Goal: Information Seeking & Learning: Learn about a topic

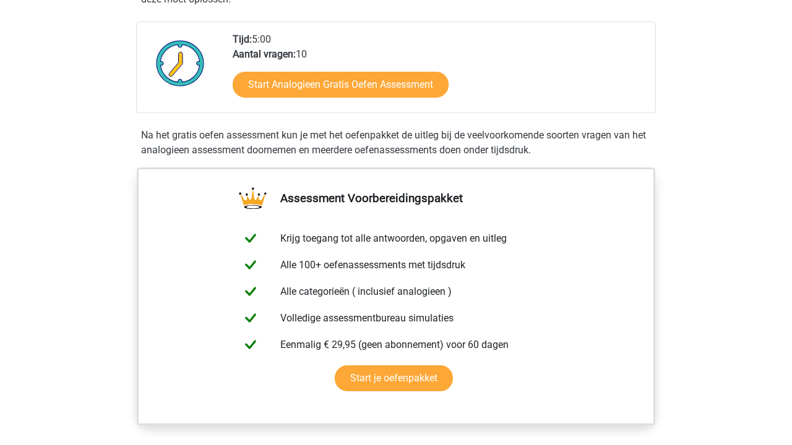
scroll to position [210, 0]
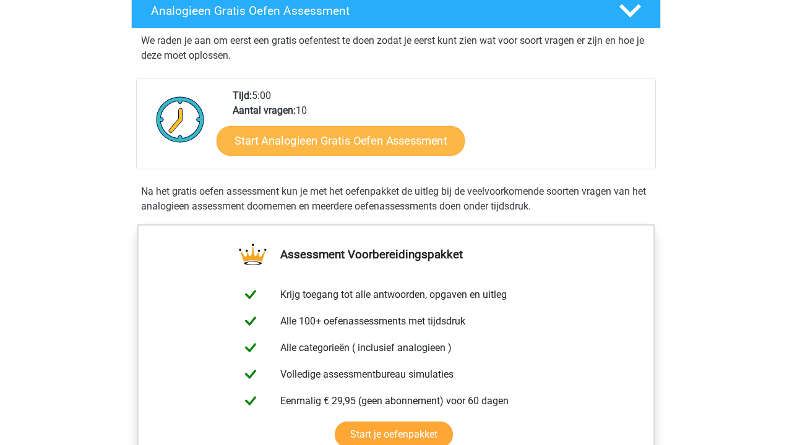
click at [356, 145] on link "Start Analogieen Gratis Oefen Assessment" at bounding box center [340, 141] width 248 height 30
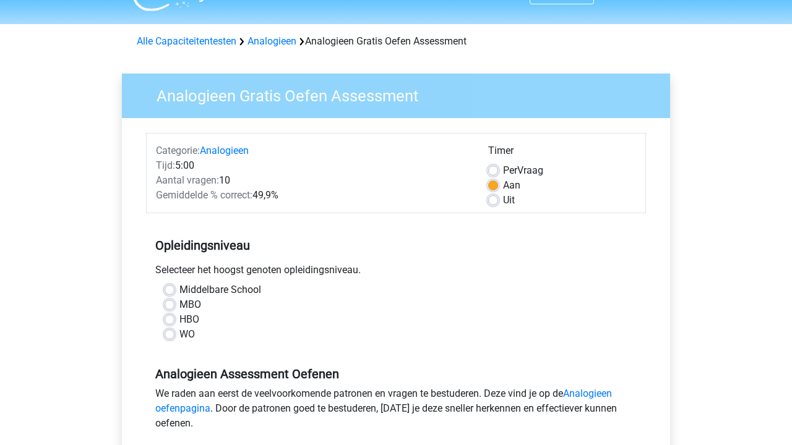
scroll to position [31, 0]
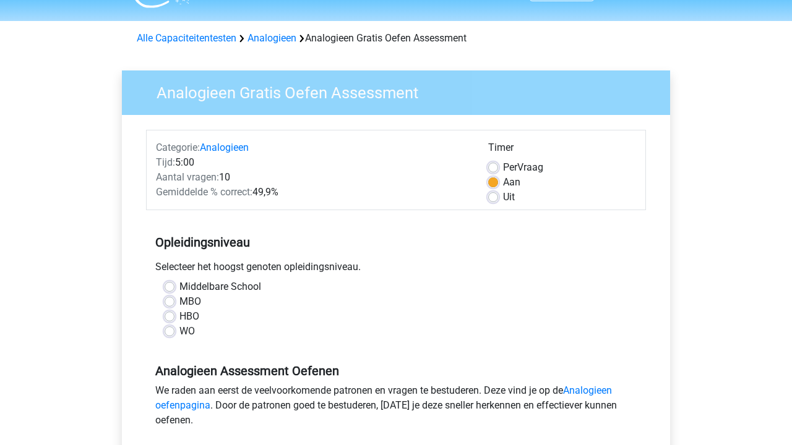
click at [188, 330] on label "WO" at bounding box center [186, 331] width 15 height 15
click at [174, 330] on input "WO" at bounding box center [170, 330] width 10 height 12
radio input "true"
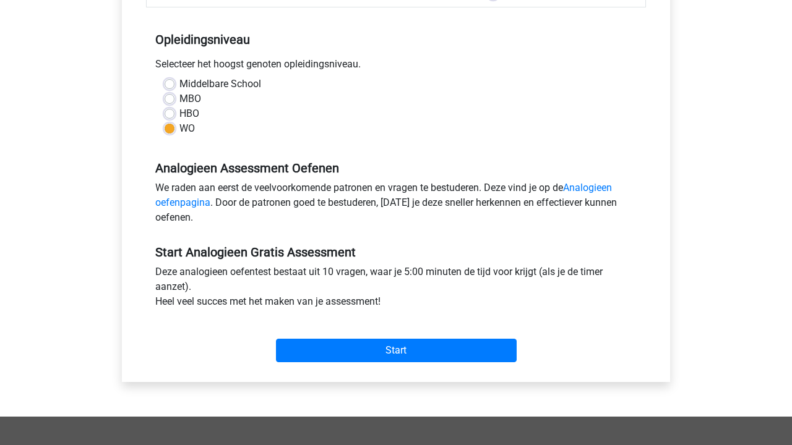
scroll to position [288, 0]
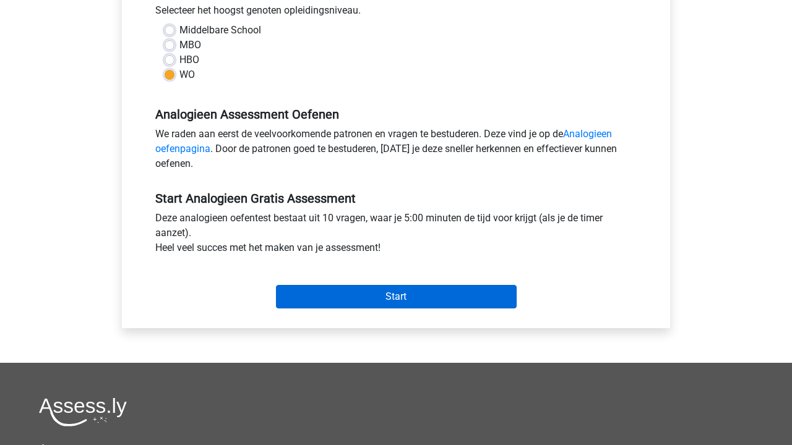
click at [364, 288] on input "Start" at bounding box center [396, 297] width 241 height 24
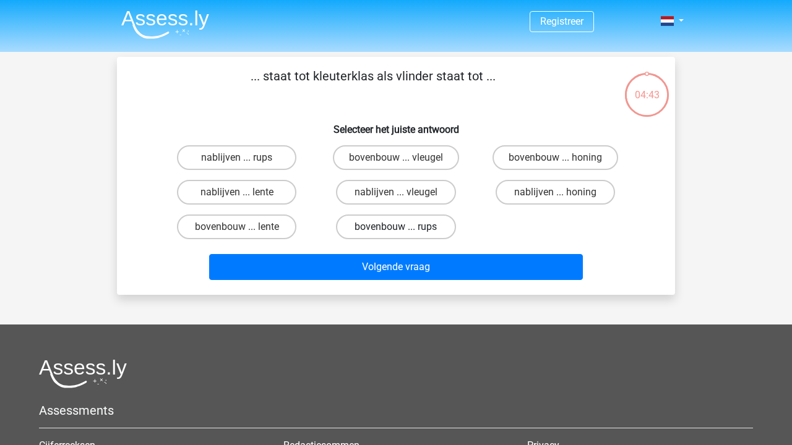
click at [426, 226] on label "bovenbouw ... rups" at bounding box center [395, 227] width 119 height 25
click at [404, 227] on input "bovenbouw ... rups" at bounding box center [400, 231] width 8 height 8
radio input "true"
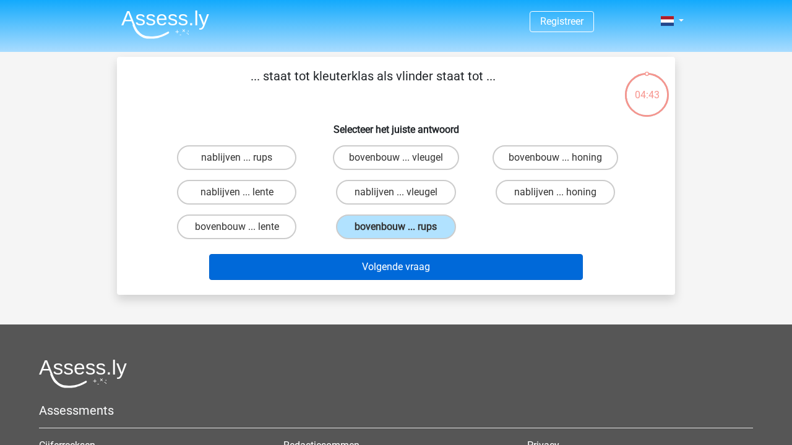
click at [425, 277] on button "Volgende vraag" at bounding box center [396, 267] width 374 height 26
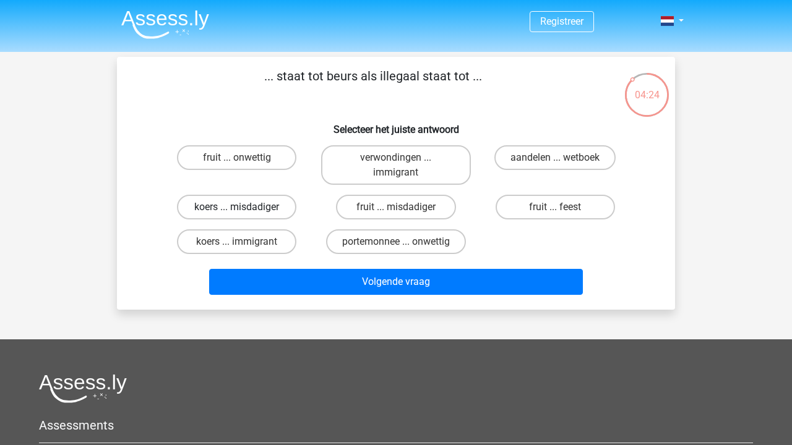
click at [256, 205] on label "koers ... misdadiger" at bounding box center [236, 207] width 119 height 25
click at [245, 207] on input "koers ... misdadiger" at bounding box center [241, 211] width 8 height 8
radio input "true"
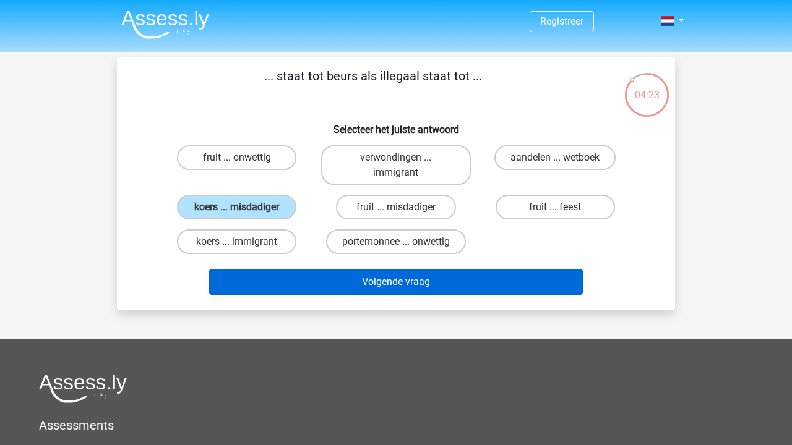
click at [366, 285] on button "Volgende vraag" at bounding box center [396, 282] width 374 height 26
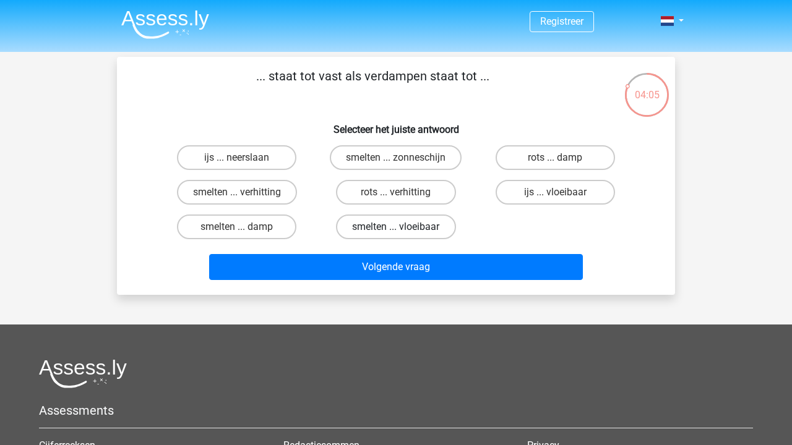
click at [434, 224] on label "smelten ... vloeibaar" at bounding box center [395, 227] width 119 height 25
click at [404, 227] on input "smelten ... vloeibaar" at bounding box center [400, 231] width 8 height 8
radio input "true"
click at [260, 232] on label "smelten ... damp" at bounding box center [236, 227] width 119 height 25
click at [245, 232] on input "smelten ... damp" at bounding box center [241, 231] width 8 height 8
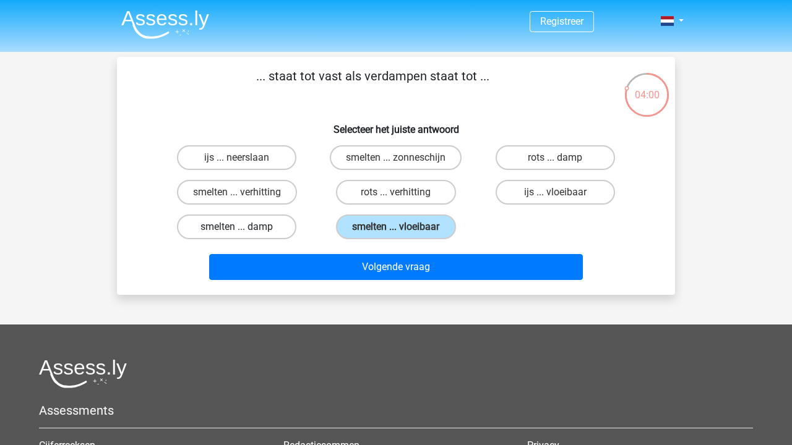
radio input "true"
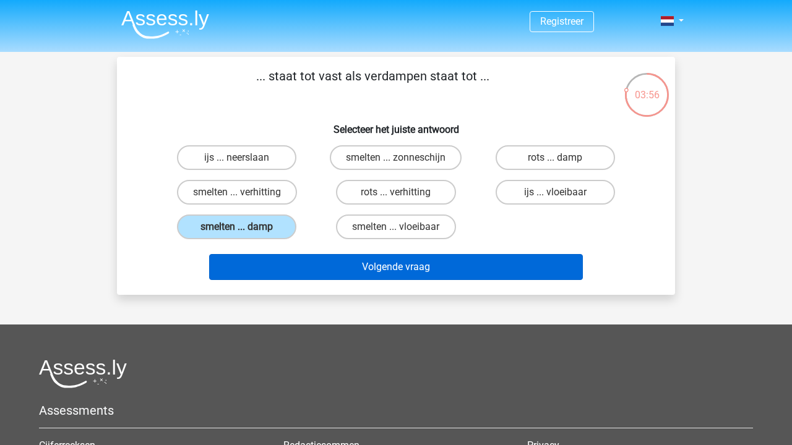
click at [312, 268] on button "Volgende vraag" at bounding box center [396, 267] width 374 height 26
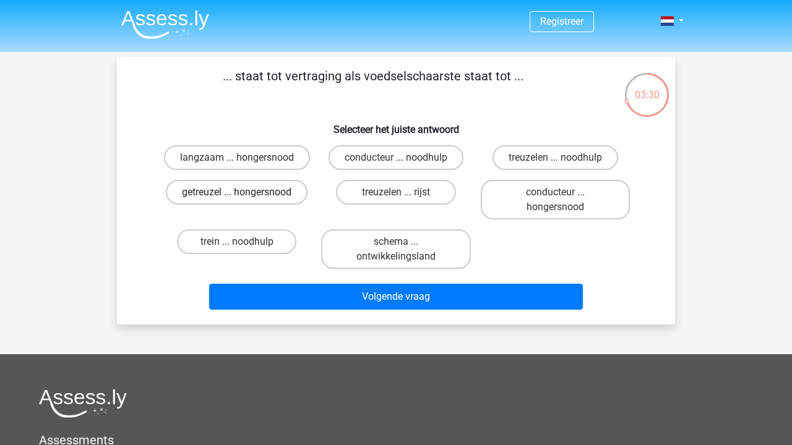
click at [273, 189] on label "getreuzel ... hongersnood" at bounding box center [237, 192] width 142 height 25
click at [245, 192] on input "getreuzel ... hongersnood" at bounding box center [241, 196] width 8 height 8
radio input "true"
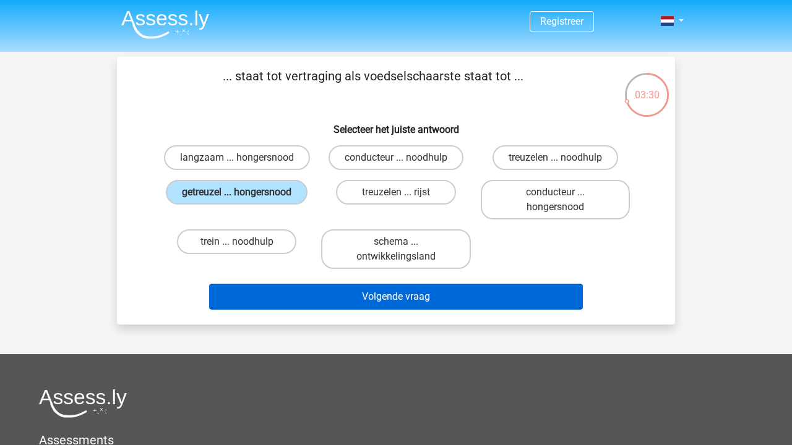
click at [361, 291] on button "Volgende vraag" at bounding box center [396, 297] width 374 height 26
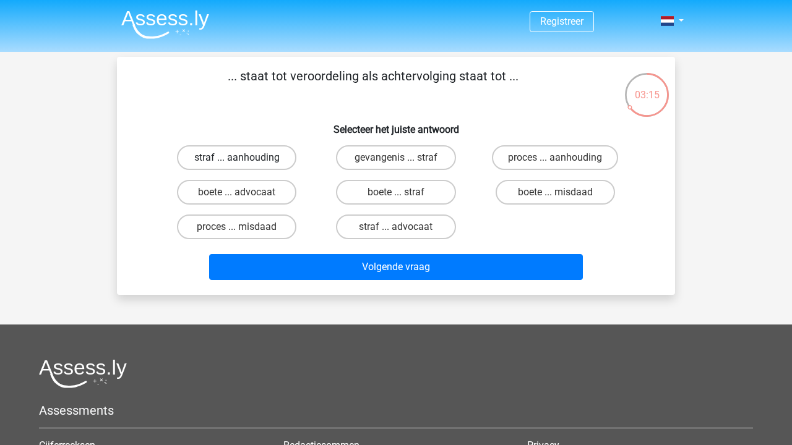
click at [257, 165] on label "straf ... aanhouding" at bounding box center [236, 157] width 119 height 25
click at [245, 165] on input "straf ... aanhouding" at bounding box center [241, 162] width 8 height 8
radio input "true"
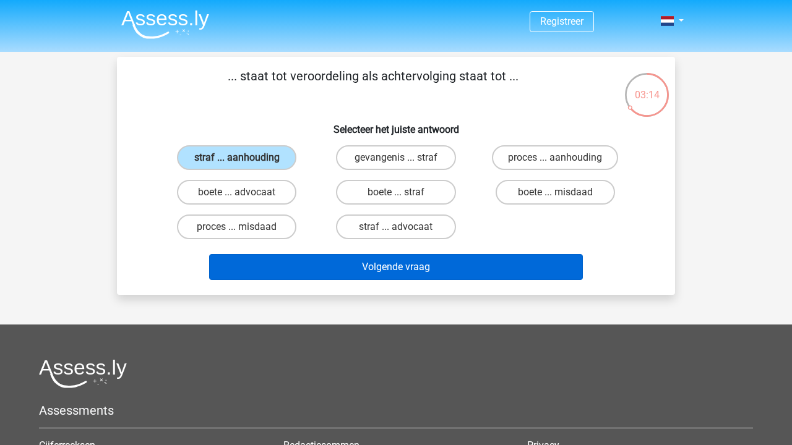
click at [311, 265] on button "Volgende vraag" at bounding box center [396, 267] width 374 height 26
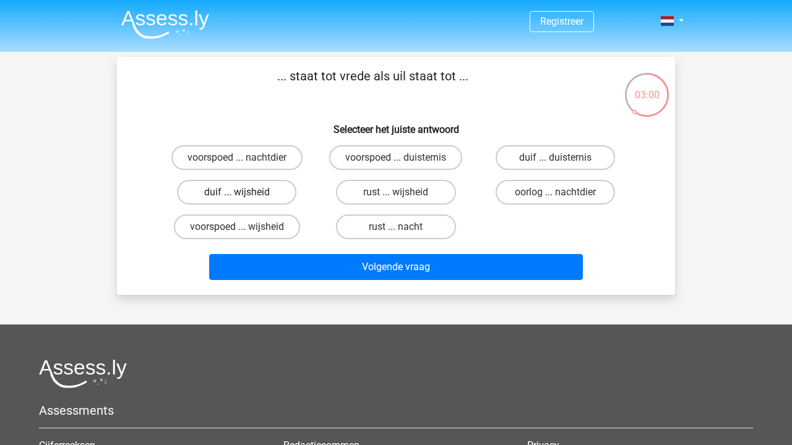
click at [272, 191] on label "duif ... wijsheid" at bounding box center [236, 192] width 119 height 25
click at [245, 192] on input "duif ... wijsheid" at bounding box center [241, 196] width 8 height 8
radio input "true"
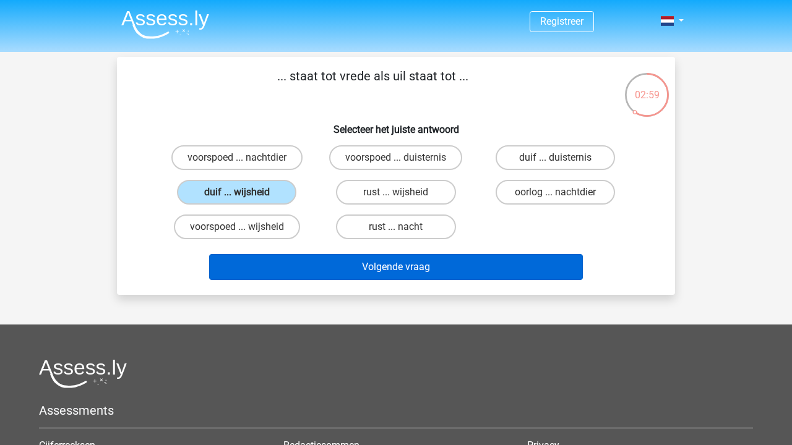
click at [348, 267] on button "Volgende vraag" at bounding box center [396, 267] width 374 height 26
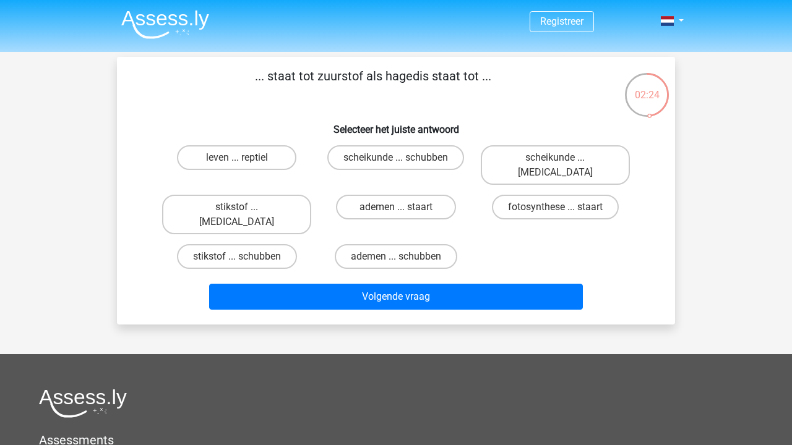
click at [399, 257] on input "ademen ... schubben" at bounding box center [400, 261] width 8 height 8
radio input "true"
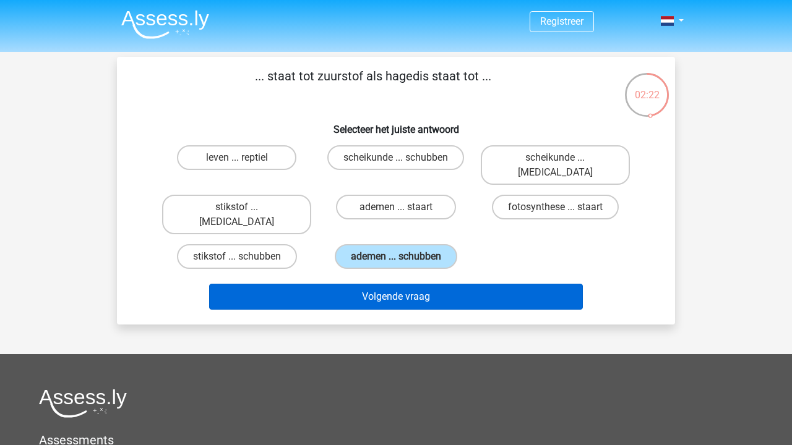
click at [402, 284] on button "Volgende vraag" at bounding box center [396, 297] width 374 height 26
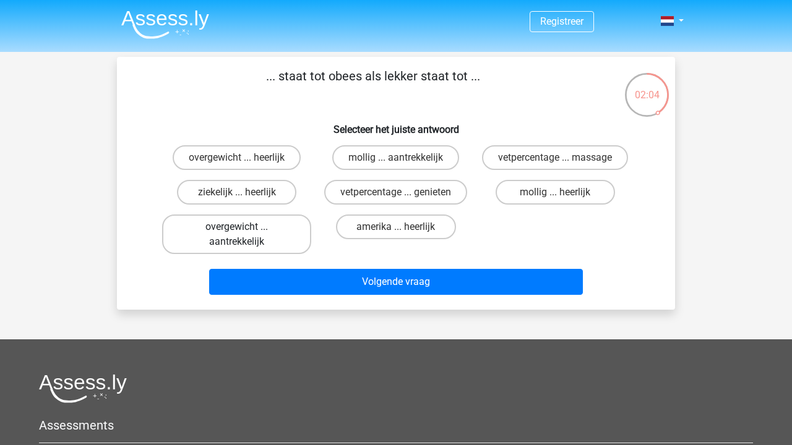
click at [281, 233] on label "overgewicht ... aantrekkelijk" at bounding box center [236, 235] width 149 height 40
click at [245, 233] on input "overgewicht ... aantrekkelijk" at bounding box center [241, 231] width 8 height 8
radio input "true"
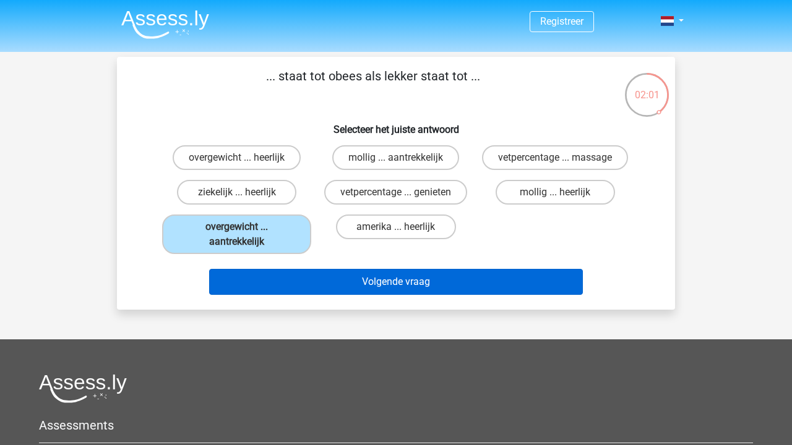
click at [309, 270] on button "Volgende vraag" at bounding box center [396, 282] width 374 height 26
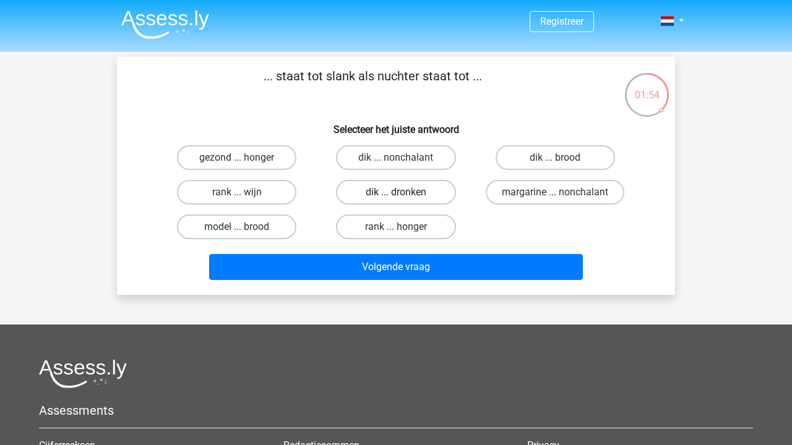
click at [405, 194] on label "dik ... dronken" at bounding box center [395, 192] width 119 height 25
click at [404, 194] on input "dik ... dronken" at bounding box center [400, 196] width 8 height 8
radio input "true"
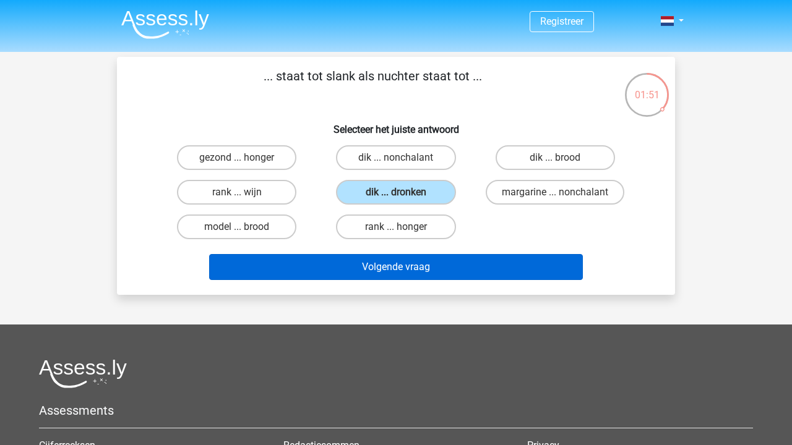
click at [419, 264] on button "Volgende vraag" at bounding box center [396, 267] width 374 height 26
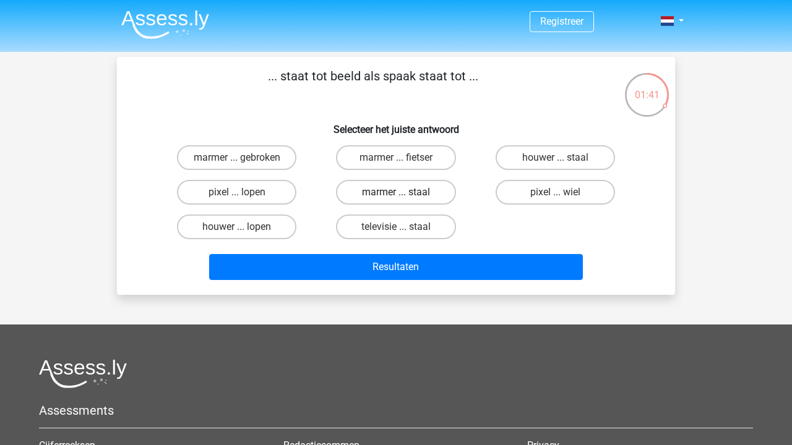
click at [407, 191] on label "marmer ... staal" at bounding box center [395, 192] width 119 height 25
click at [404, 192] on input "marmer ... staal" at bounding box center [400, 196] width 8 height 8
radio input "true"
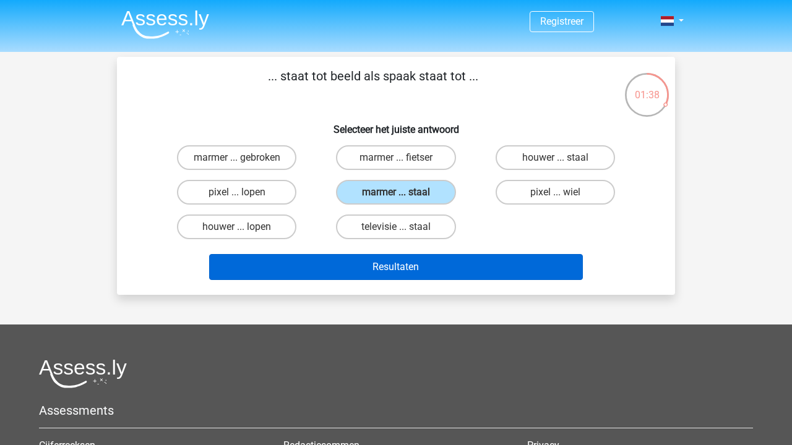
click at [444, 268] on button "Resultaten" at bounding box center [396, 267] width 374 height 26
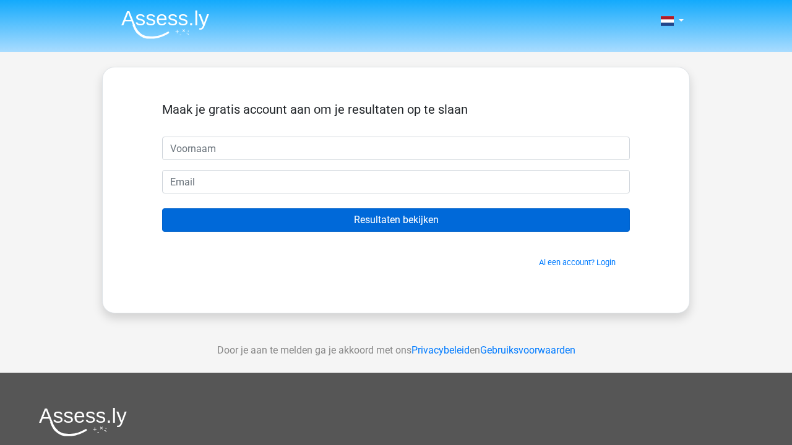
click at [436, 217] on input "Resultaten bekijken" at bounding box center [396, 220] width 468 height 24
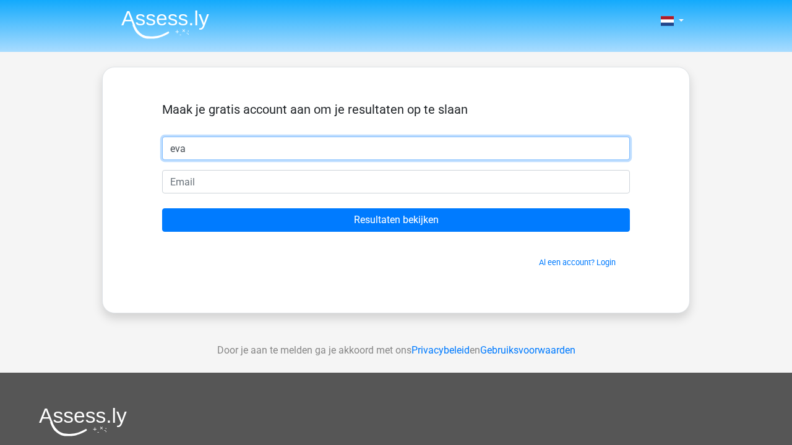
type input "eva"
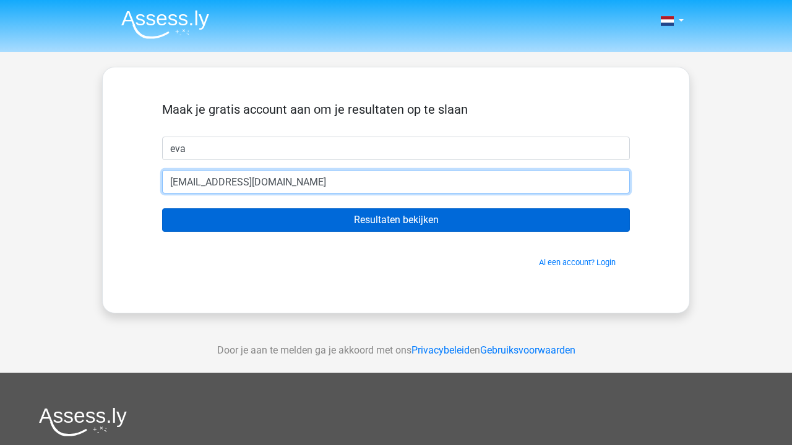
type input "evajanssens181@gmail.com"
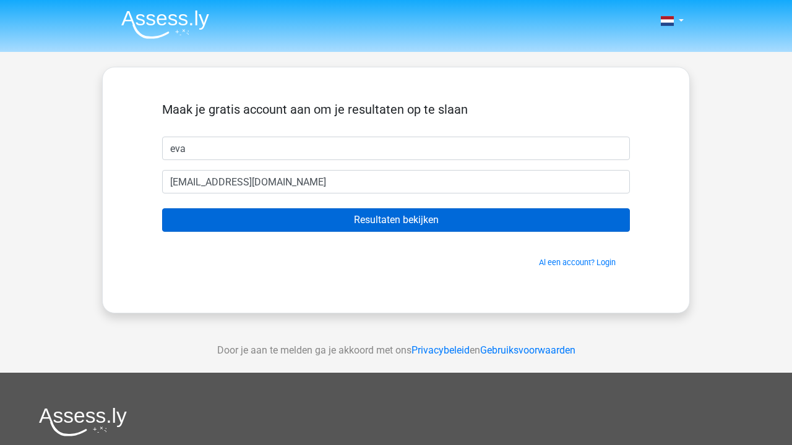
click at [364, 223] on input "Resultaten bekijken" at bounding box center [396, 220] width 468 height 24
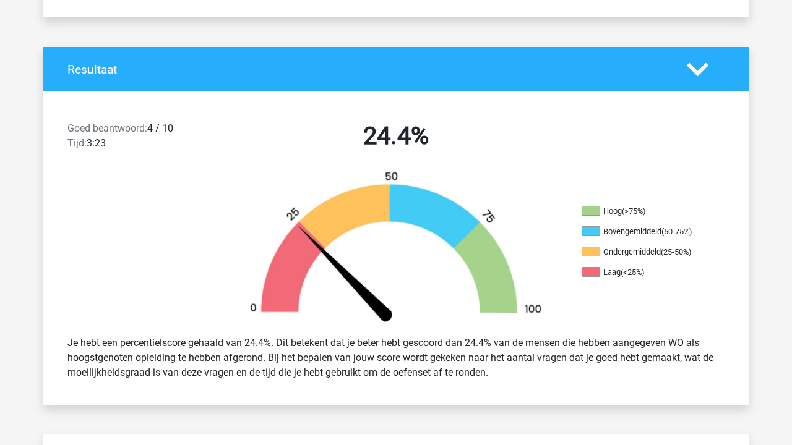
scroll to position [224, 0]
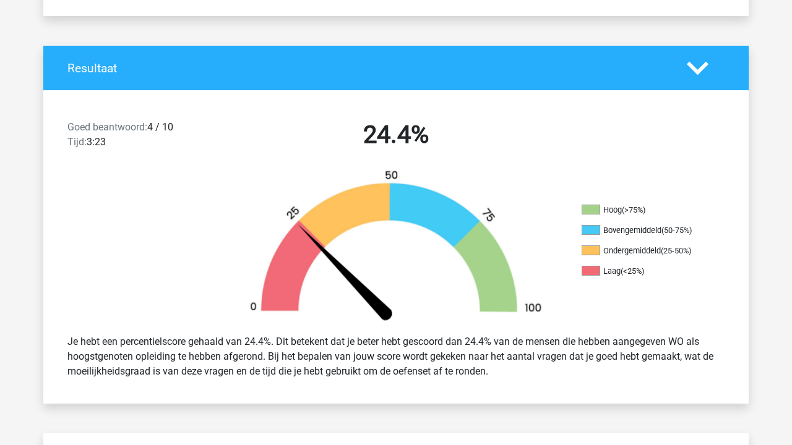
click at [413, 345] on div "Je hebt een percentielscore gehaald van 24.4%. Dit betekent dat je beter hebt g…" at bounding box center [395, 357] width 675 height 54
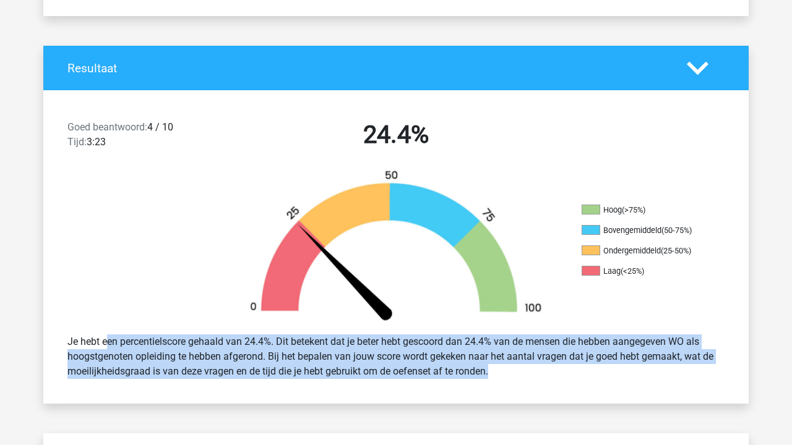
click at [413, 345] on div "Je hebt een percentielscore gehaald van 24.4%. Dit betekent dat je beter hebt g…" at bounding box center [395, 357] width 675 height 54
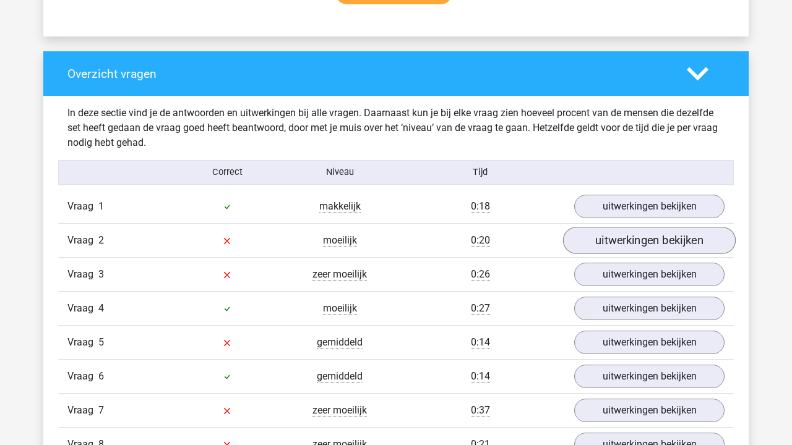
scroll to position [958, 0]
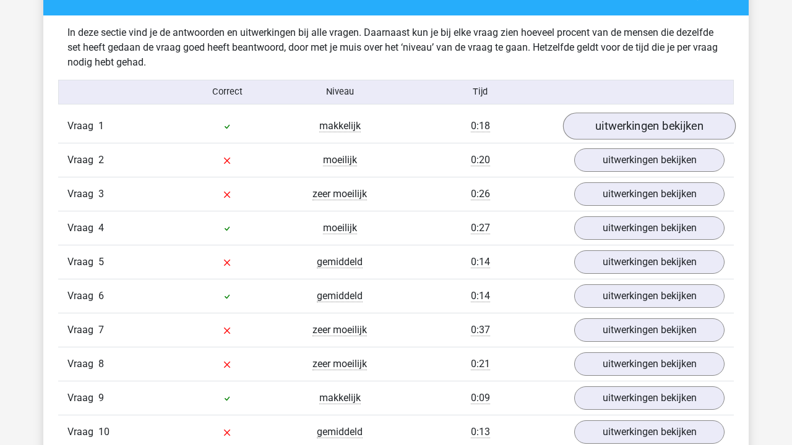
click at [643, 127] on link "uitwerkingen bekijken" at bounding box center [649, 126] width 173 height 27
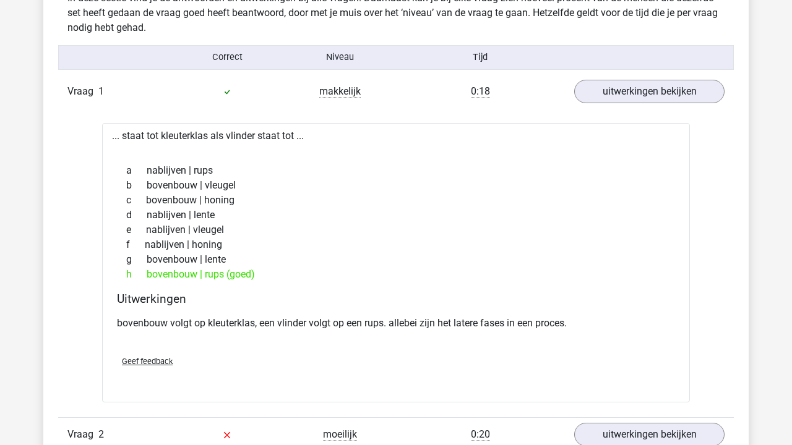
scroll to position [1001, 0]
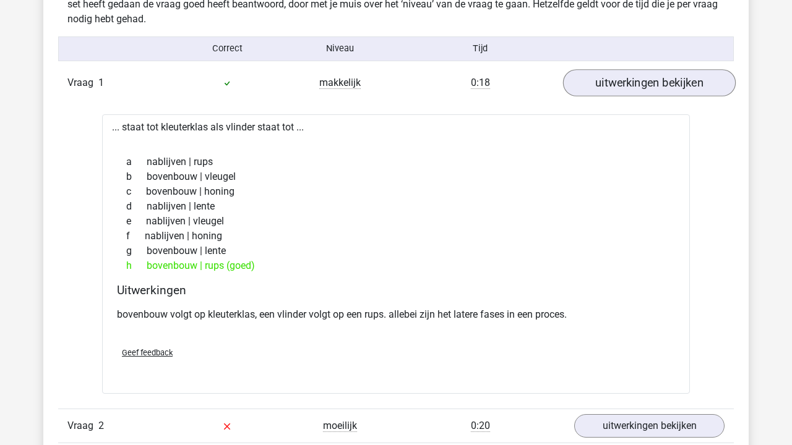
click at [672, 79] on link "uitwerkingen bekijken" at bounding box center [649, 82] width 173 height 27
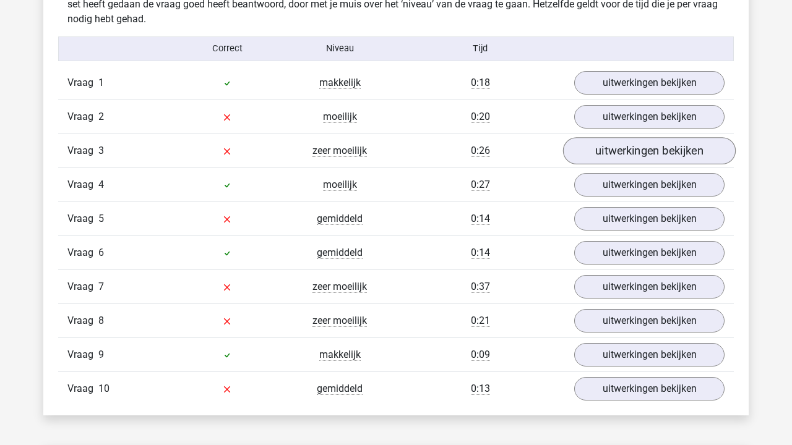
click at [650, 150] on link "uitwerkingen bekijken" at bounding box center [649, 150] width 173 height 27
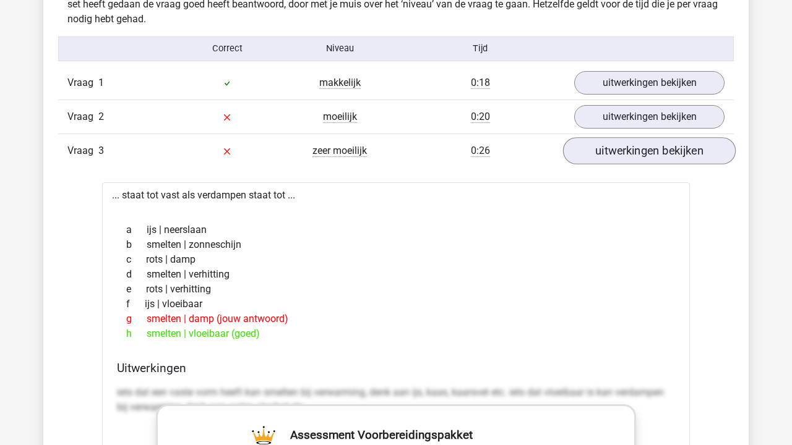
click at [645, 143] on link "uitwerkingen bekijken" at bounding box center [649, 150] width 173 height 27
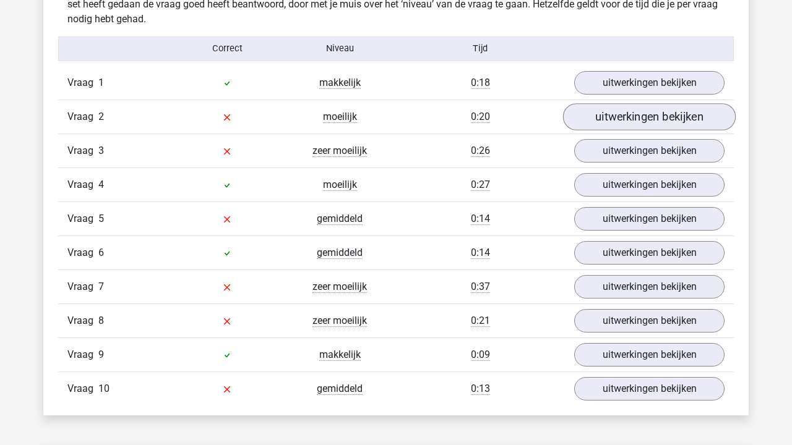
click at [640, 121] on link "uitwerkingen bekijken" at bounding box center [649, 116] width 173 height 27
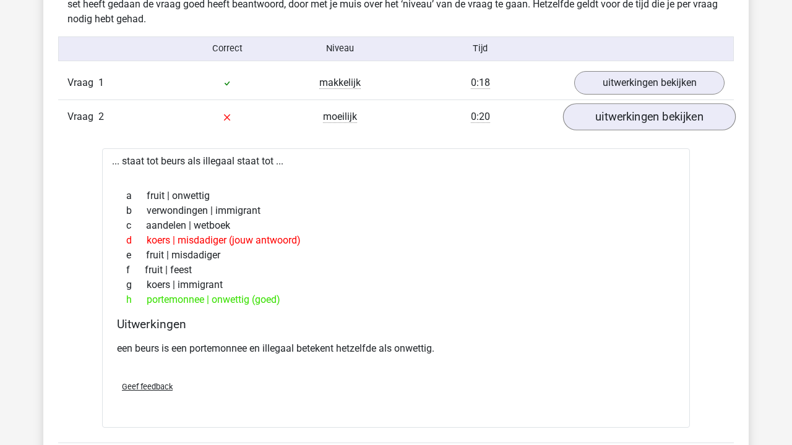
click at [629, 124] on link "uitwerkingen bekijken" at bounding box center [649, 116] width 173 height 27
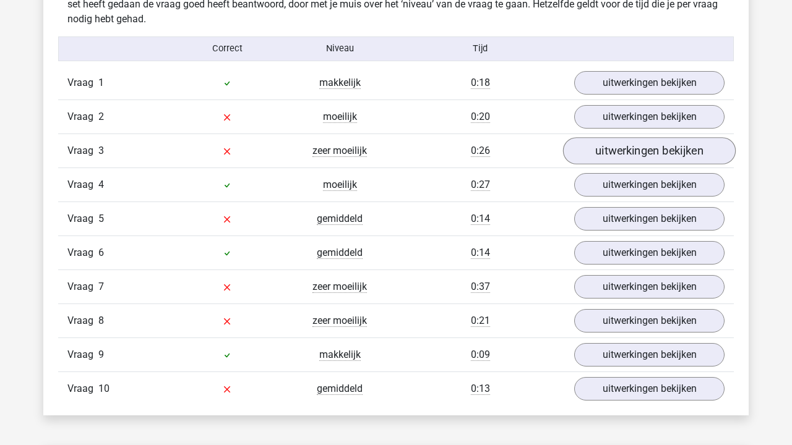
click at [611, 152] on link "uitwerkingen bekijken" at bounding box center [649, 150] width 173 height 27
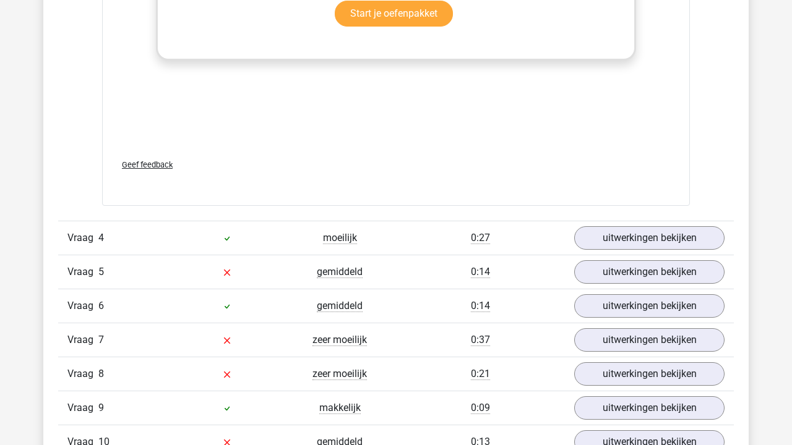
scroll to position [1600, 0]
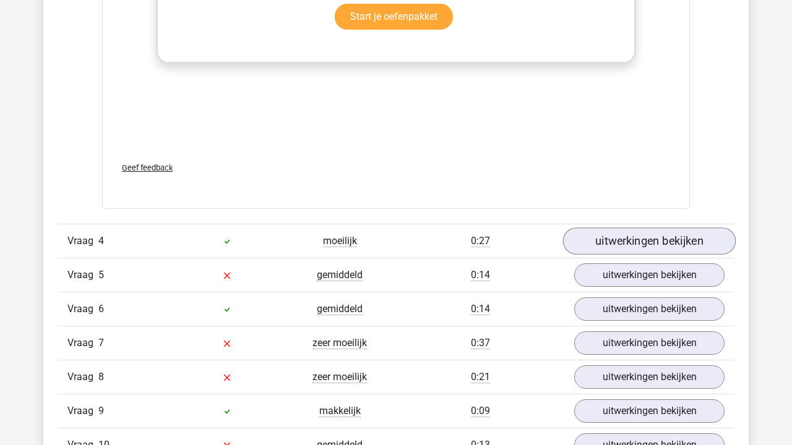
click at [603, 234] on link "uitwerkingen bekijken" at bounding box center [649, 241] width 173 height 27
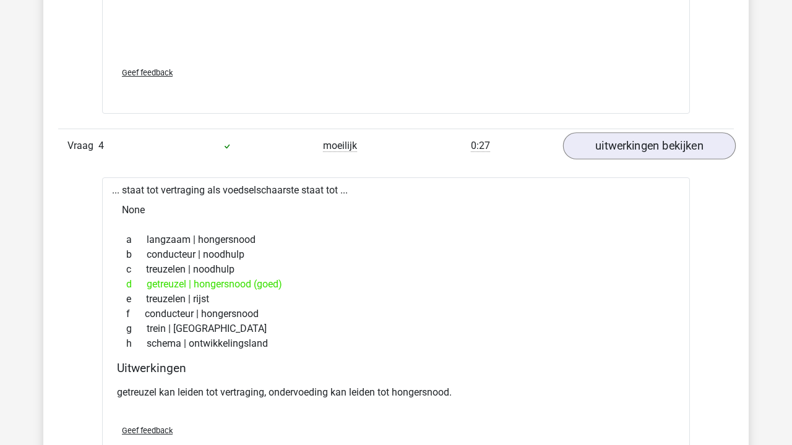
scroll to position [1706, 0]
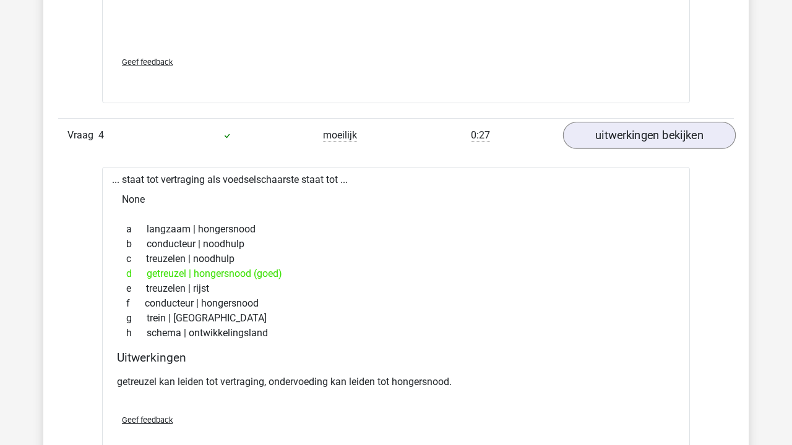
click at [601, 131] on link "uitwerkingen bekijken" at bounding box center [649, 135] width 173 height 27
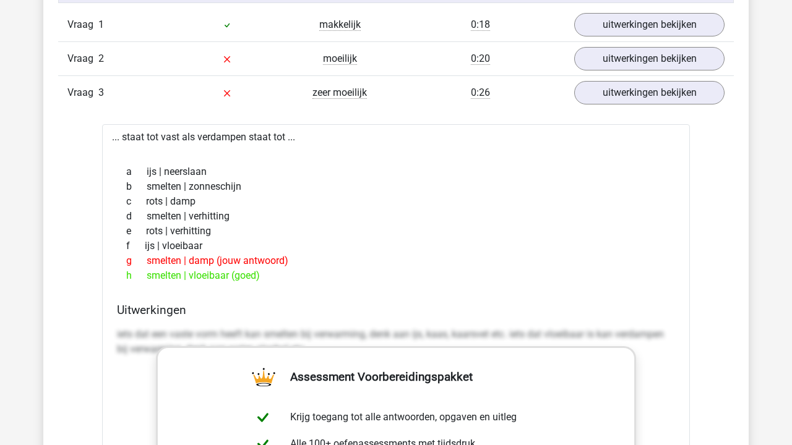
scroll to position [938, 0]
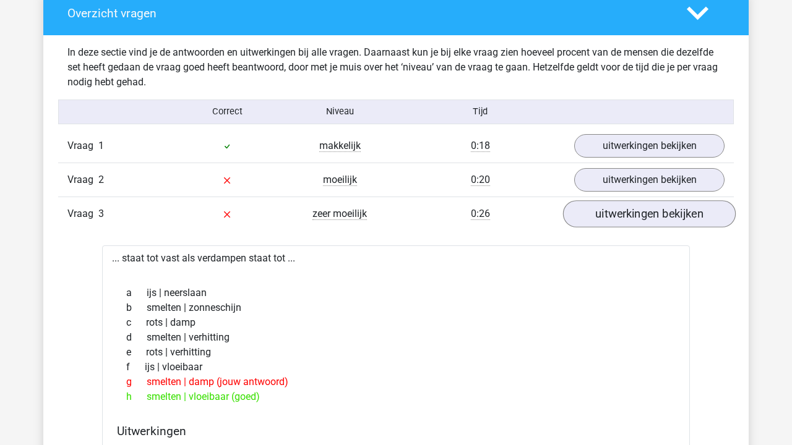
click at [638, 223] on link "uitwerkingen bekijken" at bounding box center [649, 213] width 173 height 27
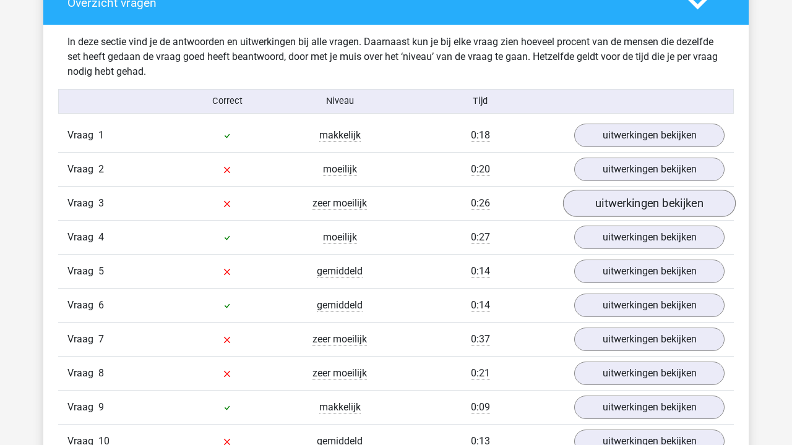
scroll to position [969, 0]
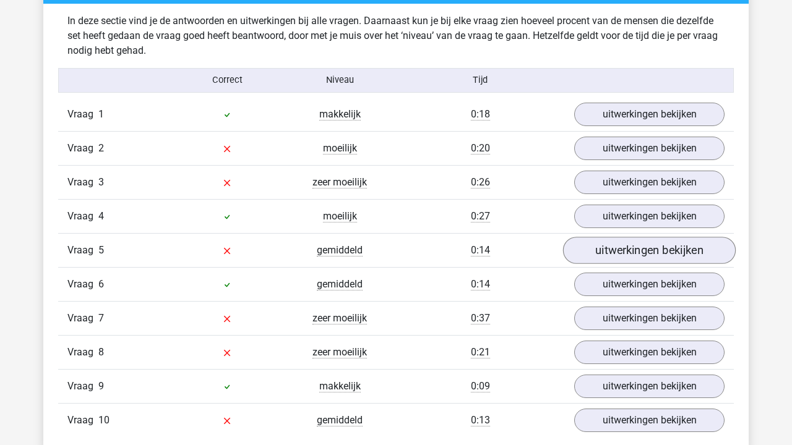
click at [640, 249] on link "uitwerkingen bekijken" at bounding box center [649, 250] width 173 height 27
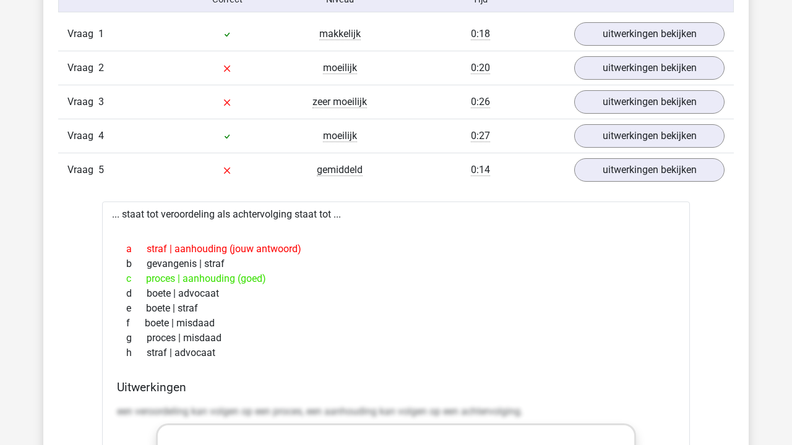
scroll to position [1098, 0]
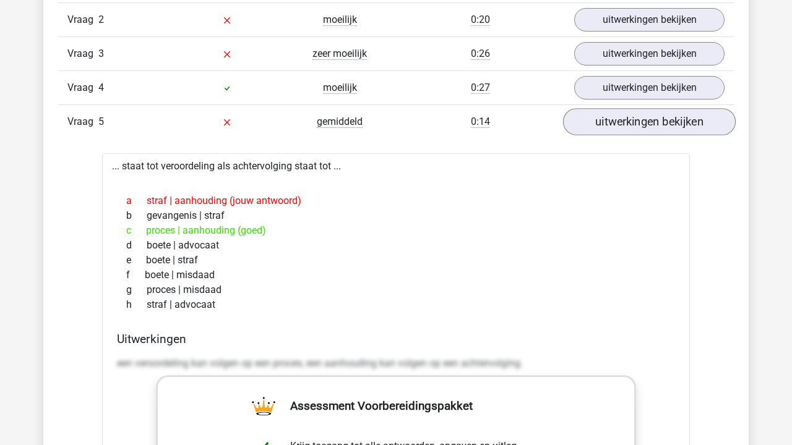
click at [648, 131] on link "uitwerkingen bekijken" at bounding box center [649, 121] width 173 height 27
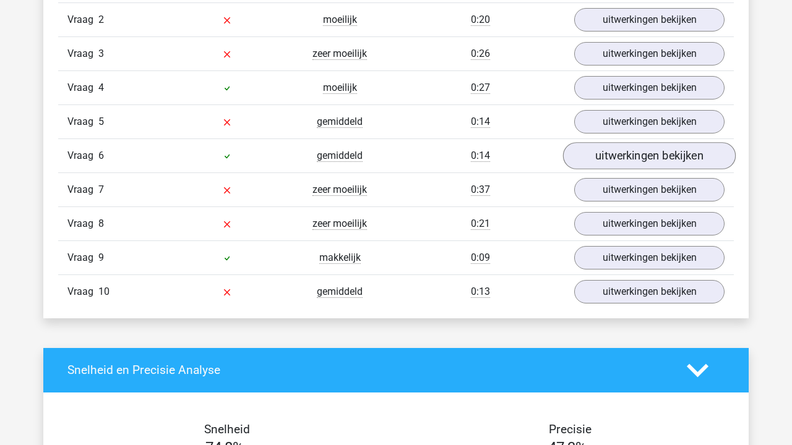
click at [638, 152] on link "uitwerkingen bekijken" at bounding box center [649, 155] width 173 height 27
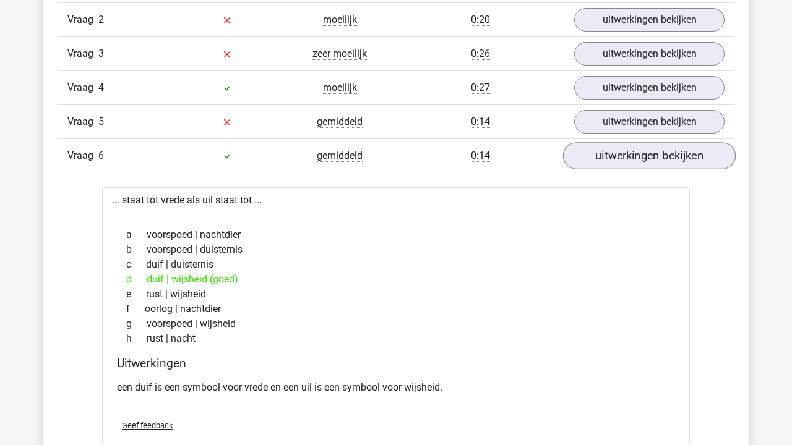
click at [638, 152] on link "uitwerkingen bekijken" at bounding box center [649, 155] width 173 height 27
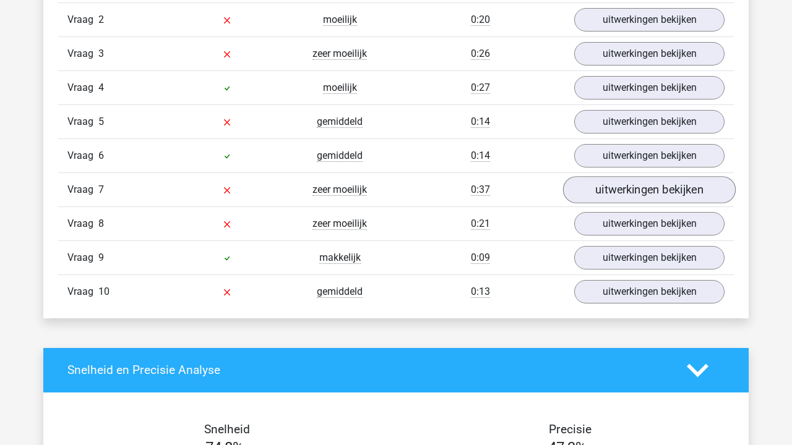
click at [645, 182] on link "uitwerkingen bekijken" at bounding box center [649, 189] width 173 height 27
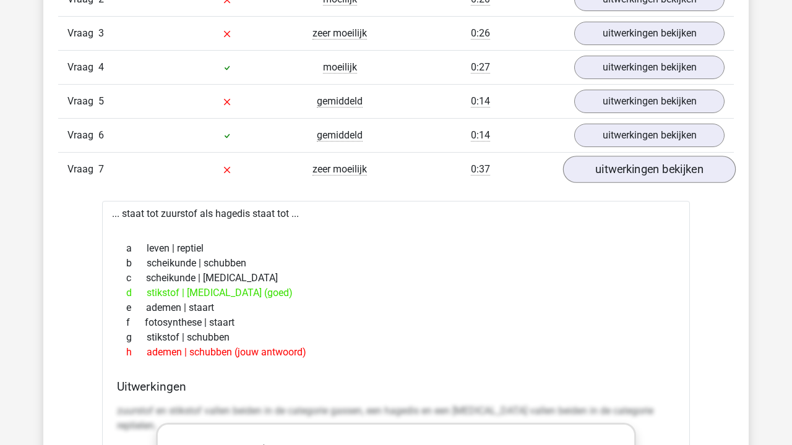
scroll to position [1118, 0]
click at [633, 172] on link "uitwerkingen bekijken" at bounding box center [649, 169] width 173 height 27
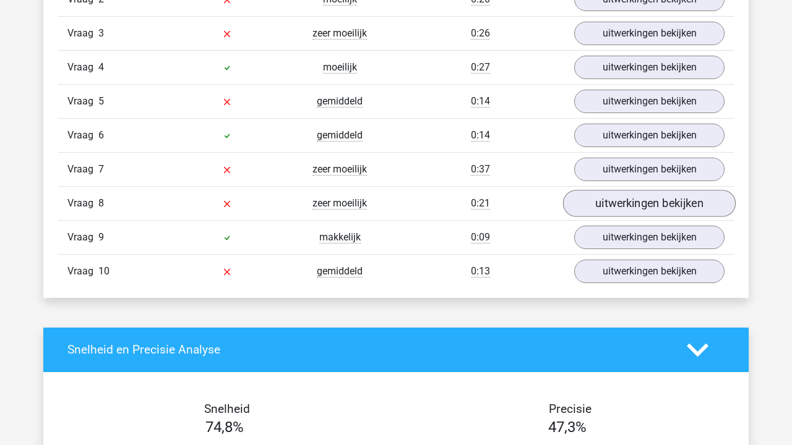
click at [626, 197] on link "uitwerkingen bekijken" at bounding box center [649, 203] width 173 height 27
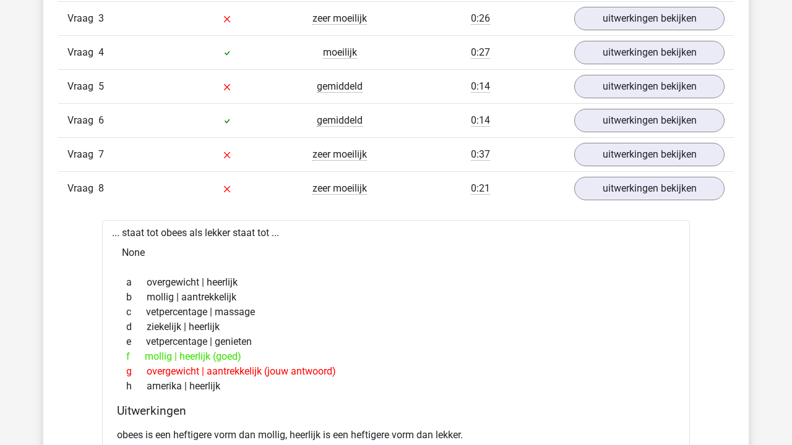
scroll to position [1137, 0]
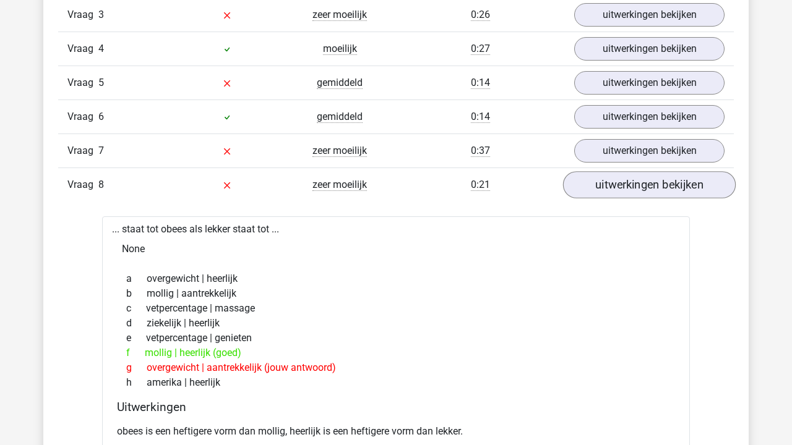
click at [638, 189] on link "uitwerkingen bekijken" at bounding box center [649, 184] width 173 height 27
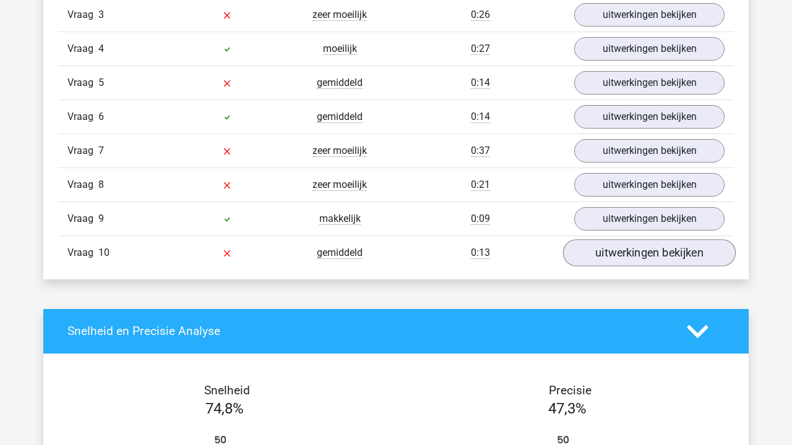
click at [608, 251] on link "uitwerkingen bekijken" at bounding box center [649, 252] width 173 height 27
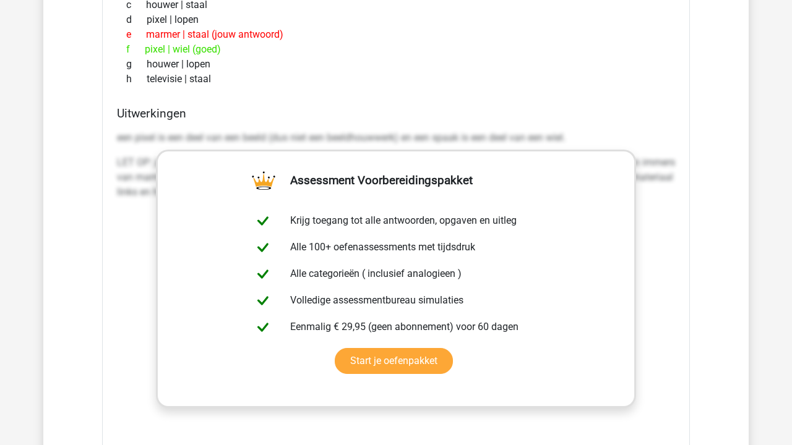
scroll to position [607, 0]
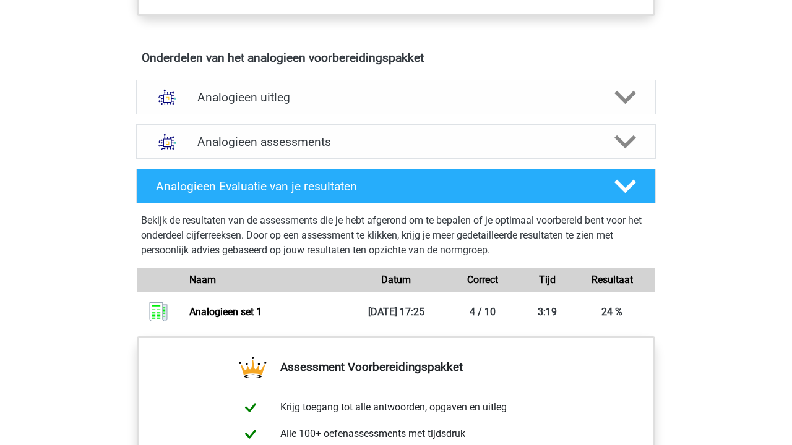
scroll to position [677, 0]
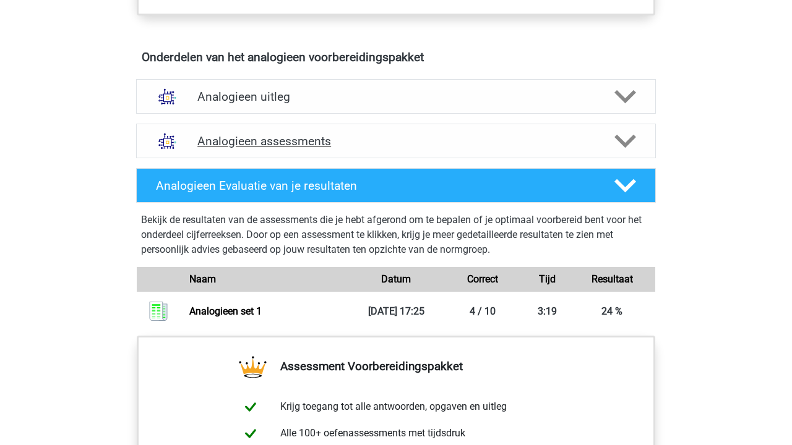
click at [321, 155] on div "Analogieen assessments" at bounding box center [396, 141] width 520 height 35
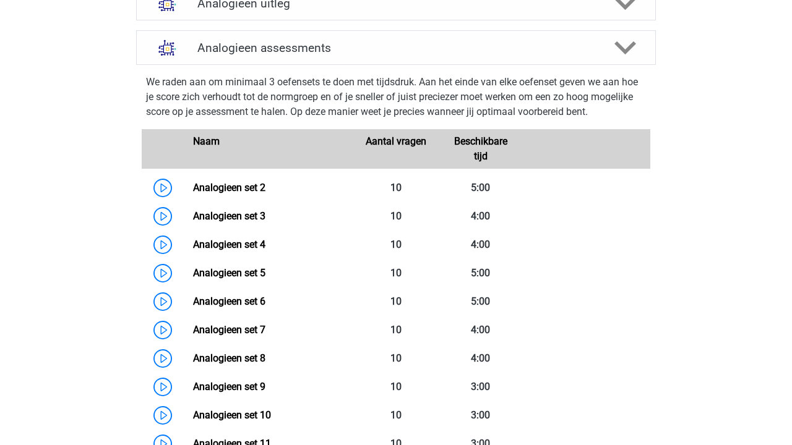
scroll to position [705, 0]
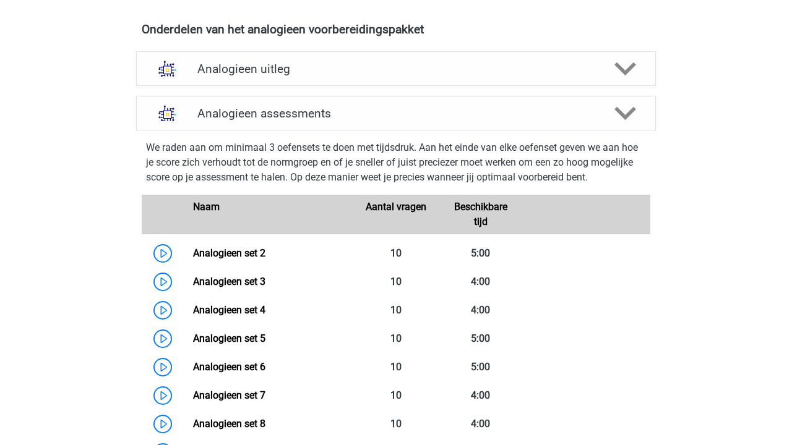
click at [345, 147] on p "We raden aan om minimaal 3 oefensets te doen met tijdsdruk. Aan het einde van e…" at bounding box center [396, 162] width 500 height 45
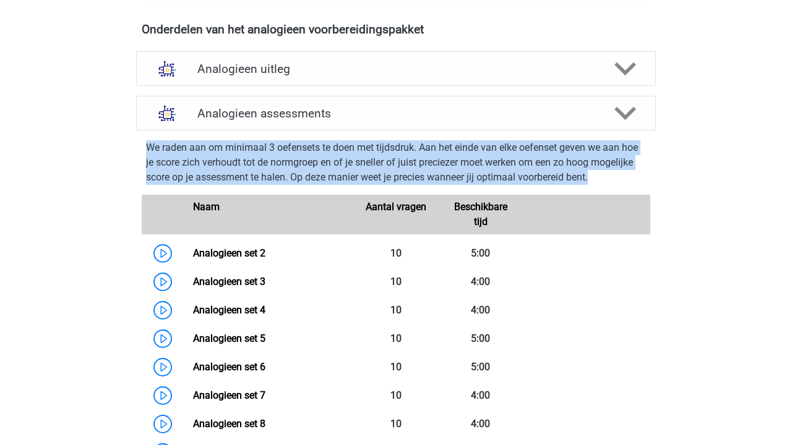
click at [345, 147] on p "We raden aan om minimaal 3 oefensets te doen met tijdsdruk. Aan het einde van e…" at bounding box center [396, 162] width 500 height 45
click at [336, 171] on p "We raden aan om minimaal 3 oefensets te doen met tijdsdruk. Aan het einde van e…" at bounding box center [396, 162] width 500 height 45
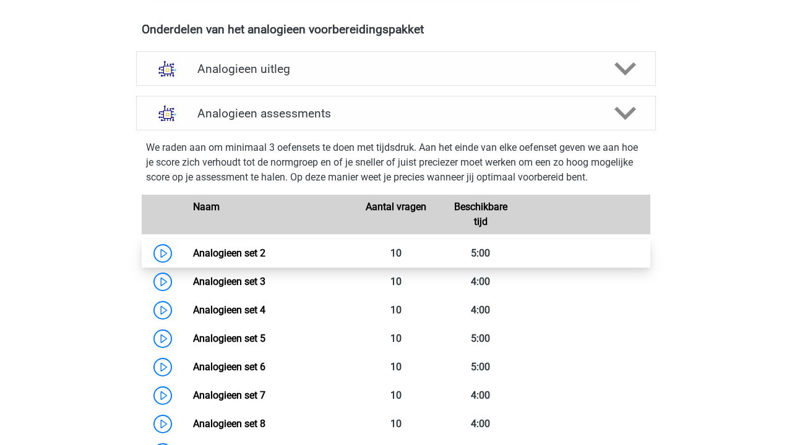
click at [246, 249] on link "Analogieen set 2" at bounding box center [229, 253] width 72 height 12
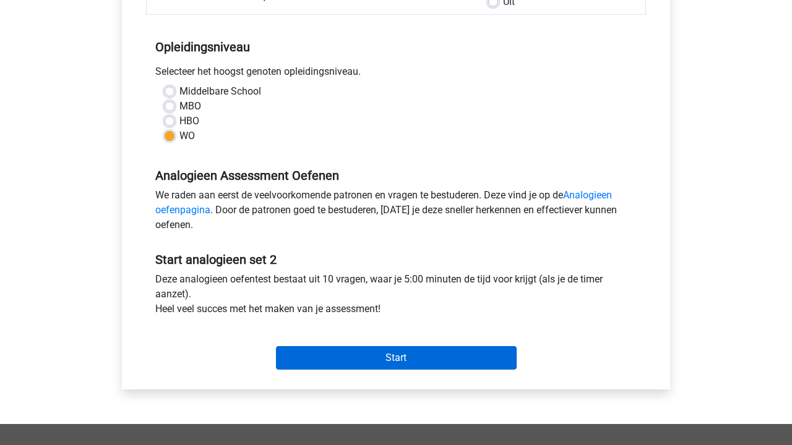
scroll to position [232, 0]
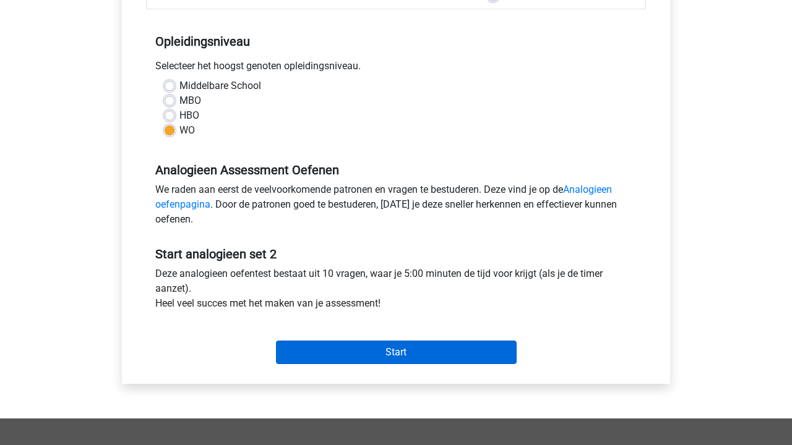
click at [374, 358] on input "Start" at bounding box center [396, 353] width 241 height 24
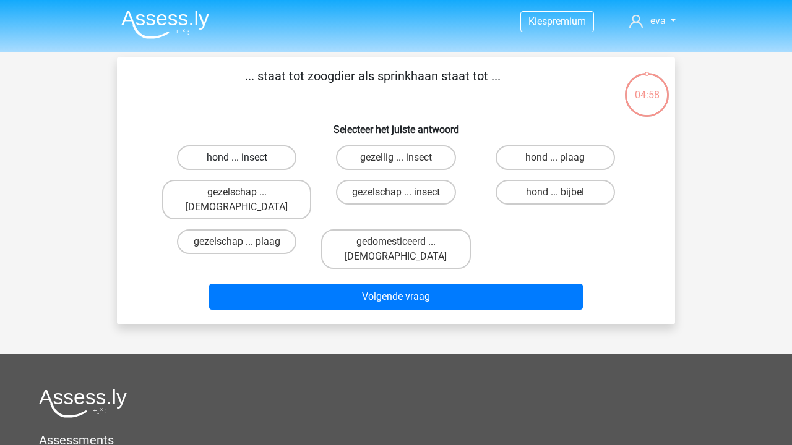
click at [270, 158] on label "hond ... insect" at bounding box center [236, 157] width 119 height 25
click at [245, 158] on input "hond ... insect" at bounding box center [241, 162] width 8 height 8
radio input "true"
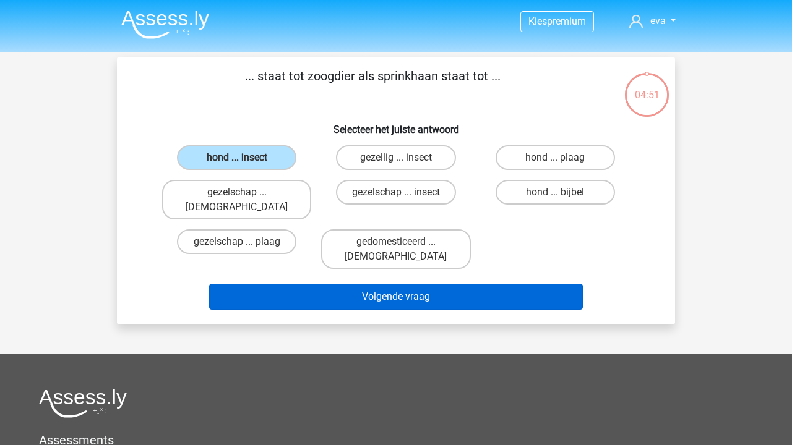
click at [450, 284] on button "Volgende vraag" at bounding box center [396, 297] width 374 height 26
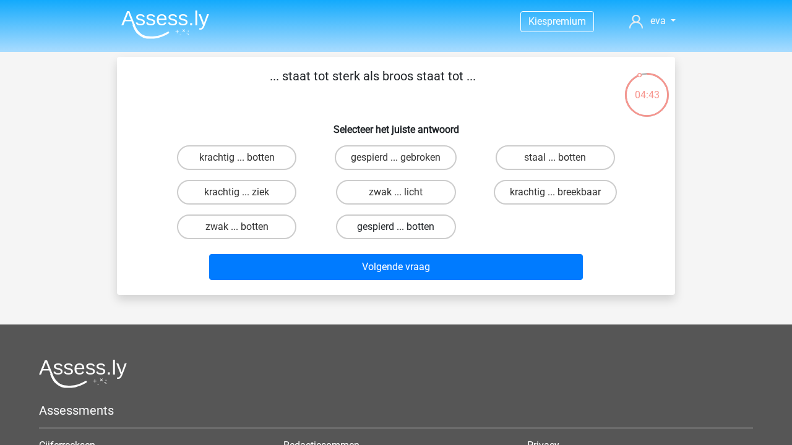
click at [419, 226] on label "gespierd ... botten" at bounding box center [395, 227] width 119 height 25
click at [404, 227] on input "gespierd ... botten" at bounding box center [400, 231] width 8 height 8
radio input "true"
click at [431, 189] on label "zwak ... licht" at bounding box center [395, 192] width 119 height 25
click at [404, 192] on input "zwak ... licht" at bounding box center [400, 196] width 8 height 8
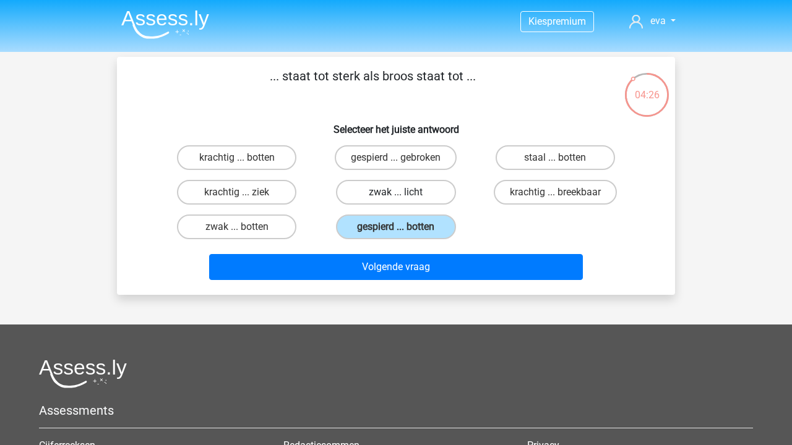
radio input "true"
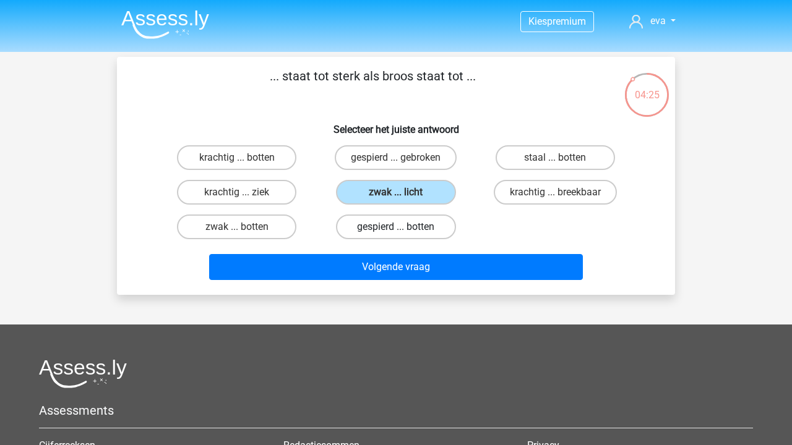
click at [422, 230] on label "gespierd ... botten" at bounding box center [395, 227] width 119 height 25
click at [404, 230] on input "gespierd ... botten" at bounding box center [400, 231] width 8 height 8
radio input "true"
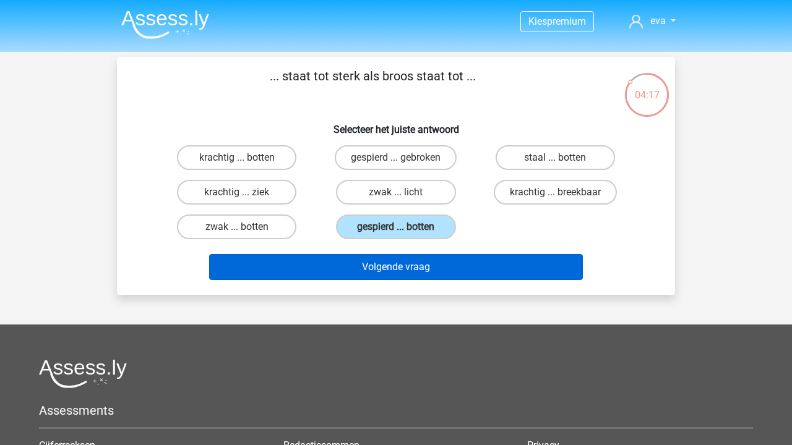
click at [388, 269] on button "Volgende vraag" at bounding box center [396, 267] width 374 height 26
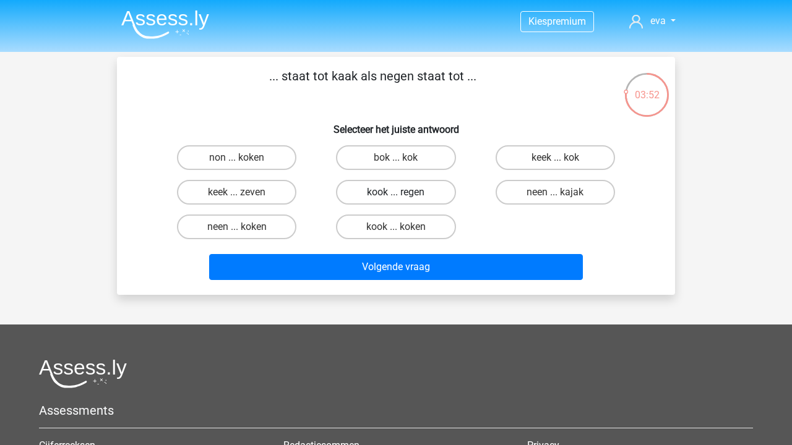
click at [416, 195] on label "kook ... regen" at bounding box center [395, 192] width 119 height 25
click at [404, 195] on input "kook ... regen" at bounding box center [400, 196] width 8 height 8
radio input "true"
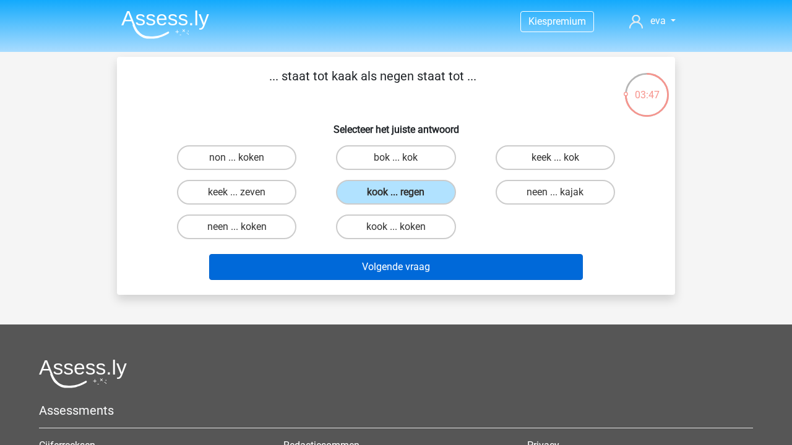
click at [426, 262] on button "Volgende vraag" at bounding box center [396, 267] width 374 height 26
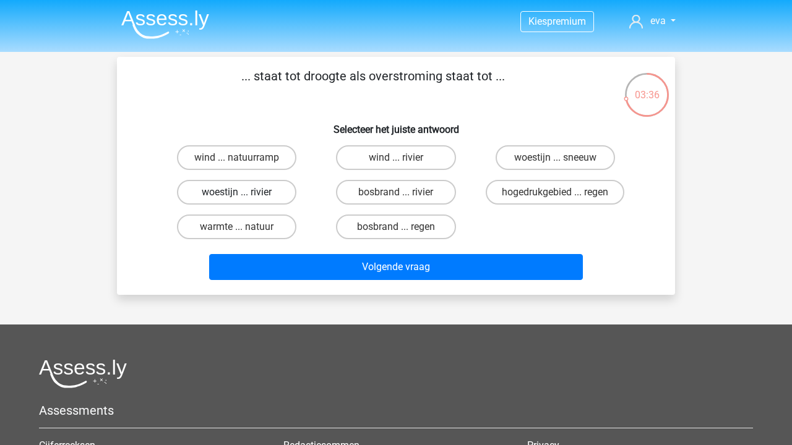
click at [267, 197] on label "woestijn ... rivier" at bounding box center [236, 192] width 119 height 25
click at [245, 197] on input "woestijn ... rivier" at bounding box center [241, 196] width 8 height 8
radio input "true"
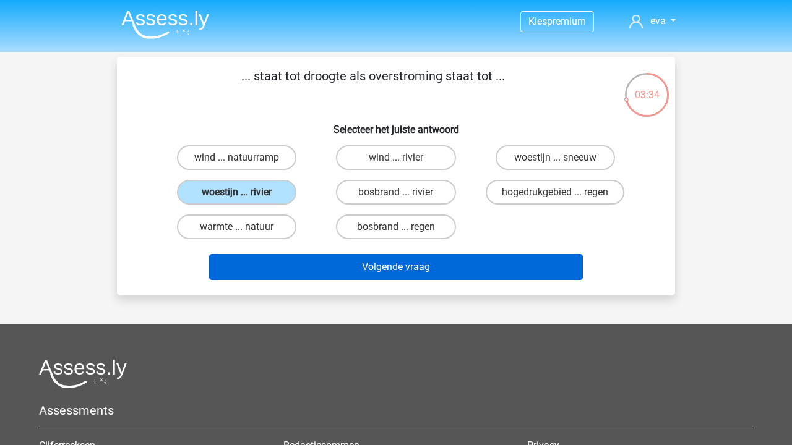
click at [349, 259] on button "Volgende vraag" at bounding box center [396, 267] width 374 height 26
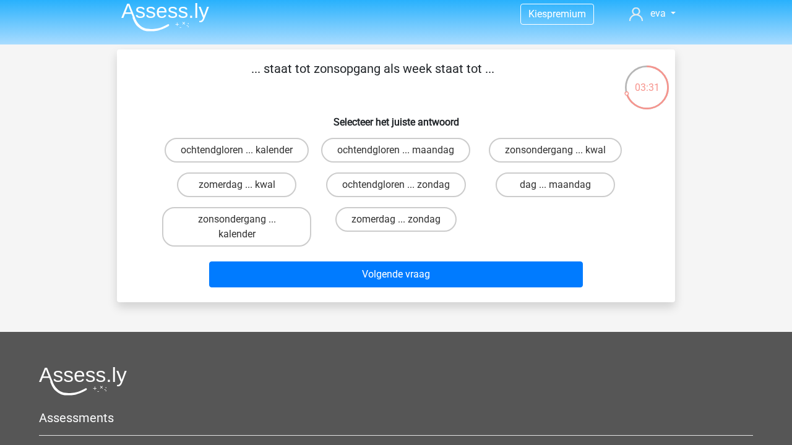
scroll to position [6, 0]
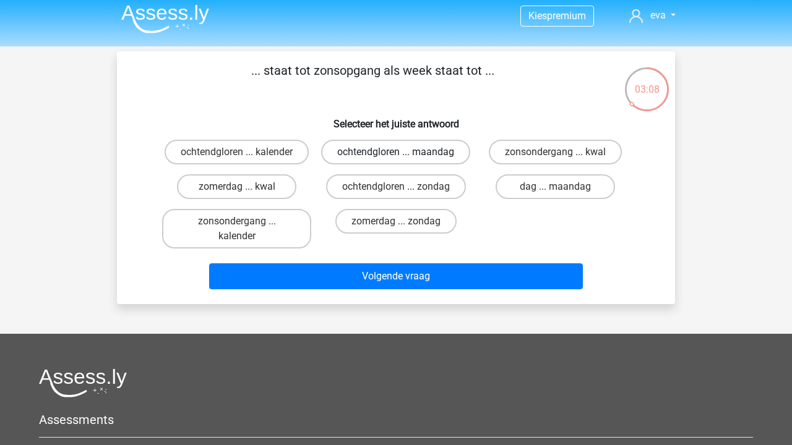
click at [420, 160] on label "ochtendgloren ... maandag" at bounding box center [395, 152] width 149 height 25
click at [404, 160] on input "ochtendgloren ... maandag" at bounding box center [400, 156] width 8 height 8
radio input "true"
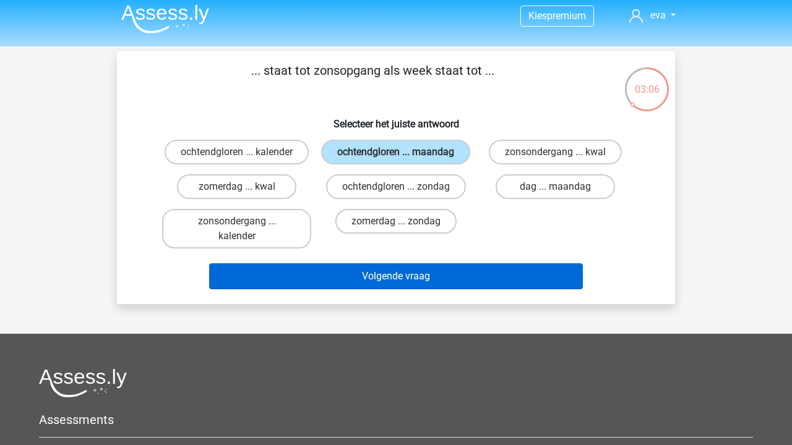
click at [439, 281] on button "Volgende vraag" at bounding box center [396, 277] width 374 height 26
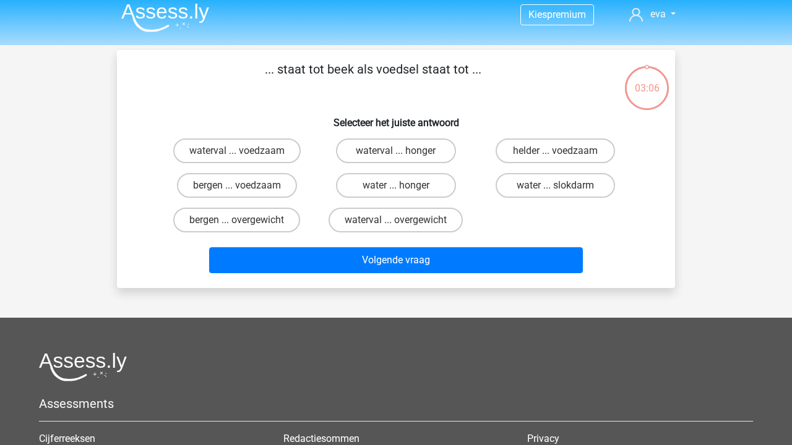
scroll to position [0, 0]
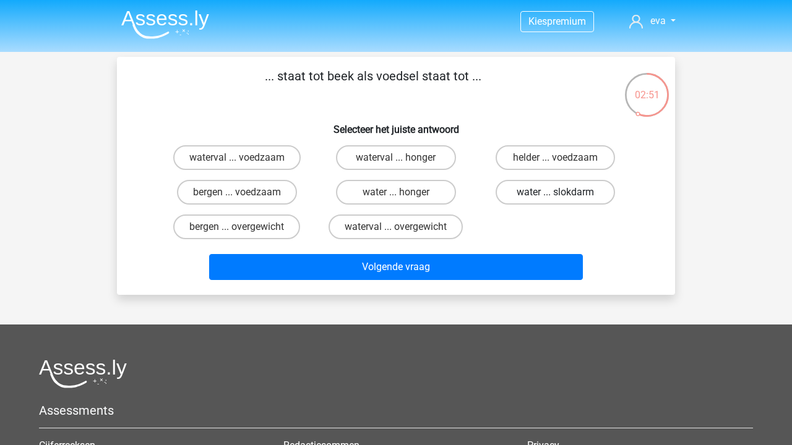
click at [540, 196] on label "water ... slokdarm" at bounding box center [554, 192] width 119 height 25
click at [555, 196] on input "water ... slokdarm" at bounding box center [559, 196] width 8 height 8
radio input "true"
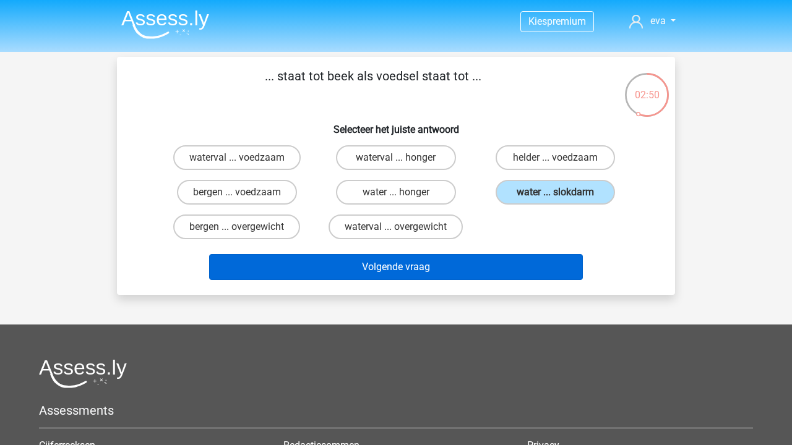
click at [512, 267] on button "Volgende vraag" at bounding box center [396, 267] width 374 height 26
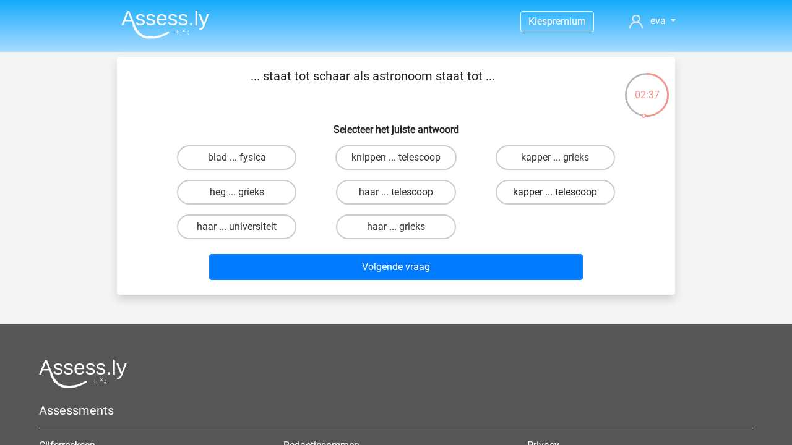
click at [580, 192] on label "kapper ... telescoop" at bounding box center [554, 192] width 119 height 25
click at [563, 192] on input "kapper ... telescoop" at bounding box center [559, 196] width 8 height 8
radio input "true"
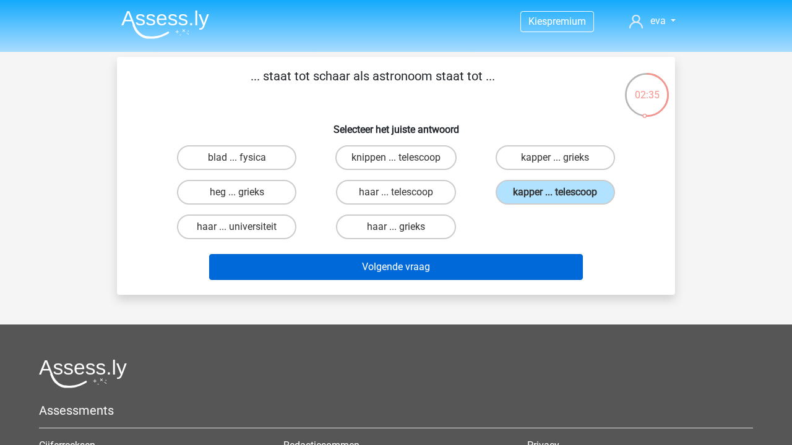
click at [523, 265] on button "Volgende vraag" at bounding box center [396, 267] width 374 height 26
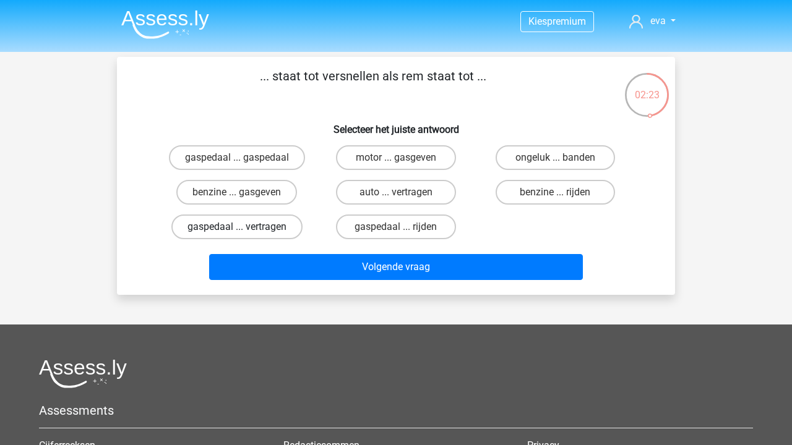
click at [264, 226] on label "gaspedaal ... vertragen" at bounding box center [236, 227] width 131 height 25
click at [245, 227] on input "gaspedaal ... vertragen" at bounding box center [241, 231] width 8 height 8
radio input "true"
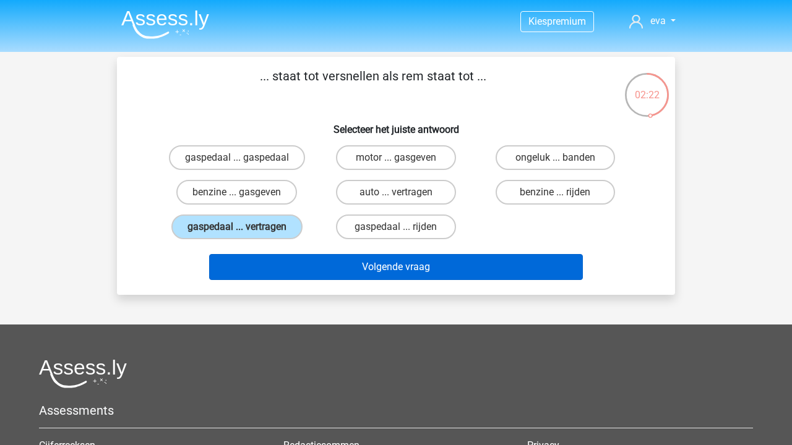
click at [370, 271] on button "Volgende vraag" at bounding box center [396, 267] width 374 height 26
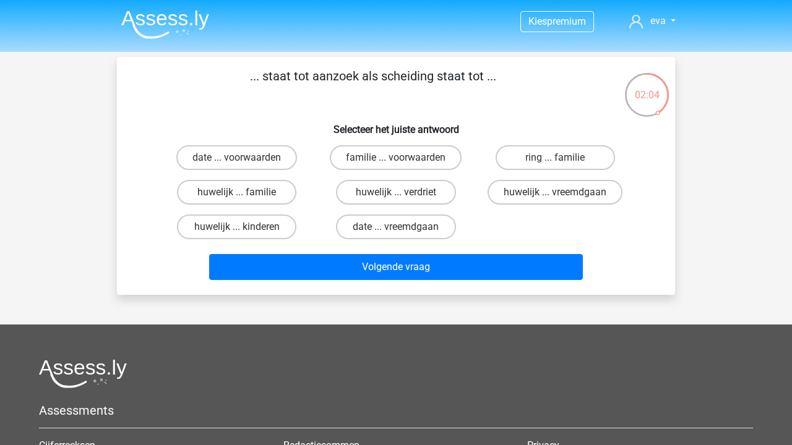
click at [403, 194] on input "huwelijk ... verdriet" at bounding box center [400, 196] width 8 height 8
radio input "true"
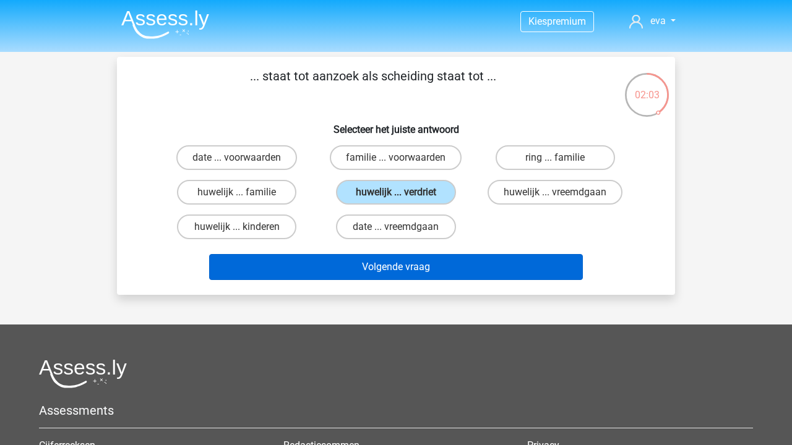
click at [415, 267] on button "Volgende vraag" at bounding box center [396, 267] width 374 height 26
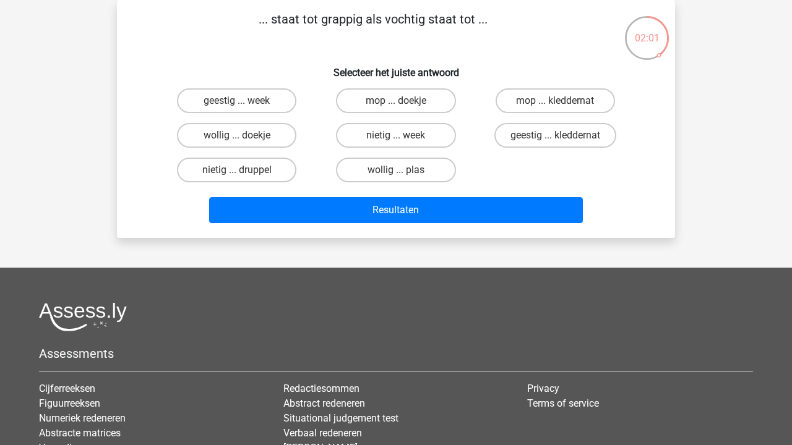
scroll to position [30, 0]
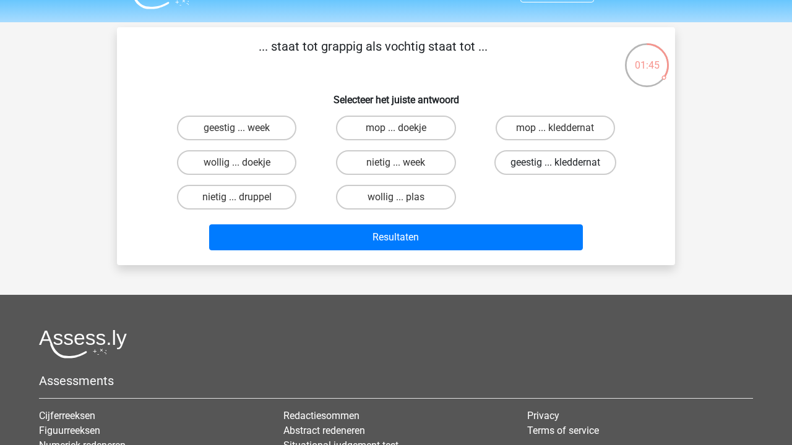
click at [565, 170] on label "geestig ... kleddernat" at bounding box center [555, 162] width 122 height 25
click at [563, 170] on input "geestig ... kleddernat" at bounding box center [559, 167] width 8 height 8
radio input "true"
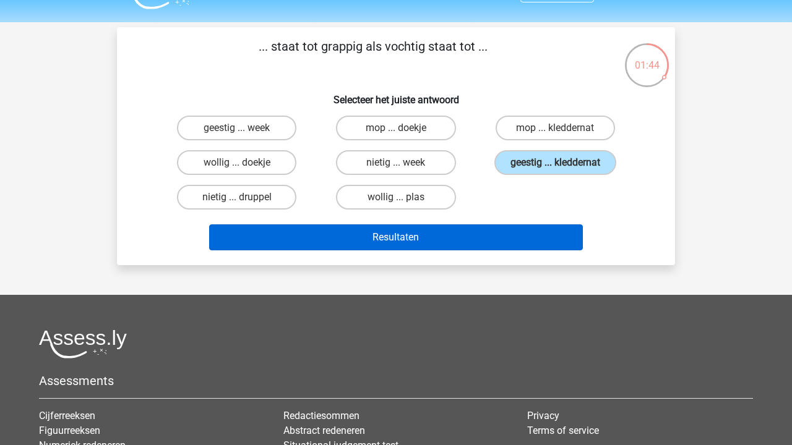
click at [482, 245] on button "Resultaten" at bounding box center [396, 238] width 374 height 26
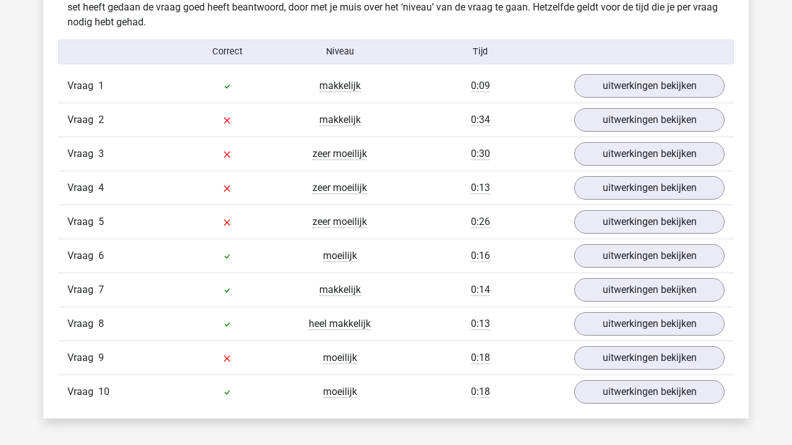
scroll to position [993, 0]
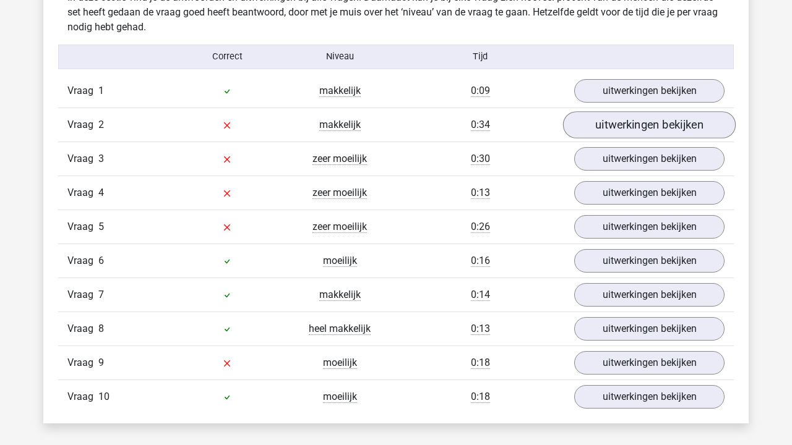
click at [633, 118] on link "uitwerkingen bekijken" at bounding box center [649, 124] width 173 height 27
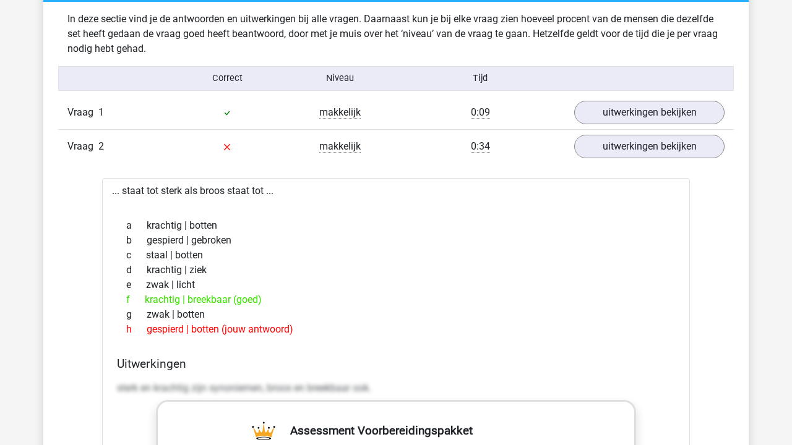
scroll to position [899, 0]
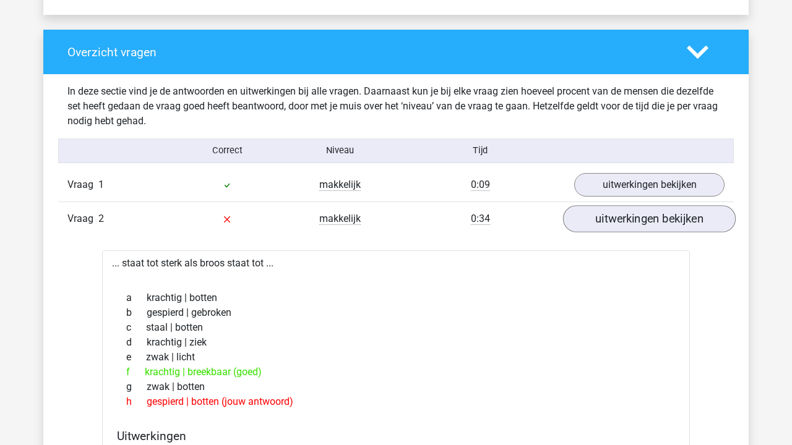
click at [597, 210] on link "uitwerkingen bekijken" at bounding box center [649, 218] width 173 height 27
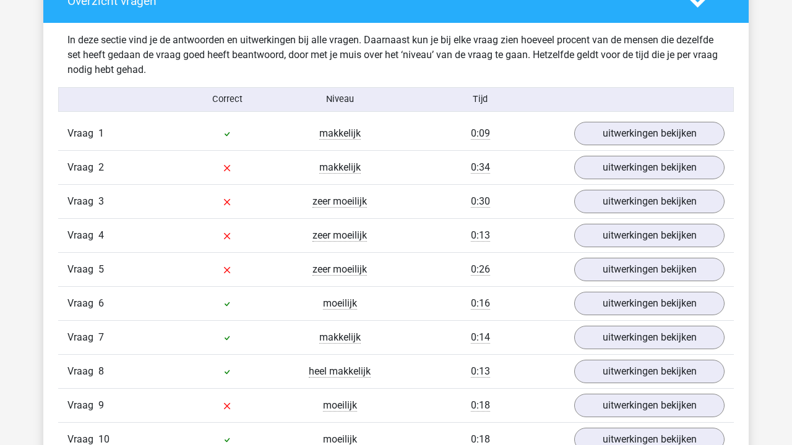
scroll to position [951, 0]
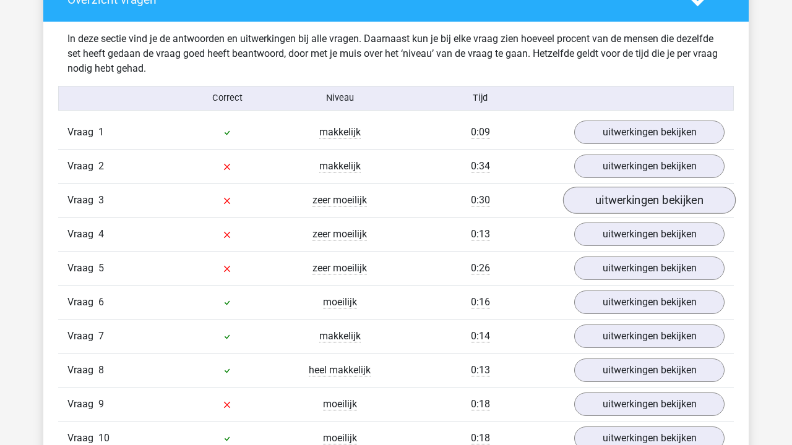
click at [615, 207] on link "uitwerkingen bekijken" at bounding box center [649, 200] width 173 height 27
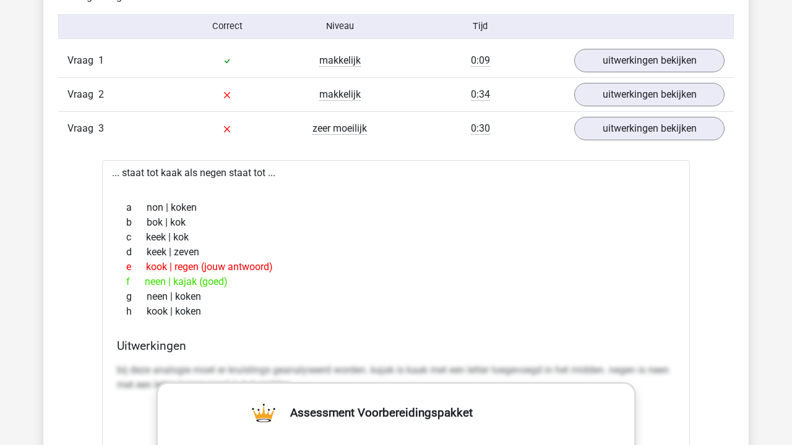
scroll to position [1022, 0]
click at [592, 113] on div "Vraag 3 zeer moeilijk 0:30 uitwerkingen bekijken" at bounding box center [395, 129] width 675 height 34
click at [592, 131] on link "uitwerkingen bekijken" at bounding box center [649, 129] width 173 height 27
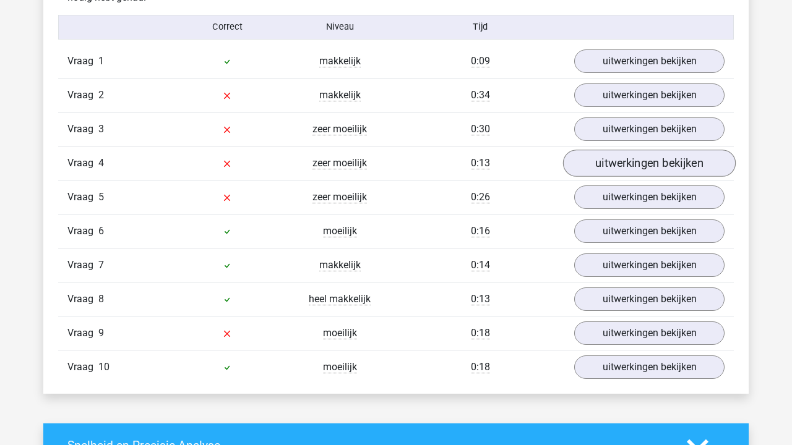
click at [597, 161] on link "uitwerkingen bekijken" at bounding box center [649, 163] width 173 height 27
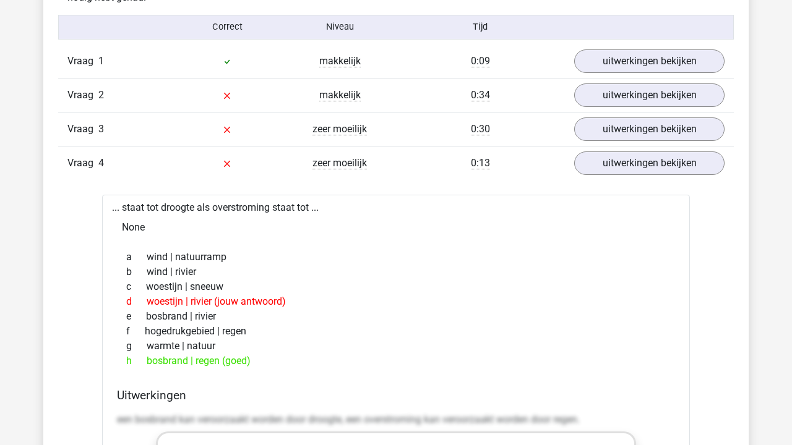
scroll to position [1029, 0]
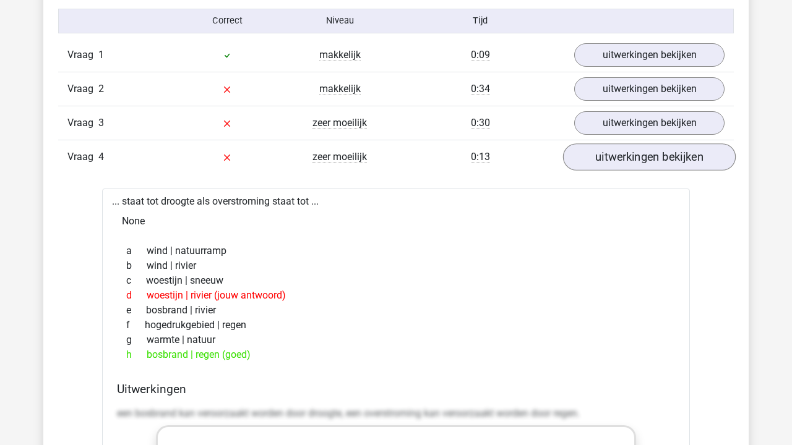
click at [645, 160] on link "uitwerkingen bekijken" at bounding box center [649, 157] width 173 height 27
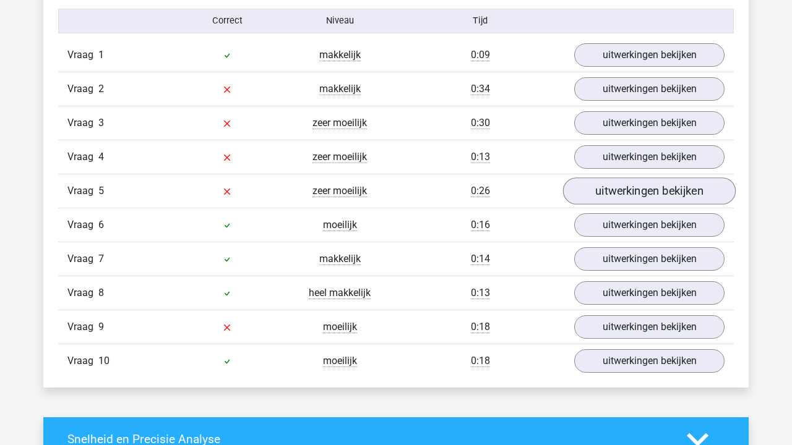
click at [605, 193] on link "uitwerkingen bekijken" at bounding box center [649, 191] width 173 height 27
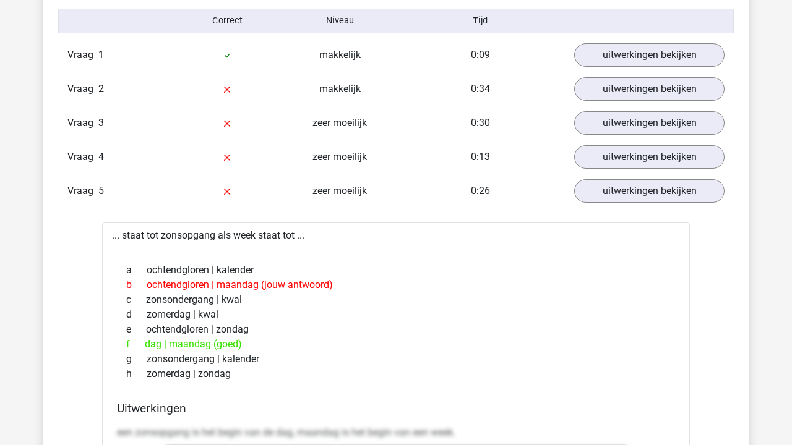
click at [146, 349] on div "f dag | maandag (goed)" at bounding box center [396, 344] width 558 height 15
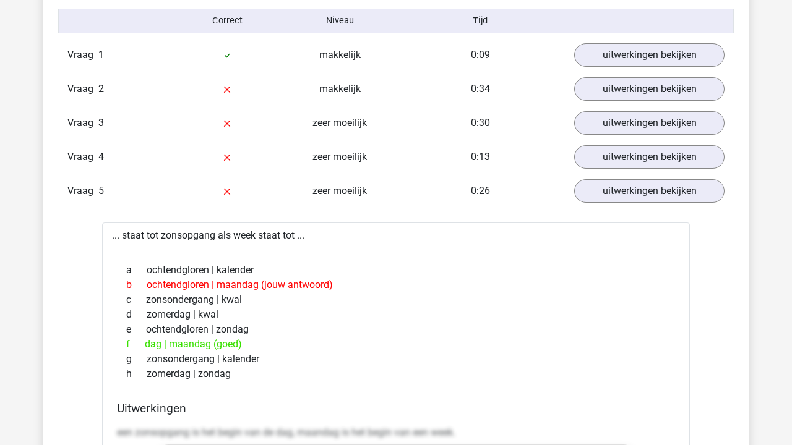
click at [200, 342] on div "f dag | maandag (goed)" at bounding box center [396, 344] width 558 height 15
click at [212, 286] on div "b ochtendgloren | maandag (jouw antwoord)" at bounding box center [396, 285] width 558 height 15
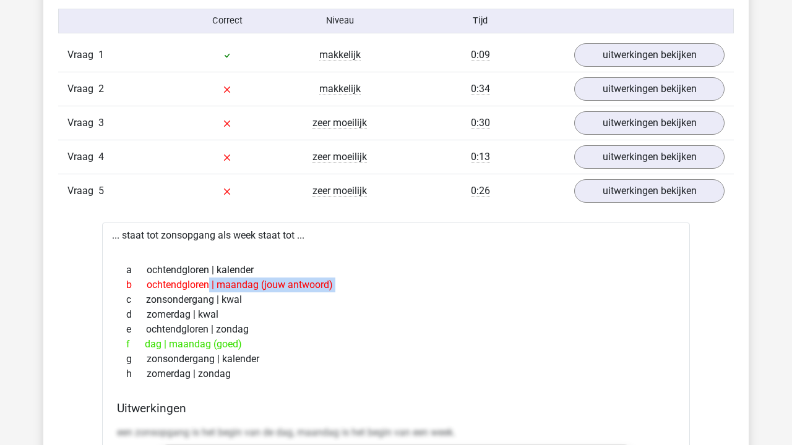
click at [212, 286] on div "b ochtendgloren | maandag (jouw antwoord)" at bounding box center [396, 285] width 558 height 15
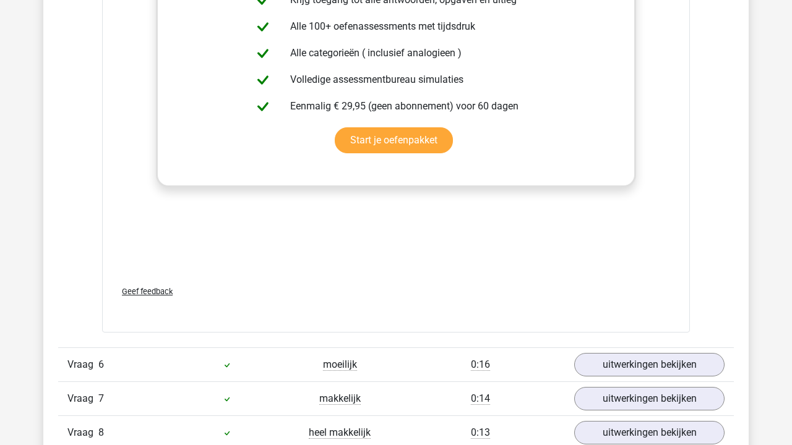
scroll to position [1647, 0]
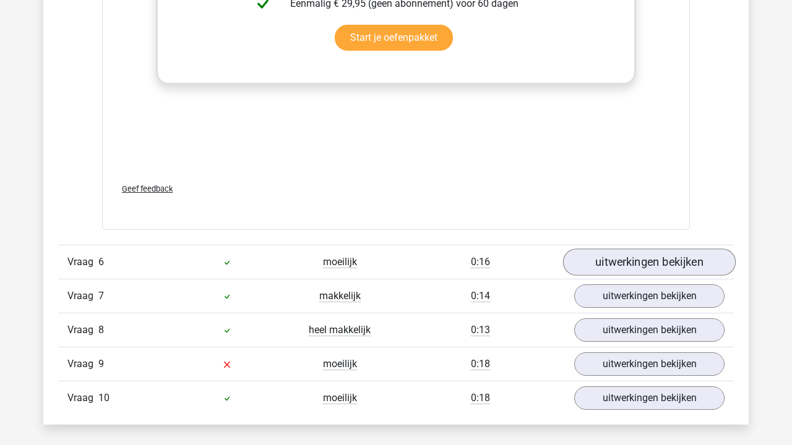
click at [630, 262] on link "uitwerkingen bekijken" at bounding box center [649, 262] width 173 height 27
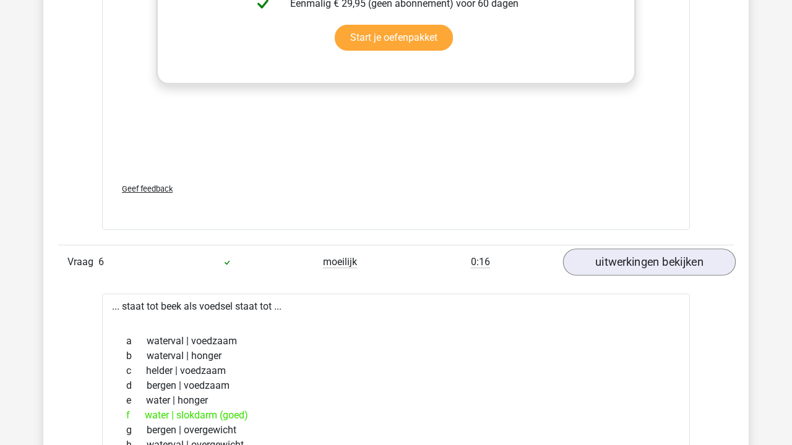
click at [630, 262] on link "uitwerkingen bekijken" at bounding box center [649, 262] width 173 height 27
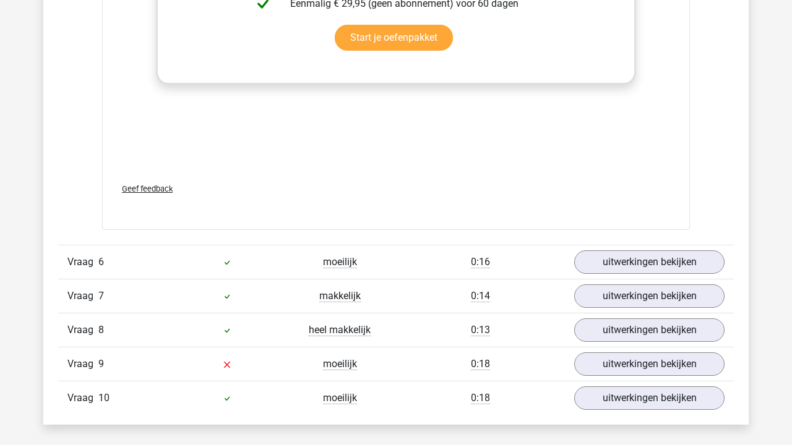
click at [624, 277] on div "Vraag 6 moeilijk 0:16 uitwerkingen bekijken" at bounding box center [395, 262] width 675 height 34
click at [624, 286] on link "uitwerkingen bekijken" at bounding box center [649, 296] width 173 height 27
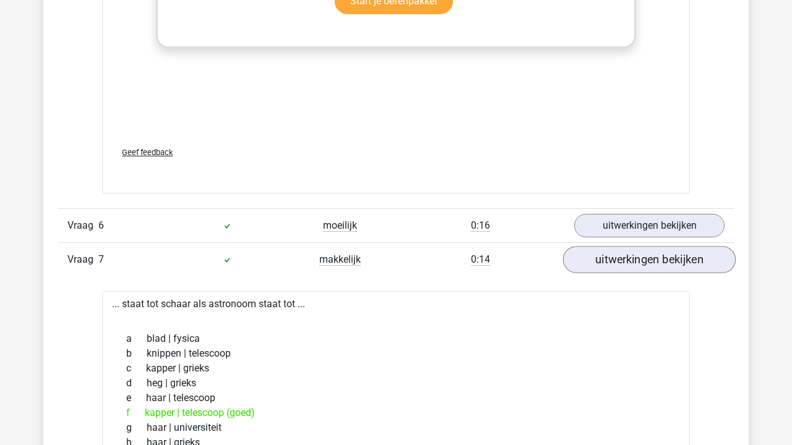
scroll to position [1708, 0]
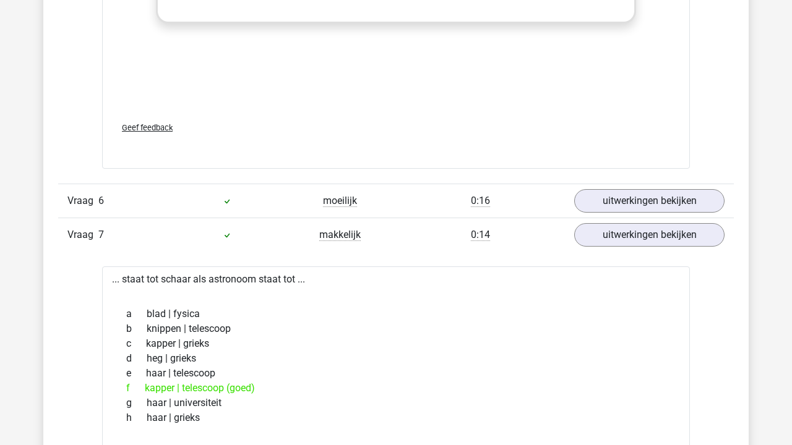
click at [638, 215] on div "Vraag 6 moeilijk 0:16 uitwerkingen bekijken" at bounding box center [395, 201] width 675 height 34
click at [635, 225] on link "uitwerkingen bekijken" at bounding box center [649, 234] width 173 height 27
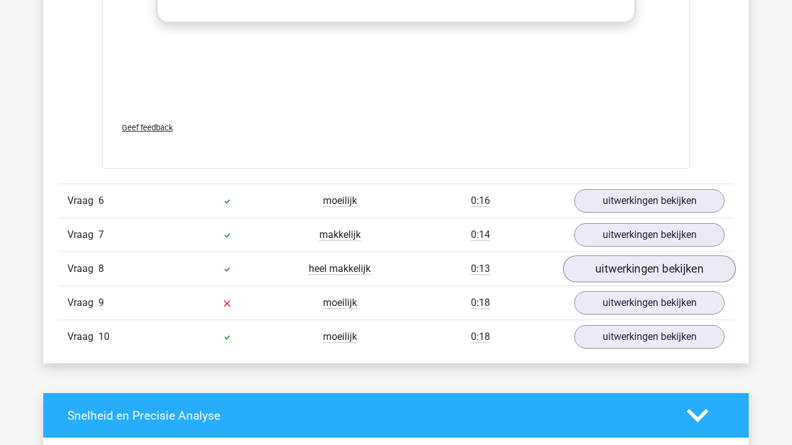
click at [634, 268] on link "uitwerkingen bekijken" at bounding box center [649, 268] width 173 height 27
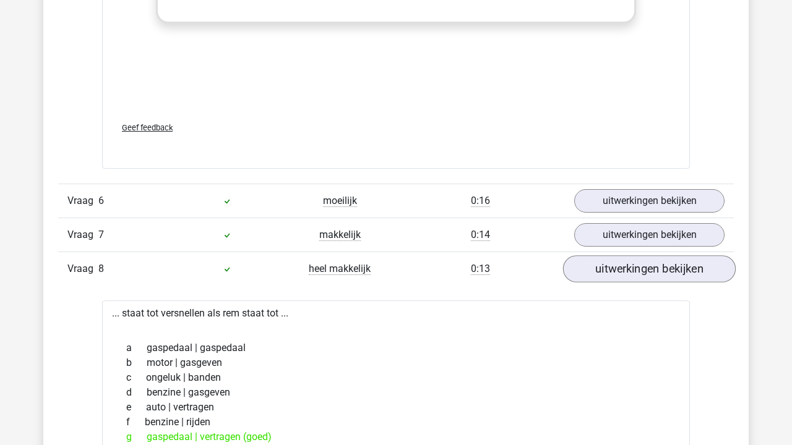
click at [634, 268] on link "uitwerkingen bekijken" at bounding box center [649, 268] width 173 height 27
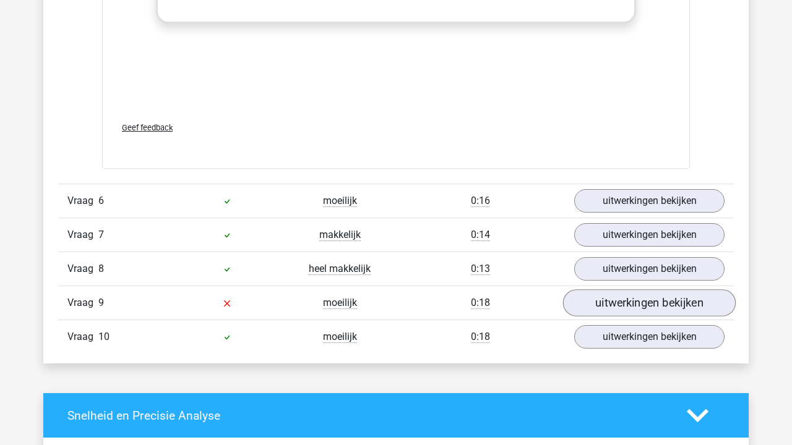
click at [629, 304] on link "uitwerkingen bekijken" at bounding box center [649, 302] width 173 height 27
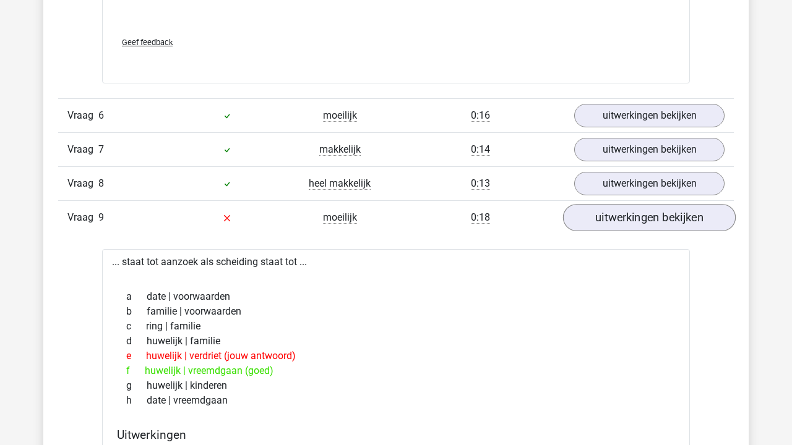
scroll to position [1798, 0]
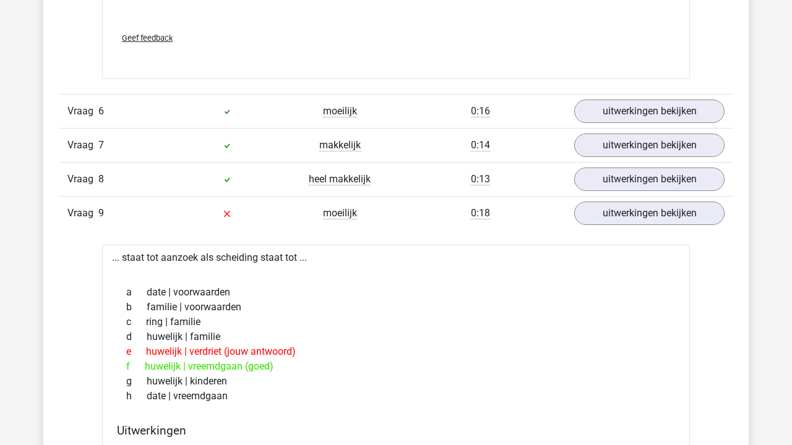
click at [242, 355] on div "e huwelijk | verdriet (jouw antwoord)" at bounding box center [396, 352] width 558 height 15
click at [235, 370] on div "f huwelijk | vreemdgaan (goed)" at bounding box center [396, 366] width 558 height 15
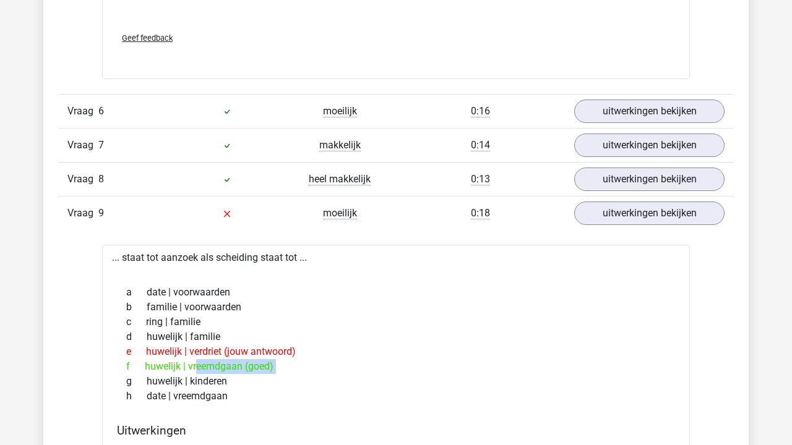
click at [235, 370] on div "f huwelijk | vreemdgaan (goed)" at bounding box center [396, 366] width 558 height 15
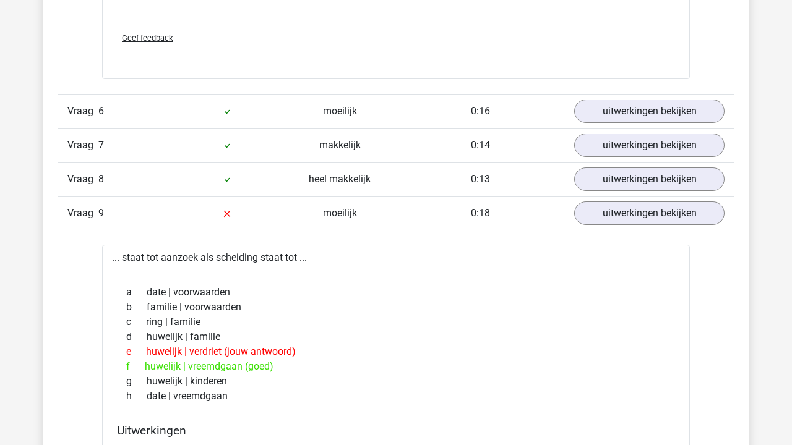
click at [235, 370] on div "f huwelijk | vreemdgaan (goed)" at bounding box center [396, 366] width 558 height 15
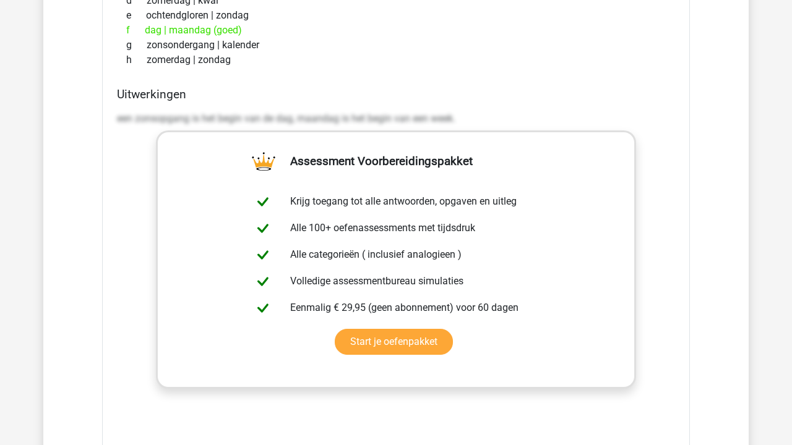
scroll to position [1130, 0]
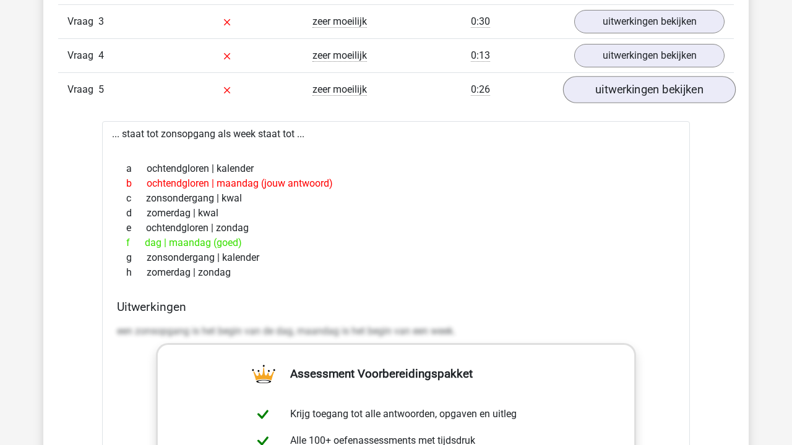
click at [635, 99] on link "uitwerkingen bekijken" at bounding box center [649, 89] width 173 height 27
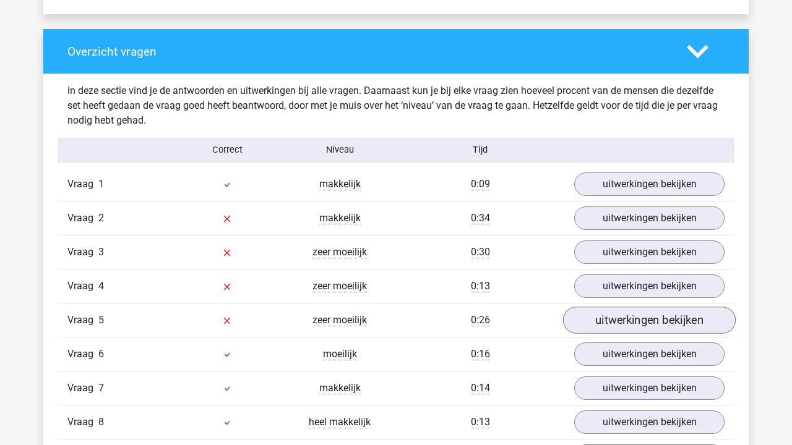
scroll to position [874, 0]
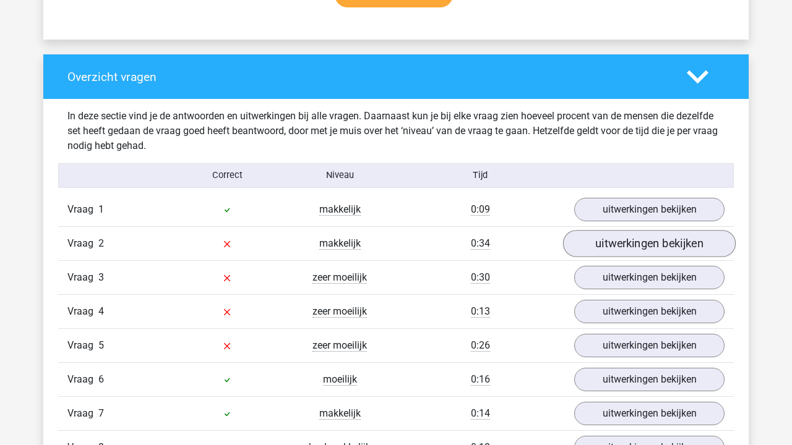
click at [637, 241] on link "uitwerkingen bekijken" at bounding box center [649, 243] width 173 height 27
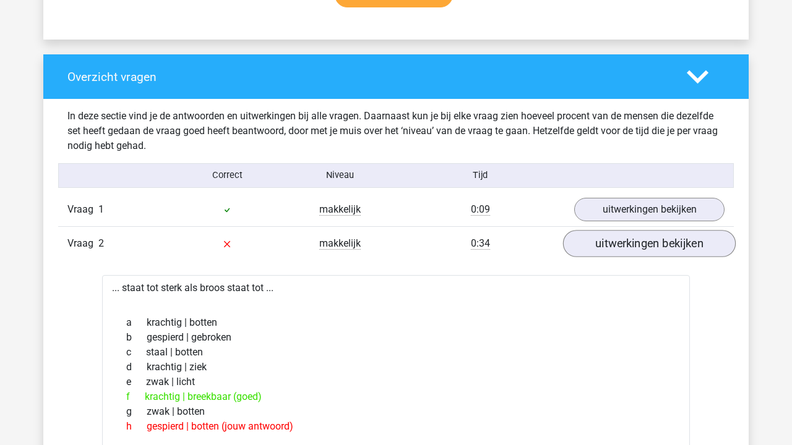
click at [637, 241] on link "uitwerkingen bekijken" at bounding box center [649, 243] width 173 height 27
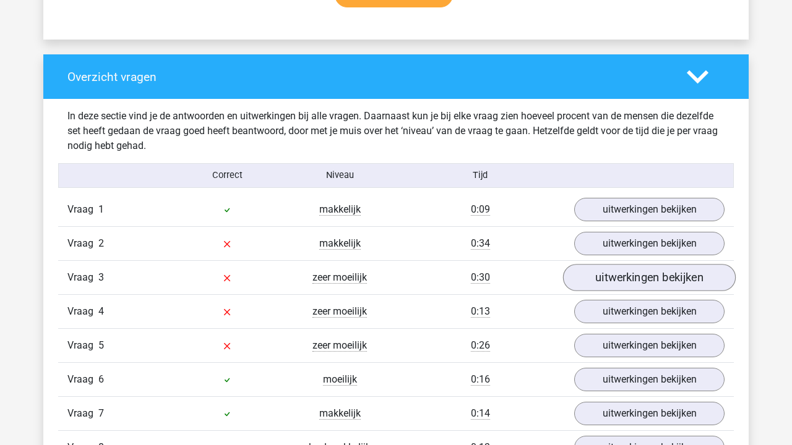
click at [625, 278] on link "uitwerkingen bekijken" at bounding box center [649, 277] width 173 height 27
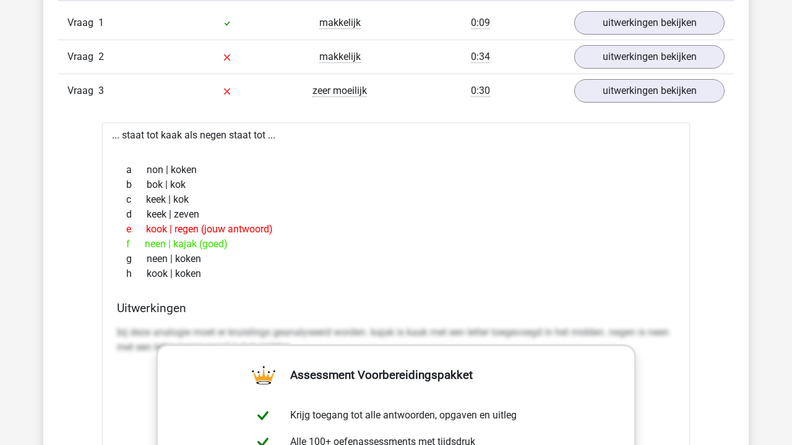
scroll to position [1059, 0]
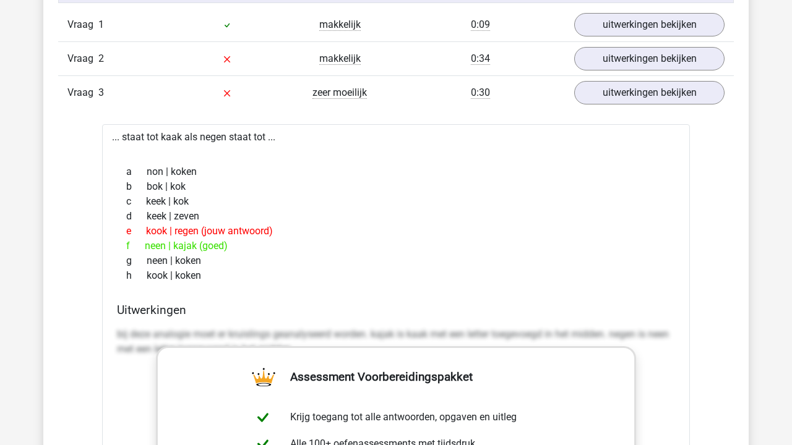
click at [171, 231] on div "e kook | regen (jouw antwoord)" at bounding box center [396, 231] width 558 height 15
click at [172, 241] on div "f neen | kajak (goed)" at bounding box center [396, 246] width 558 height 15
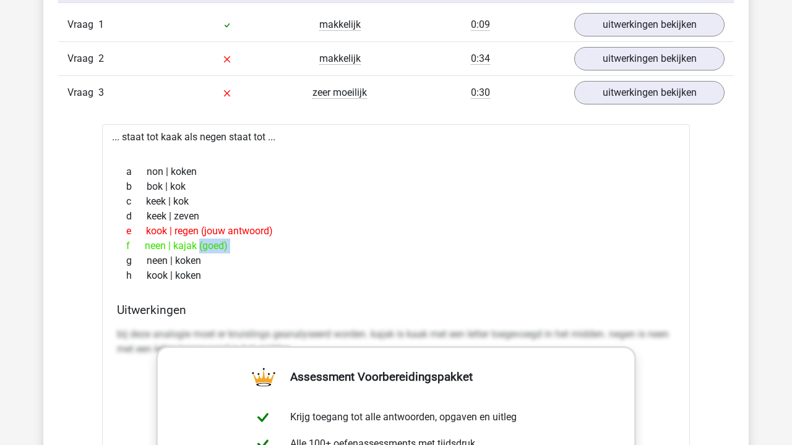
click at [172, 241] on div "f neen | kajak (goed)" at bounding box center [396, 246] width 558 height 15
click at [247, 244] on div "f neen | kajak (goed)" at bounding box center [396, 246] width 558 height 15
click at [619, 105] on link "uitwerkingen bekijken" at bounding box center [649, 92] width 173 height 27
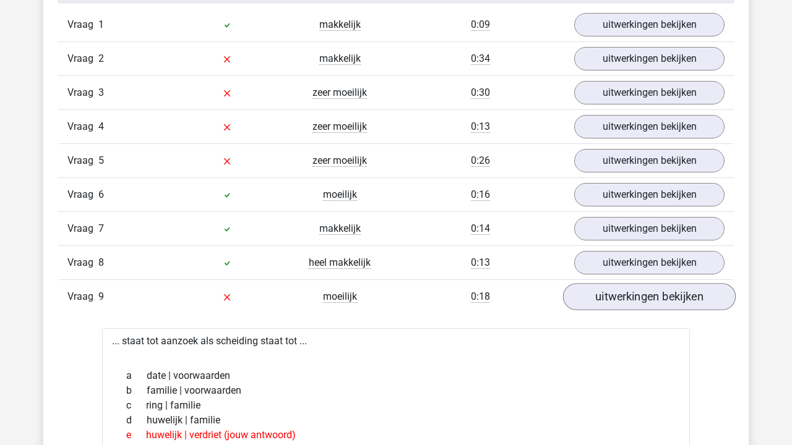
click at [624, 296] on link "uitwerkingen bekijken" at bounding box center [649, 296] width 173 height 27
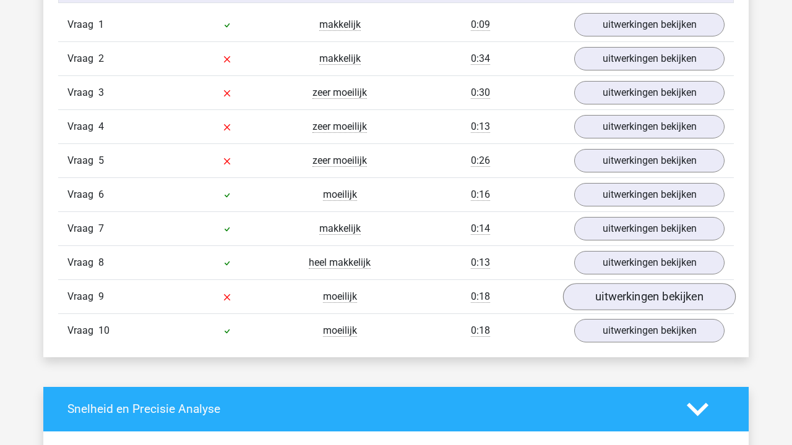
click at [624, 296] on link "uitwerkingen bekijken" at bounding box center [649, 296] width 173 height 27
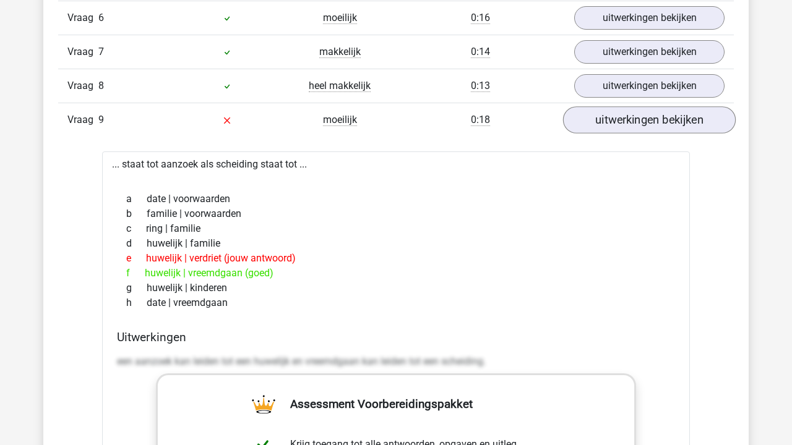
scroll to position [1235, 0]
drag, startPoint x: 165, startPoint y: 258, endPoint x: 337, endPoint y: 258, distance: 172.0
click at [337, 258] on div "e huwelijk | verdriet (jouw antwoord)" at bounding box center [396, 259] width 558 height 15
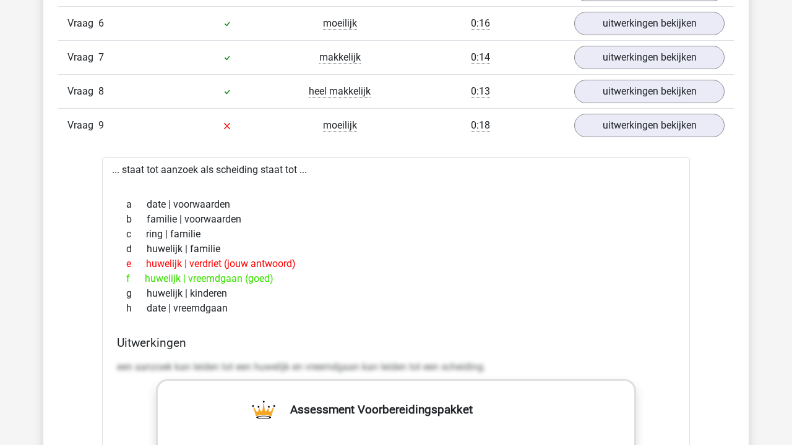
click at [259, 280] on div "f huwelijk | vreemdgaan (goed)" at bounding box center [396, 279] width 558 height 15
click at [341, 291] on div "g huwelijk | kinderen" at bounding box center [396, 293] width 558 height 15
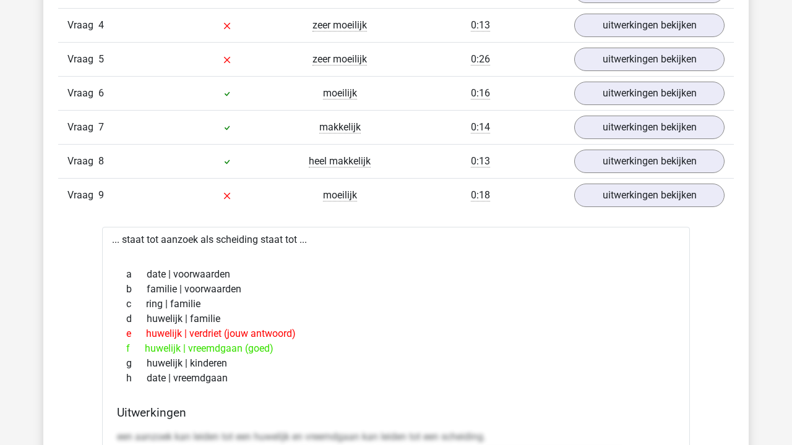
scroll to position [993, 0]
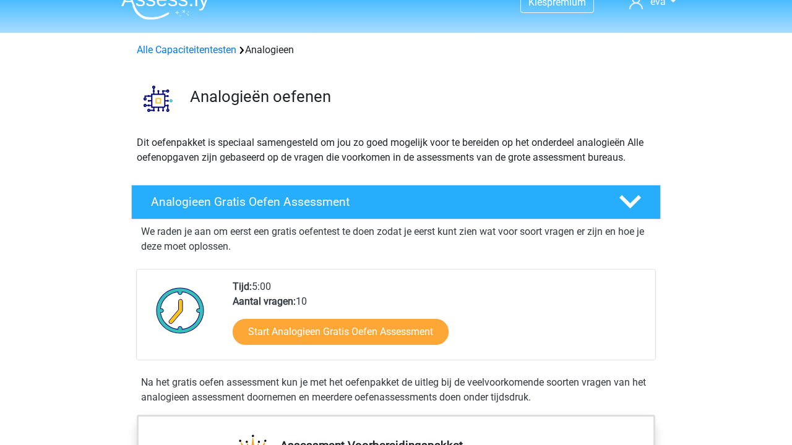
scroll to position [46, 0]
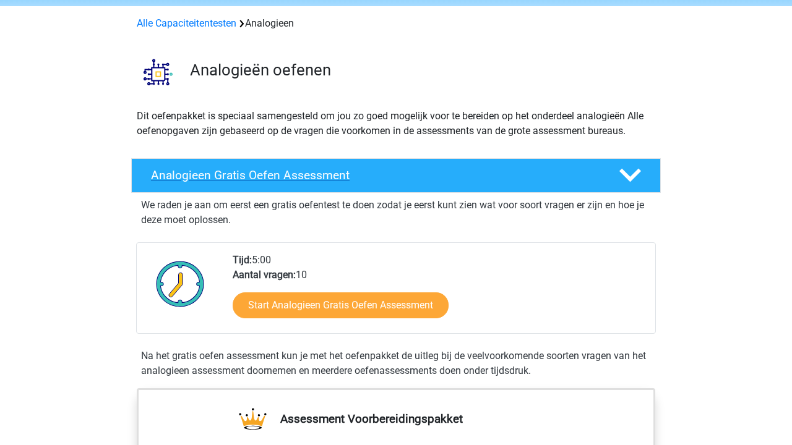
click at [329, 177] on h4 "Analogieen Gratis Oefen Assessment" at bounding box center [375, 175] width 448 height 14
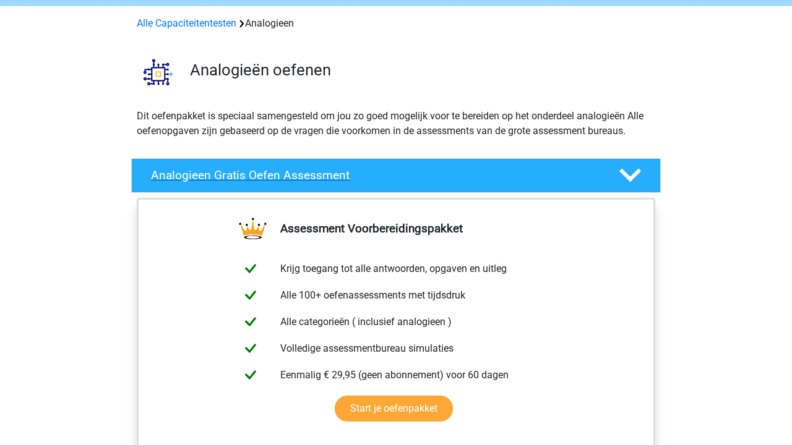
click at [329, 177] on h4 "Analogieen Gratis Oefen Assessment" at bounding box center [375, 175] width 448 height 14
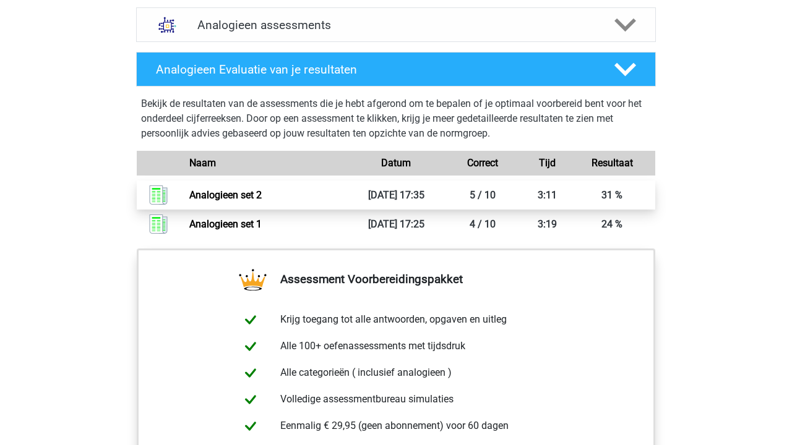
scroll to position [783, 0]
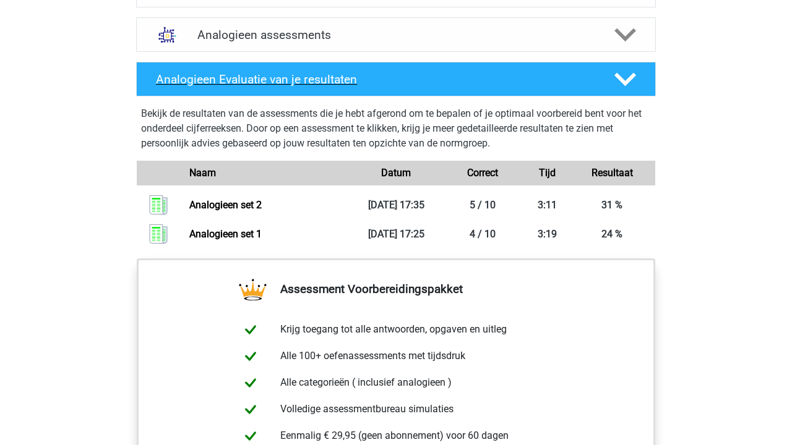
click at [424, 93] on div "Analogieen Evaluatie van je resultaten" at bounding box center [396, 79] width 520 height 35
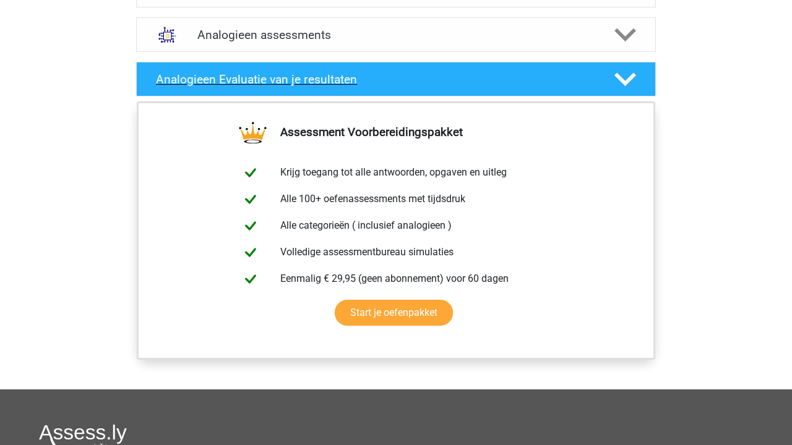
click at [424, 93] on div "Analogieen Evaluatie van je resultaten" at bounding box center [396, 79] width 520 height 35
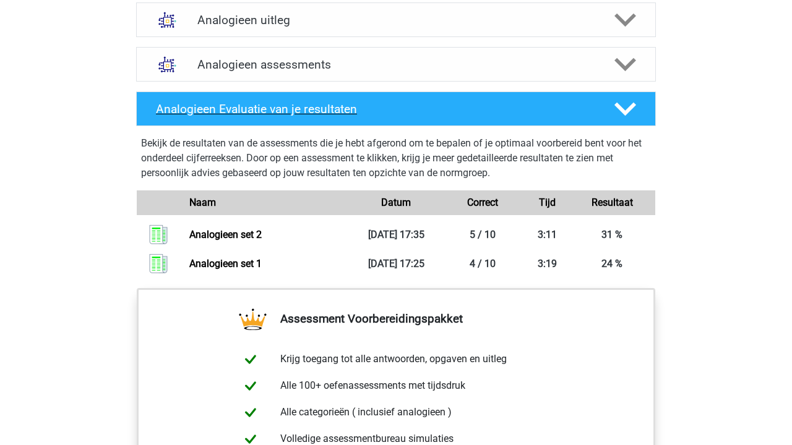
scroll to position [730, 0]
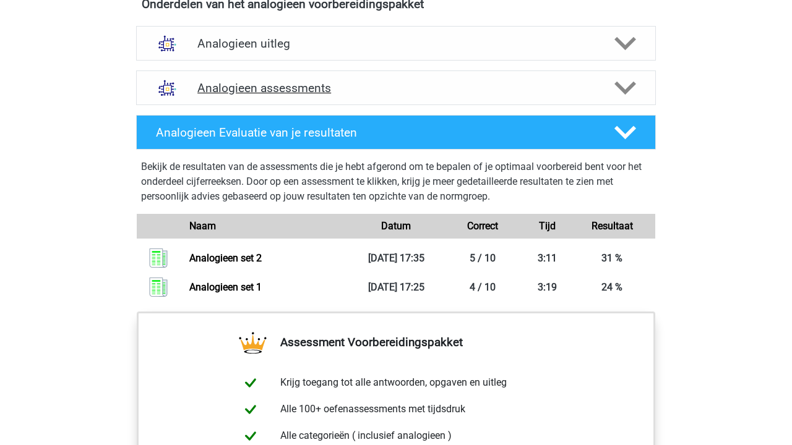
click at [408, 88] on h4 "Analogieen assessments" at bounding box center [395, 88] width 397 height 14
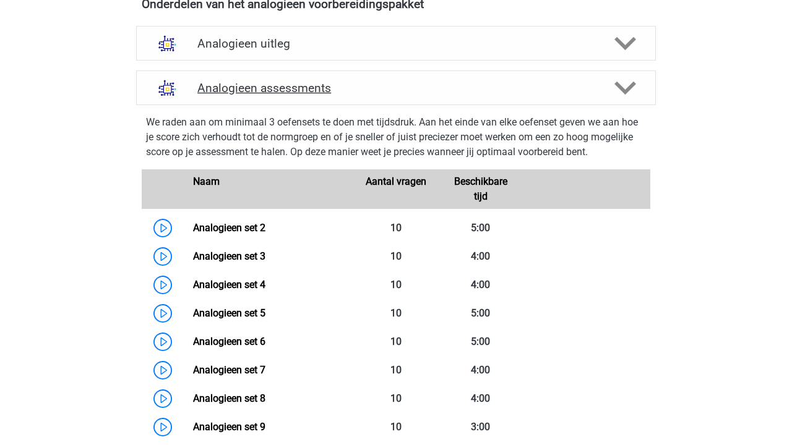
click at [408, 88] on h4 "Analogieen assessments" at bounding box center [395, 88] width 397 height 14
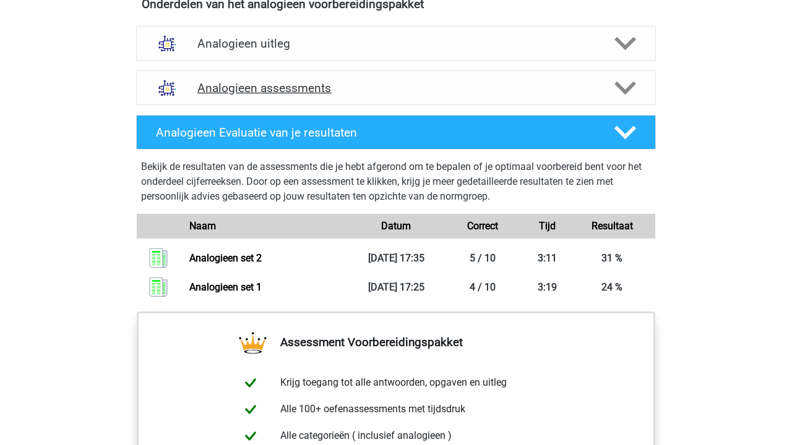
click at [408, 88] on h4 "Analogieen assessments" at bounding box center [395, 88] width 397 height 14
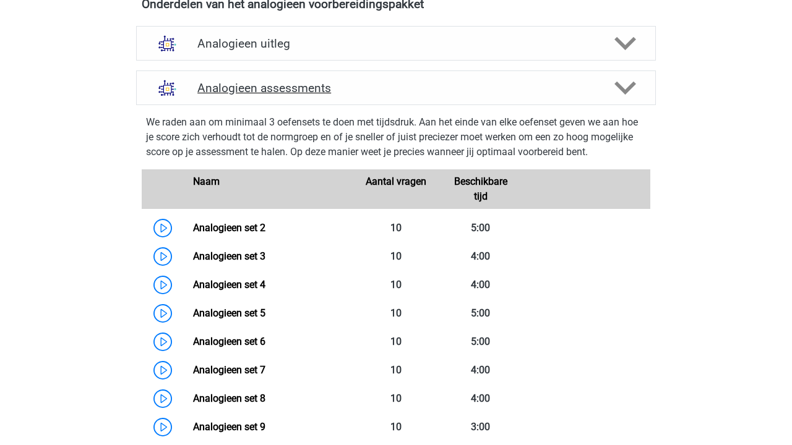
click at [383, 90] on h4 "Analogieen assessments" at bounding box center [395, 88] width 397 height 14
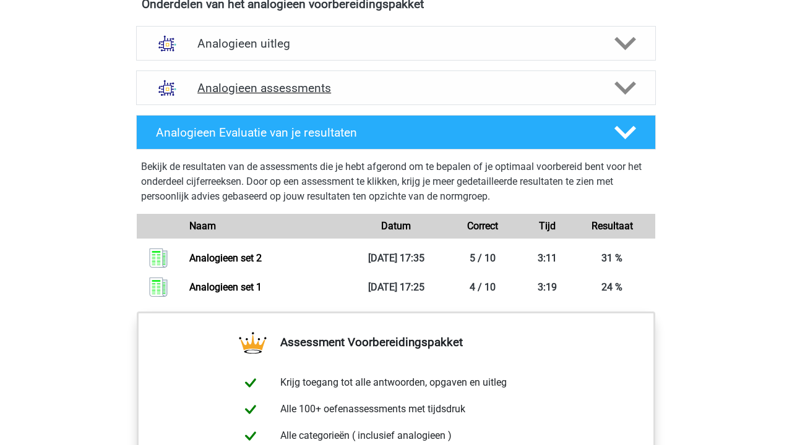
click at [383, 90] on h4 "Analogieen assessments" at bounding box center [395, 88] width 397 height 14
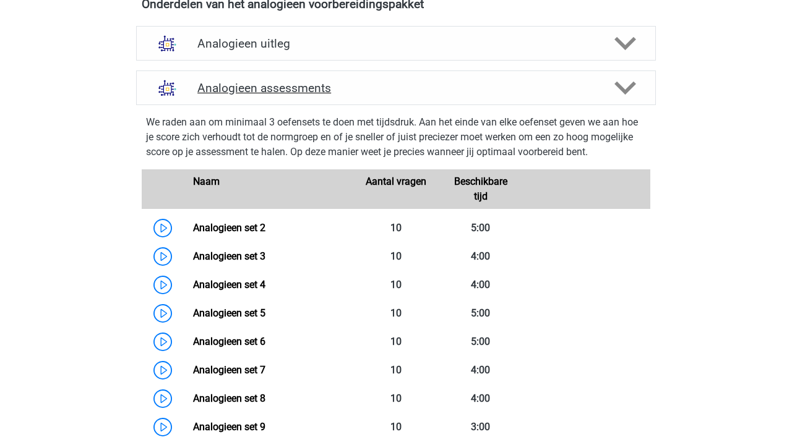
click at [340, 101] on div "Analogieen assessments" at bounding box center [396, 88] width 520 height 35
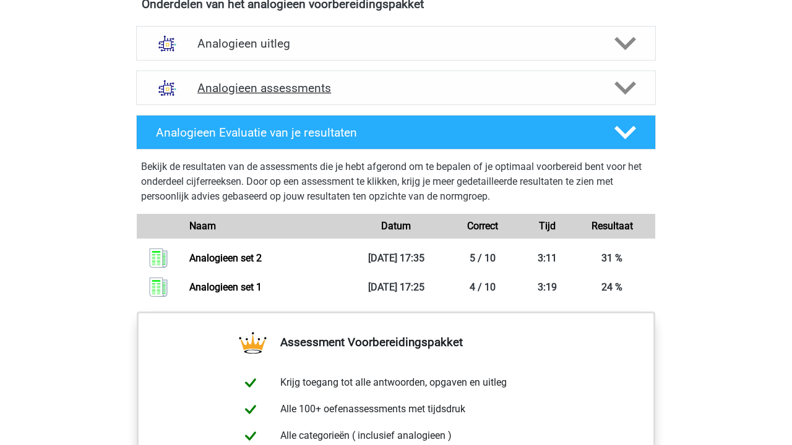
click at [351, 90] on h4 "Analogieen assessments" at bounding box center [395, 88] width 397 height 14
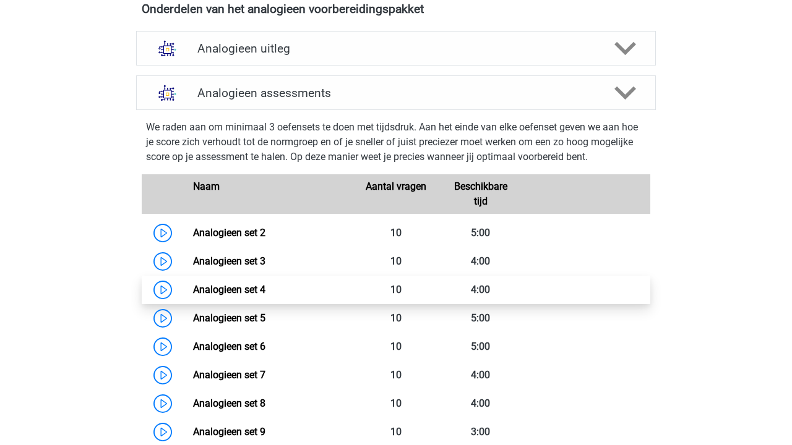
scroll to position [724, 0]
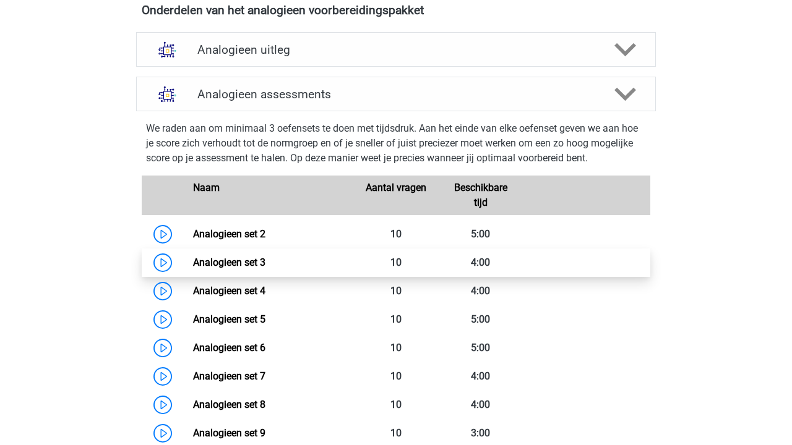
click at [265, 265] on link "Analogieen set 3" at bounding box center [229, 263] width 72 height 12
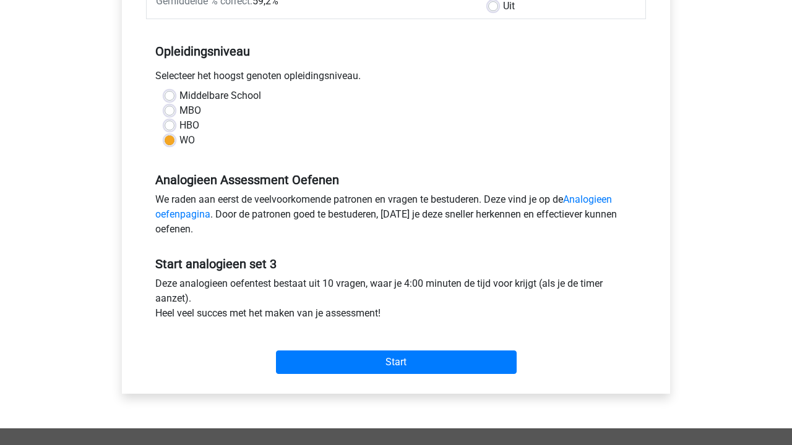
scroll to position [236, 0]
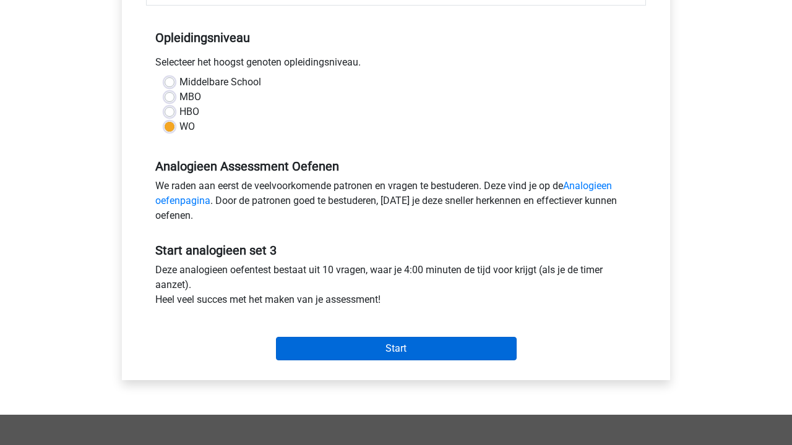
click at [419, 349] on input "Start" at bounding box center [396, 349] width 241 height 24
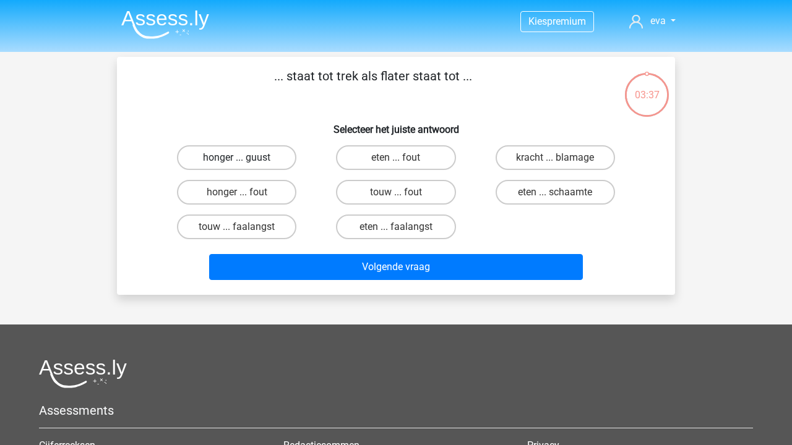
click at [243, 155] on label "honger ... guust" at bounding box center [236, 157] width 119 height 25
click at [243, 158] on input "honger ... guust" at bounding box center [241, 162] width 8 height 8
radio input "true"
click at [246, 186] on label "honger ... fout" at bounding box center [236, 192] width 119 height 25
click at [245, 192] on input "honger ... fout" at bounding box center [241, 196] width 8 height 8
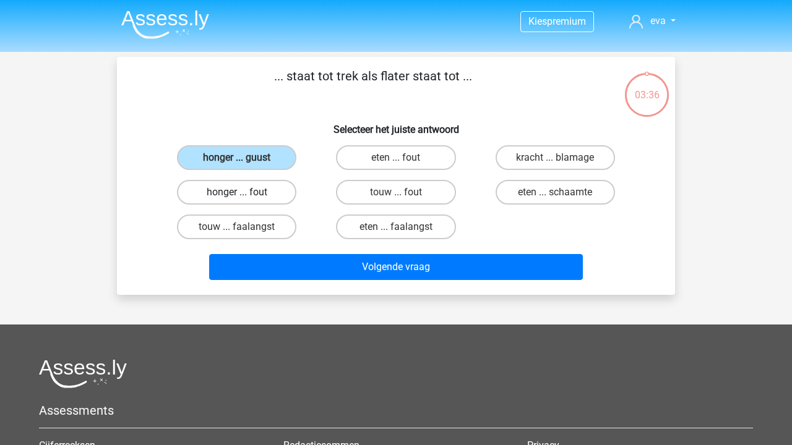
radio input "true"
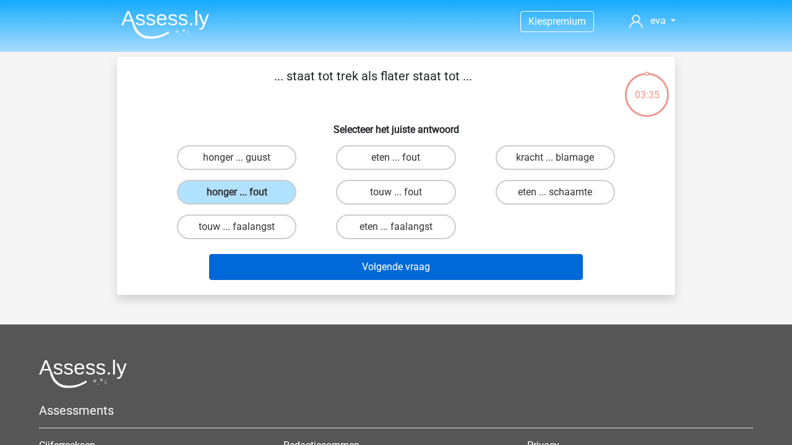
click at [387, 268] on button "Volgende vraag" at bounding box center [396, 267] width 374 height 26
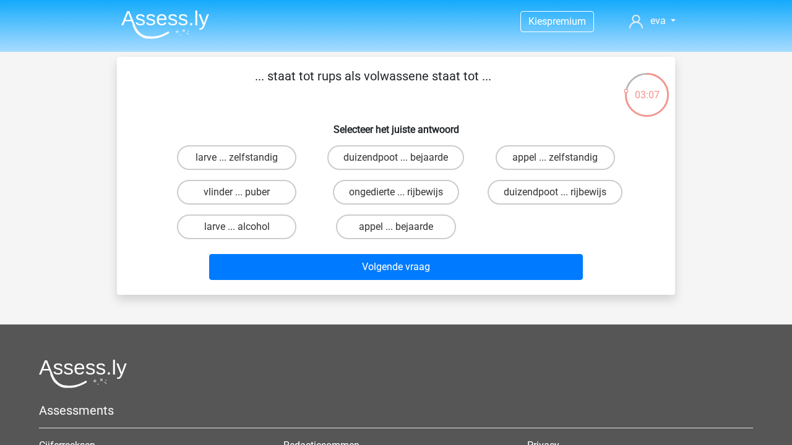
click at [400, 161] on input "duizendpoot ... bejaarde" at bounding box center [400, 162] width 8 height 8
radio input "true"
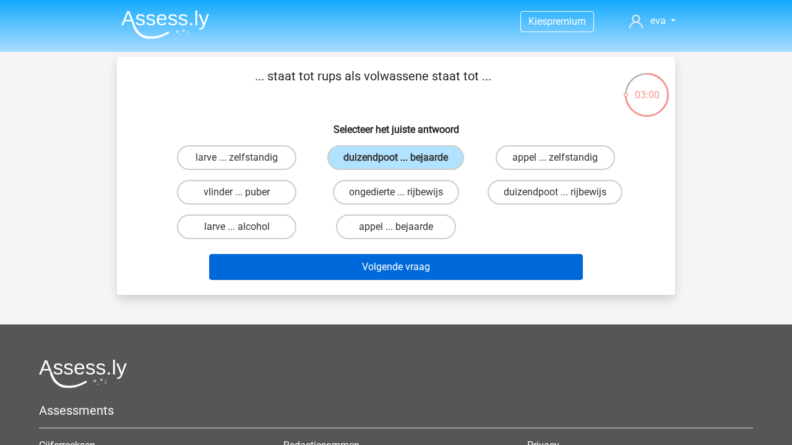
click at [362, 280] on button "Volgende vraag" at bounding box center [396, 267] width 374 height 26
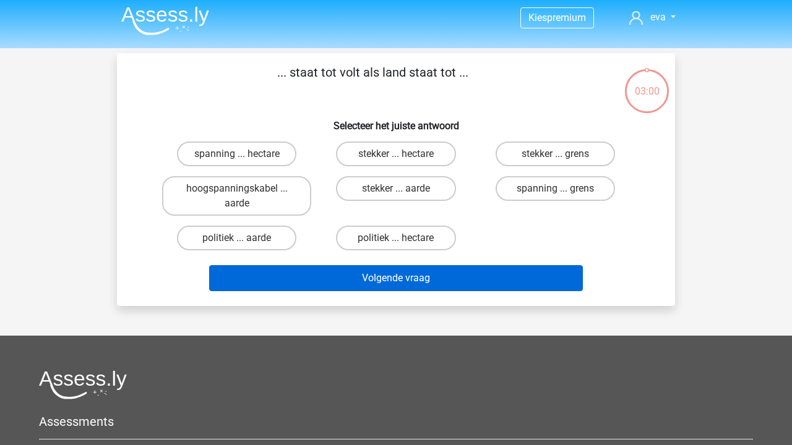
scroll to position [4, 0]
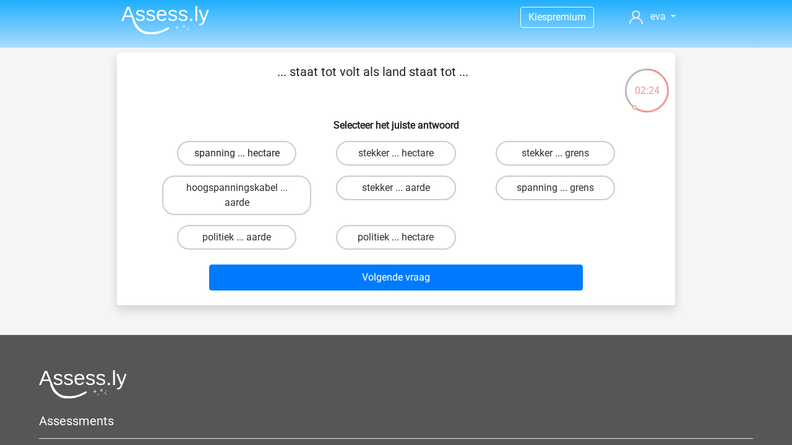
click at [268, 154] on label "spanning ... hectare" at bounding box center [236, 153] width 119 height 25
click at [245, 154] on input "spanning ... hectare" at bounding box center [241, 157] width 8 height 8
radio input "true"
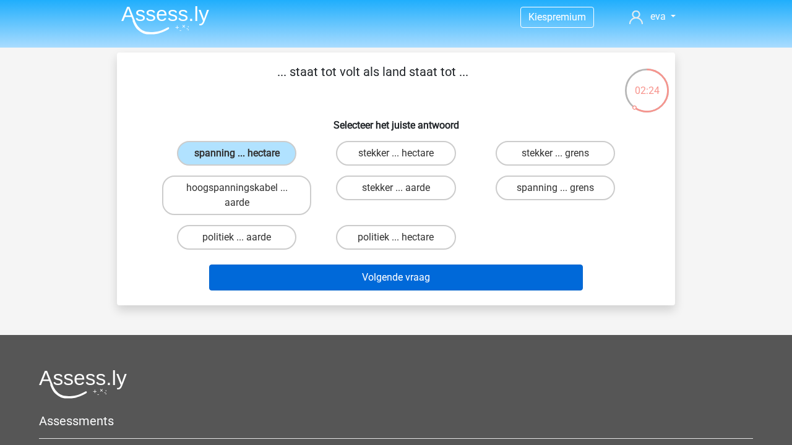
click at [422, 284] on button "Volgende vraag" at bounding box center [396, 278] width 374 height 26
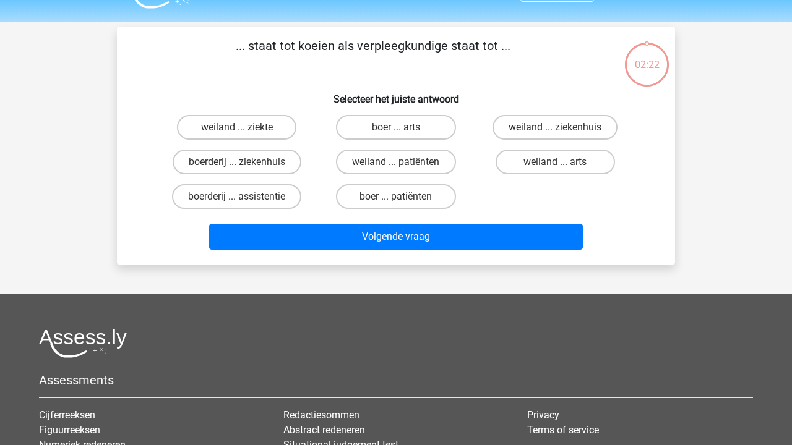
scroll to position [3, 0]
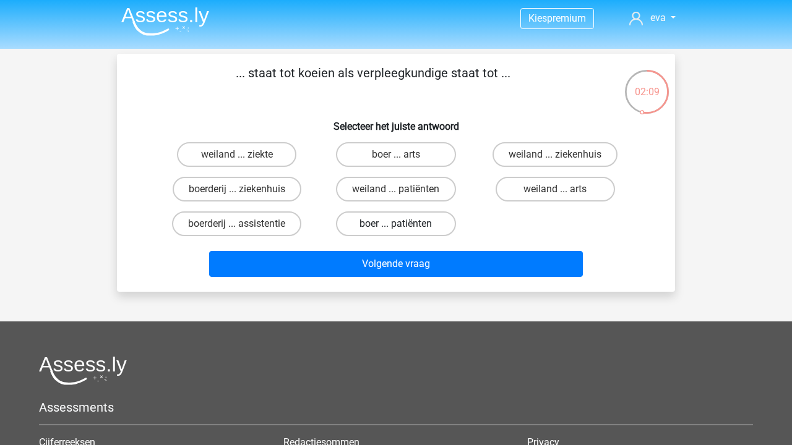
click at [425, 221] on label "boer ... patiënten" at bounding box center [395, 224] width 119 height 25
click at [404, 224] on input "boer ... patiënten" at bounding box center [400, 228] width 8 height 8
radio input "true"
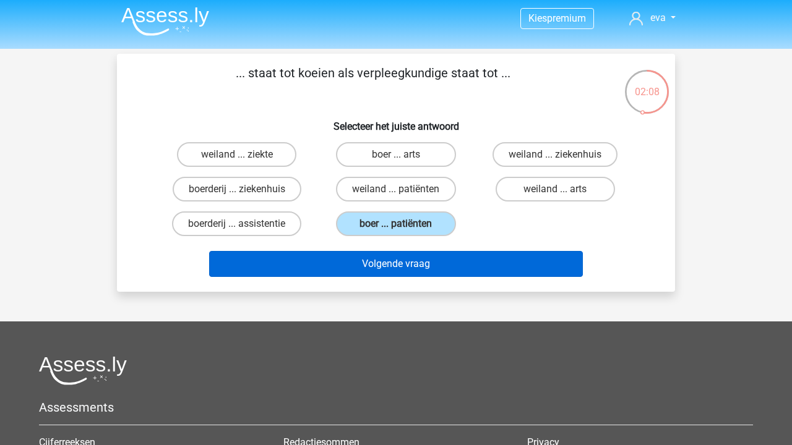
click at [422, 256] on button "Volgende vraag" at bounding box center [396, 264] width 374 height 26
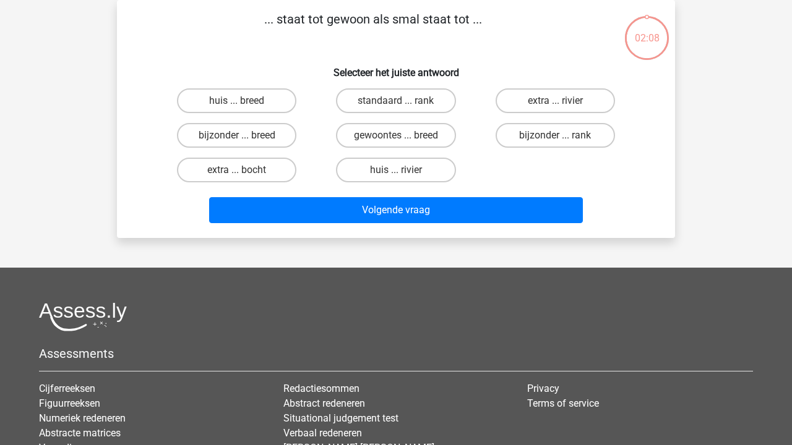
scroll to position [0, 0]
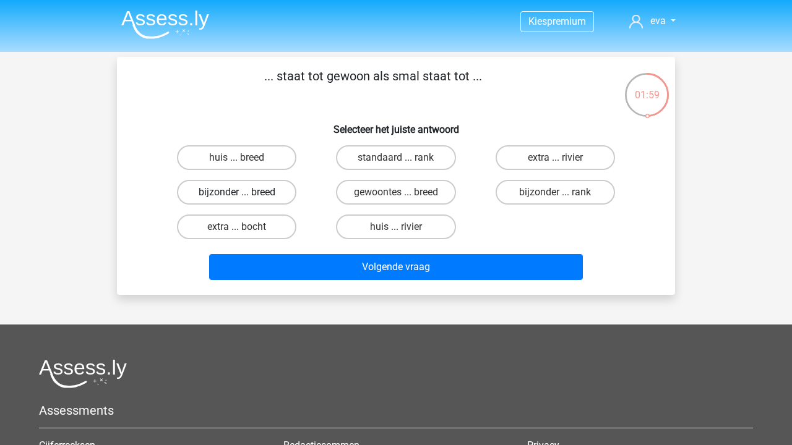
click at [249, 189] on label "bijzonder ... breed" at bounding box center [236, 192] width 119 height 25
click at [245, 192] on input "bijzonder ... breed" at bounding box center [241, 196] width 8 height 8
radio input "true"
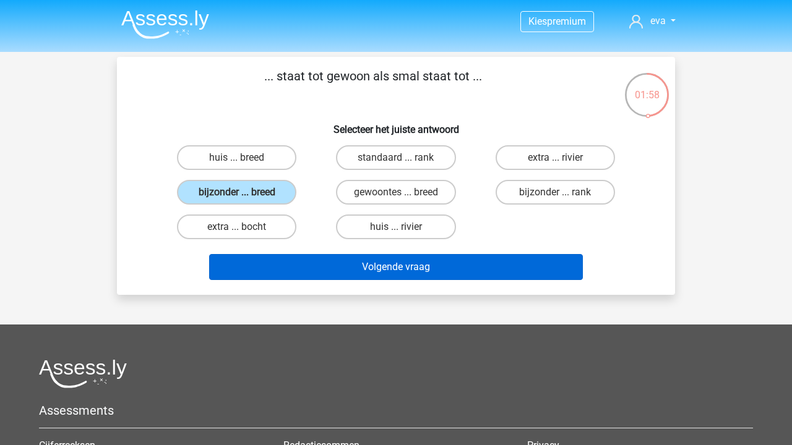
click at [373, 260] on button "Volgende vraag" at bounding box center [396, 267] width 374 height 26
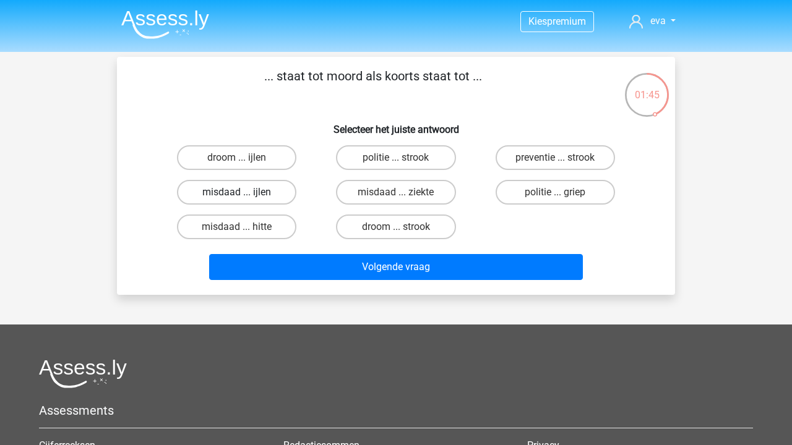
click at [266, 196] on label "misdaad ... ijlen" at bounding box center [236, 192] width 119 height 25
click at [245, 196] on input "misdaad ... ijlen" at bounding box center [241, 196] width 8 height 8
radio input "true"
click at [421, 193] on label "misdaad ... ziekte" at bounding box center [395, 192] width 119 height 25
click at [404, 193] on input "misdaad ... ziekte" at bounding box center [400, 196] width 8 height 8
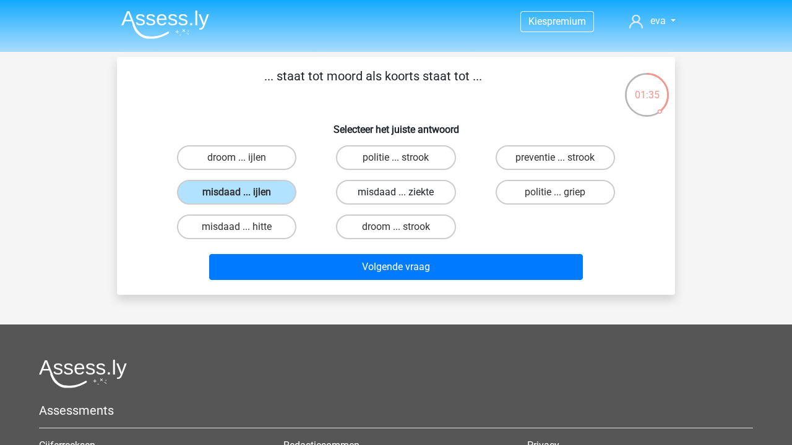
radio input "true"
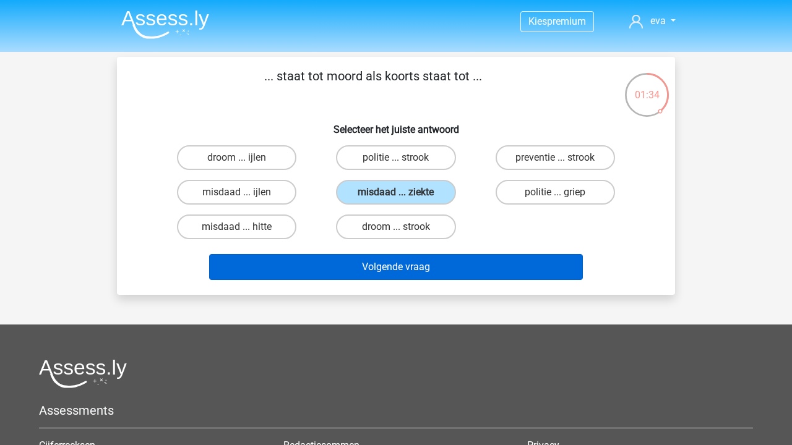
click at [434, 259] on button "Volgende vraag" at bounding box center [396, 267] width 374 height 26
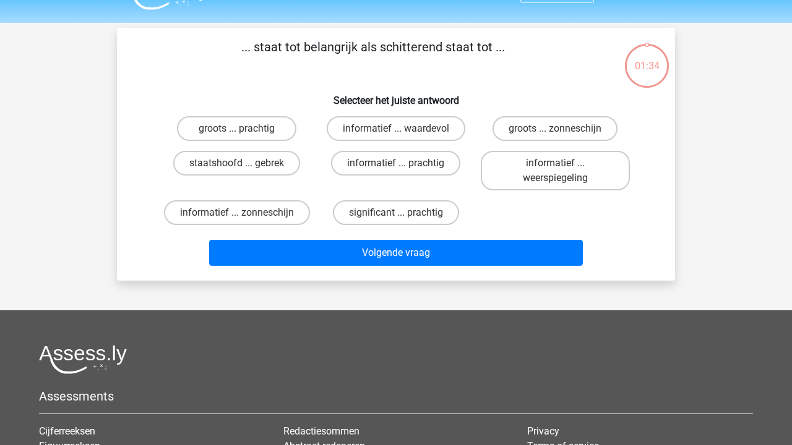
scroll to position [22, 0]
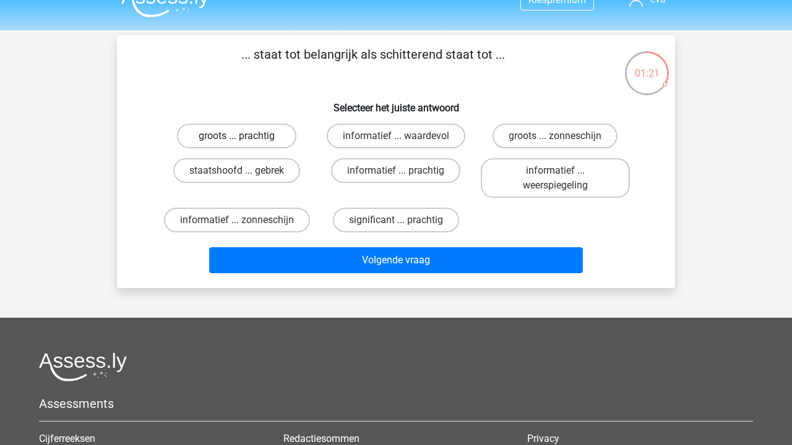
click at [251, 130] on label "groots ... prachtig" at bounding box center [236, 136] width 119 height 25
click at [245, 136] on input "groots ... prachtig" at bounding box center [241, 140] width 8 height 8
radio input "true"
click at [429, 220] on label "significant ... prachtig" at bounding box center [396, 220] width 126 height 25
click at [404, 220] on input "significant ... prachtig" at bounding box center [400, 224] width 8 height 8
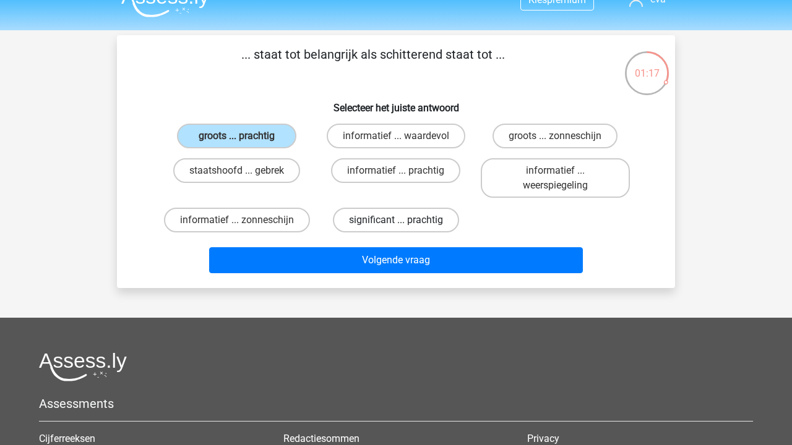
radio input "true"
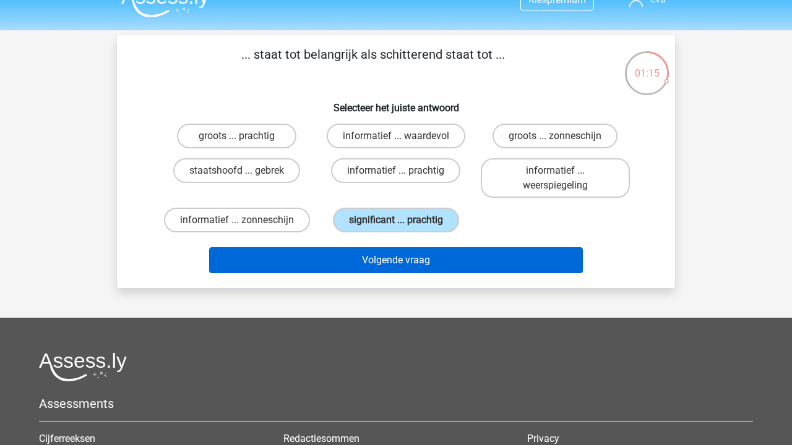
click at [543, 262] on button "Volgende vraag" at bounding box center [396, 260] width 374 height 26
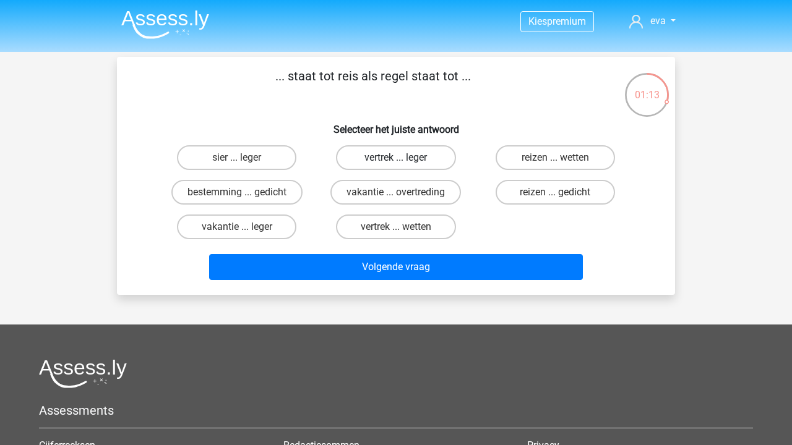
scroll to position [0, 0]
click at [257, 164] on label "sier ... leger" at bounding box center [236, 157] width 119 height 25
click at [245, 164] on input "sier ... leger" at bounding box center [241, 162] width 8 height 8
radio input "true"
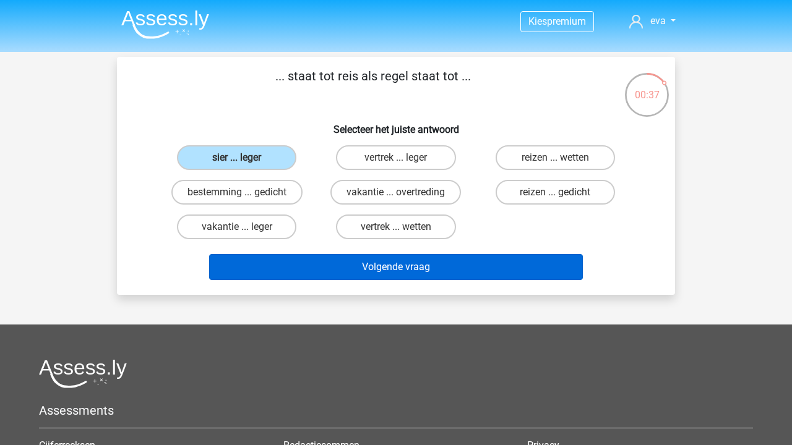
click at [357, 260] on button "Volgende vraag" at bounding box center [396, 267] width 374 height 26
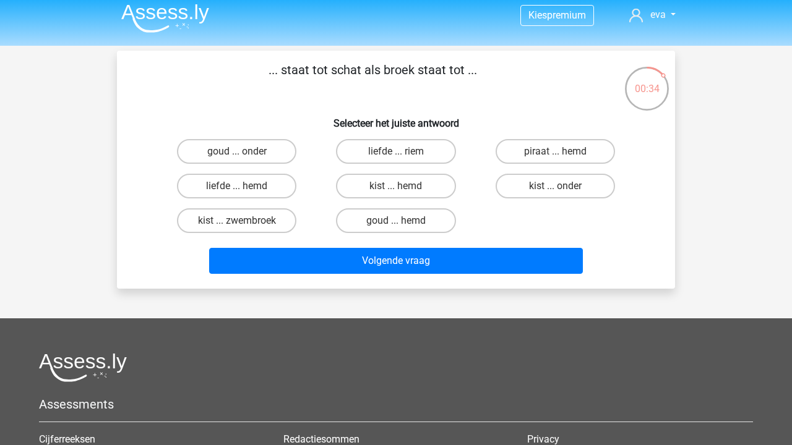
scroll to position [4, 0]
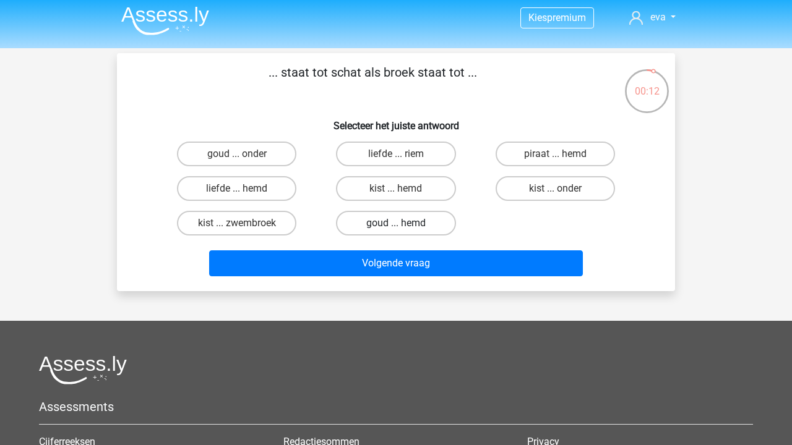
click at [397, 233] on label "goud ... hemd" at bounding box center [395, 223] width 119 height 25
click at [397, 231] on input "goud ... hemd" at bounding box center [400, 227] width 8 height 8
radio input "true"
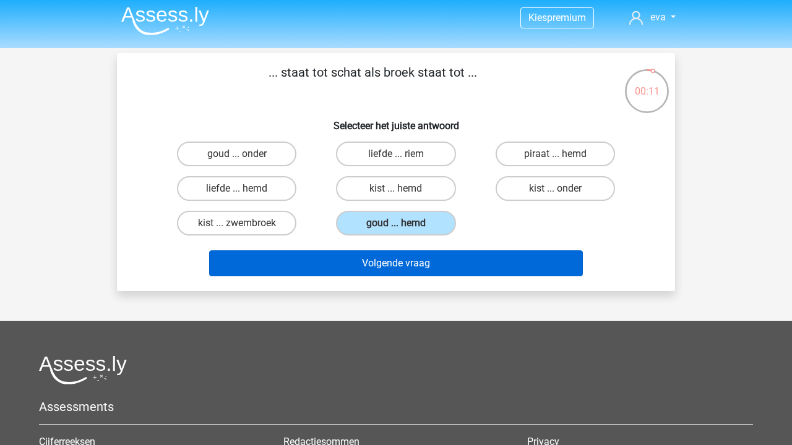
click at [397, 256] on button "Volgende vraag" at bounding box center [396, 264] width 374 height 26
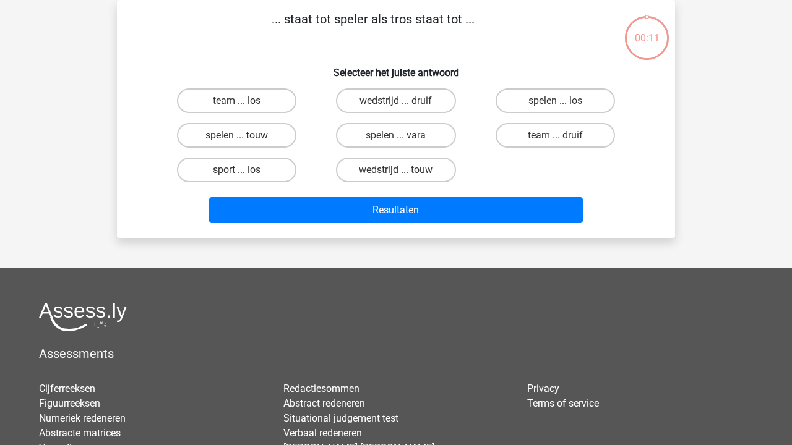
scroll to position [0, 0]
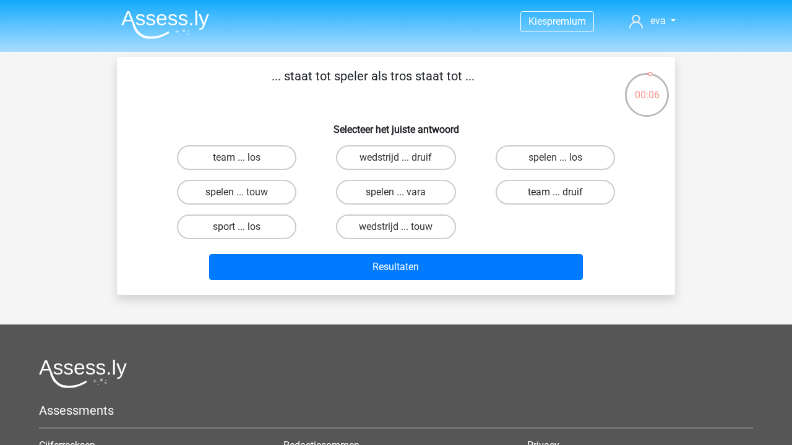
click at [538, 195] on label "team ... druif" at bounding box center [554, 192] width 119 height 25
click at [555, 195] on input "team ... druif" at bounding box center [559, 196] width 8 height 8
radio input "true"
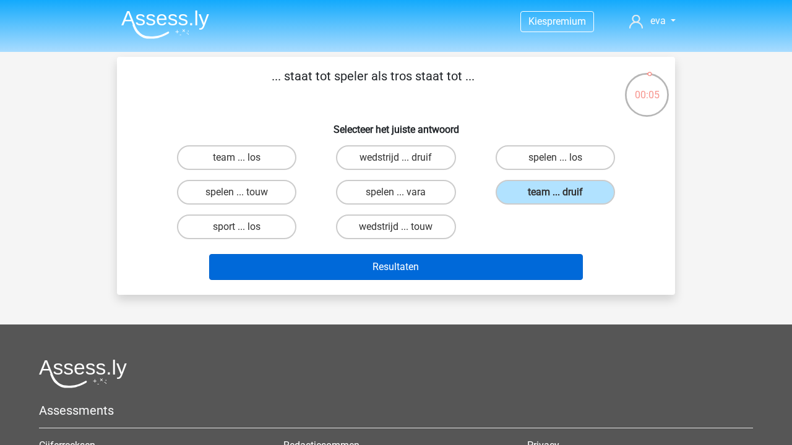
click at [514, 262] on button "Resultaten" at bounding box center [396, 267] width 374 height 26
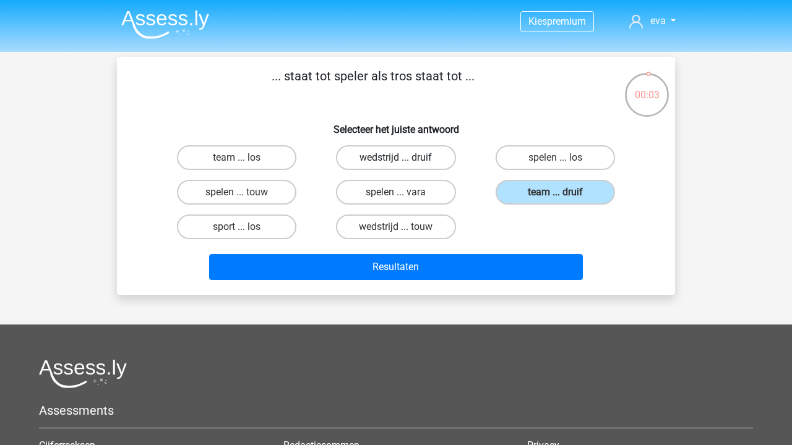
scroll to position [-15, 0]
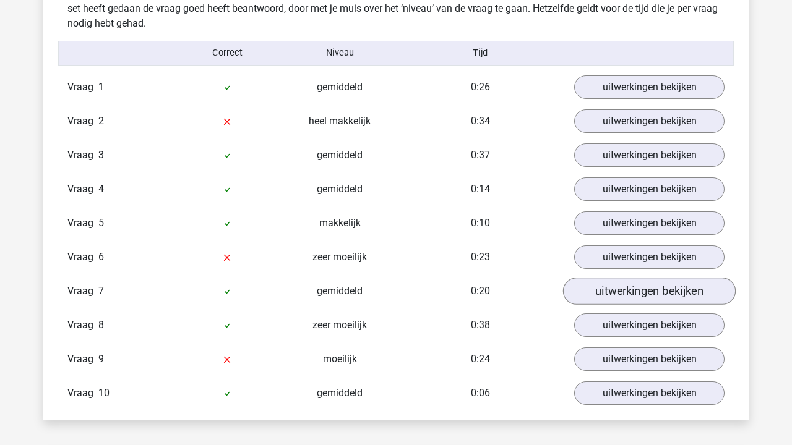
scroll to position [982, 0]
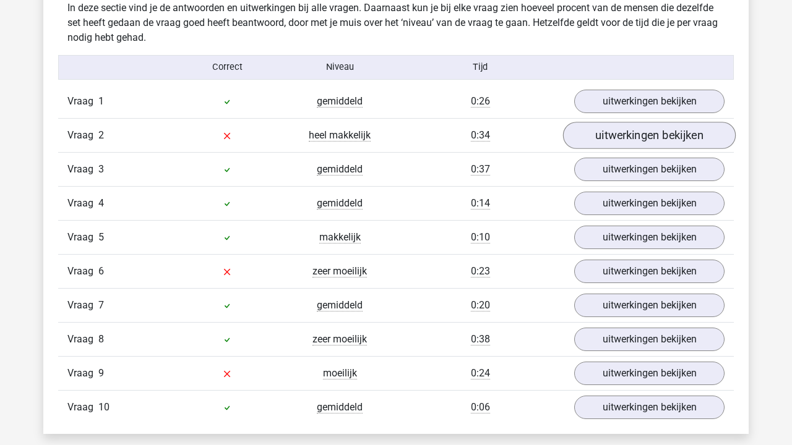
click at [641, 127] on link "uitwerkingen bekijken" at bounding box center [649, 135] width 173 height 27
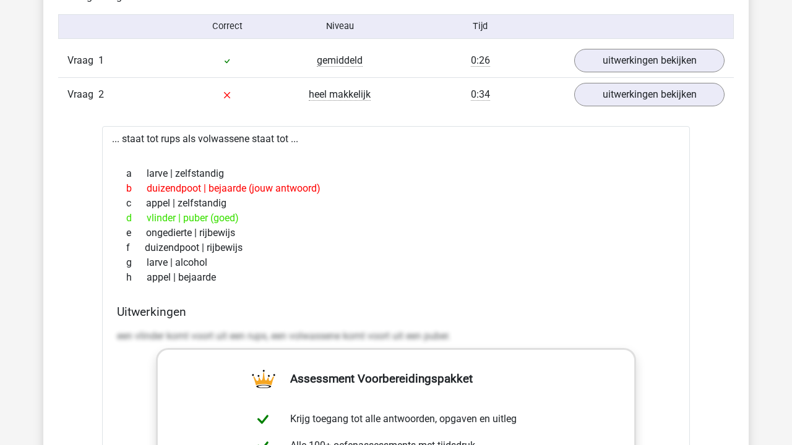
scroll to position [1024, 0]
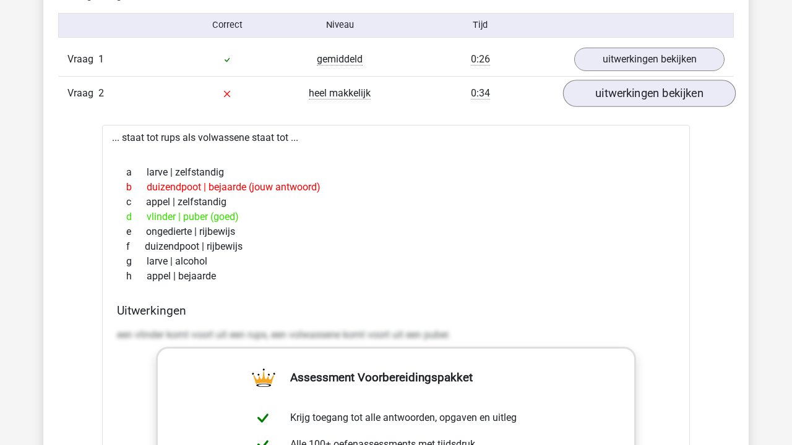
click at [625, 98] on link "uitwerkingen bekijken" at bounding box center [649, 93] width 173 height 27
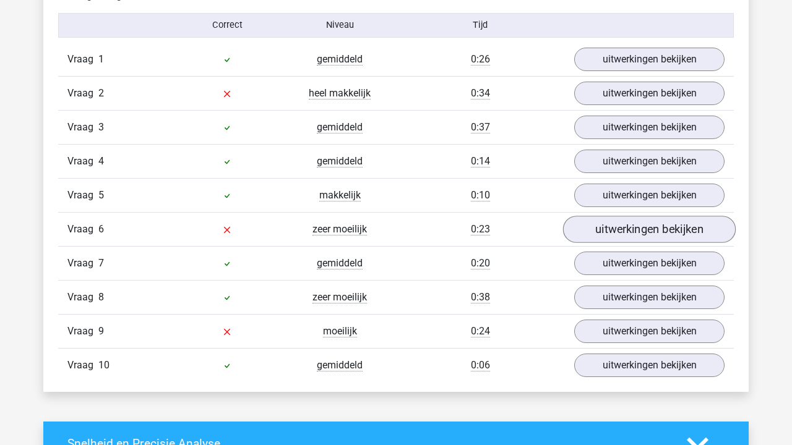
click at [619, 226] on link "uitwerkingen bekijken" at bounding box center [649, 229] width 173 height 27
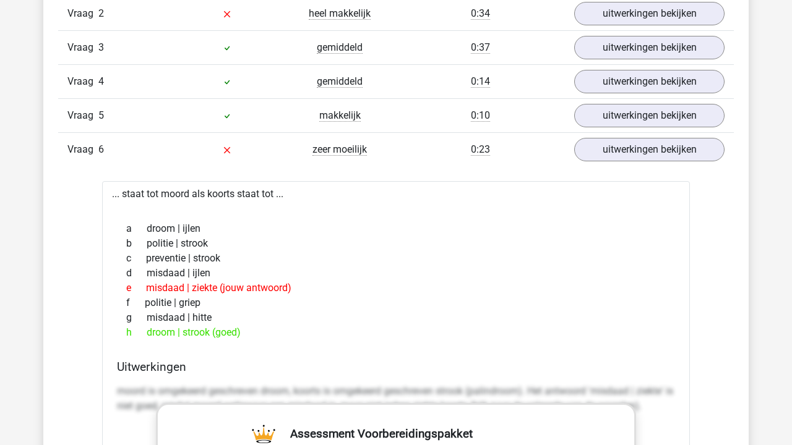
scroll to position [1108, 0]
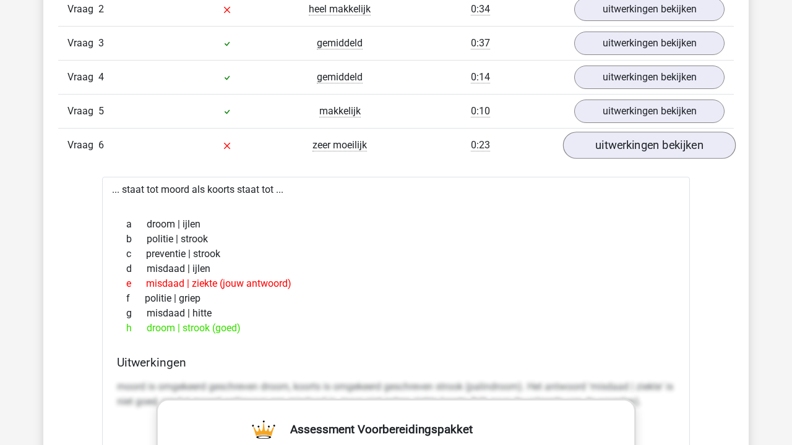
click at [643, 150] on link "uitwerkingen bekijken" at bounding box center [649, 145] width 173 height 27
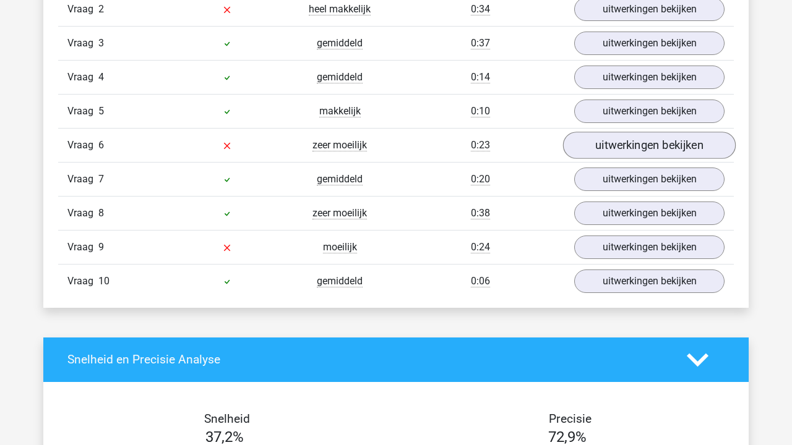
scroll to position [1112, 0]
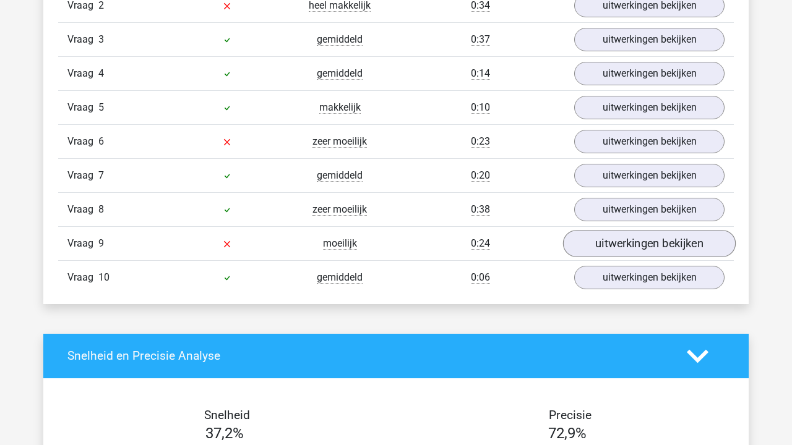
click at [636, 242] on link "uitwerkingen bekijken" at bounding box center [649, 243] width 173 height 27
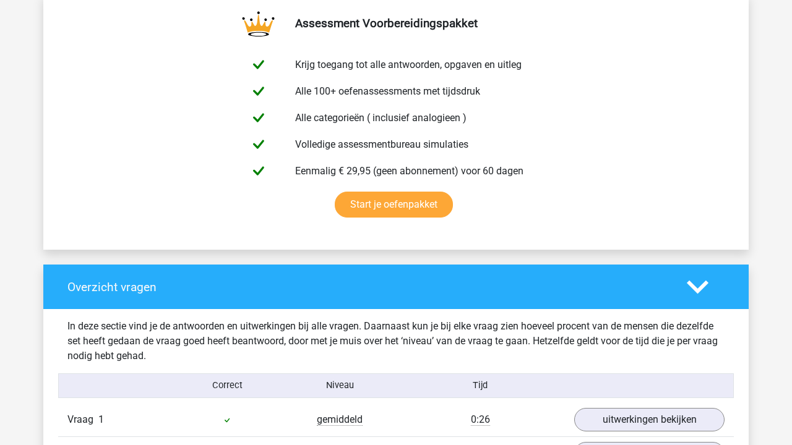
scroll to position [604, 0]
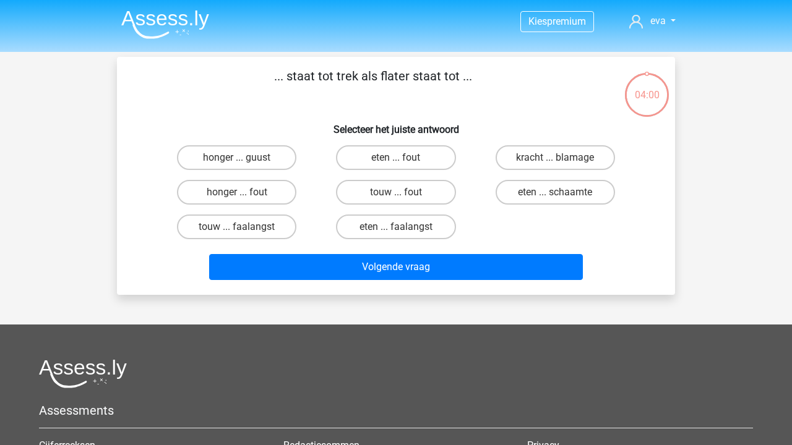
click at [194, 15] on img at bounding box center [165, 24] width 88 height 29
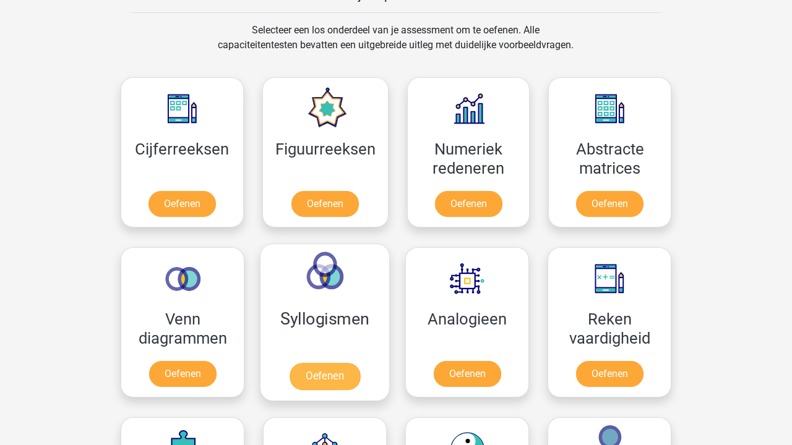
scroll to position [505, 0]
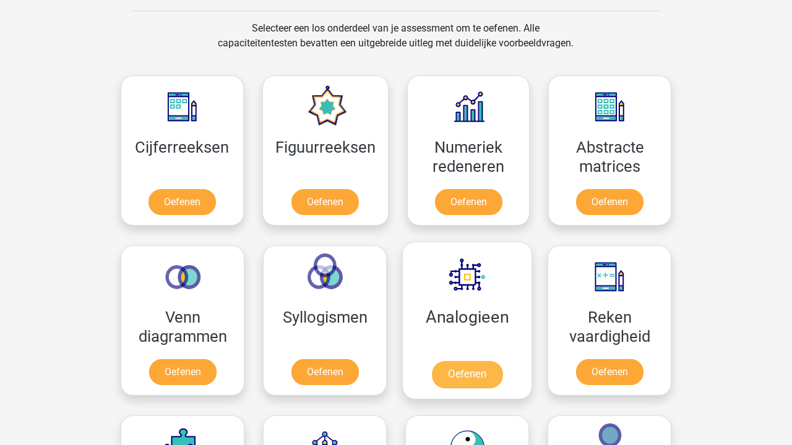
click at [493, 361] on link "Oefenen" at bounding box center [467, 374] width 71 height 27
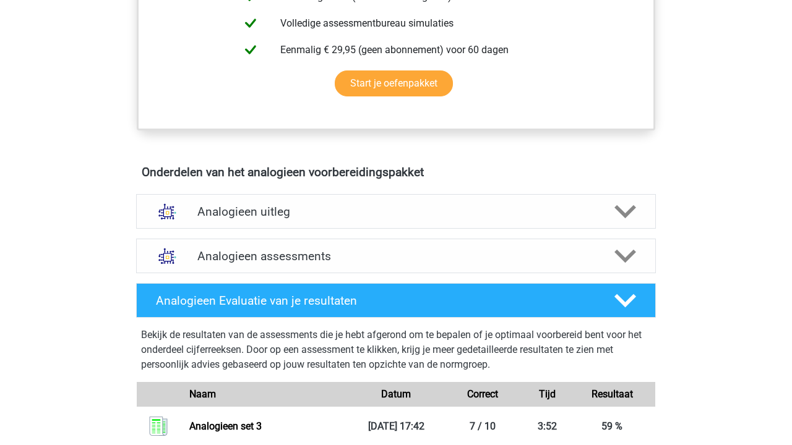
scroll to position [536, 0]
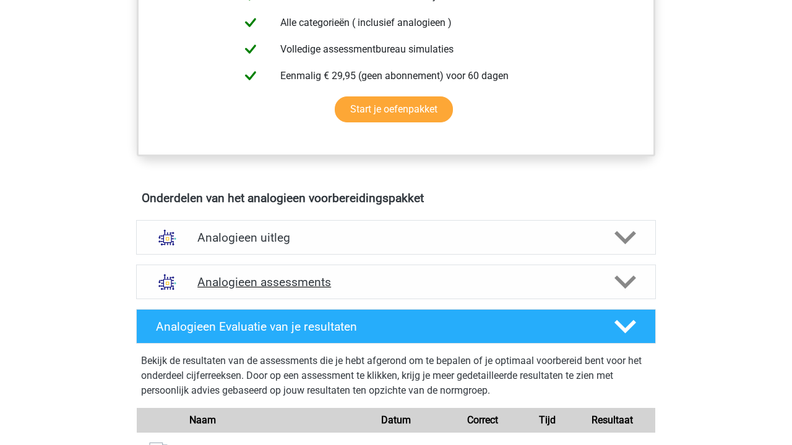
click at [341, 282] on h4 "Analogieen assessments" at bounding box center [395, 282] width 397 height 14
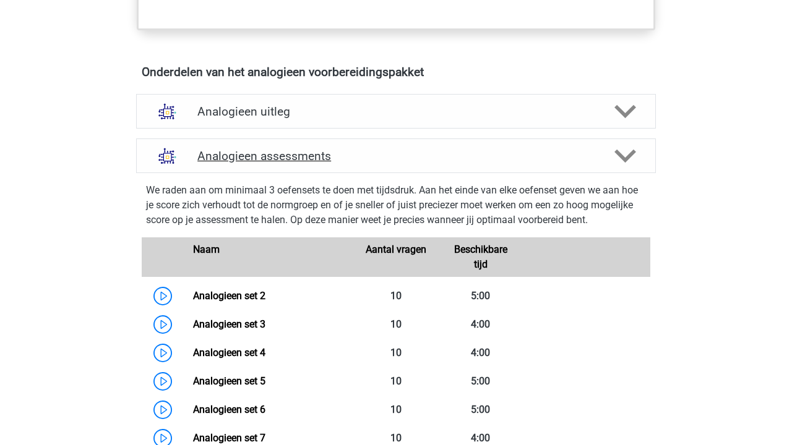
scroll to position [849, 0]
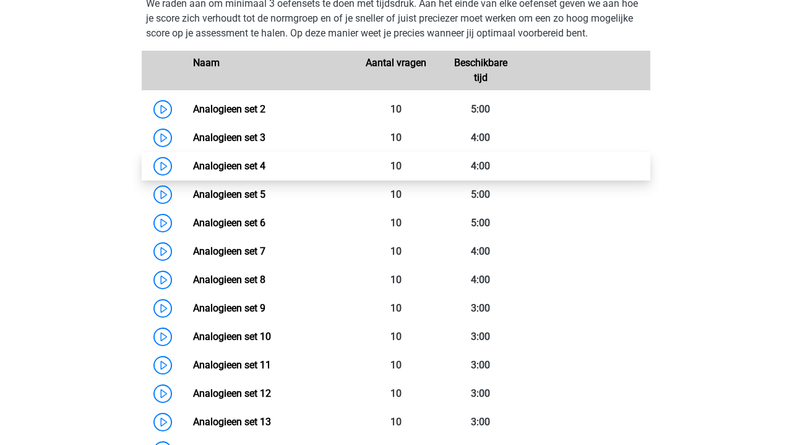
click at [265, 172] on link "Analogieen set 4" at bounding box center [229, 166] width 72 height 12
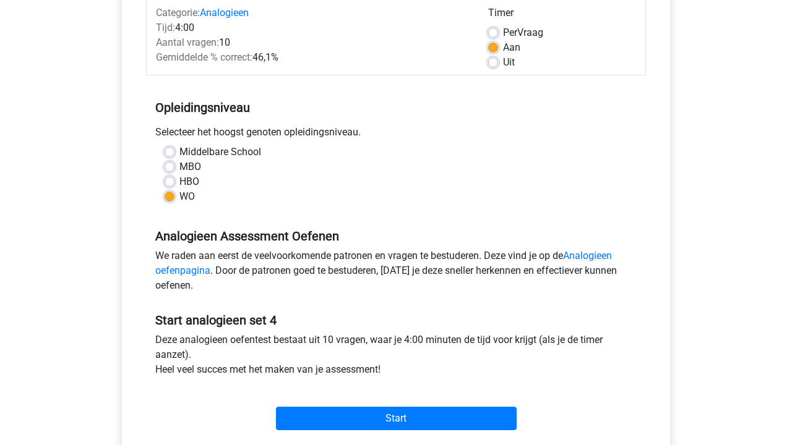
scroll to position [118, 0]
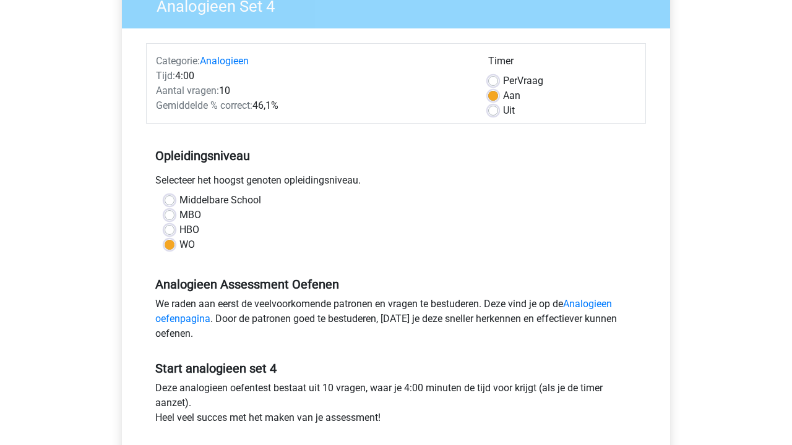
click at [514, 75] on span "Per" at bounding box center [510, 81] width 14 height 12
click at [498, 75] on input "Per Vraag" at bounding box center [493, 80] width 10 height 12
radio input "true"
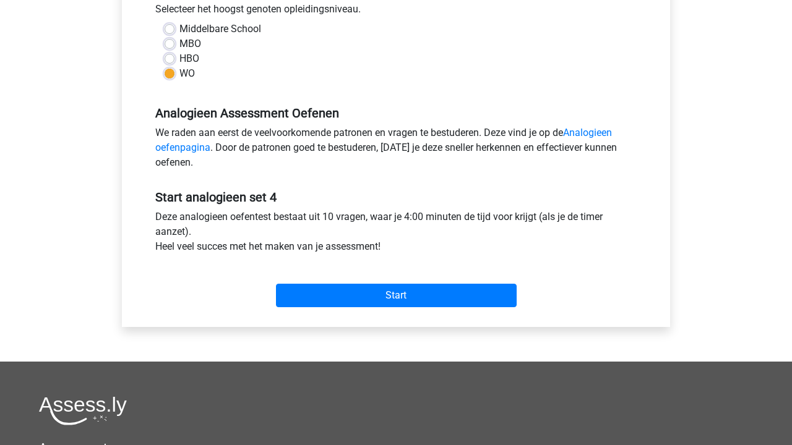
scroll to position [499, 0]
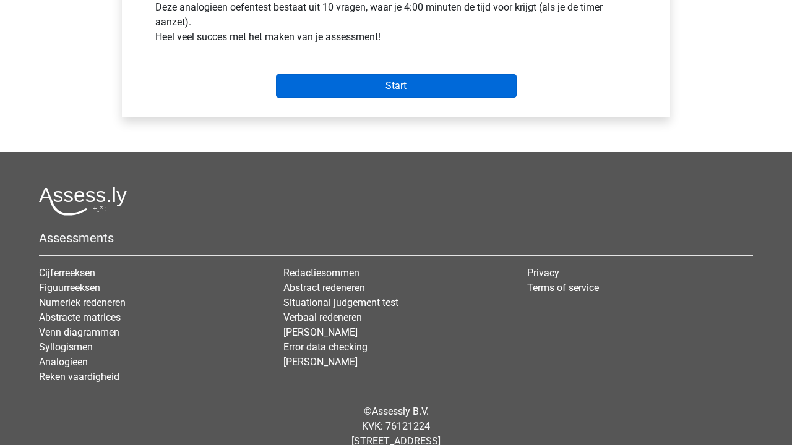
click at [432, 88] on input "Start" at bounding box center [396, 86] width 241 height 24
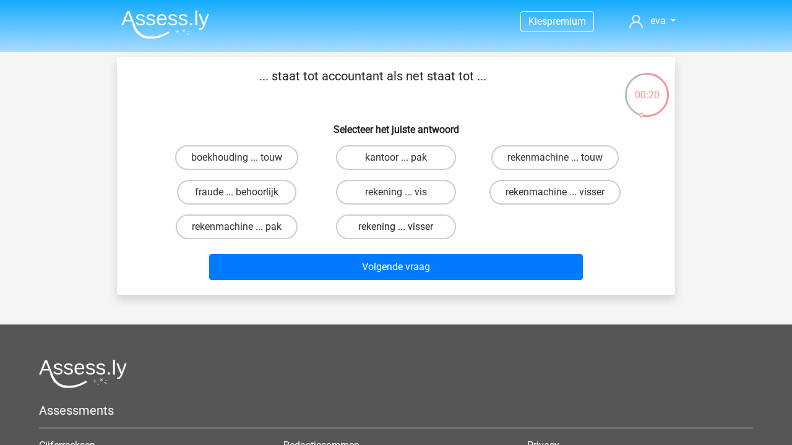
click at [412, 228] on label "rekening ... visser" at bounding box center [395, 227] width 119 height 25
click at [404, 228] on input "rekening ... visser" at bounding box center [400, 231] width 8 height 8
radio input "true"
click at [533, 192] on label "rekenmachine ... visser" at bounding box center [554, 192] width 131 height 25
click at [555, 192] on input "rekenmachine ... visser" at bounding box center [559, 196] width 8 height 8
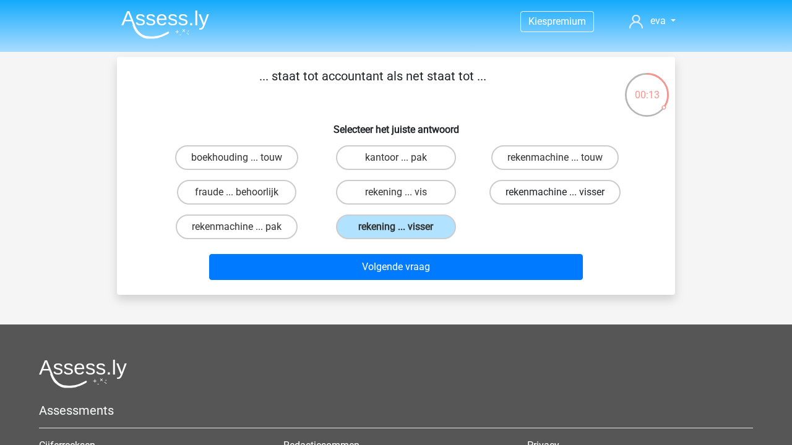
radio input "true"
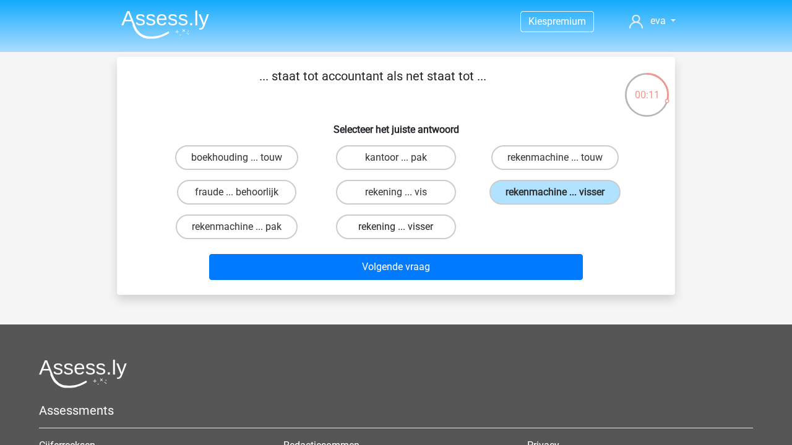
click at [432, 225] on label "rekening ... visser" at bounding box center [395, 227] width 119 height 25
click at [404, 227] on input "rekening ... visser" at bounding box center [400, 231] width 8 height 8
radio input "true"
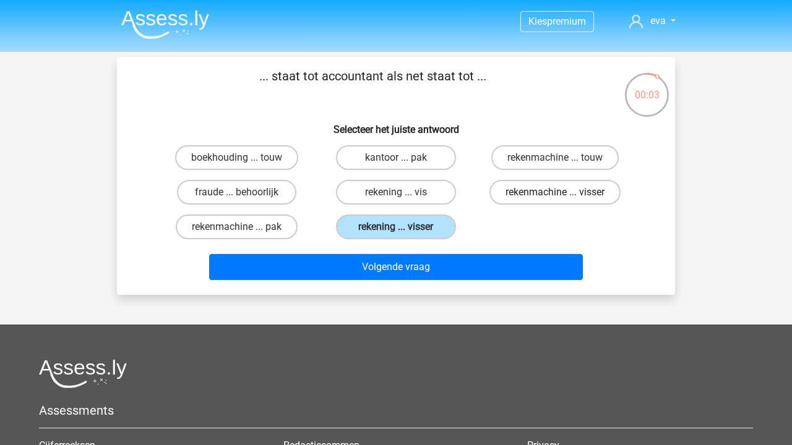
click at [527, 188] on label "rekenmachine ... visser" at bounding box center [554, 192] width 131 height 25
click at [555, 192] on input "rekenmachine ... visser" at bounding box center [559, 196] width 8 height 8
radio input "true"
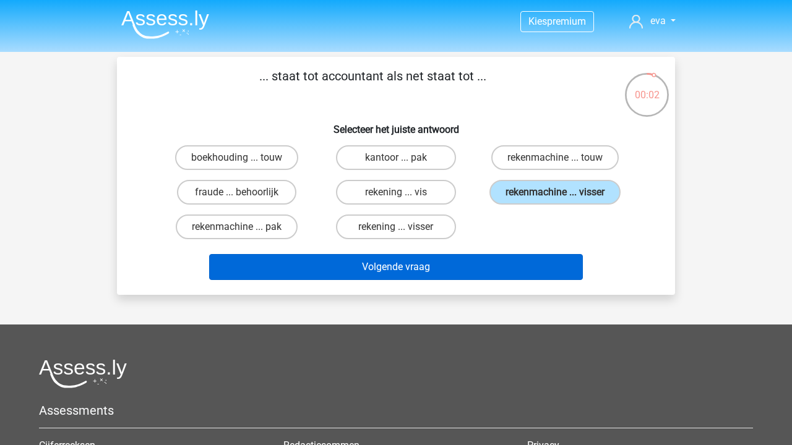
click at [498, 257] on button "Volgende vraag" at bounding box center [396, 267] width 374 height 26
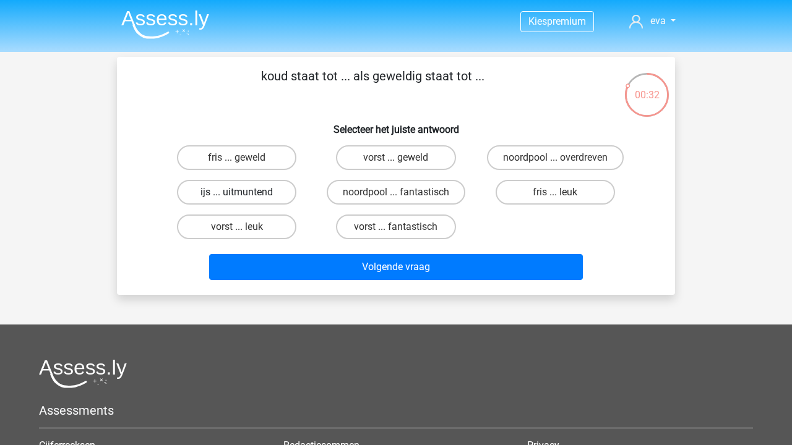
click at [262, 193] on label "ijs ... uitmuntend" at bounding box center [236, 192] width 119 height 25
click at [245, 193] on input "ijs ... uitmuntend" at bounding box center [241, 196] width 8 height 8
radio input "true"
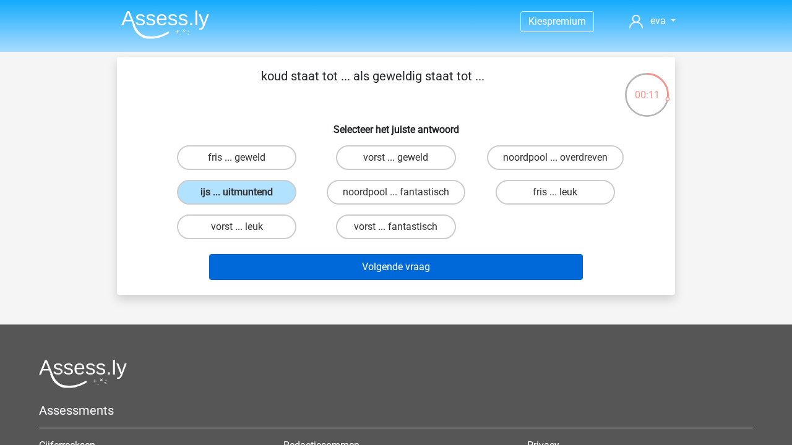
click at [403, 267] on button "Volgende vraag" at bounding box center [396, 267] width 374 height 26
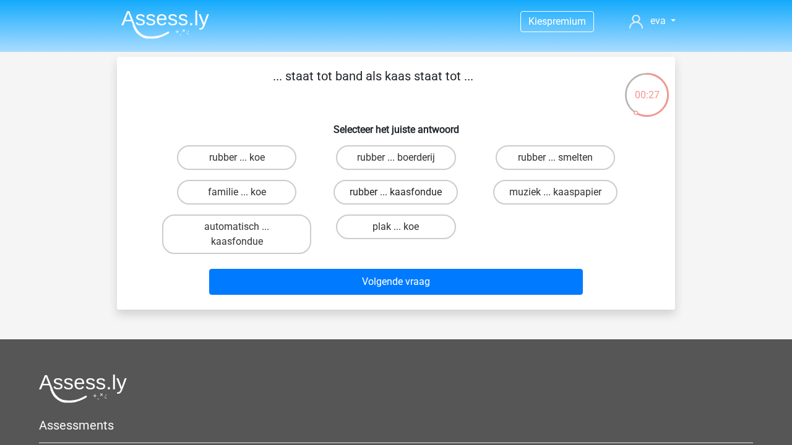
click at [395, 188] on label "rubber ... kaasfondue" at bounding box center [395, 192] width 124 height 25
click at [396, 192] on input "rubber ... kaasfondue" at bounding box center [400, 196] width 8 height 8
radio input "true"
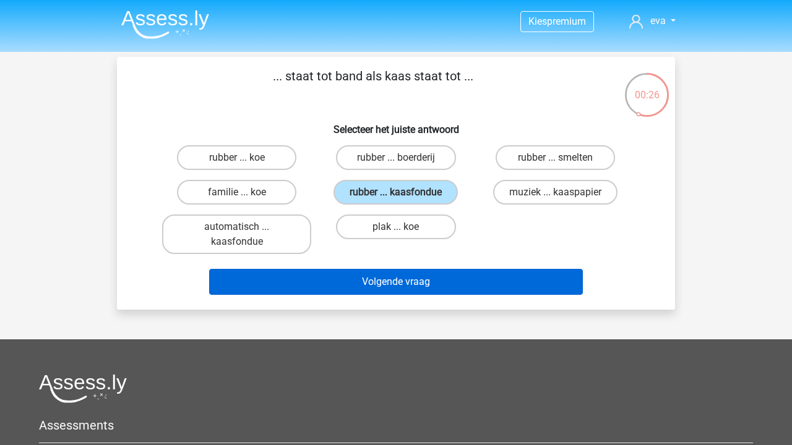
click at [400, 281] on button "Volgende vraag" at bounding box center [396, 282] width 374 height 26
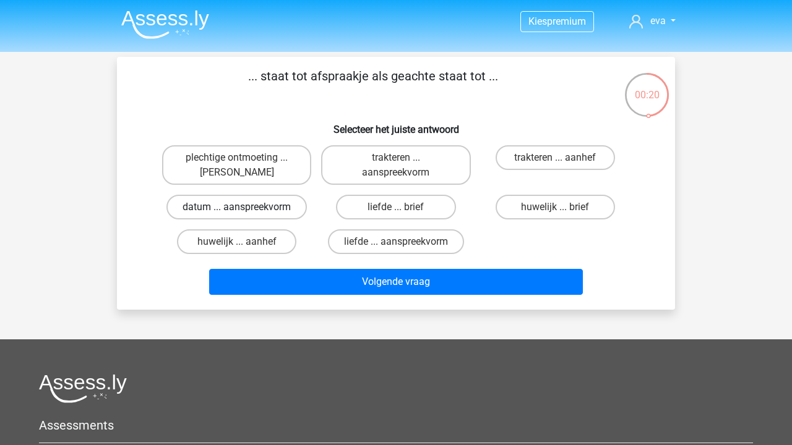
click at [255, 208] on label "datum ... aanspreekvorm" at bounding box center [236, 207] width 140 height 25
click at [245, 208] on input "datum ... aanspreekvorm" at bounding box center [241, 211] width 8 height 8
radio input "true"
click at [270, 169] on label "plechtige ontmoeting ... hoi" at bounding box center [236, 165] width 149 height 40
click at [245, 166] on input "plechtige ontmoeting ... hoi" at bounding box center [241, 162] width 8 height 8
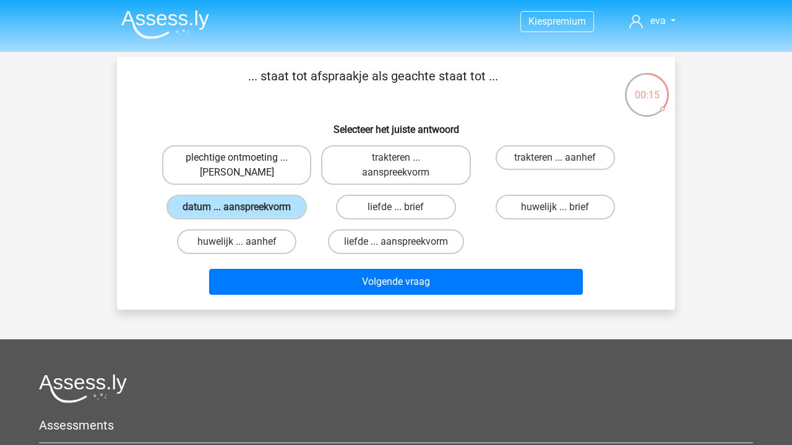
radio input "true"
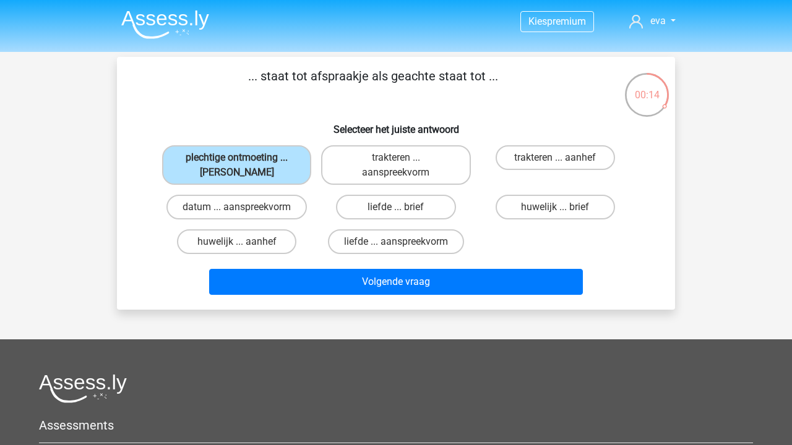
click at [348, 264] on div "Volgende vraag" at bounding box center [396, 279] width 518 height 41
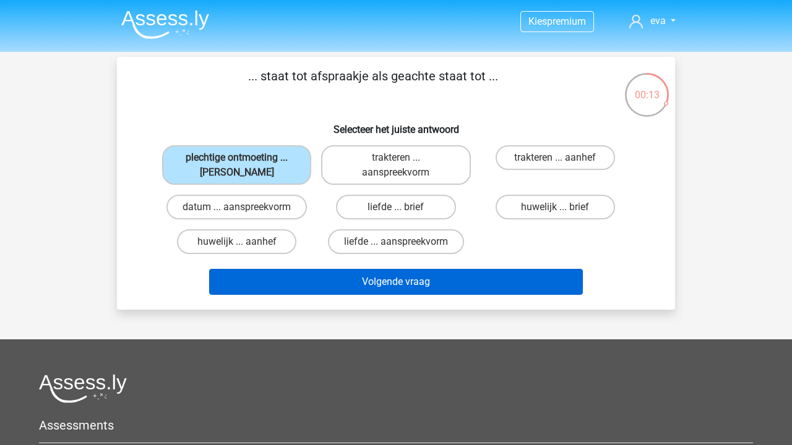
click at [351, 283] on button "Volgende vraag" at bounding box center [396, 282] width 374 height 26
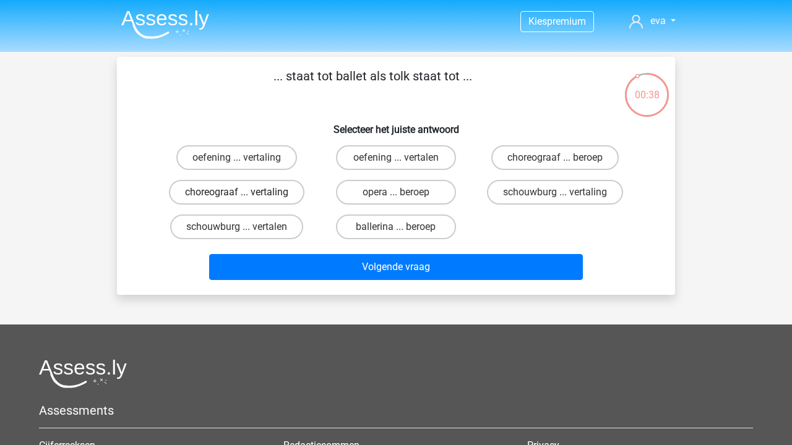
click at [267, 193] on label "choreograaf ... vertaling" at bounding box center [236, 192] width 135 height 25
click at [245, 193] on input "choreograaf ... vertaling" at bounding box center [241, 196] width 8 height 8
radio input "true"
click at [383, 239] on label "ballerina ... beroep" at bounding box center [395, 227] width 119 height 25
click at [396, 235] on input "ballerina ... beroep" at bounding box center [400, 231] width 8 height 8
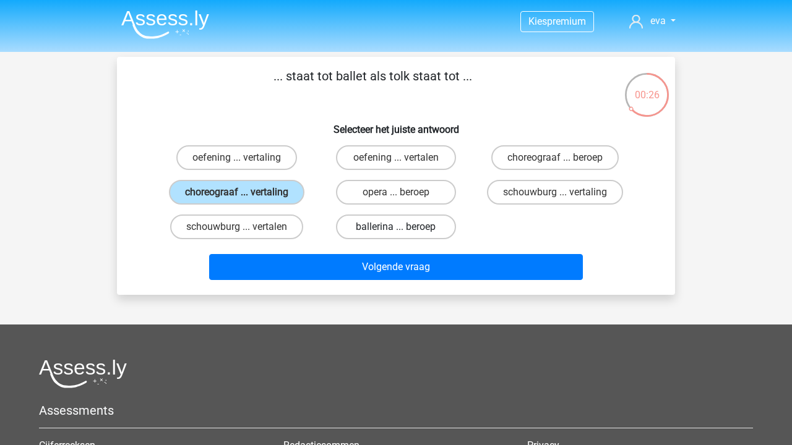
radio input "true"
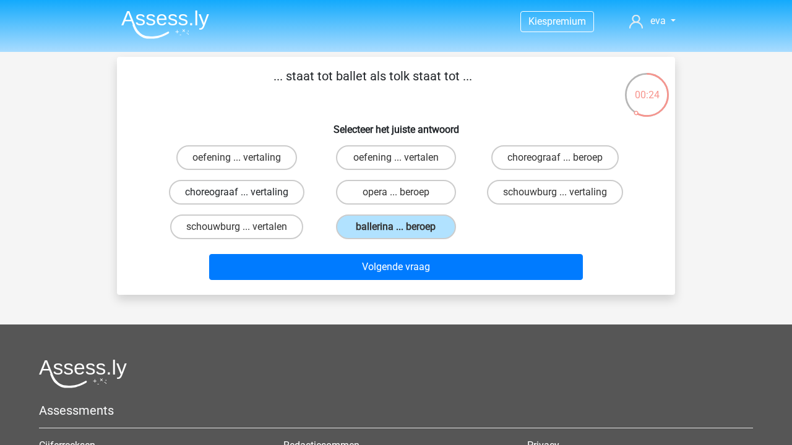
click at [279, 189] on label "choreograaf ... vertaling" at bounding box center [236, 192] width 135 height 25
click at [245, 192] on input "choreograaf ... vertaling" at bounding box center [241, 196] width 8 height 8
radio input "true"
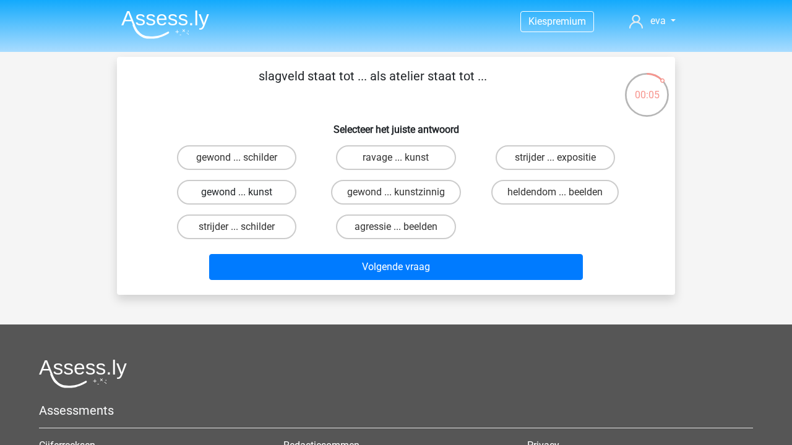
click at [227, 188] on label "gewond ... kunst" at bounding box center [236, 192] width 119 height 25
click at [237, 192] on input "gewond ... kunst" at bounding box center [241, 196] width 8 height 8
radio input "true"
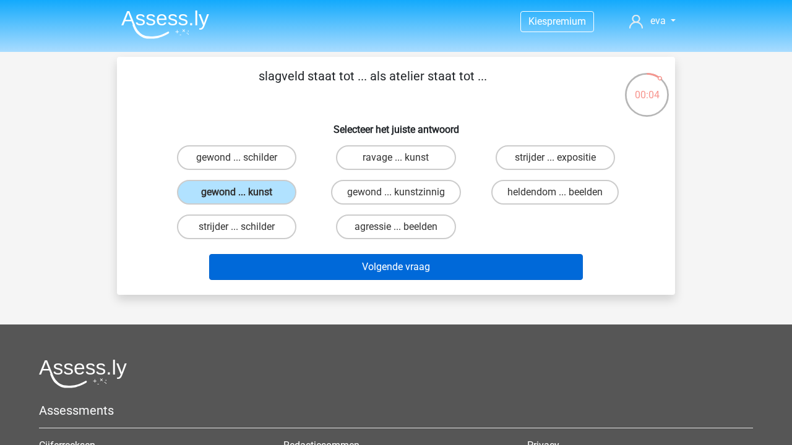
click at [312, 260] on button "Volgende vraag" at bounding box center [396, 267] width 374 height 26
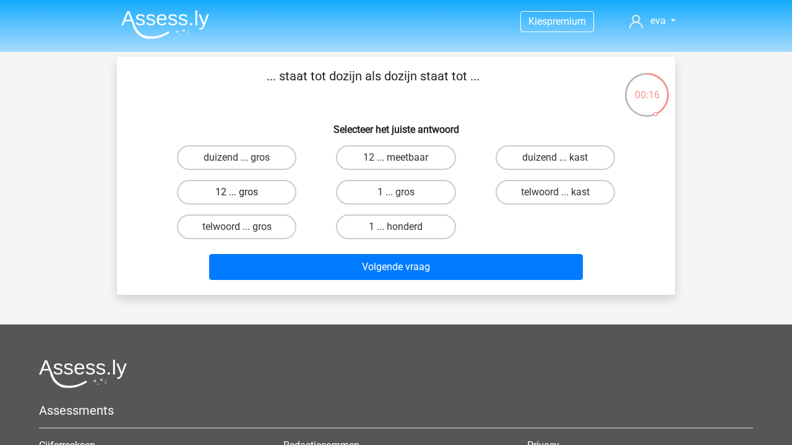
click at [266, 187] on label "12 ... gros" at bounding box center [236, 192] width 119 height 25
click at [245, 192] on input "12 ... gros" at bounding box center [241, 196] width 8 height 8
radio input "true"
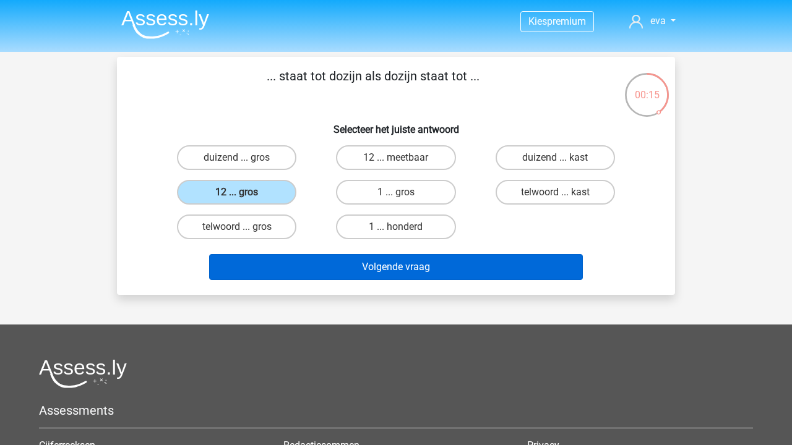
click at [339, 272] on button "Volgende vraag" at bounding box center [396, 267] width 374 height 26
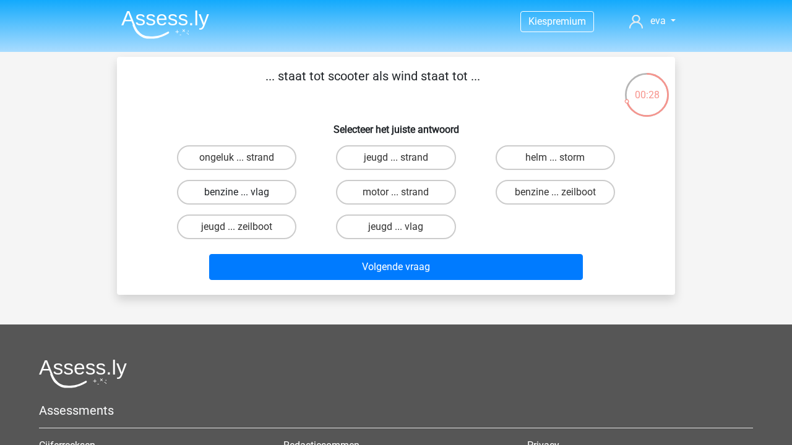
click at [249, 194] on label "benzine ... vlag" at bounding box center [236, 192] width 119 height 25
click at [245, 194] on input "benzine ... vlag" at bounding box center [241, 196] width 8 height 8
radio input "true"
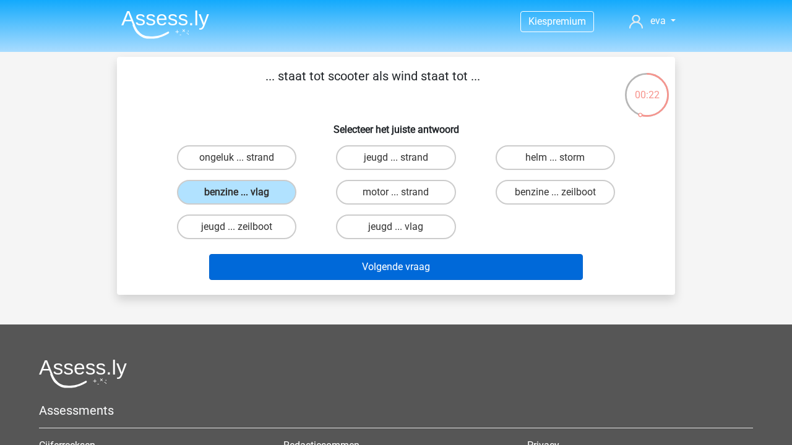
click at [403, 278] on button "Volgende vraag" at bounding box center [396, 267] width 374 height 26
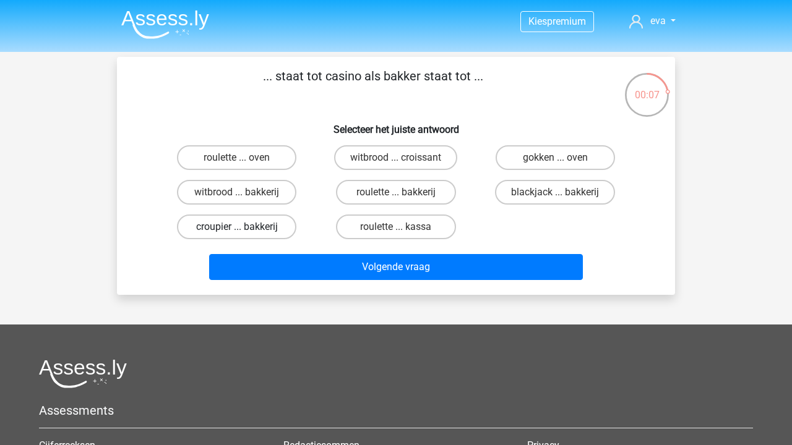
click at [268, 230] on label "croupier ... bakkerij" at bounding box center [236, 227] width 119 height 25
click at [245, 230] on input "croupier ... bakkerij" at bounding box center [241, 231] width 8 height 8
radio input "true"
click at [482, 281] on div "Volgende vraag" at bounding box center [396, 269] width 478 height 31
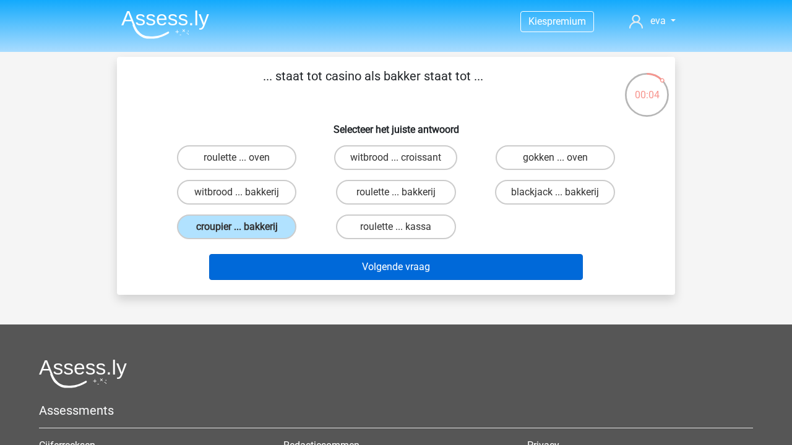
click at [482, 272] on button "Volgende vraag" at bounding box center [396, 267] width 374 height 26
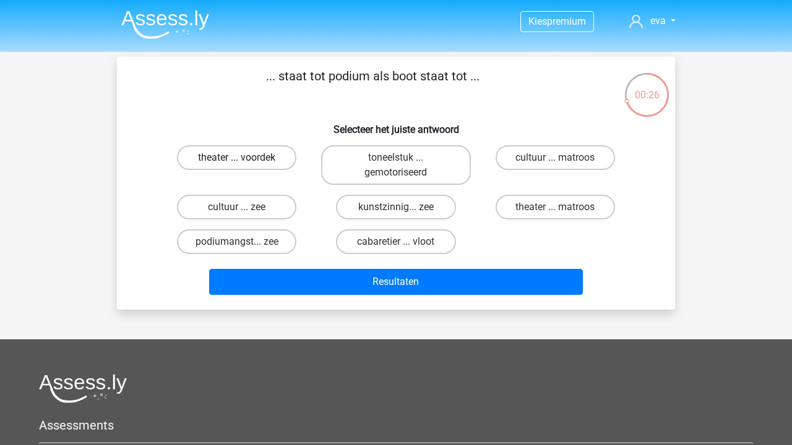
click at [220, 150] on label "theater ... voordek" at bounding box center [236, 157] width 119 height 25
click at [237, 158] on input "theater ... voordek" at bounding box center [241, 162] width 8 height 8
radio input "true"
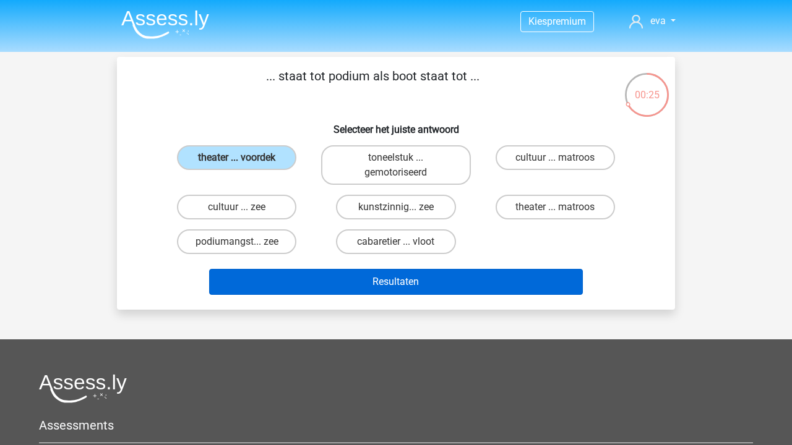
click at [382, 269] on button "Resultaten" at bounding box center [396, 282] width 374 height 26
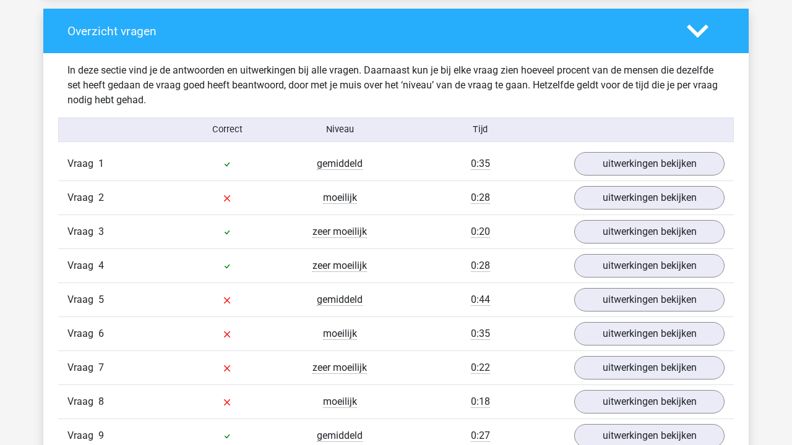
scroll to position [925, 0]
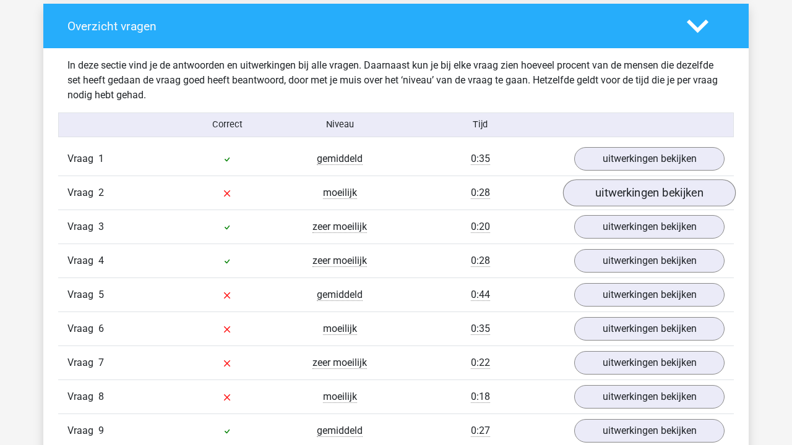
click at [631, 189] on link "uitwerkingen bekijken" at bounding box center [649, 192] width 173 height 27
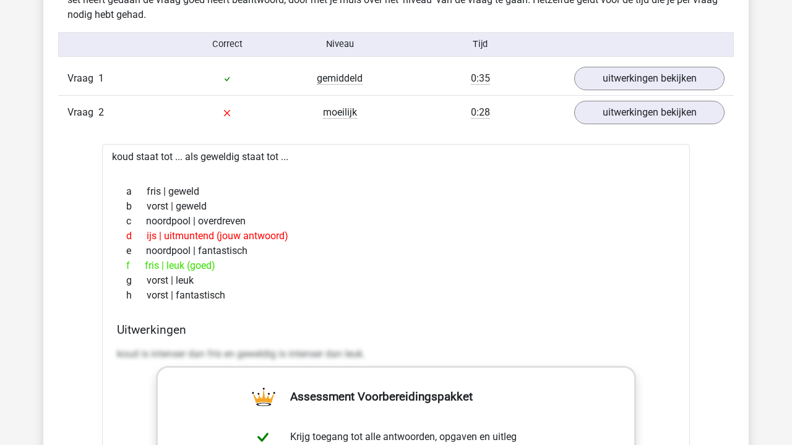
scroll to position [1013, 0]
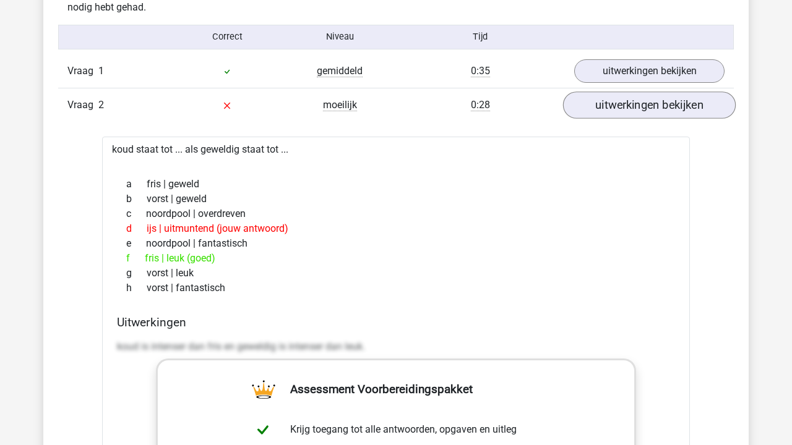
click at [653, 119] on link "uitwerkingen bekijken" at bounding box center [649, 105] width 173 height 27
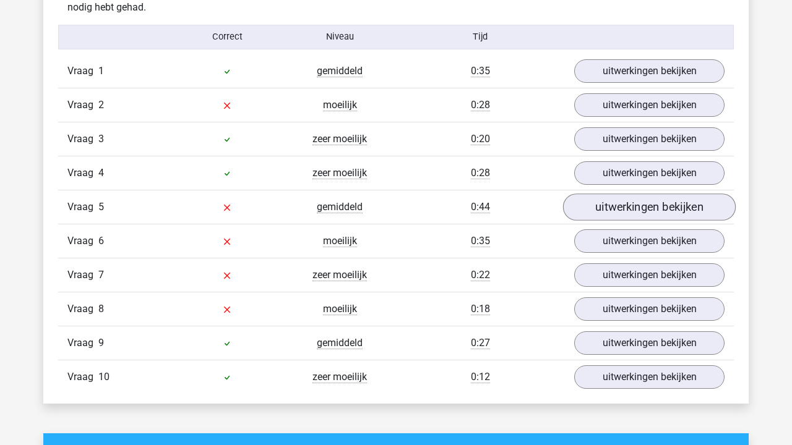
click at [638, 212] on link "uitwerkingen bekijken" at bounding box center [649, 207] width 173 height 27
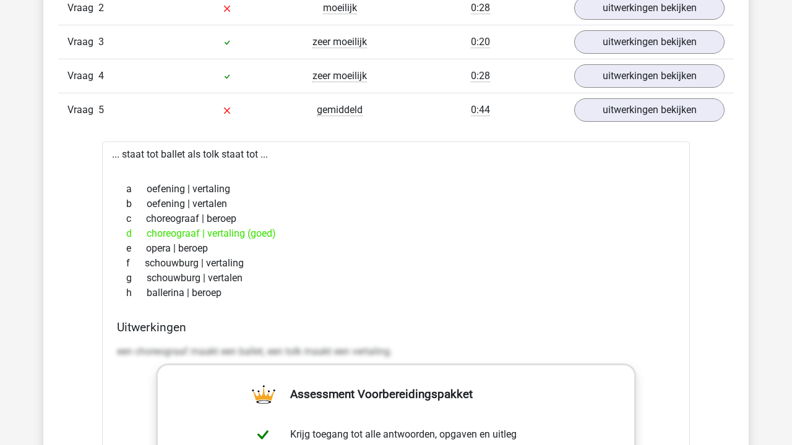
scroll to position [1110, 0]
click at [680, 113] on link "uitwerkingen bekijken" at bounding box center [649, 109] width 173 height 27
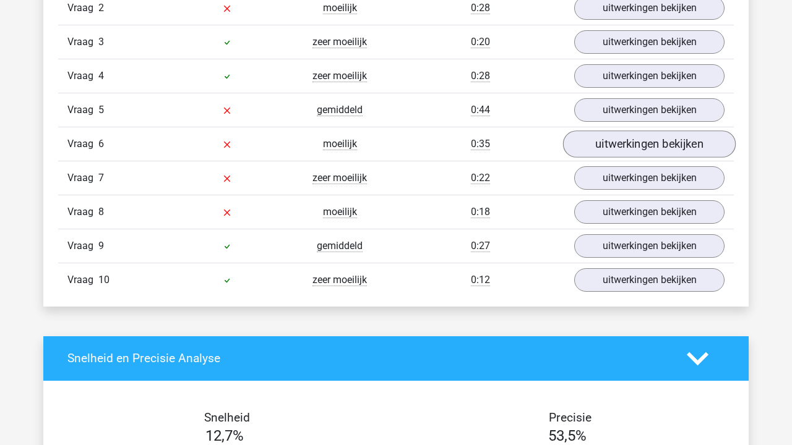
click at [656, 147] on link "uitwerkingen bekijken" at bounding box center [649, 144] width 173 height 27
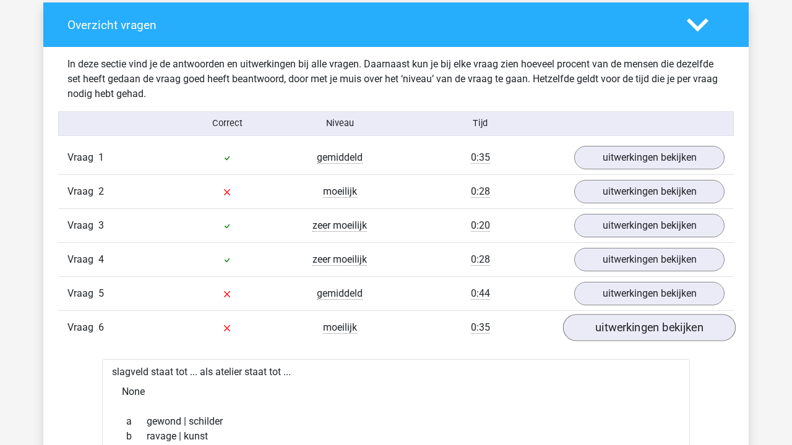
scroll to position [891, 0]
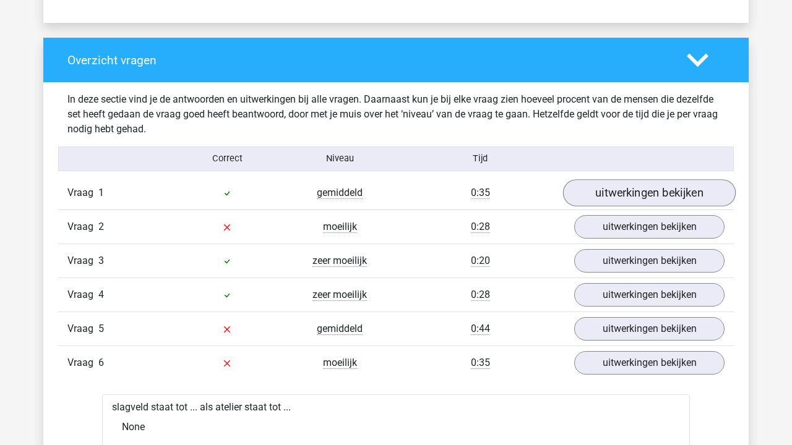
click at [646, 192] on link "uitwerkingen bekijken" at bounding box center [649, 192] width 173 height 27
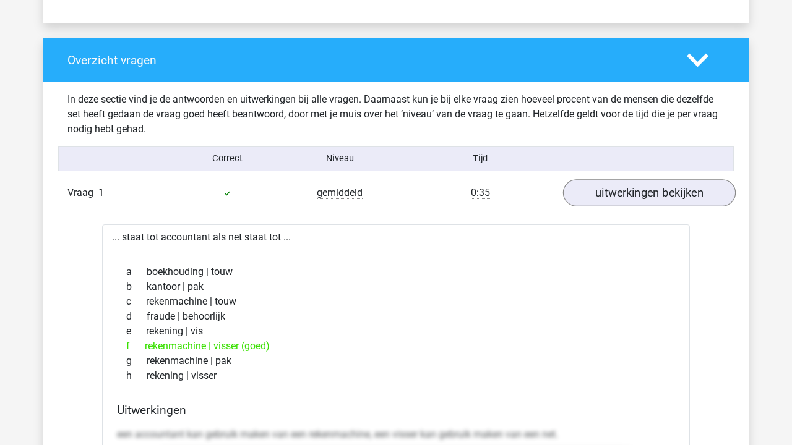
click at [646, 192] on link "uitwerkingen bekijken" at bounding box center [649, 192] width 173 height 27
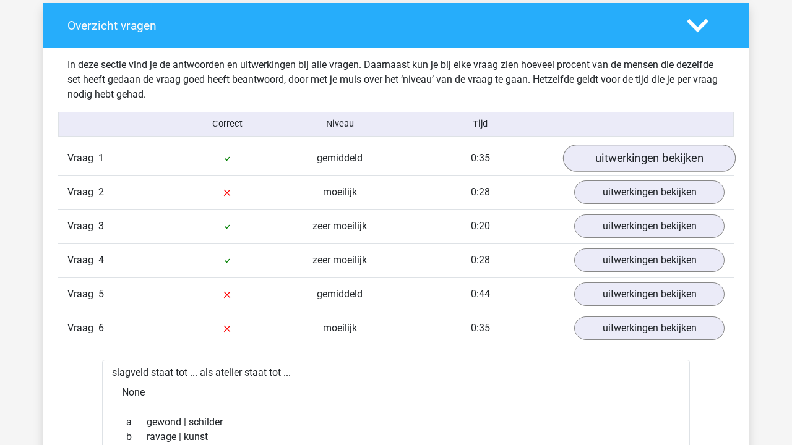
scroll to position [929, 0]
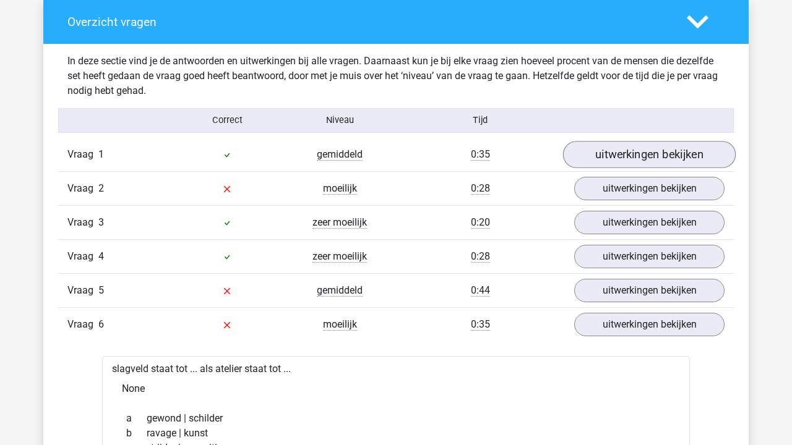
click at [629, 155] on link "uitwerkingen bekijken" at bounding box center [649, 154] width 173 height 27
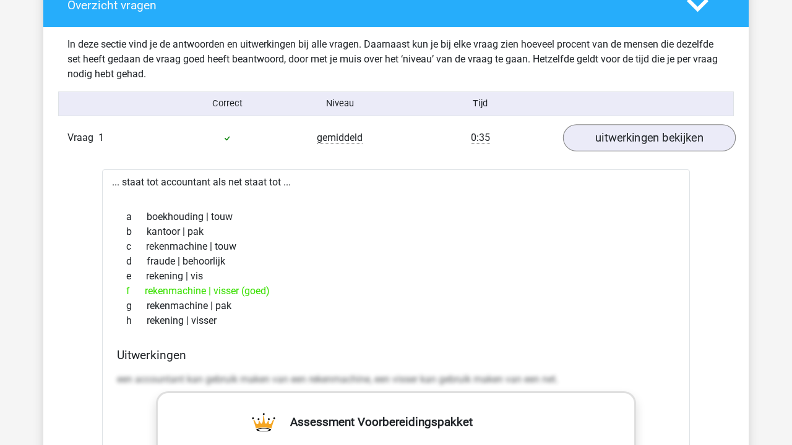
scroll to position [947, 0]
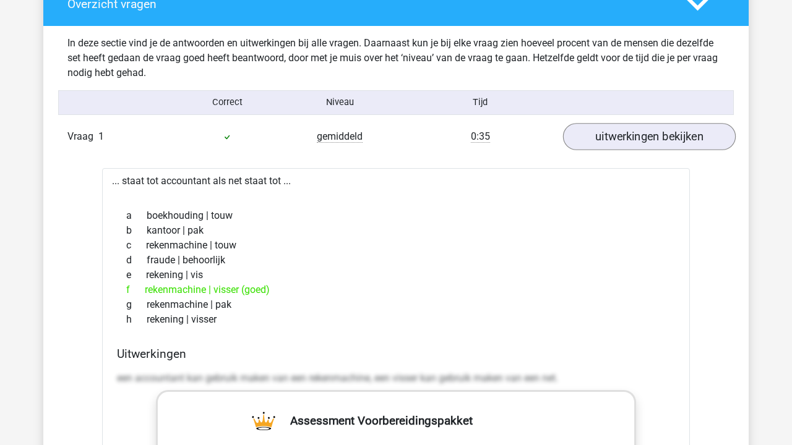
click at [633, 135] on link "uitwerkingen bekijken" at bounding box center [649, 136] width 173 height 27
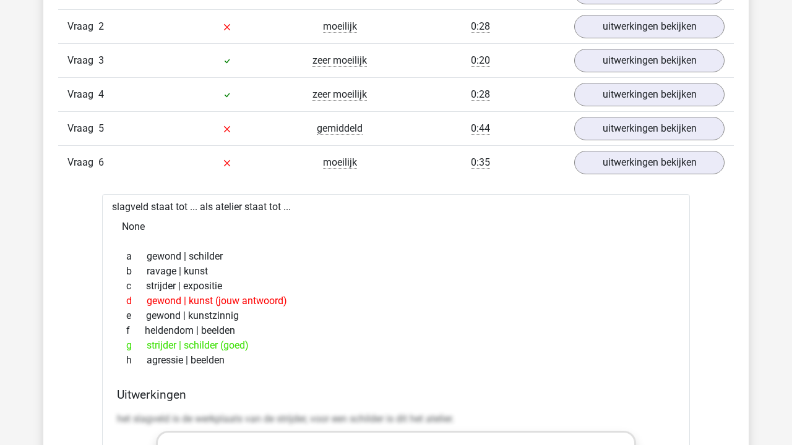
scroll to position [1099, 0]
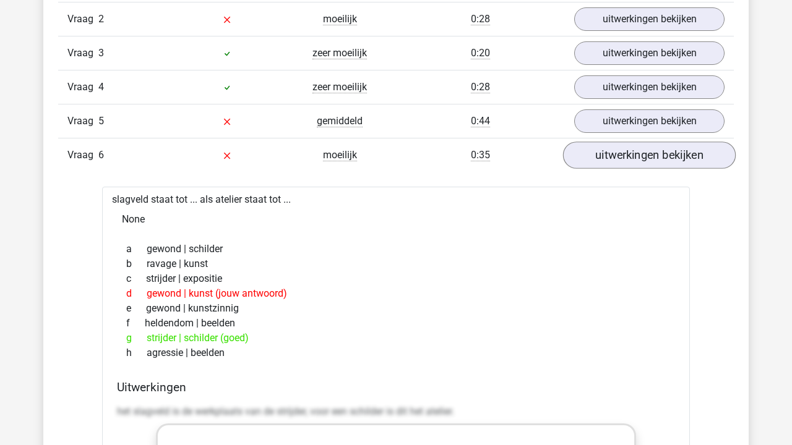
click at [643, 158] on link "uitwerkingen bekijken" at bounding box center [649, 155] width 173 height 27
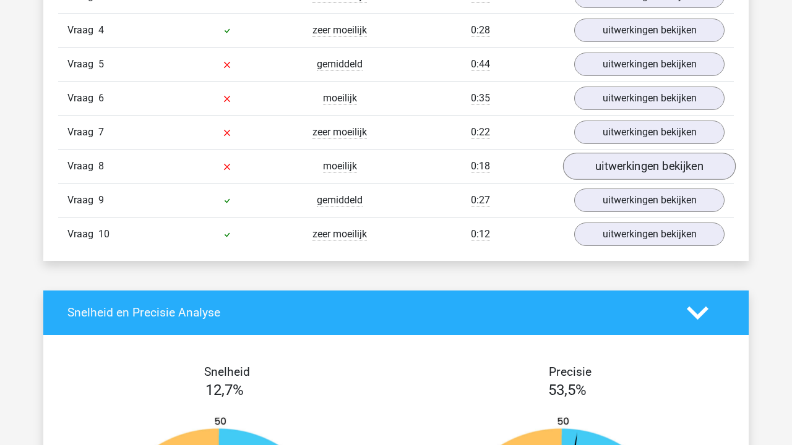
scroll to position [1142, 0]
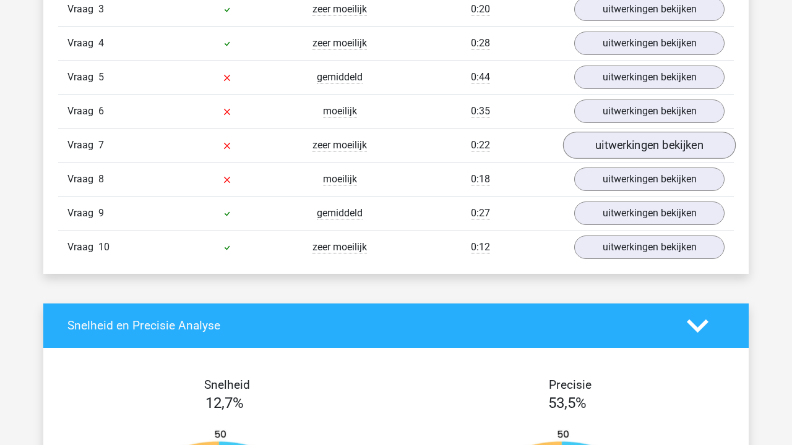
click at [622, 147] on link "uitwerkingen bekijken" at bounding box center [649, 145] width 173 height 27
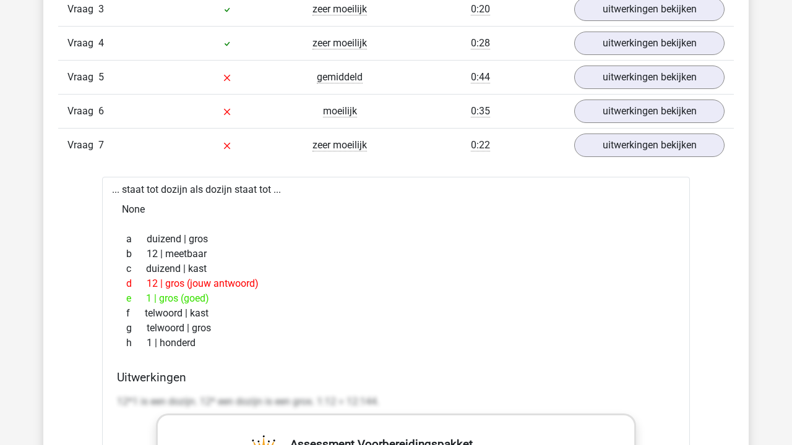
click at [695, 133] on div "Vraag 7 zeer moeilijk 0:22 uitwerkingen bekijken" at bounding box center [395, 145] width 675 height 34
click at [690, 143] on link "uitwerkingen bekijken" at bounding box center [649, 145] width 173 height 27
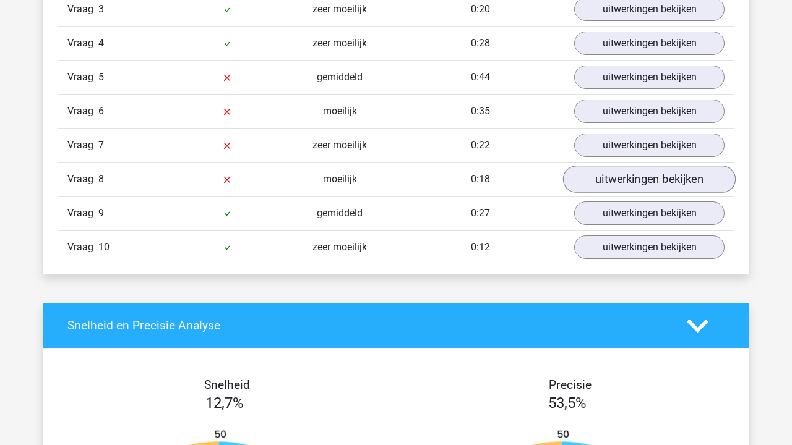
click at [661, 183] on link "uitwerkingen bekijken" at bounding box center [649, 179] width 173 height 27
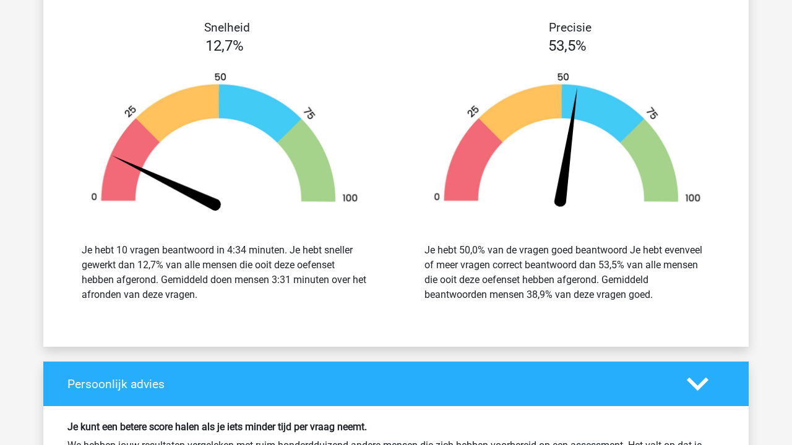
scroll to position [2148, 0]
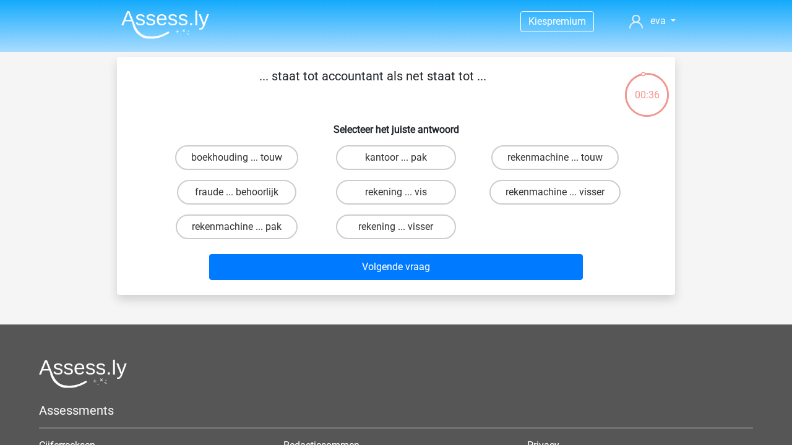
click at [200, 27] on img at bounding box center [165, 24] width 88 height 29
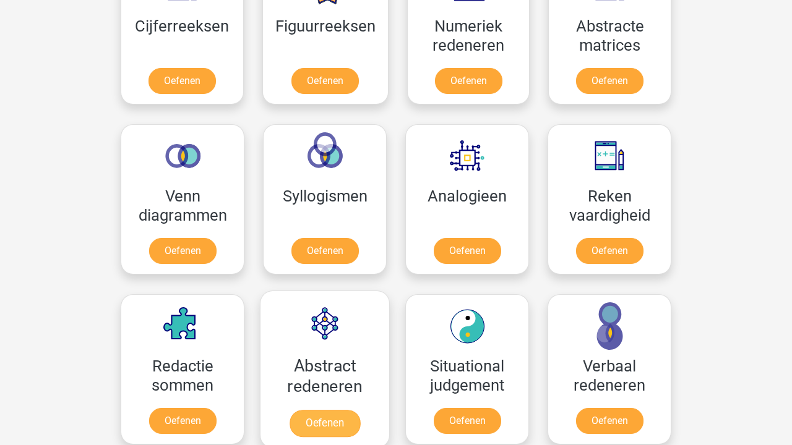
scroll to position [633, 0]
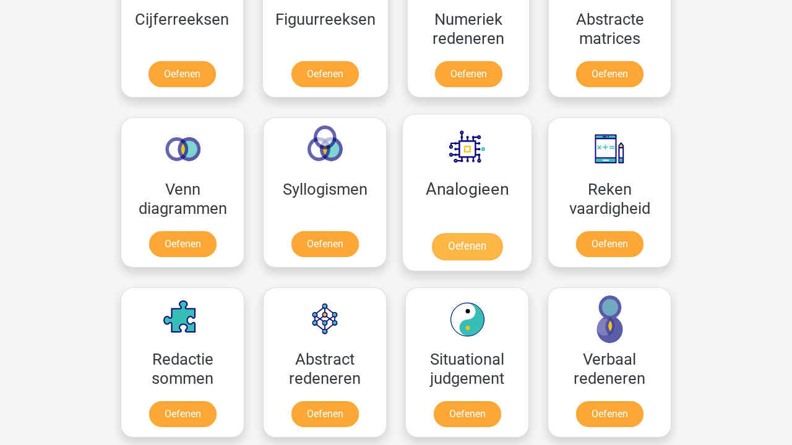
click at [472, 233] on link "Oefenen" at bounding box center [467, 246] width 71 height 27
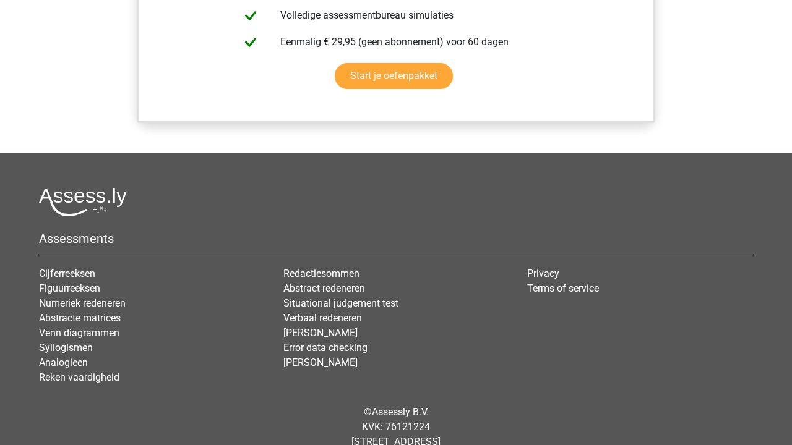
scroll to position [598, 0]
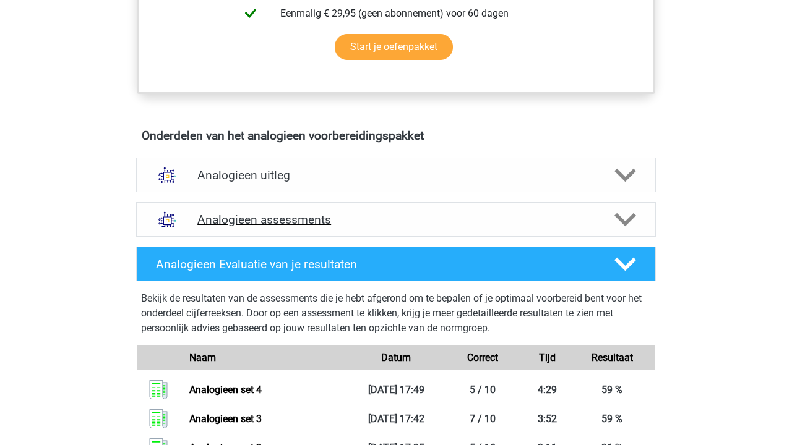
click at [325, 219] on h4 "Analogieen assessments" at bounding box center [395, 220] width 397 height 14
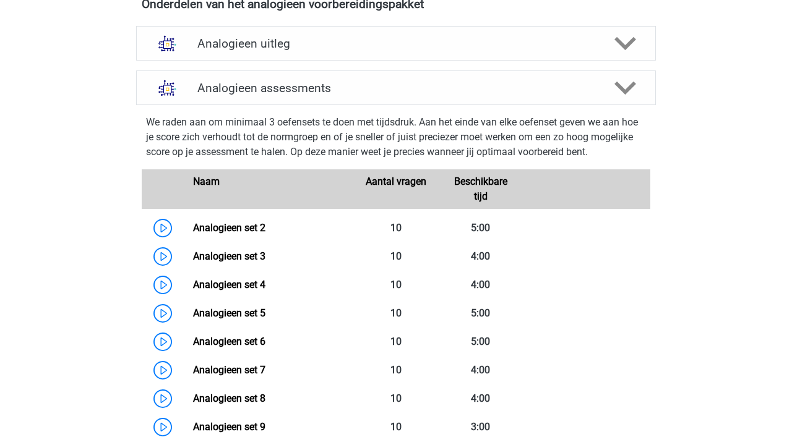
scroll to position [780, 0]
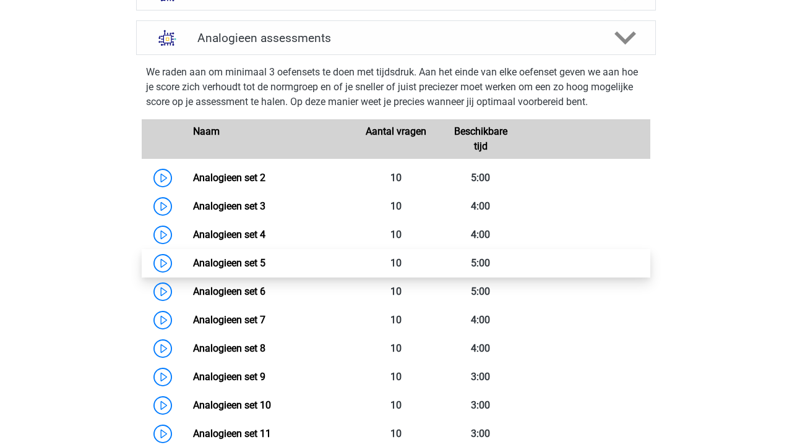
click at [265, 257] on link "Analogieen set 5" at bounding box center [229, 263] width 72 height 12
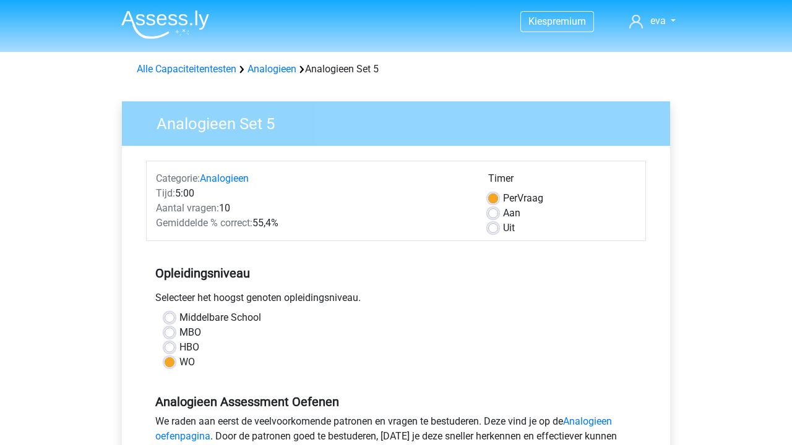
scroll to position [281, 0]
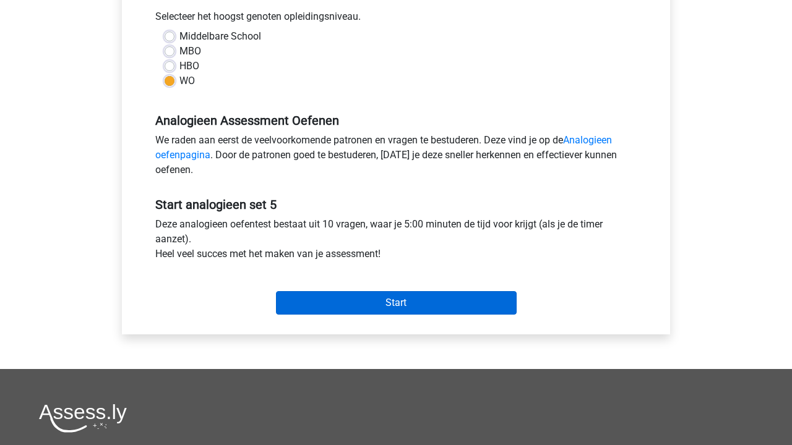
click at [358, 306] on input "Start" at bounding box center [396, 303] width 241 height 24
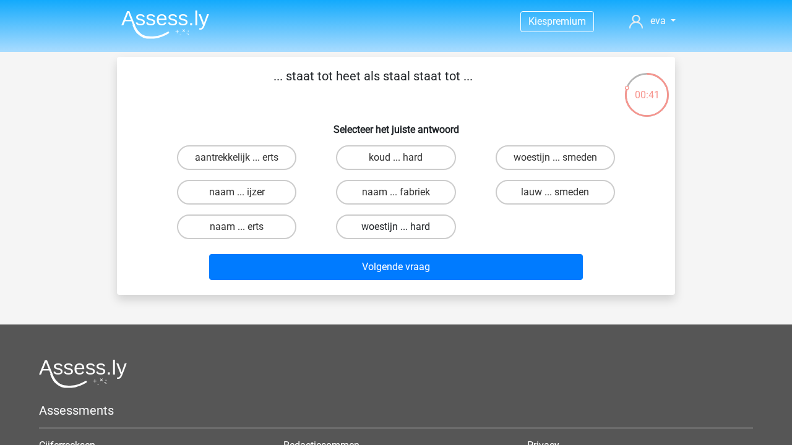
click at [386, 229] on label "woestijn ... hard" at bounding box center [395, 227] width 119 height 25
click at [396, 229] on input "woestijn ... hard" at bounding box center [400, 231] width 8 height 8
radio input "true"
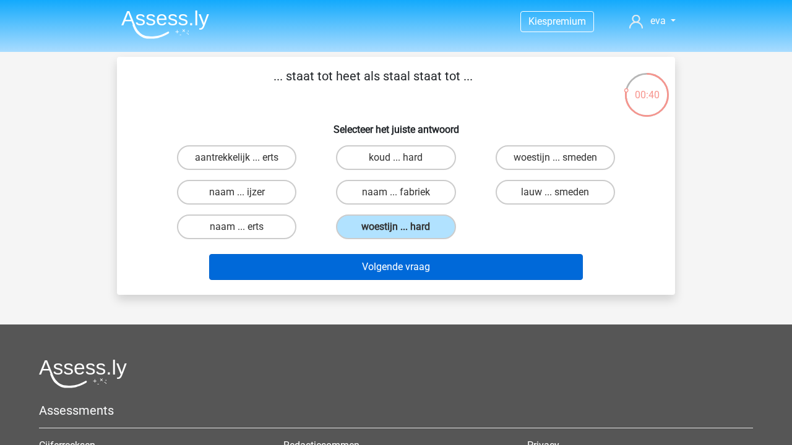
click at [381, 268] on button "Volgende vraag" at bounding box center [396, 267] width 374 height 26
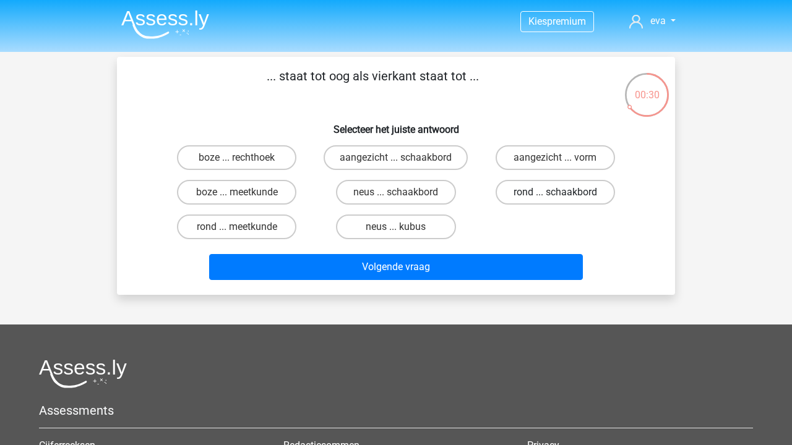
click at [566, 204] on label "rond ... schaakbord" at bounding box center [554, 192] width 119 height 25
click at [563, 200] on input "rond ... schaakbord" at bounding box center [559, 196] width 8 height 8
radio input "true"
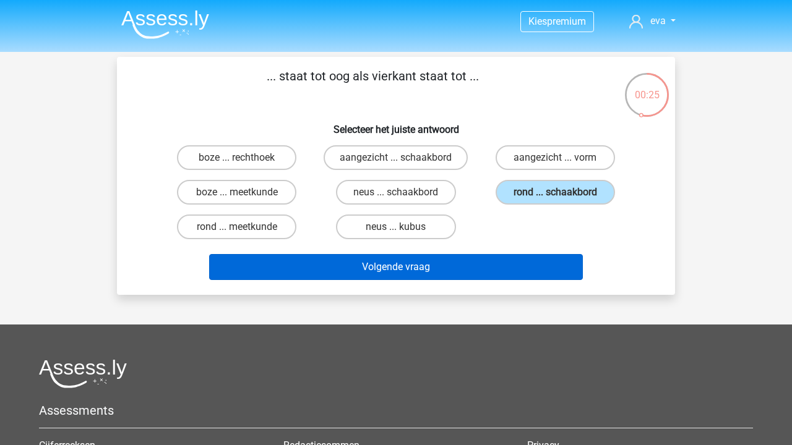
click at [481, 264] on button "Volgende vraag" at bounding box center [396, 267] width 374 height 26
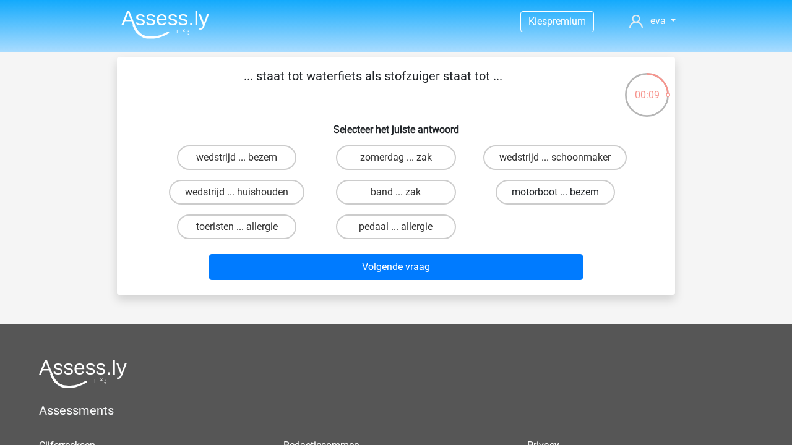
click at [567, 197] on label "motorboot ... bezem" at bounding box center [554, 192] width 119 height 25
click at [563, 197] on input "motorboot ... bezem" at bounding box center [559, 196] width 8 height 8
radio input "true"
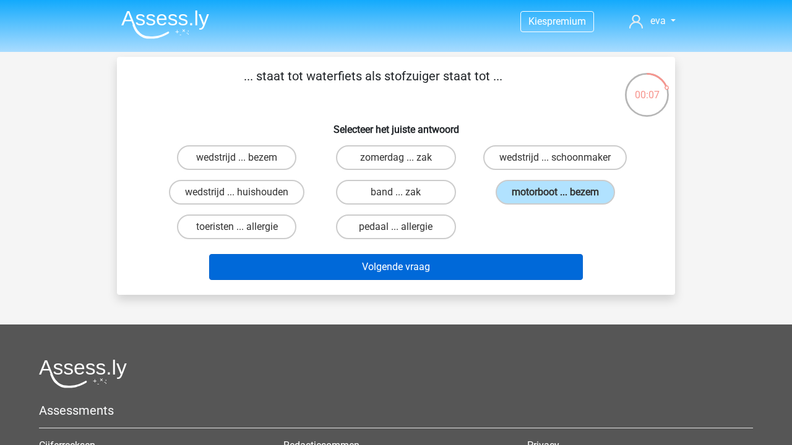
click at [537, 272] on button "Volgende vraag" at bounding box center [396, 267] width 374 height 26
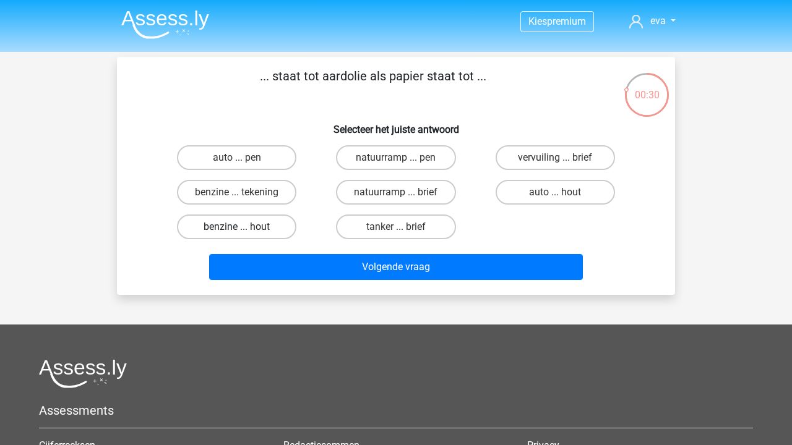
click at [249, 239] on label "benzine ... hout" at bounding box center [236, 227] width 119 height 25
click at [245, 235] on input "benzine ... hout" at bounding box center [241, 231] width 8 height 8
radio input "true"
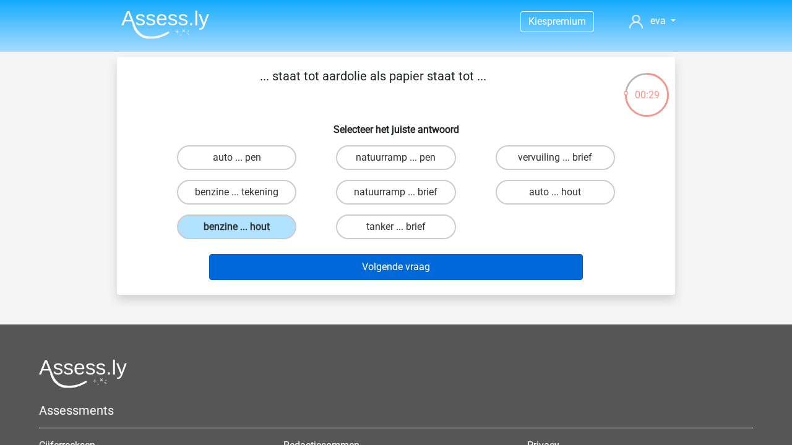
click at [340, 267] on button "Volgende vraag" at bounding box center [396, 267] width 374 height 26
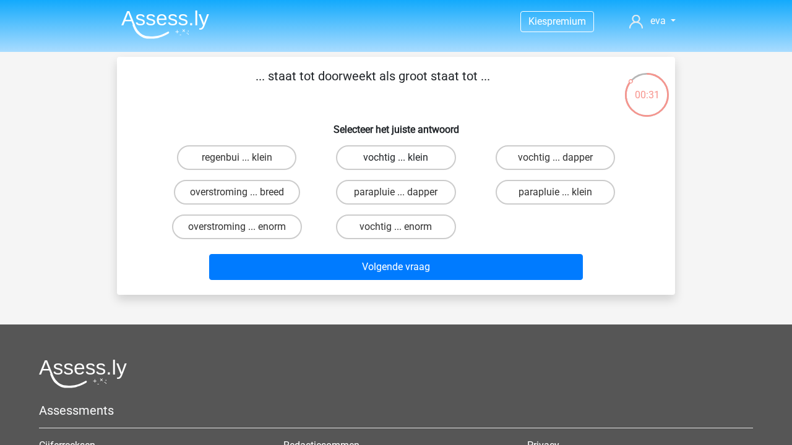
click at [428, 162] on label "vochtig ... klein" at bounding box center [395, 157] width 119 height 25
click at [404, 162] on input "vochtig ... klein" at bounding box center [400, 162] width 8 height 8
radio input "true"
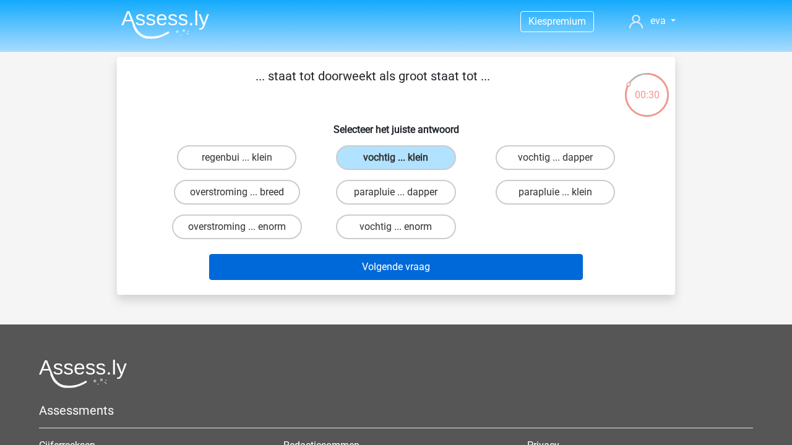
click at [439, 266] on button "Volgende vraag" at bounding box center [396, 267] width 374 height 26
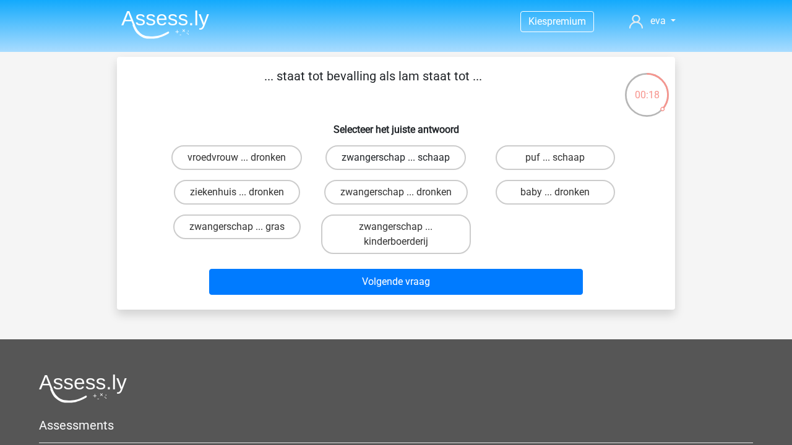
click at [439, 153] on label "zwangerschap ... schaap" at bounding box center [395, 157] width 140 height 25
click at [404, 158] on input "zwangerschap ... schaap" at bounding box center [400, 162] width 8 height 8
radio input "true"
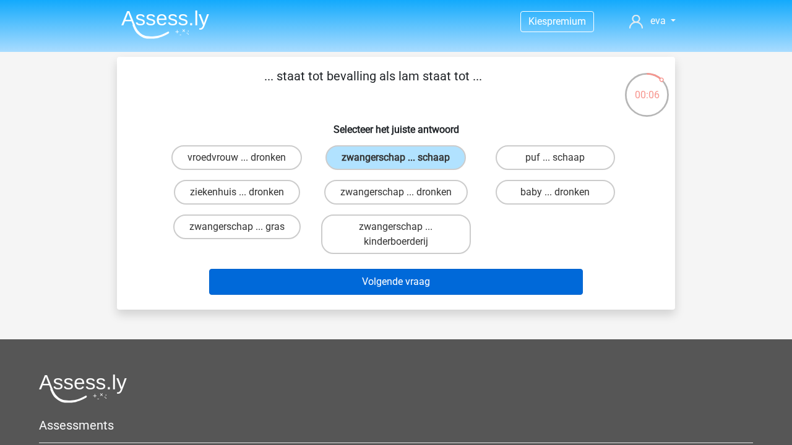
click at [458, 291] on button "Volgende vraag" at bounding box center [396, 282] width 374 height 26
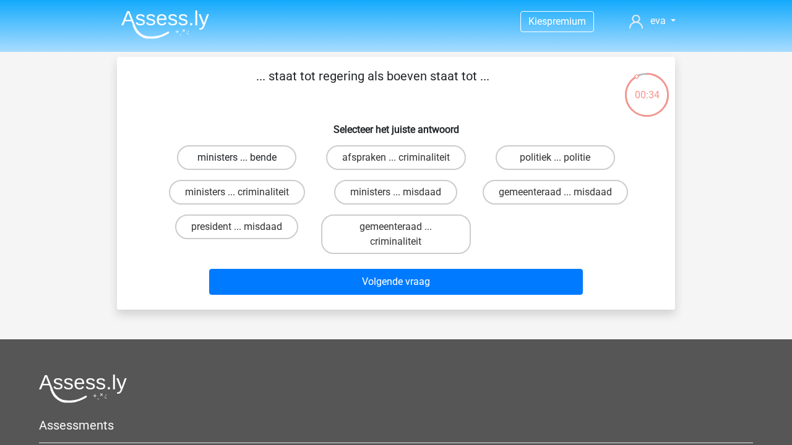
click at [262, 155] on label "ministers ... bende" at bounding box center [236, 157] width 119 height 25
click at [245, 158] on input "ministers ... bende" at bounding box center [241, 162] width 8 height 8
radio input "true"
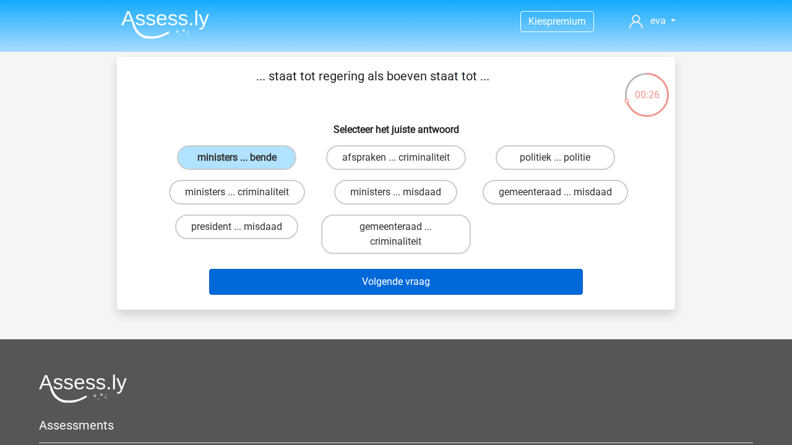
click at [405, 281] on button "Volgende vraag" at bounding box center [396, 282] width 374 height 26
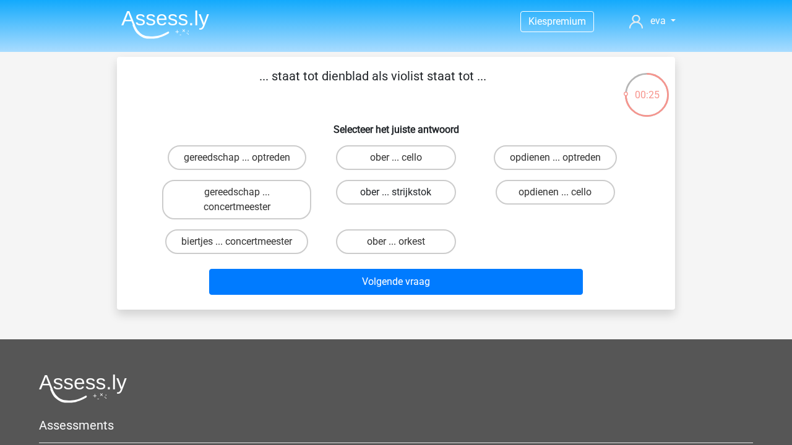
click at [393, 194] on label "ober ... strijkstok" at bounding box center [395, 192] width 119 height 25
click at [396, 194] on input "ober ... strijkstok" at bounding box center [400, 196] width 8 height 8
radio input "true"
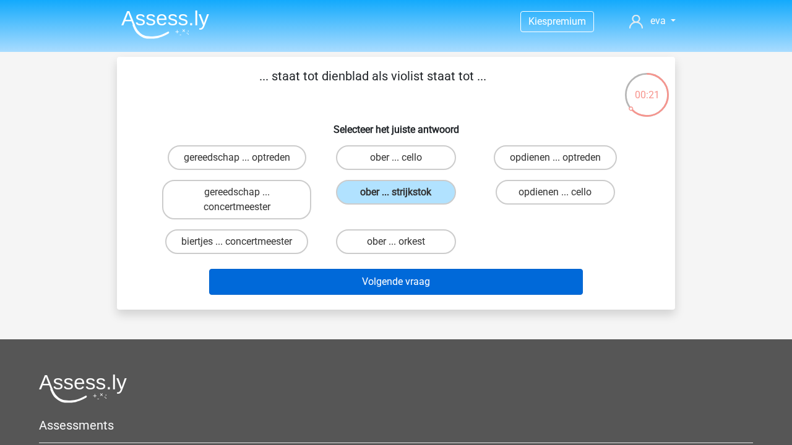
click at [422, 277] on button "Volgende vraag" at bounding box center [396, 282] width 374 height 26
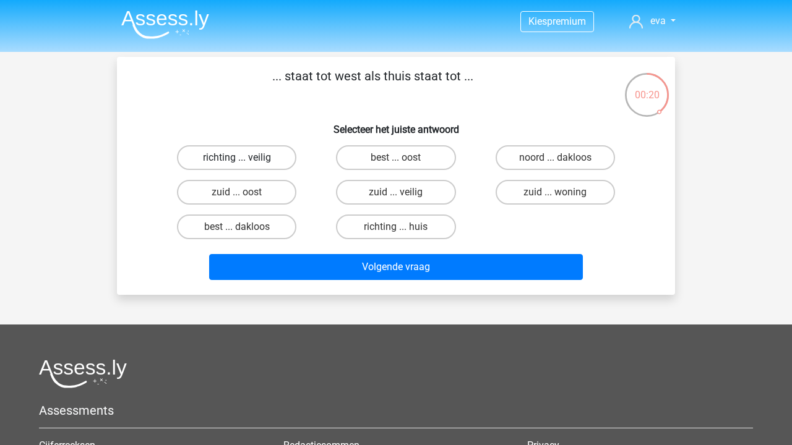
click at [273, 158] on label "richting ... veilig" at bounding box center [236, 157] width 119 height 25
click at [245, 158] on input "richting ... veilig" at bounding box center [241, 162] width 8 height 8
radio input "true"
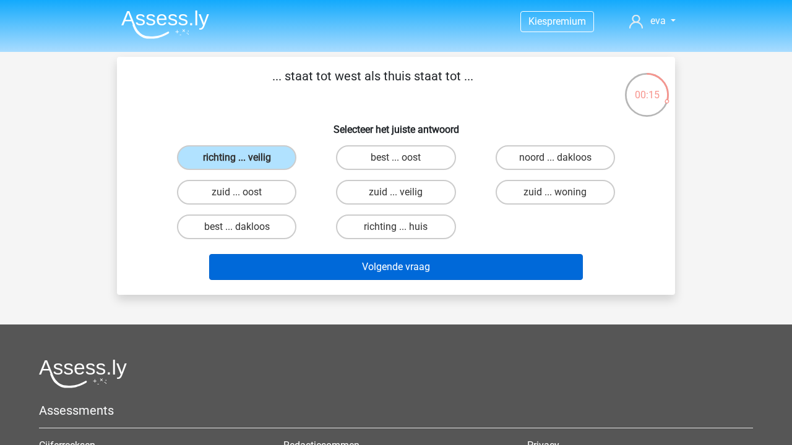
click at [454, 264] on button "Volgende vraag" at bounding box center [396, 267] width 374 height 26
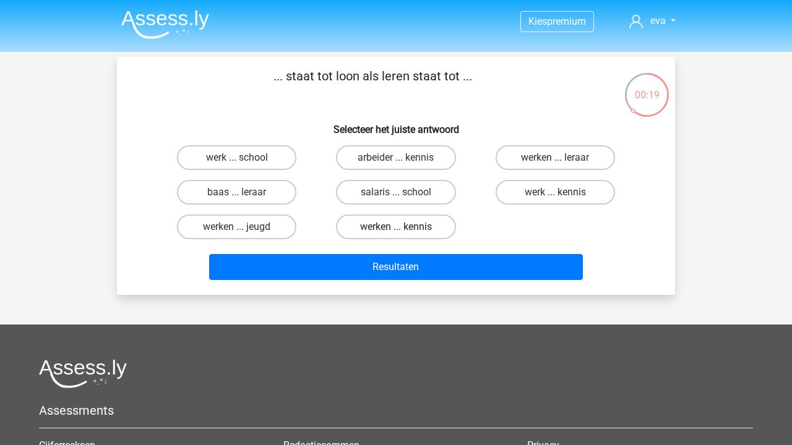
click at [385, 225] on label "werken ... kennis" at bounding box center [395, 227] width 119 height 25
click at [396, 227] on input "werken ... kennis" at bounding box center [400, 231] width 8 height 8
radio input "true"
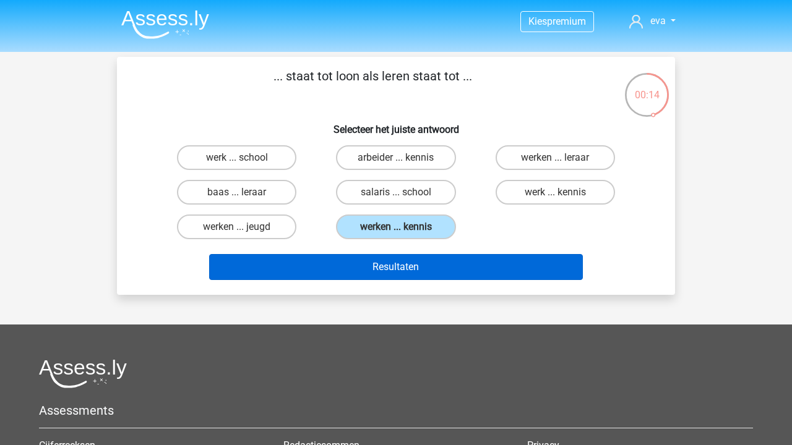
click at [416, 265] on button "Resultaten" at bounding box center [396, 267] width 374 height 26
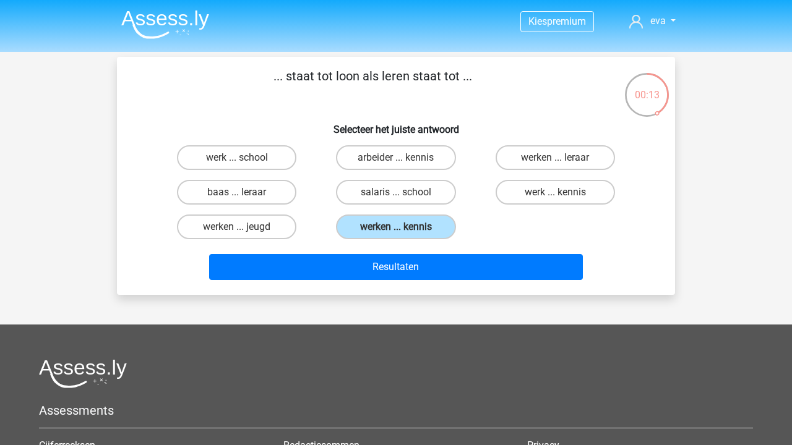
scroll to position [-9, 0]
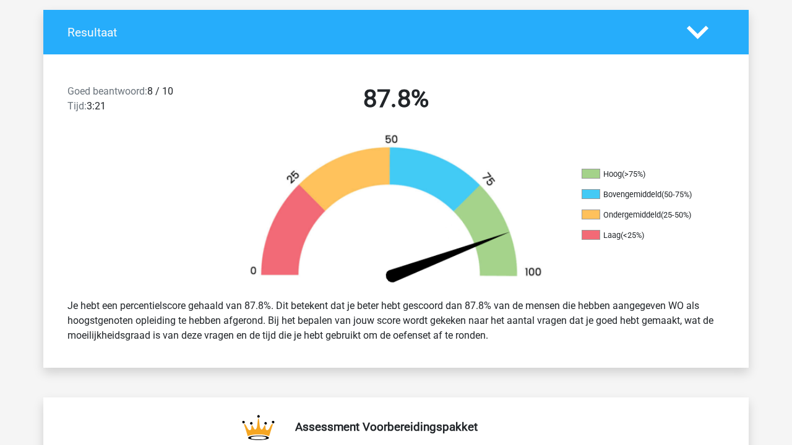
scroll to position [249, 0]
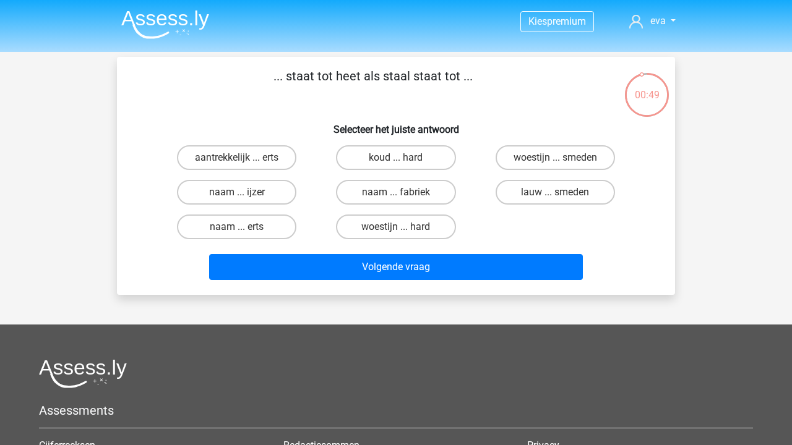
click at [191, 26] on img at bounding box center [165, 24] width 88 height 29
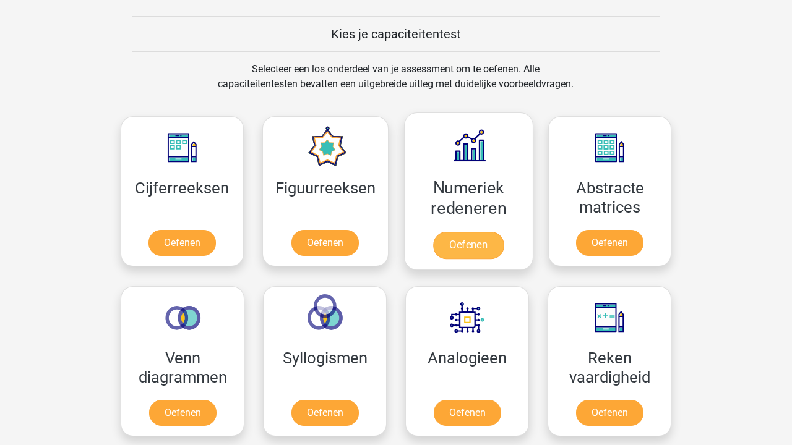
scroll to position [487, 0]
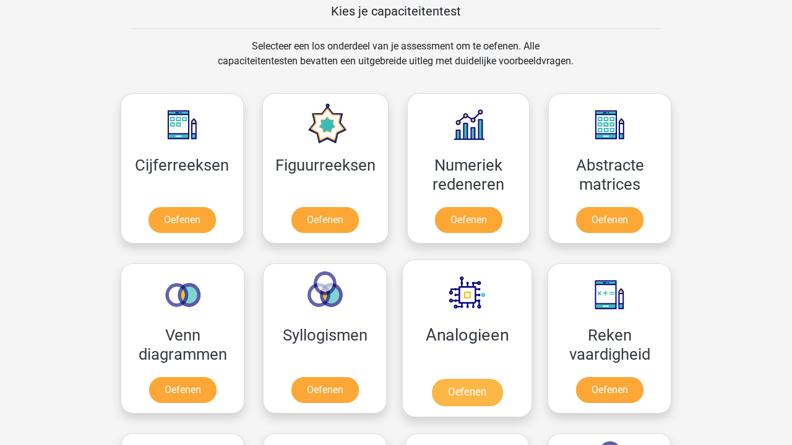
click at [465, 379] on link "Oefenen" at bounding box center [467, 392] width 71 height 27
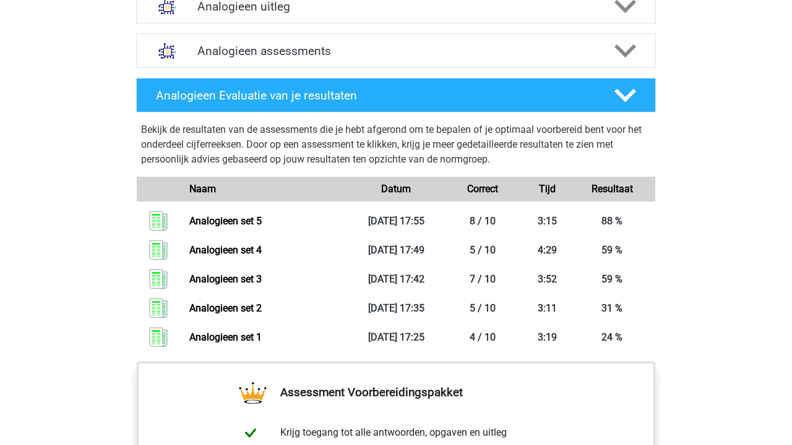
scroll to position [716, 0]
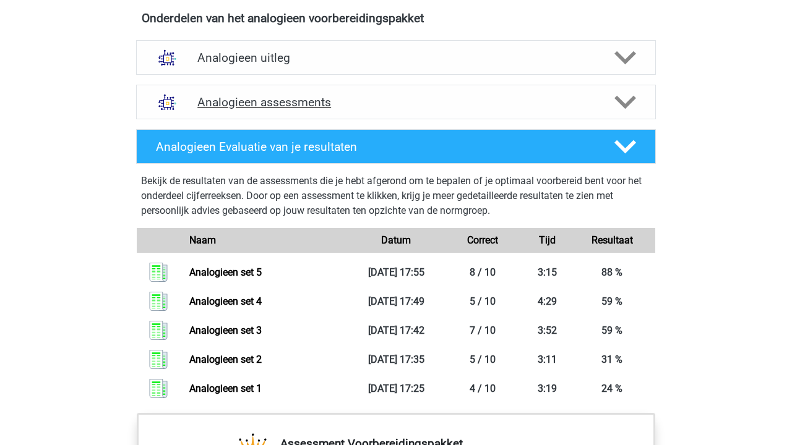
click at [333, 95] on h4 "Analogieen assessments" at bounding box center [395, 102] width 397 height 14
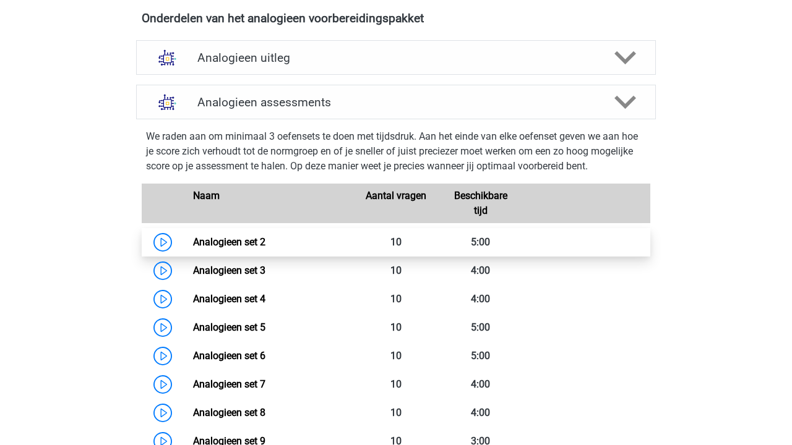
scroll to position [804, 0]
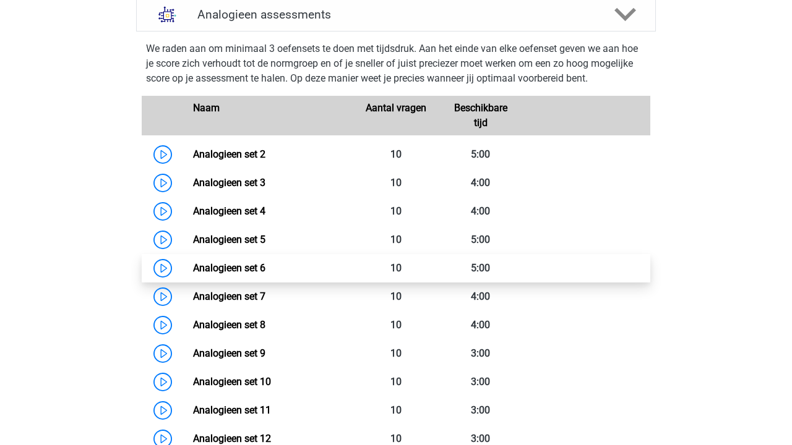
click at [265, 268] on link "Analogieen set 6" at bounding box center [229, 268] width 72 height 12
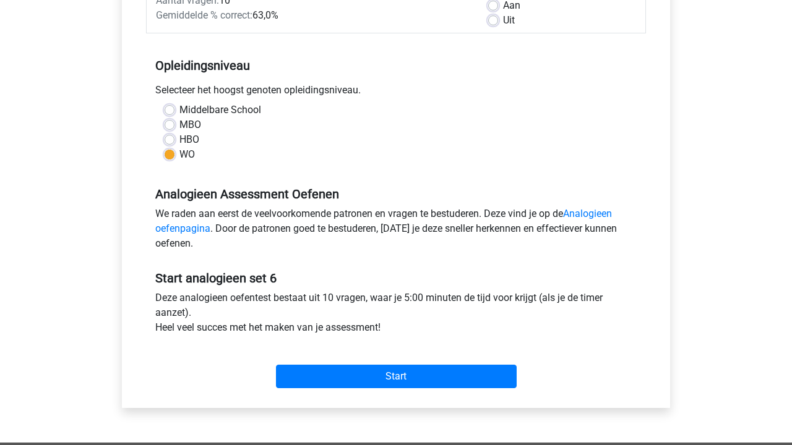
scroll to position [229, 0]
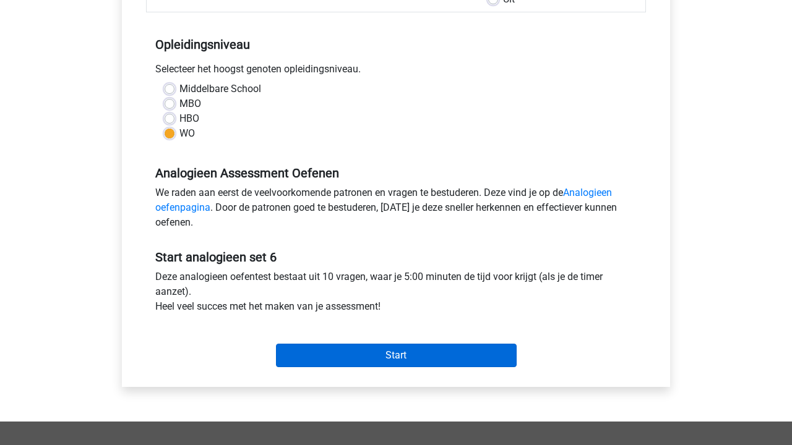
click at [408, 351] on input "Start" at bounding box center [396, 356] width 241 height 24
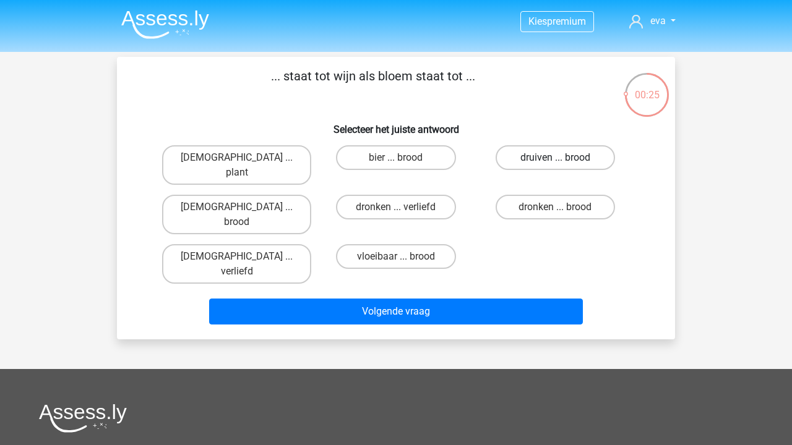
click at [557, 153] on label "druiven ... brood" at bounding box center [554, 157] width 119 height 25
click at [557, 158] on input "druiven ... brood" at bounding box center [559, 162] width 8 height 8
radio input "true"
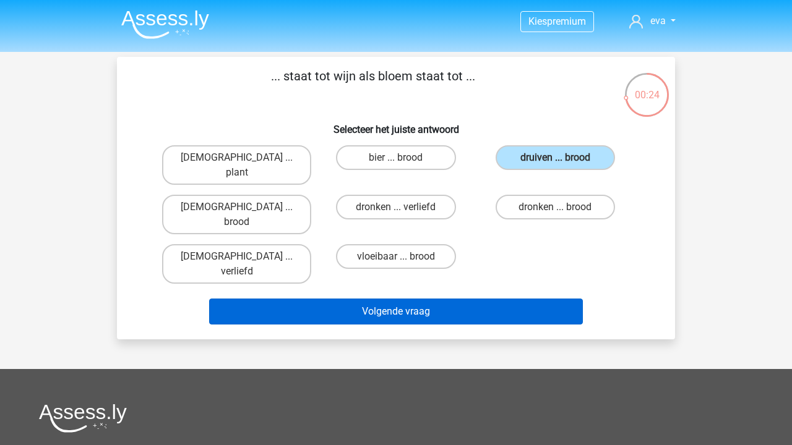
click at [519, 299] on button "Volgende vraag" at bounding box center [396, 312] width 374 height 26
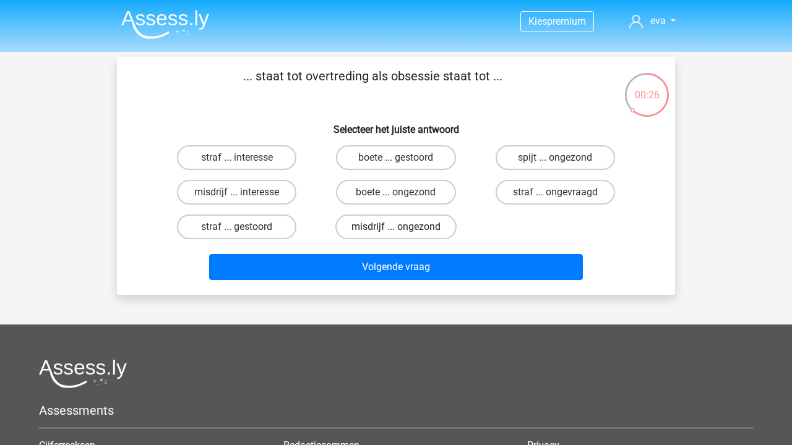
click at [419, 229] on label "misdrijf ... ongezond" at bounding box center [395, 227] width 121 height 25
click at [404, 229] on input "misdrijf ... ongezond" at bounding box center [400, 231] width 8 height 8
radio input "true"
click at [270, 190] on label "misdrijf ... interesse" at bounding box center [236, 192] width 119 height 25
click at [245, 192] on input "misdrijf ... interesse" at bounding box center [241, 196] width 8 height 8
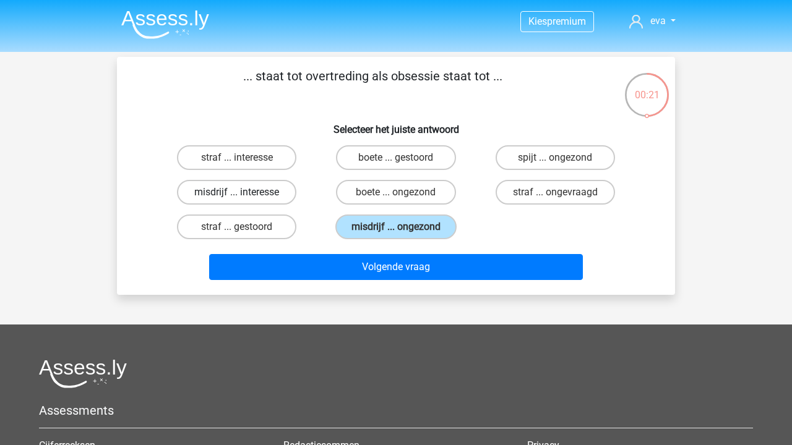
radio input "true"
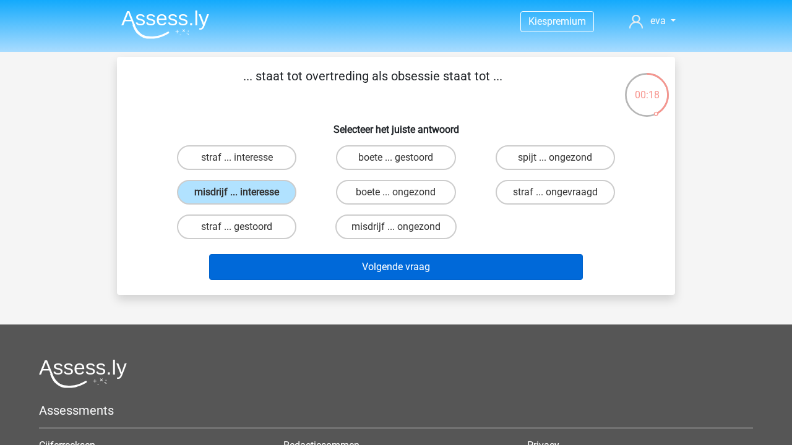
click at [403, 270] on button "Volgende vraag" at bounding box center [396, 267] width 374 height 26
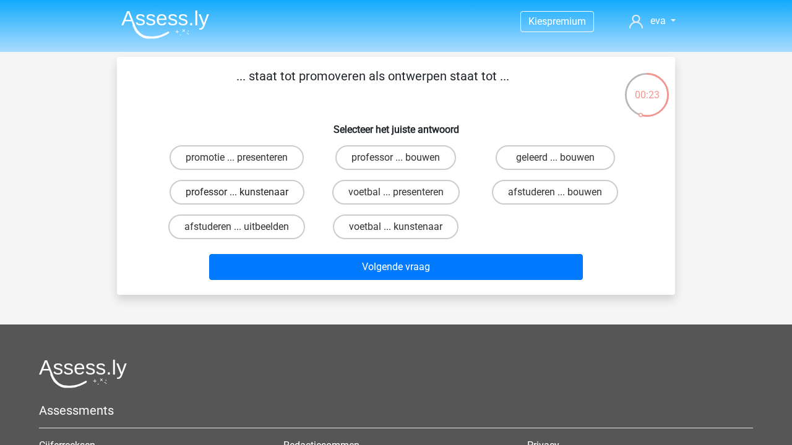
click at [275, 189] on label "professor ... kunstenaar" at bounding box center [236, 192] width 135 height 25
click at [245, 192] on input "professor ... kunstenaar" at bounding box center [241, 196] width 8 height 8
radio input "true"
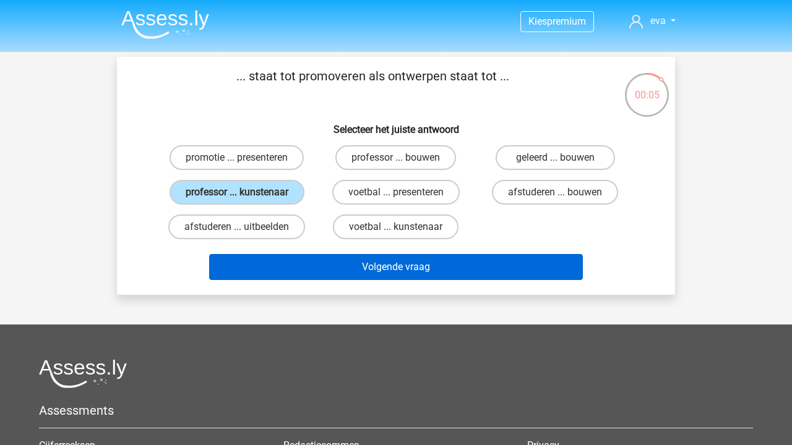
click at [449, 280] on button "Volgende vraag" at bounding box center [396, 267] width 374 height 26
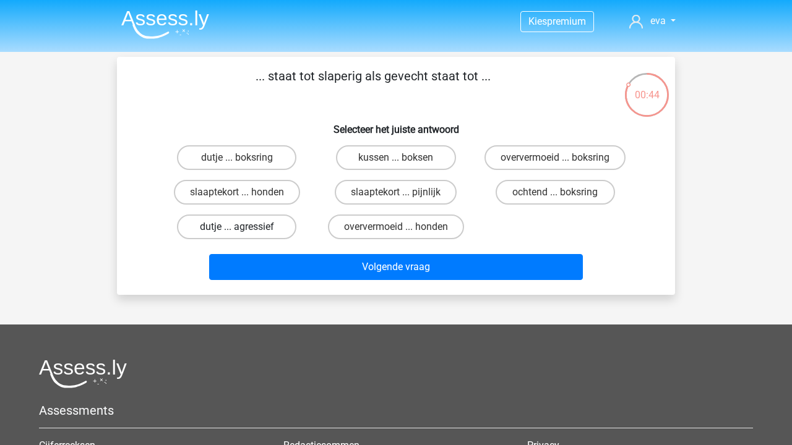
click at [249, 236] on label "dutje ... agressief" at bounding box center [236, 227] width 119 height 25
click at [245, 235] on input "dutje ... agressief" at bounding box center [241, 231] width 8 height 8
radio input "true"
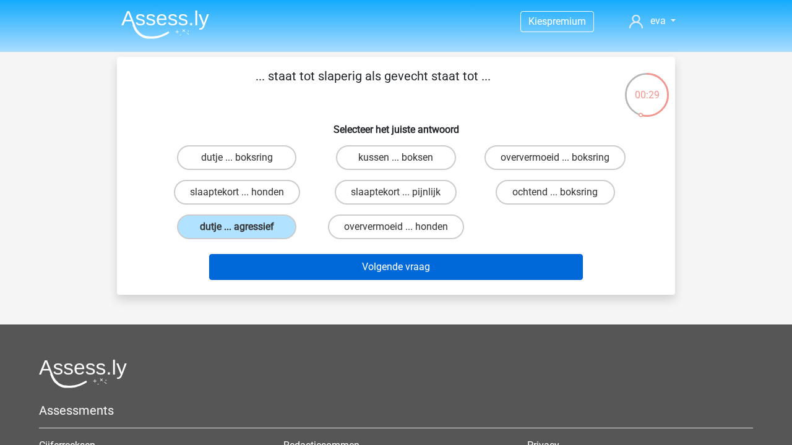
click at [392, 269] on button "Volgende vraag" at bounding box center [396, 267] width 374 height 26
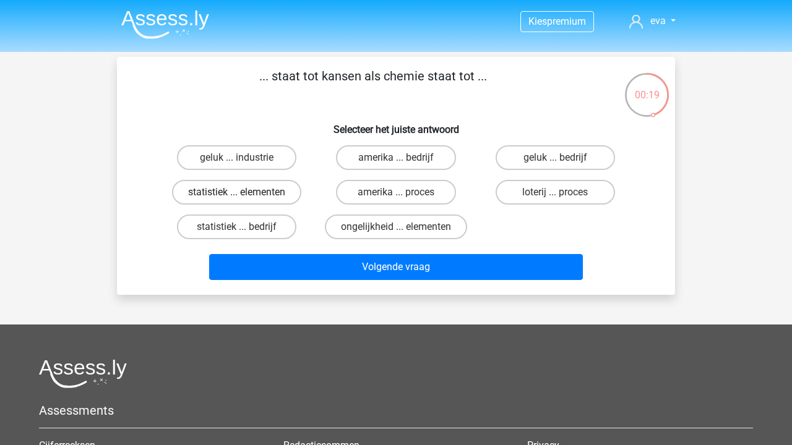
click at [251, 188] on label "statistiek ... elementen" at bounding box center [236, 192] width 129 height 25
click at [245, 192] on input "statistiek ... elementen" at bounding box center [241, 196] width 8 height 8
radio input "true"
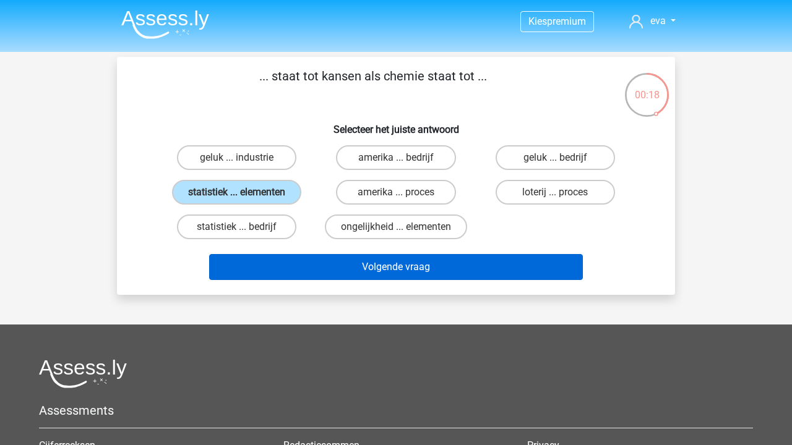
click at [324, 270] on button "Volgende vraag" at bounding box center [396, 267] width 374 height 26
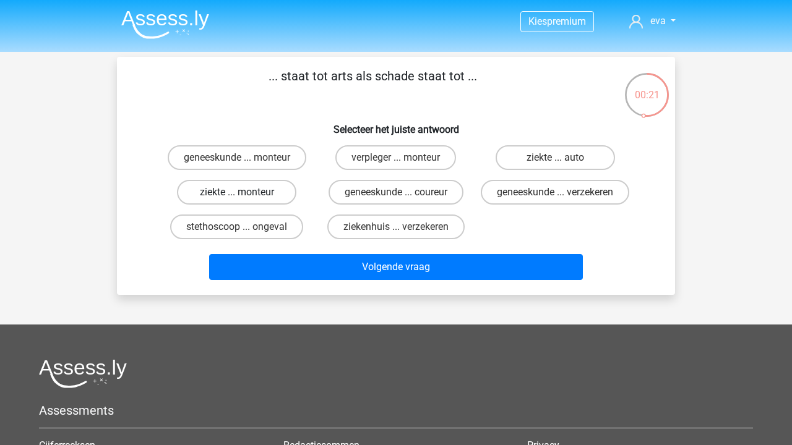
click at [265, 192] on label "ziekte ... monteur" at bounding box center [236, 192] width 119 height 25
click at [245, 192] on input "ziekte ... monteur" at bounding box center [241, 196] width 8 height 8
radio input "true"
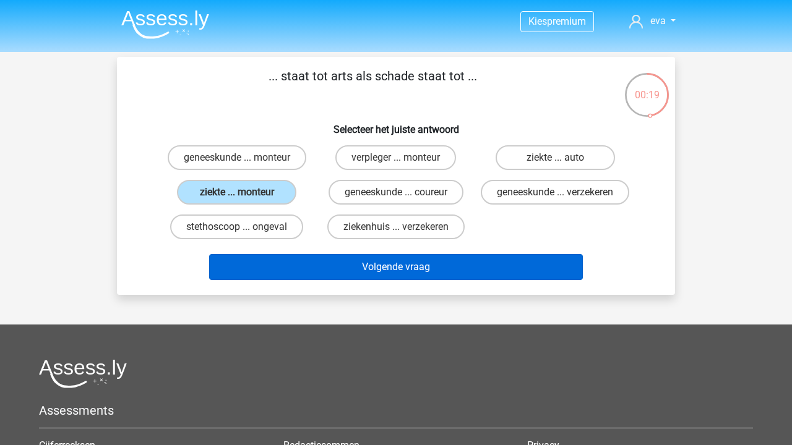
click at [356, 280] on button "Volgende vraag" at bounding box center [396, 267] width 374 height 26
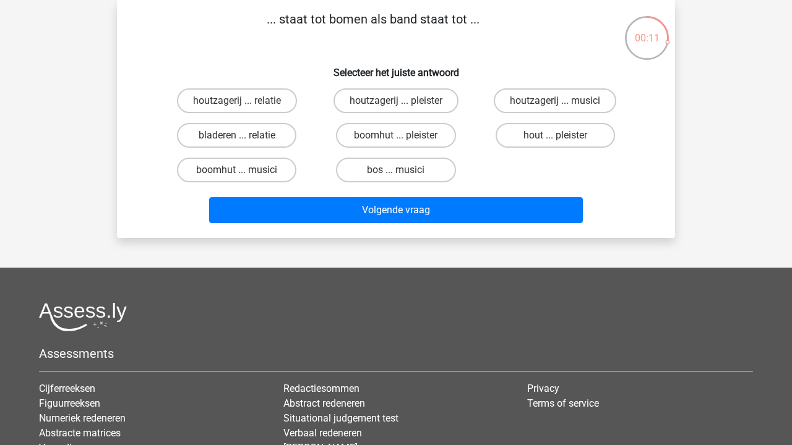
scroll to position [27, 0]
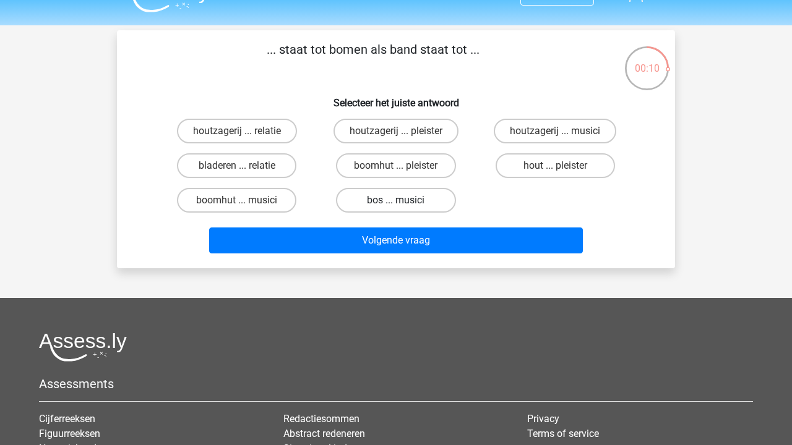
click at [422, 202] on label "bos ... musici" at bounding box center [395, 200] width 119 height 25
click at [404, 202] on input "bos ... musici" at bounding box center [400, 204] width 8 height 8
radio input "true"
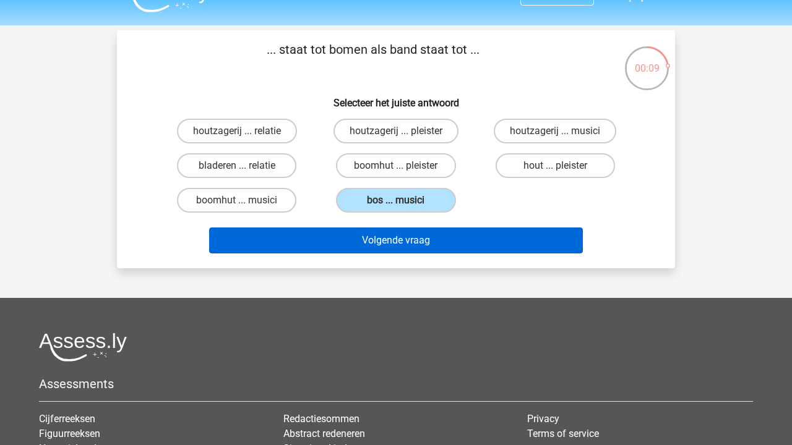
click at [438, 252] on button "Volgende vraag" at bounding box center [396, 241] width 374 height 26
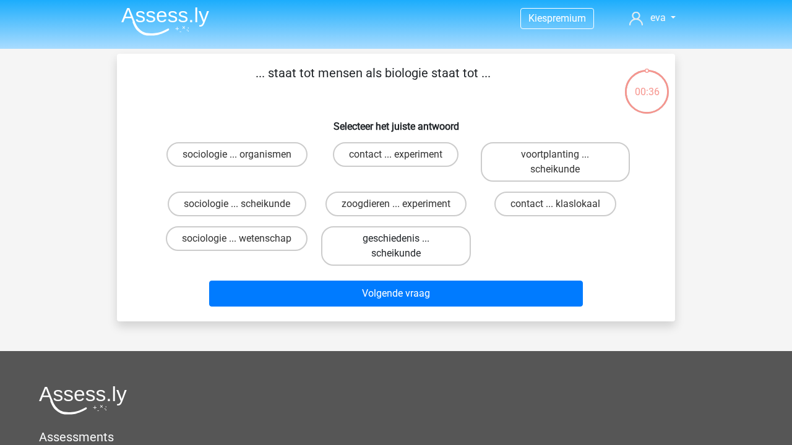
scroll to position [0, 0]
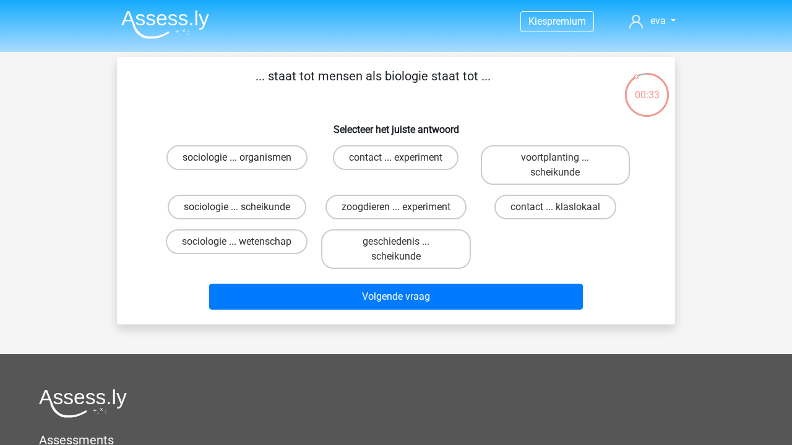
click at [264, 152] on label "sociologie ... organismen" at bounding box center [236, 157] width 141 height 25
click at [245, 158] on input "sociologie ... organismen" at bounding box center [241, 162] width 8 height 8
radio input "true"
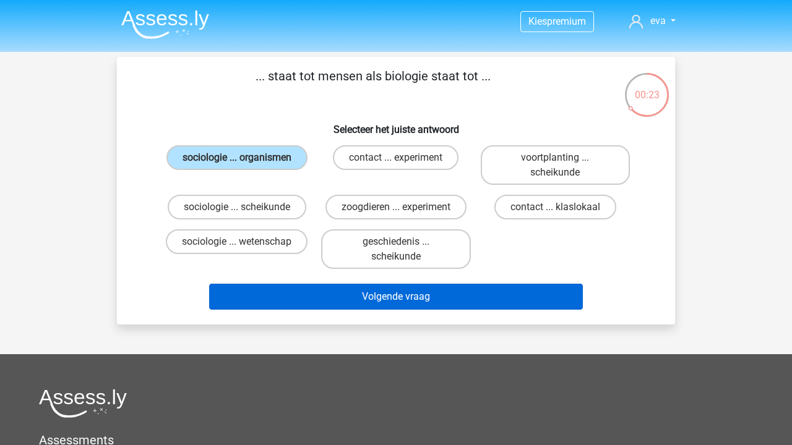
click at [432, 286] on button "Volgende vraag" at bounding box center [396, 297] width 374 height 26
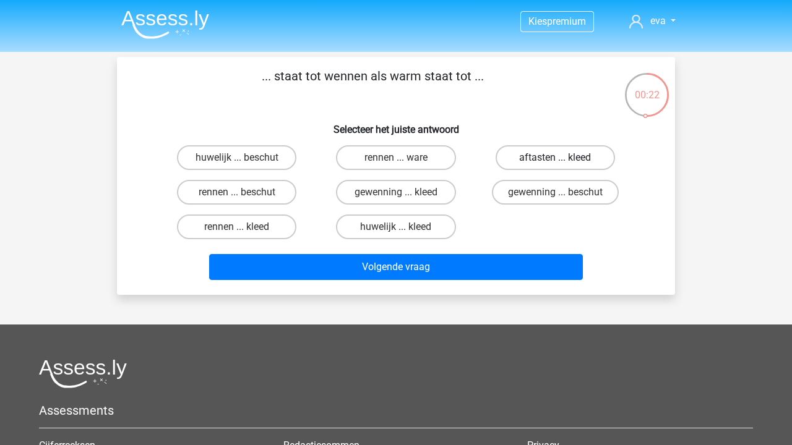
click at [584, 156] on label "aftasten ... kleed" at bounding box center [554, 157] width 119 height 25
click at [563, 158] on input "aftasten ... kleed" at bounding box center [559, 162] width 8 height 8
radio input "true"
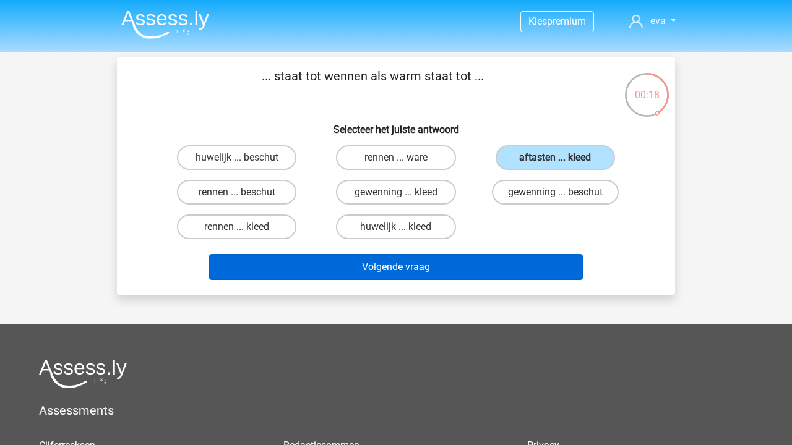
click at [344, 268] on button "Volgende vraag" at bounding box center [396, 267] width 374 height 26
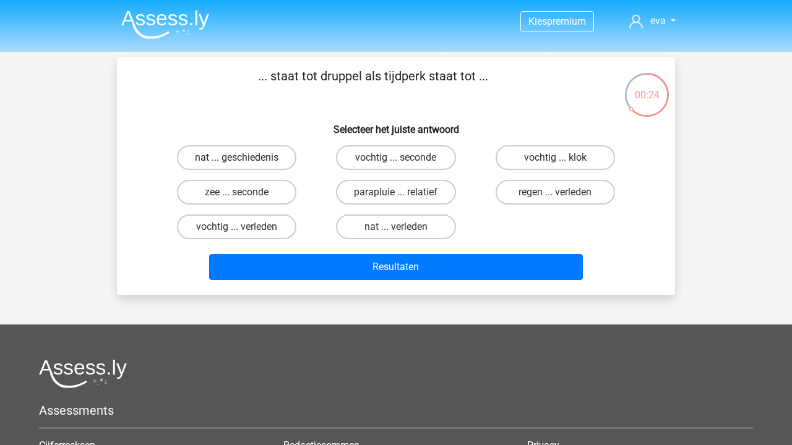
click at [279, 155] on label "nat ... geschiedenis" at bounding box center [236, 157] width 119 height 25
click at [245, 158] on input "nat ... geschiedenis" at bounding box center [241, 162] width 8 height 8
radio input "true"
click at [271, 227] on label "vochtig ... verleden" at bounding box center [236, 227] width 119 height 25
click at [245, 227] on input "vochtig ... verleden" at bounding box center [241, 231] width 8 height 8
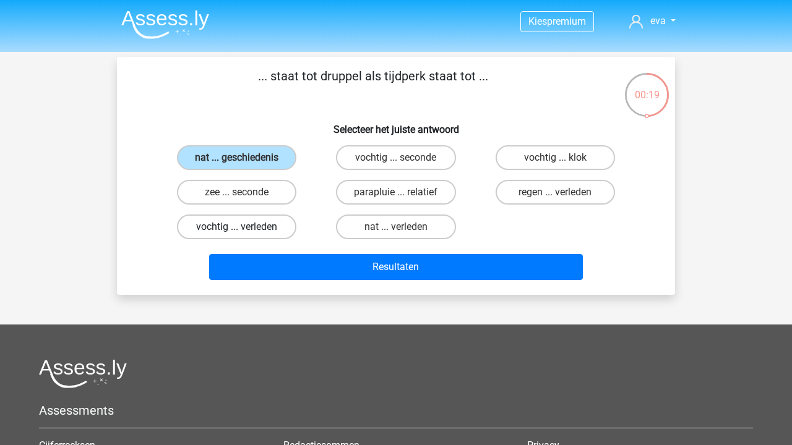
radio input "true"
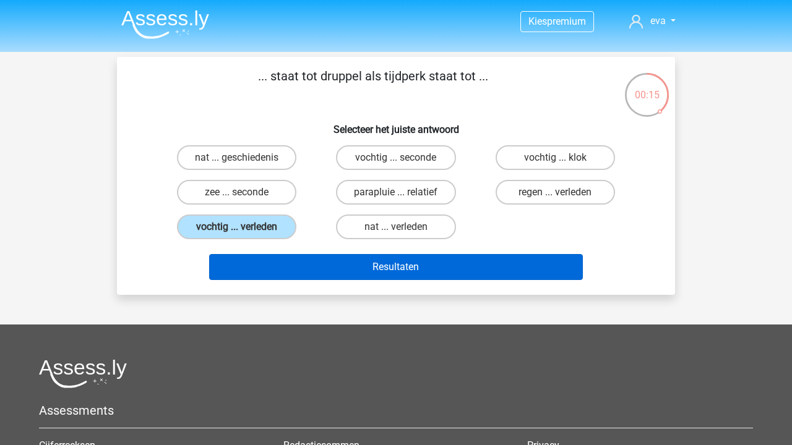
click at [408, 260] on button "Resultaten" at bounding box center [396, 267] width 374 height 26
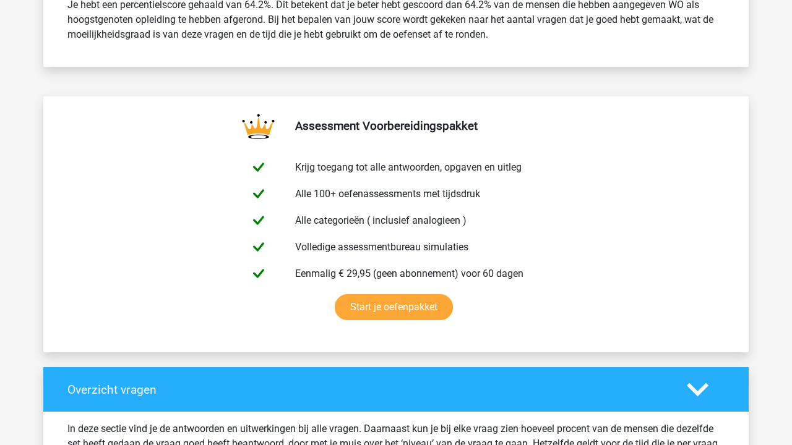
scroll to position [212, 0]
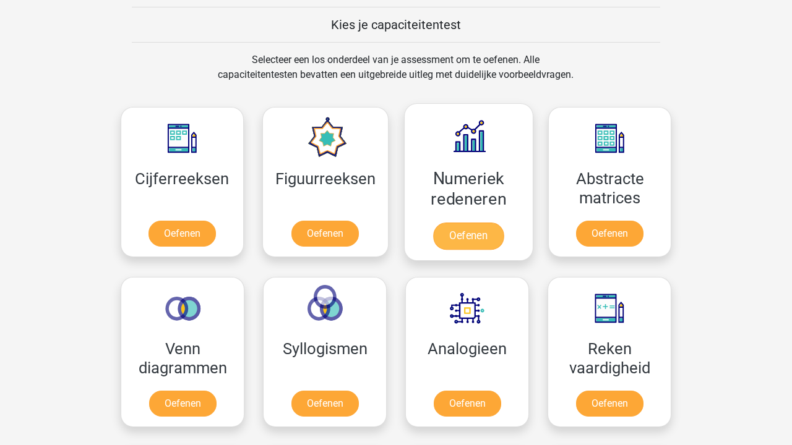
scroll to position [556, 0]
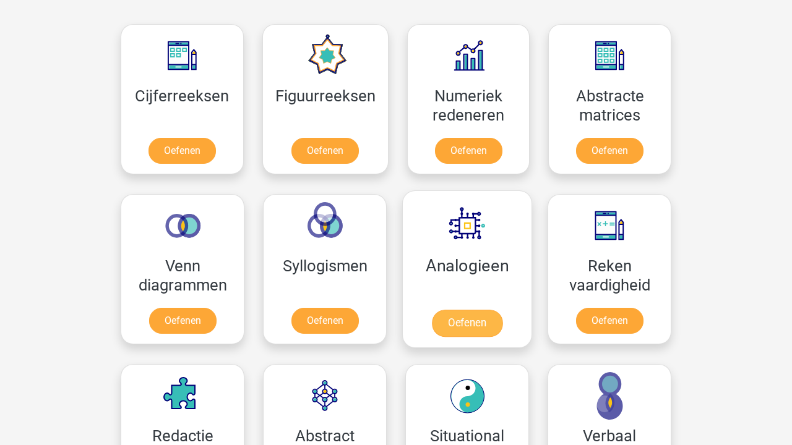
click at [478, 310] on link "Oefenen" at bounding box center [467, 323] width 71 height 27
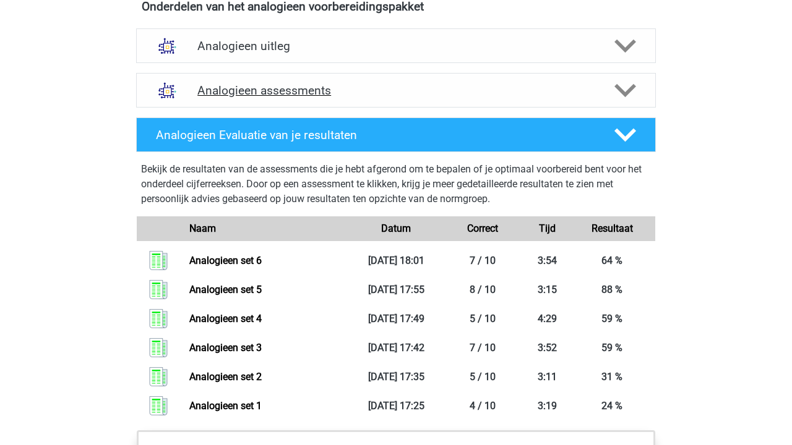
scroll to position [718, 0]
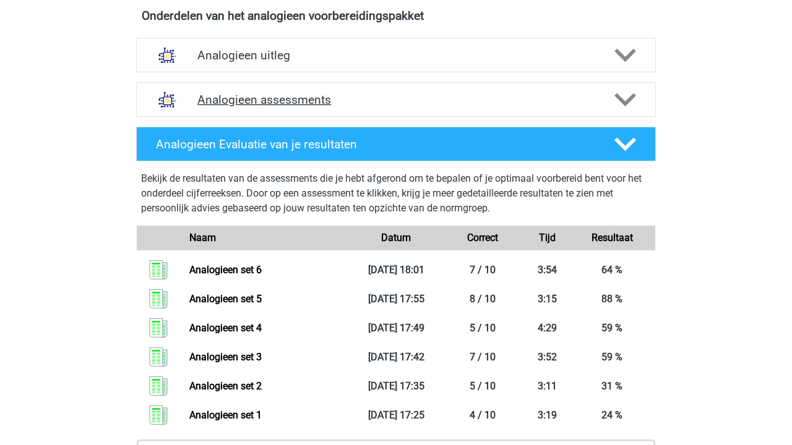
click at [312, 104] on h4 "Analogieen assessments" at bounding box center [395, 100] width 397 height 14
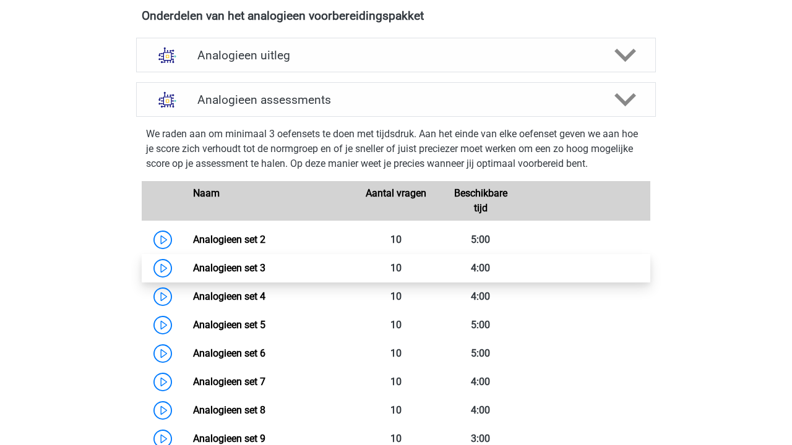
scroll to position [789, 0]
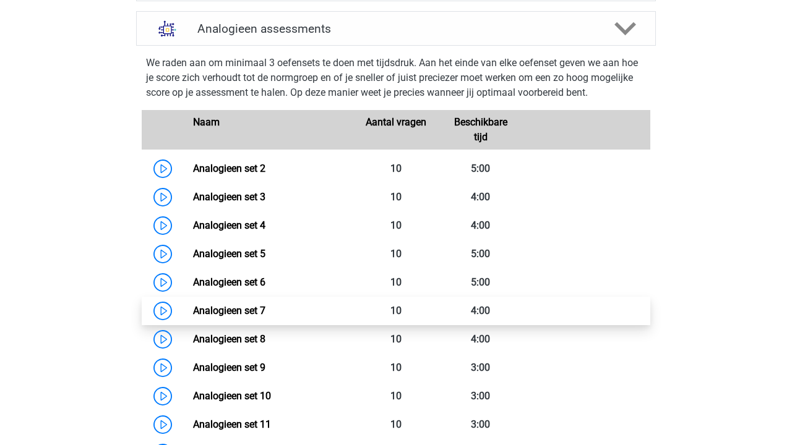
click at [265, 305] on link "Analogieen set 7" at bounding box center [229, 311] width 72 height 12
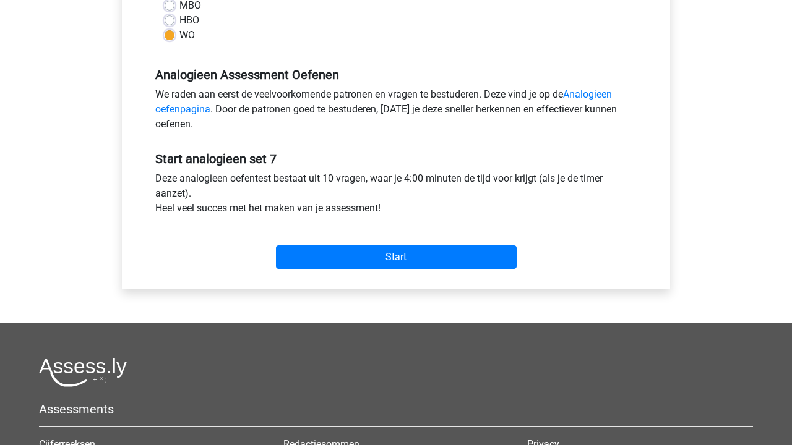
scroll to position [384, 0]
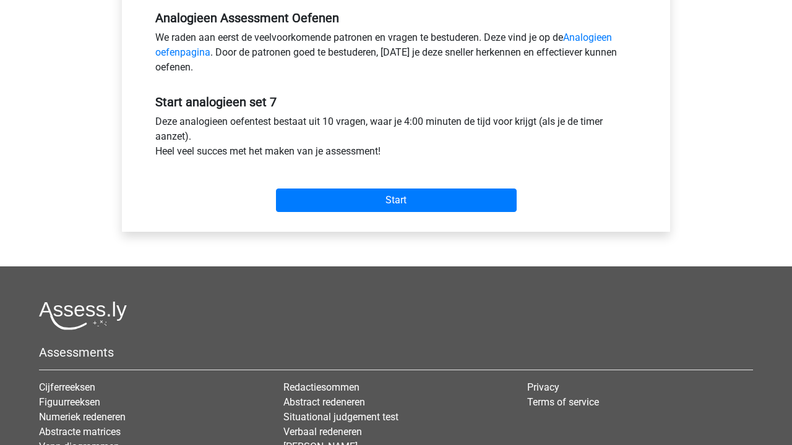
click at [345, 213] on div "Start" at bounding box center [396, 190] width 500 height 53
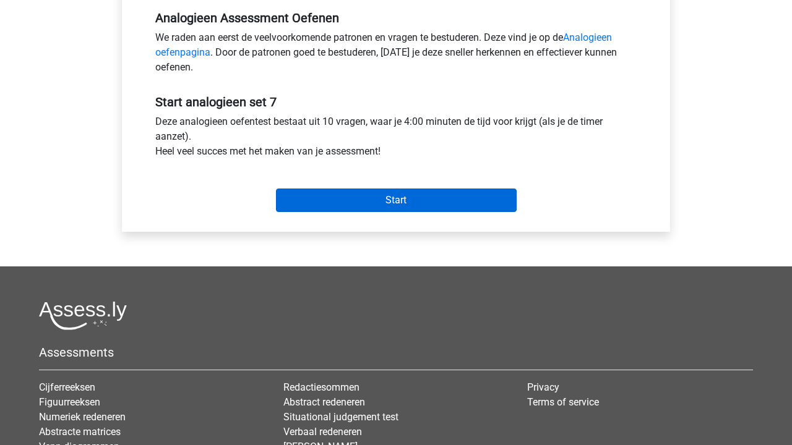
click at [354, 196] on input "Start" at bounding box center [396, 201] width 241 height 24
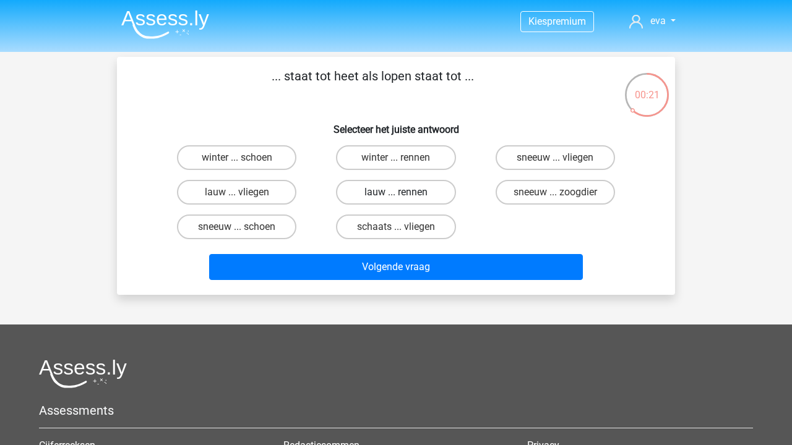
click at [415, 199] on label "lauw ... rennen" at bounding box center [395, 192] width 119 height 25
click at [404, 199] on input "lauw ... rennen" at bounding box center [400, 196] width 8 height 8
radio input "true"
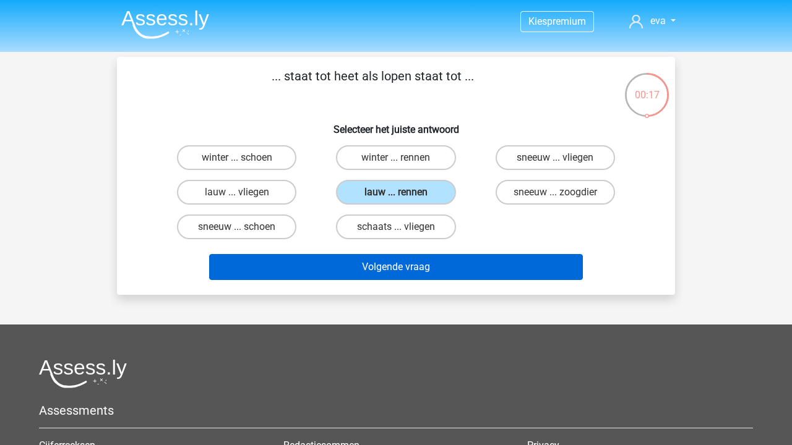
click at [416, 264] on button "Volgende vraag" at bounding box center [396, 267] width 374 height 26
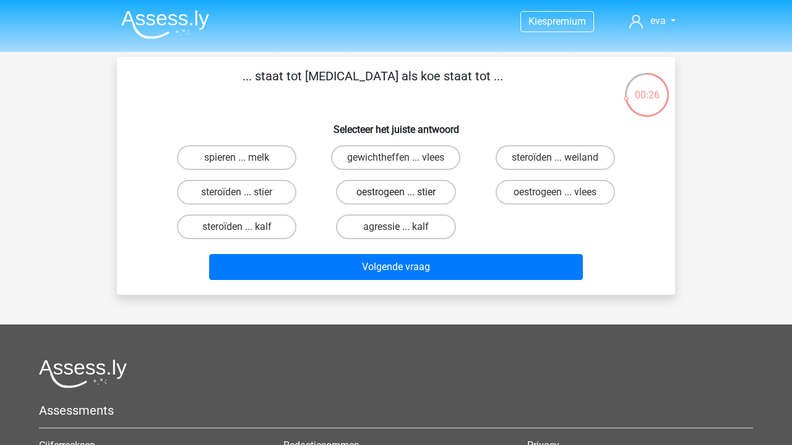
click at [419, 195] on label "oestrogeen ... stier" at bounding box center [395, 192] width 119 height 25
click at [404, 195] on input "oestrogeen ... stier" at bounding box center [400, 196] width 8 height 8
radio input "true"
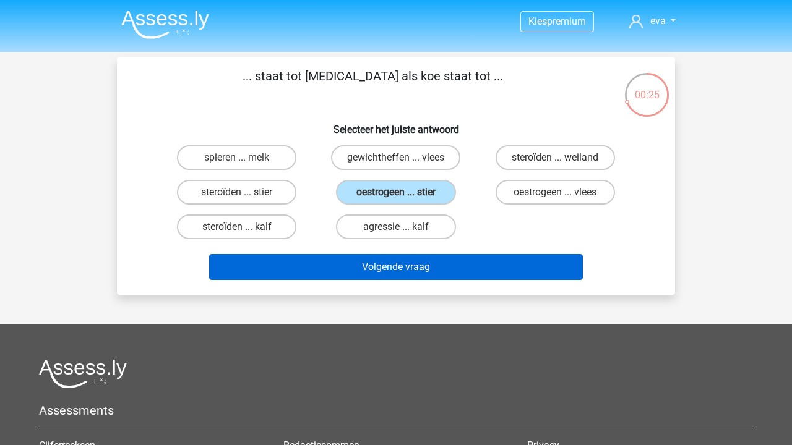
click at [426, 265] on button "Volgende vraag" at bounding box center [396, 267] width 374 height 26
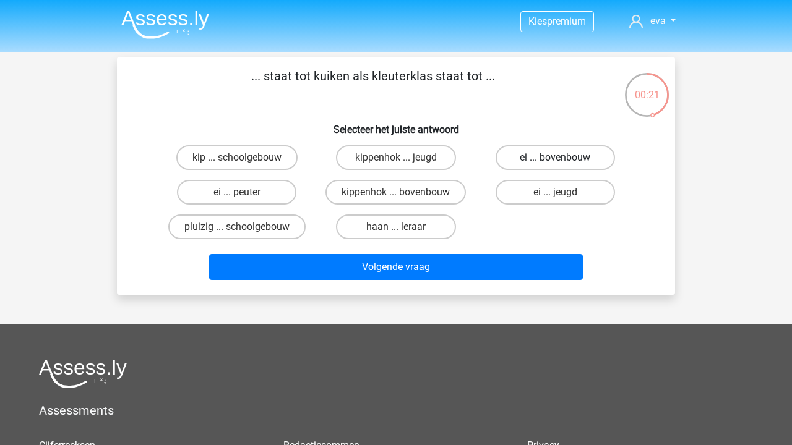
click at [565, 157] on label "ei ... bovenbouw" at bounding box center [554, 157] width 119 height 25
click at [563, 158] on input "ei ... bovenbouw" at bounding box center [559, 162] width 8 height 8
radio input "true"
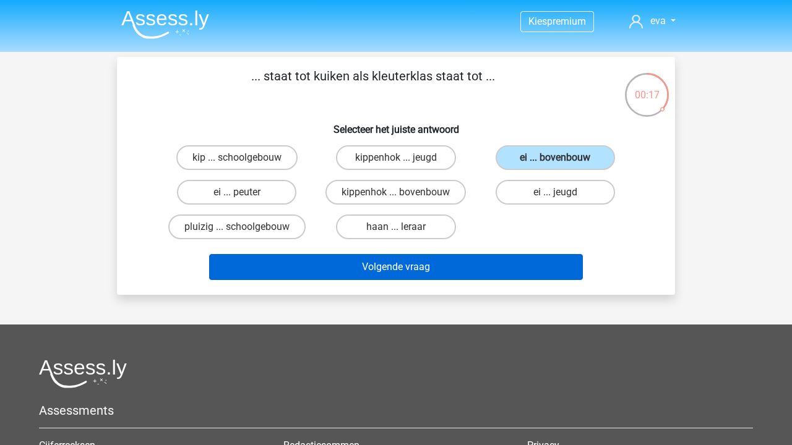
click at [461, 272] on button "Volgende vraag" at bounding box center [396, 267] width 374 height 26
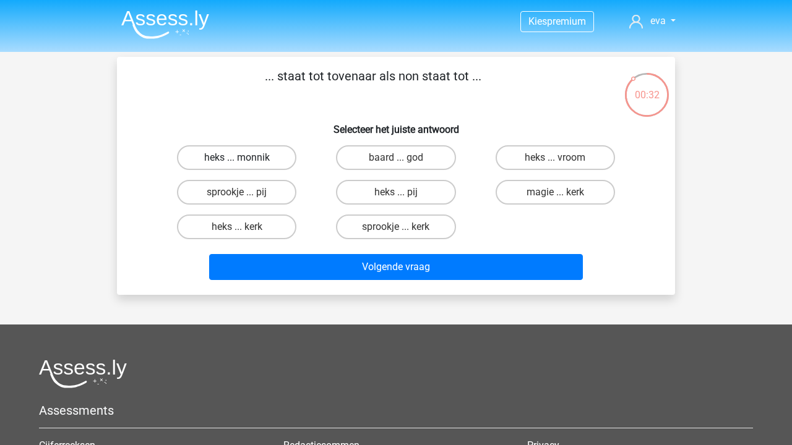
click at [264, 161] on label "heks ... monnik" at bounding box center [236, 157] width 119 height 25
click at [245, 161] on input "heks ... monnik" at bounding box center [241, 162] width 8 height 8
radio input "true"
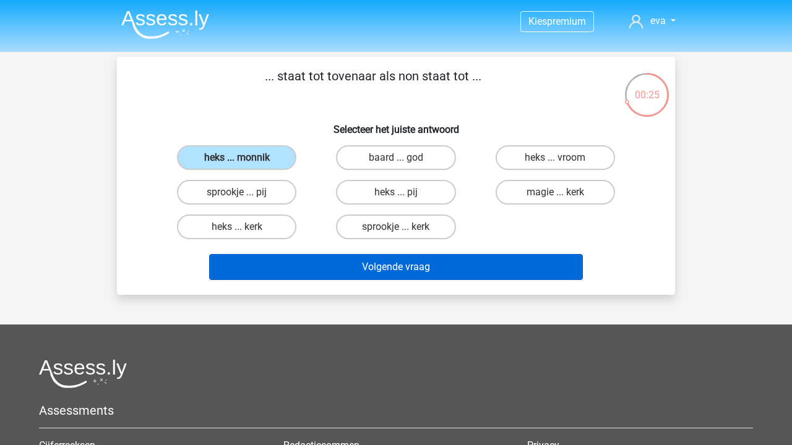
click at [455, 273] on button "Volgende vraag" at bounding box center [396, 267] width 374 height 26
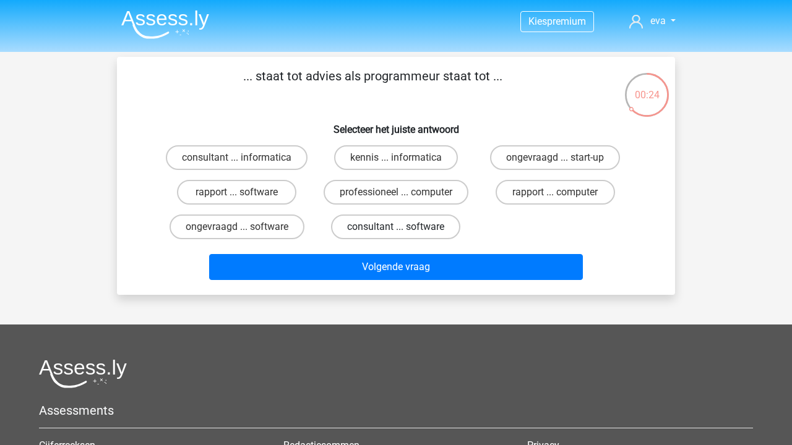
click at [430, 231] on label "consultant ... software" at bounding box center [395, 227] width 129 height 25
click at [404, 231] on input "consultant ... software" at bounding box center [400, 231] width 8 height 8
radio input "true"
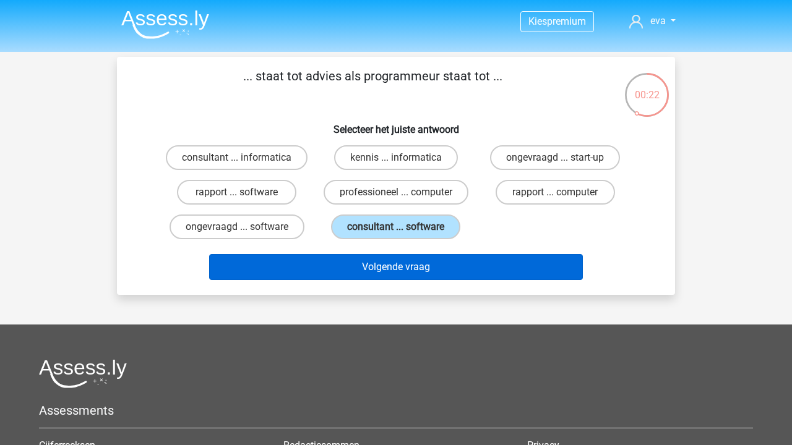
click at [436, 271] on button "Volgende vraag" at bounding box center [396, 267] width 374 height 26
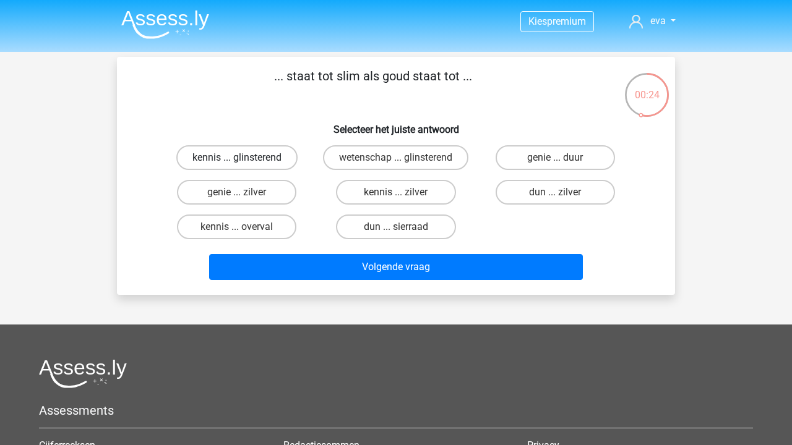
click at [267, 153] on label "kennis ... glinsterend" at bounding box center [236, 157] width 121 height 25
click at [245, 158] on input "kennis ... glinsterend" at bounding box center [241, 162] width 8 height 8
radio input "true"
click at [575, 160] on label "genie ... duur" at bounding box center [554, 157] width 119 height 25
click at [563, 160] on input "genie ... duur" at bounding box center [559, 162] width 8 height 8
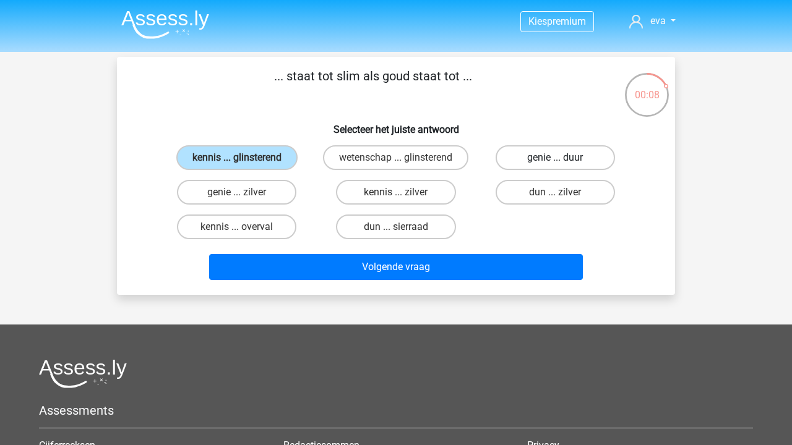
radio input "true"
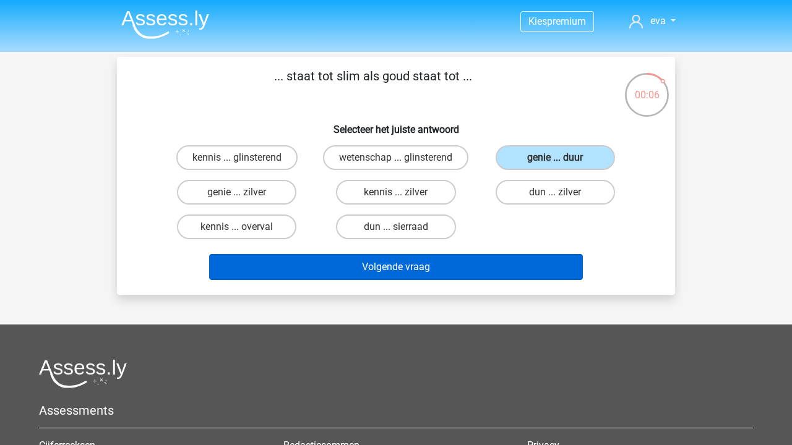
click at [528, 272] on button "Volgende vraag" at bounding box center [396, 267] width 374 height 26
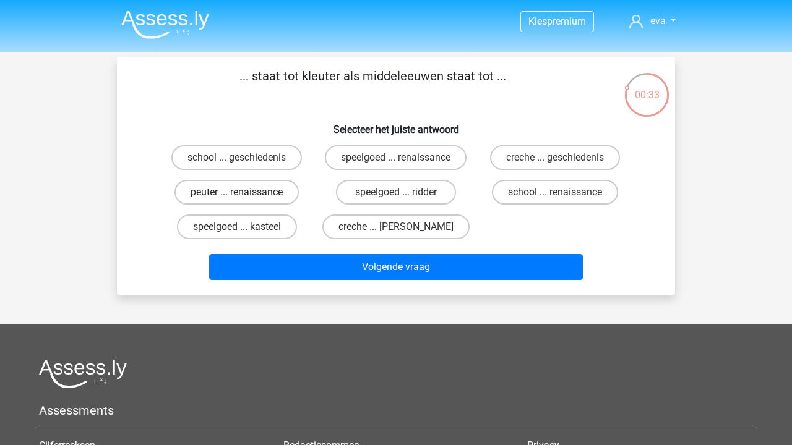
click at [249, 183] on label "peuter ... renaissance" at bounding box center [236, 192] width 124 height 25
click at [245, 192] on input "peuter ... renaissance" at bounding box center [241, 196] width 8 height 8
radio input "true"
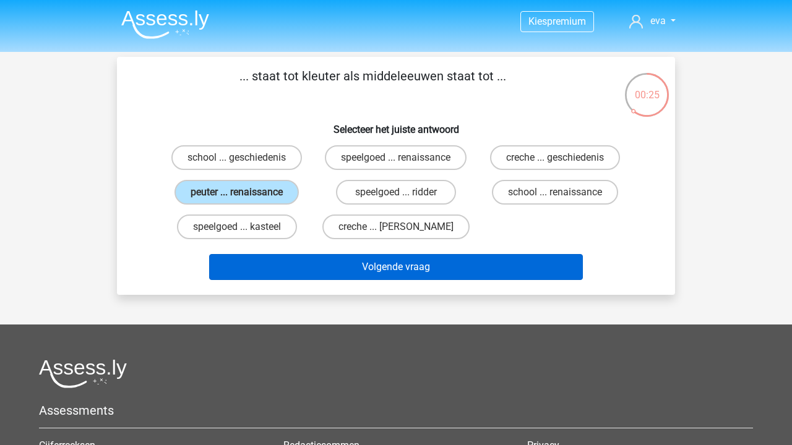
click at [472, 264] on button "Volgende vraag" at bounding box center [396, 267] width 374 height 26
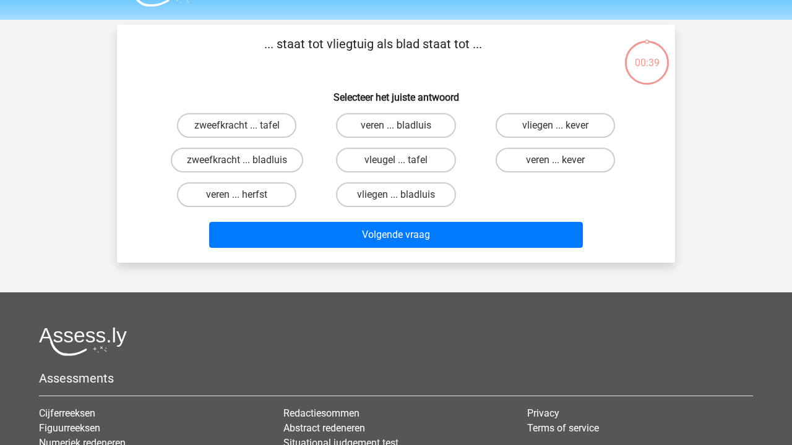
scroll to position [25, 0]
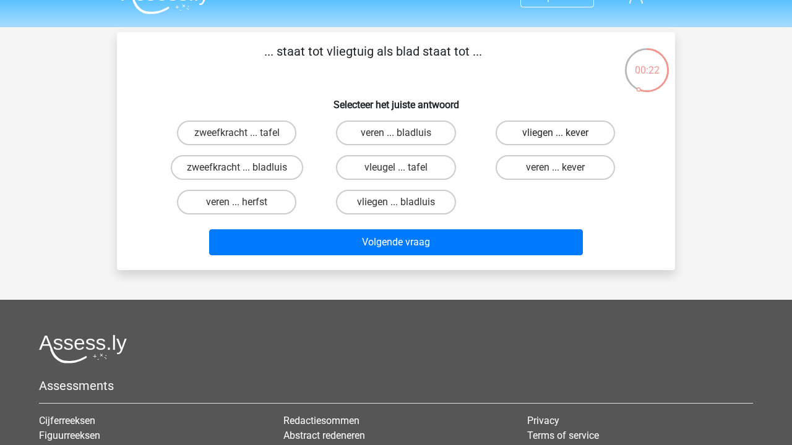
click at [544, 139] on label "vliegen ... kever" at bounding box center [554, 133] width 119 height 25
click at [555, 139] on input "vliegen ... kever" at bounding box center [559, 137] width 8 height 8
radio input "true"
click at [401, 165] on label "vleugel ... tafel" at bounding box center [395, 167] width 119 height 25
click at [401, 168] on input "vleugel ... tafel" at bounding box center [400, 172] width 8 height 8
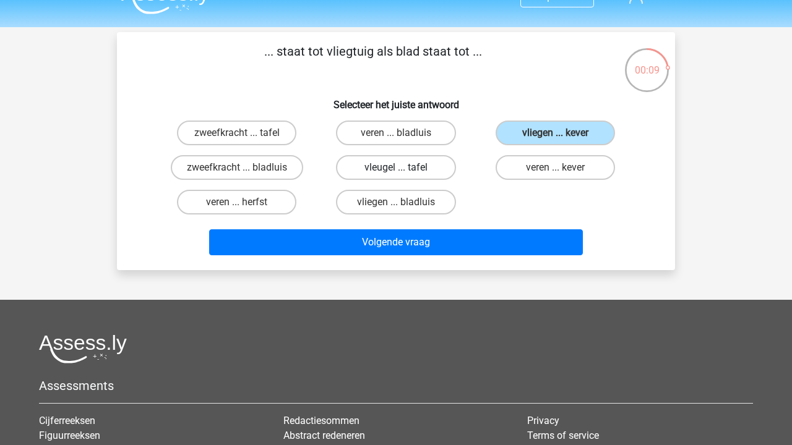
radio input "true"
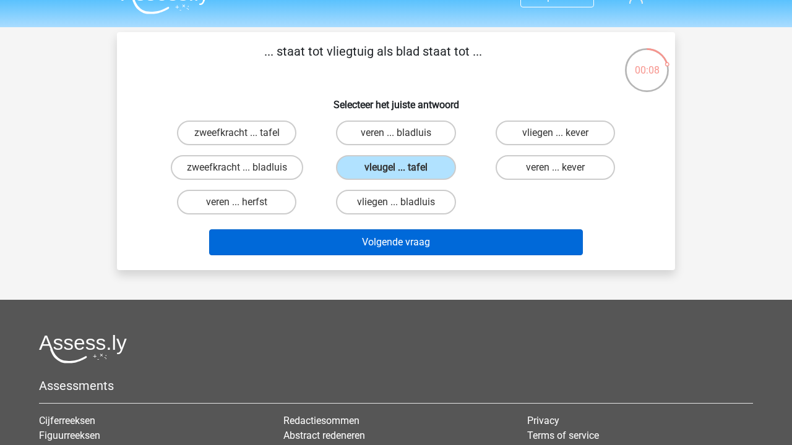
click at [437, 240] on button "Volgende vraag" at bounding box center [396, 242] width 374 height 26
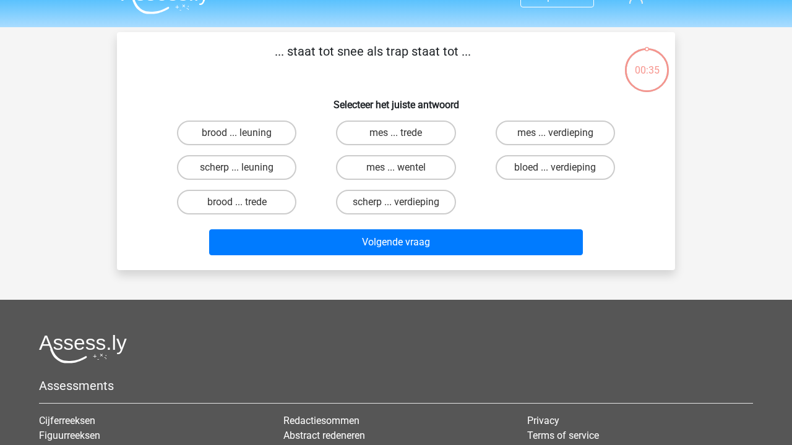
scroll to position [57, 0]
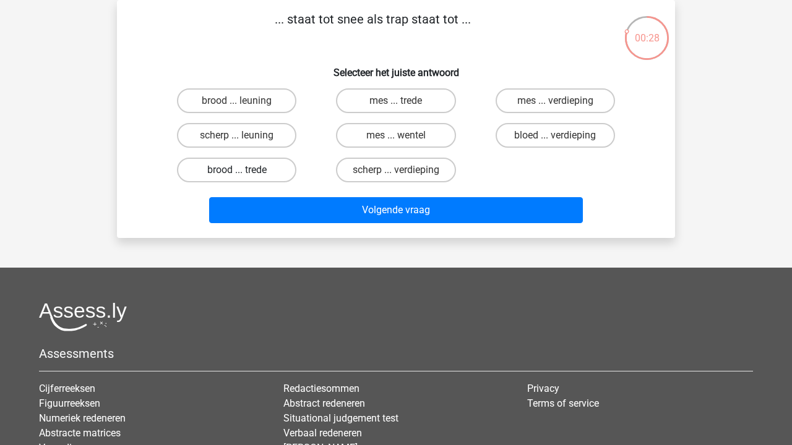
click at [260, 171] on label "brood ... trede" at bounding box center [236, 170] width 119 height 25
click at [245, 171] on input "brood ... trede" at bounding box center [241, 174] width 8 height 8
radio input "true"
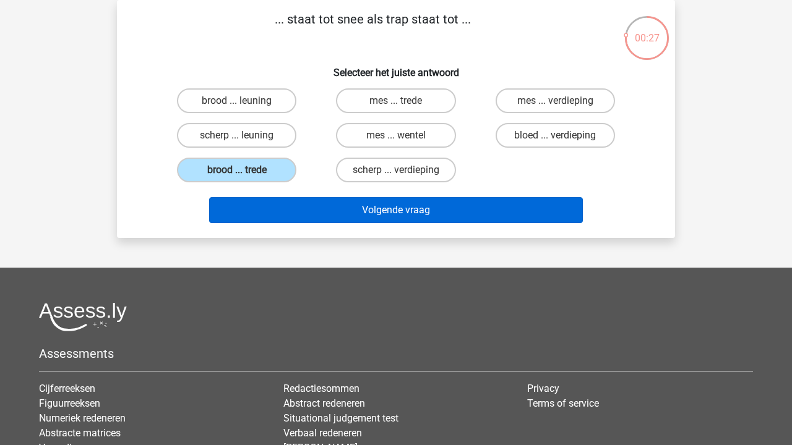
click at [358, 211] on button "Volgende vraag" at bounding box center [396, 210] width 374 height 26
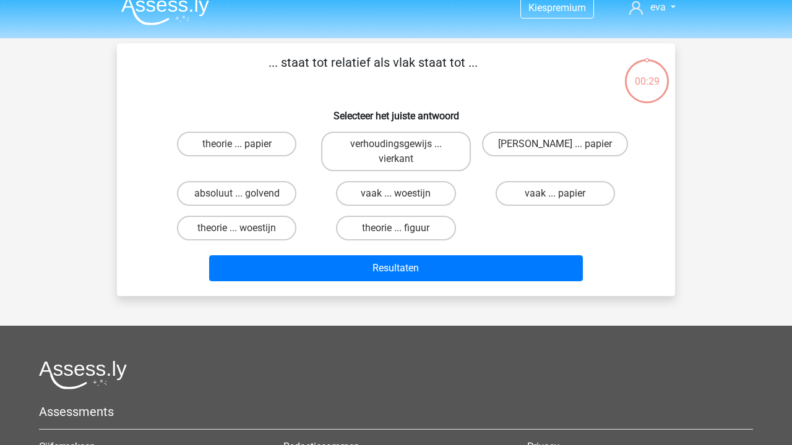
scroll to position [0, 0]
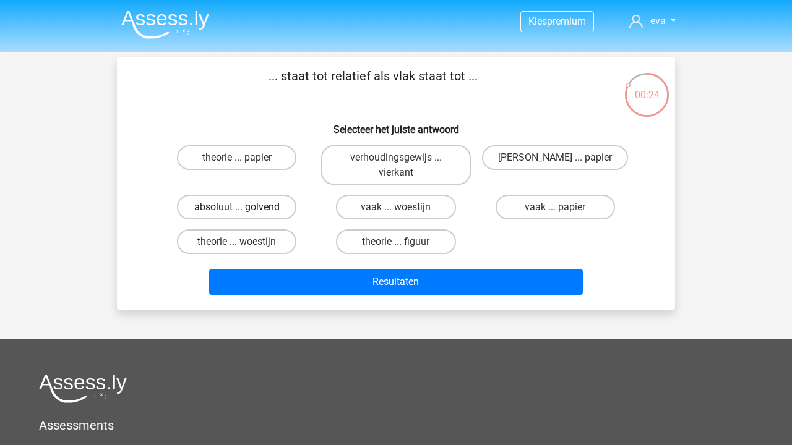
click at [281, 211] on label "absoluut ... golvend" at bounding box center [236, 207] width 119 height 25
click at [245, 211] on input "absoluut ... golvend" at bounding box center [241, 211] width 8 height 8
radio input "true"
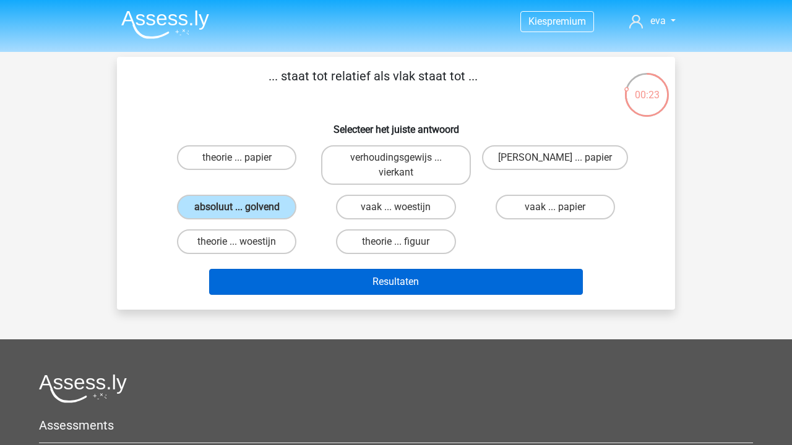
click at [394, 277] on button "Resultaten" at bounding box center [396, 282] width 374 height 26
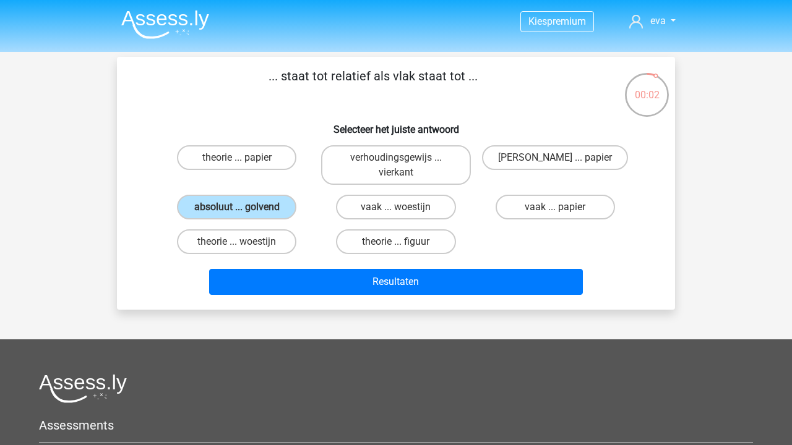
click at [192, 20] on img at bounding box center [165, 24] width 88 height 29
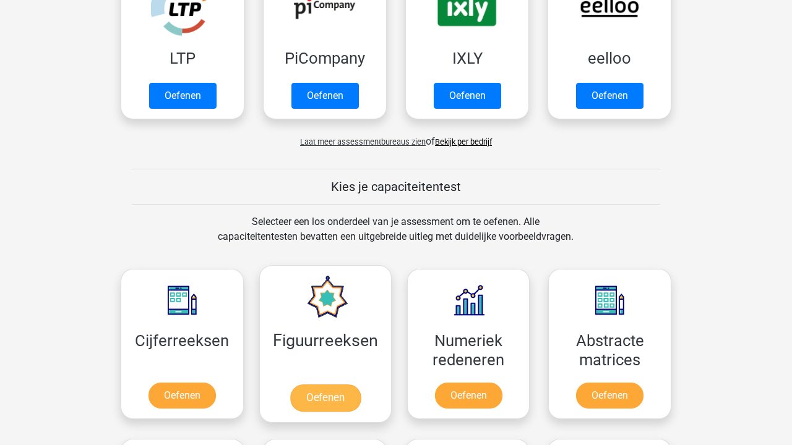
scroll to position [439, 0]
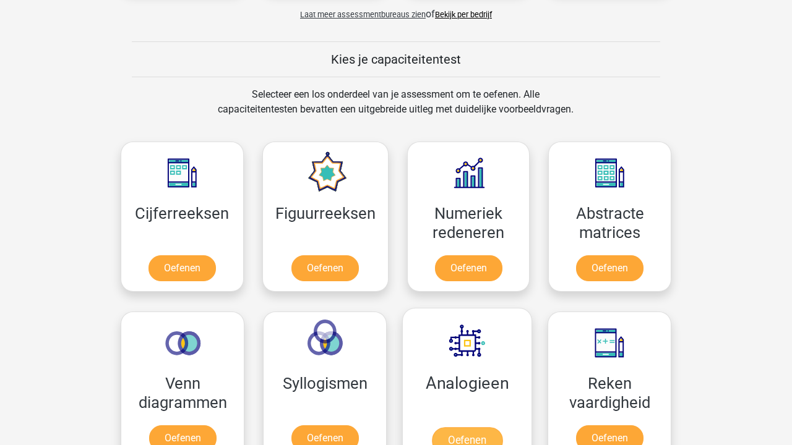
click at [471, 427] on link "Oefenen" at bounding box center [467, 440] width 71 height 27
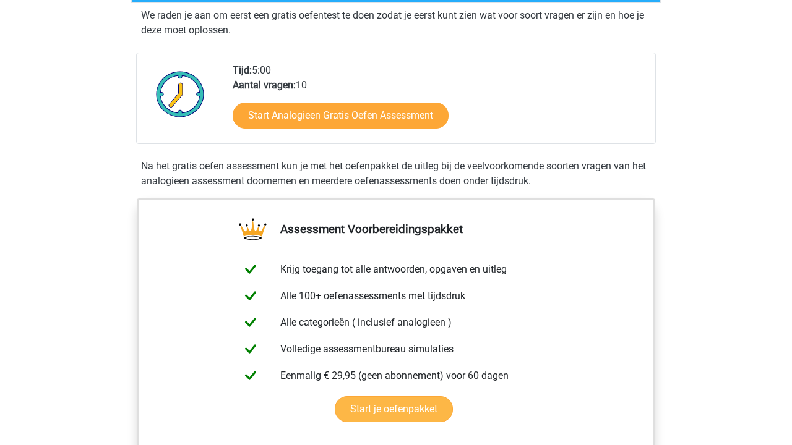
scroll to position [119, 0]
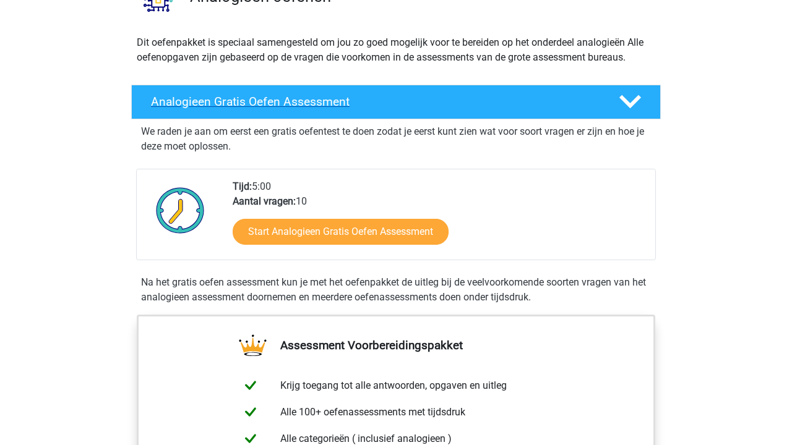
click at [385, 98] on h4 "Analogieen Gratis Oefen Assessment" at bounding box center [375, 102] width 448 height 14
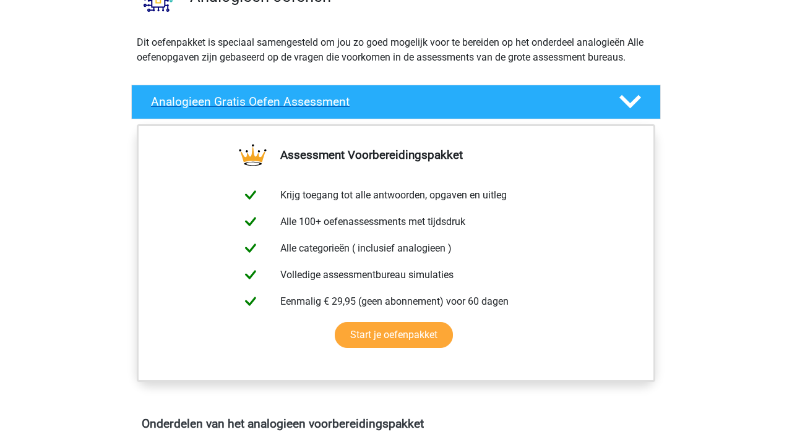
click at [385, 98] on h4 "Analogieen Gratis Oefen Assessment" at bounding box center [375, 102] width 448 height 14
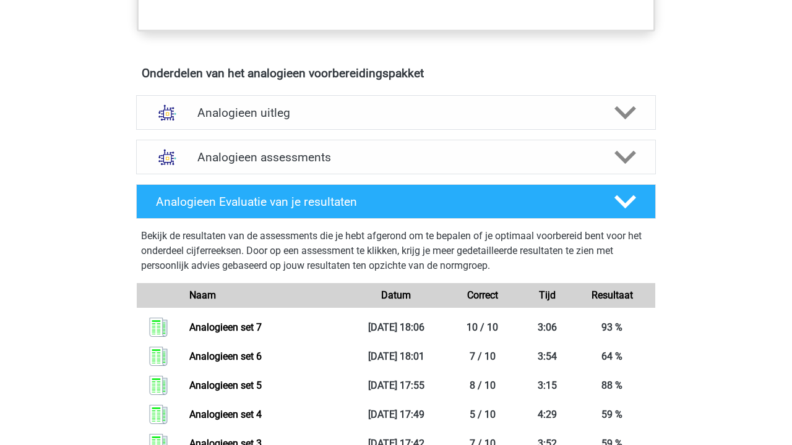
scroll to position [637, 0]
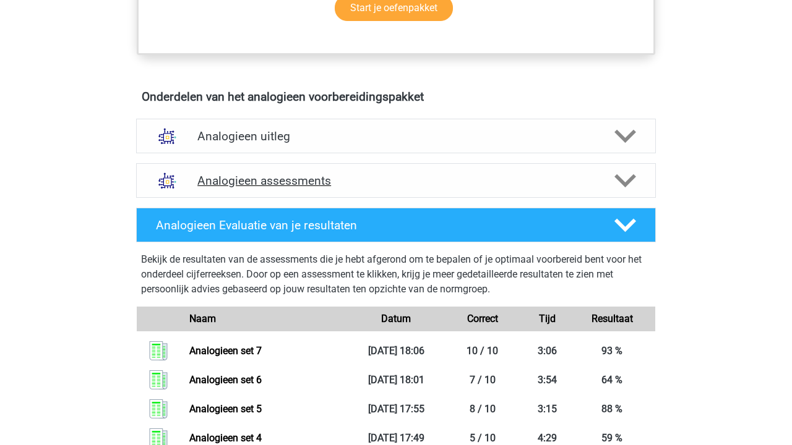
click at [324, 194] on div "Analogieen assessments" at bounding box center [396, 180] width 520 height 35
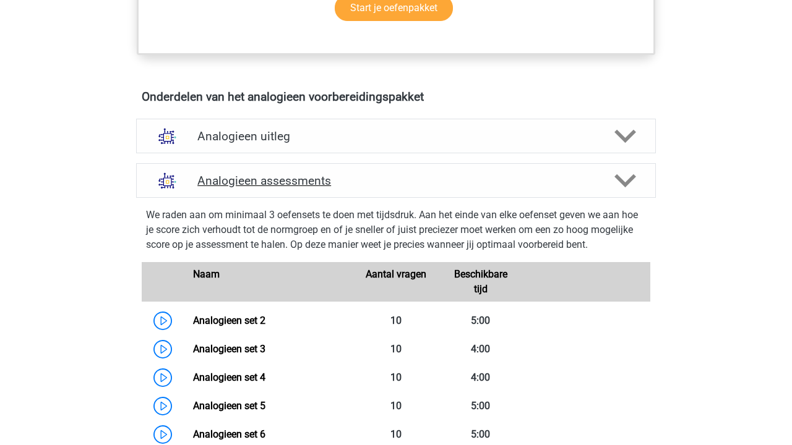
click at [288, 169] on div "Analogieen assessments" at bounding box center [396, 180] width 520 height 35
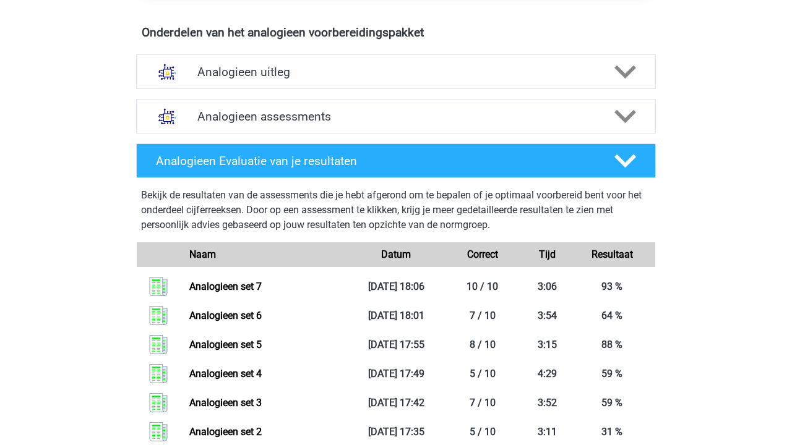
scroll to position [640, 0]
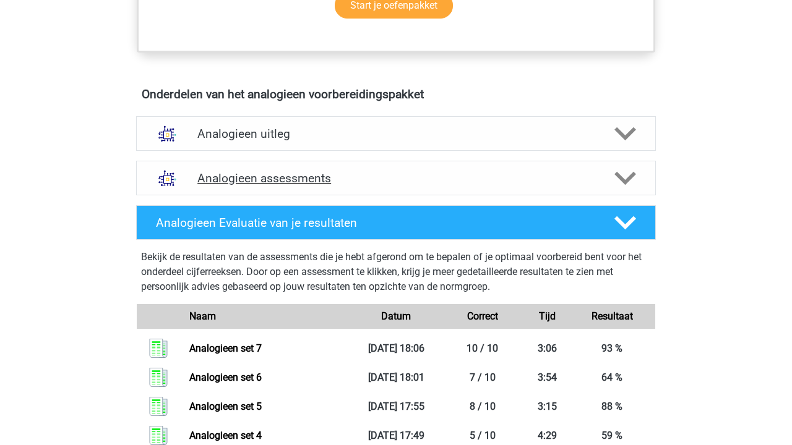
click at [311, 165] on div "Analogieen assessments" at bounding box center [396, 178] width 520 height 35
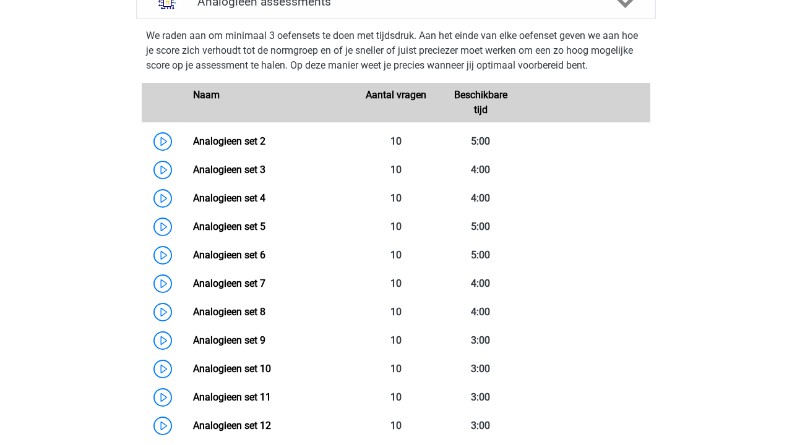
scroll to position [911, 0]
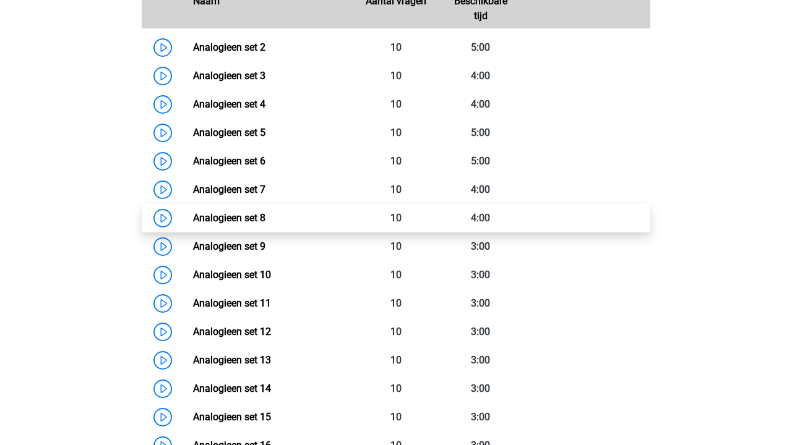
click at [265, 212] on link "Analogieen set 8" at bounding box center [229, 218] width 72 height 12
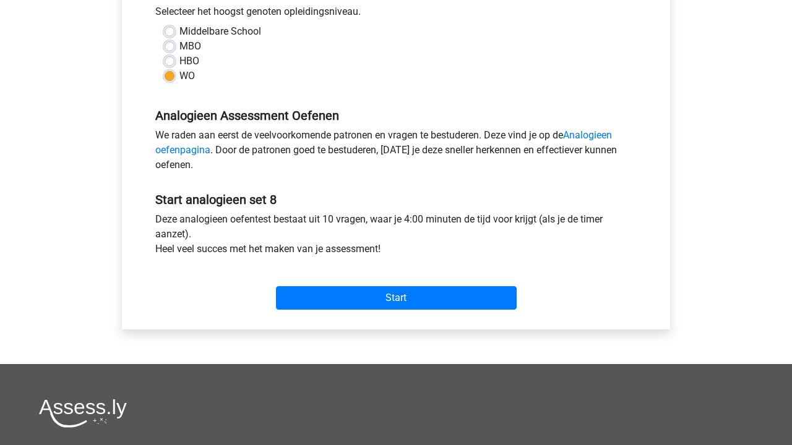
scroll to position [460, 0]
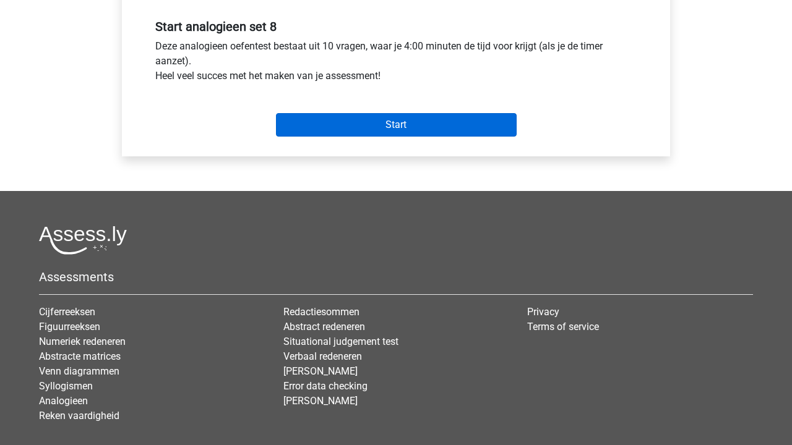
click at [399, 115] on input "Start" at bounding box center [396, 125] width 241 height 24
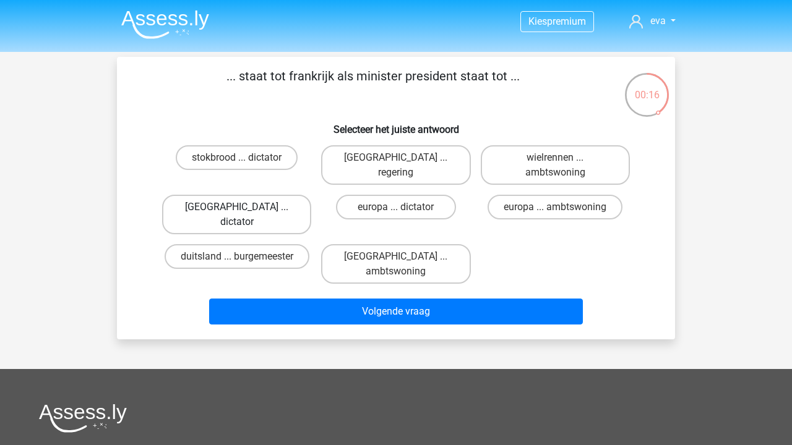
click at [262, 204] on label "[GEOGRAPHIC_DATA] ... dictator" at bounding box center [236, 215] width 149 height 40
click at [245, 207] on input "[GEOGRAPHIC_DATA] ... dictator" at bounding box center [241, 211] width 8 height 8
radio input "true"
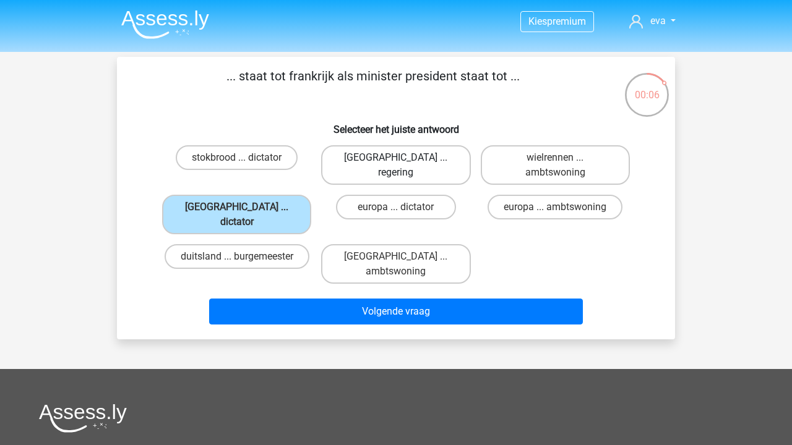
click at [387, 156] on label "[GEOGRAPHIC_DATA] ... regering" at bounding box center [395, 165] width 149 height 40
click at [396, 158] on input "[GEOGRAPHIC_DATA] ... regering" at bounding box center [400, 162] width 8 height 8
radio input "true"
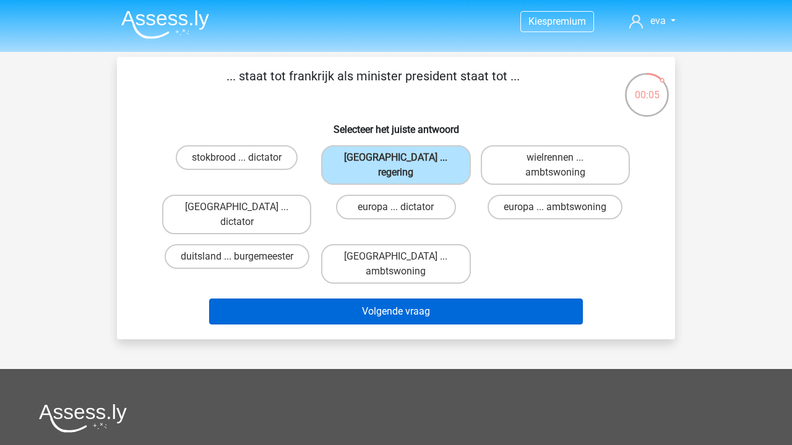
click at [413, 299] on button "Volgende vraag" at bounding box center [396, 312] width 374 height 26
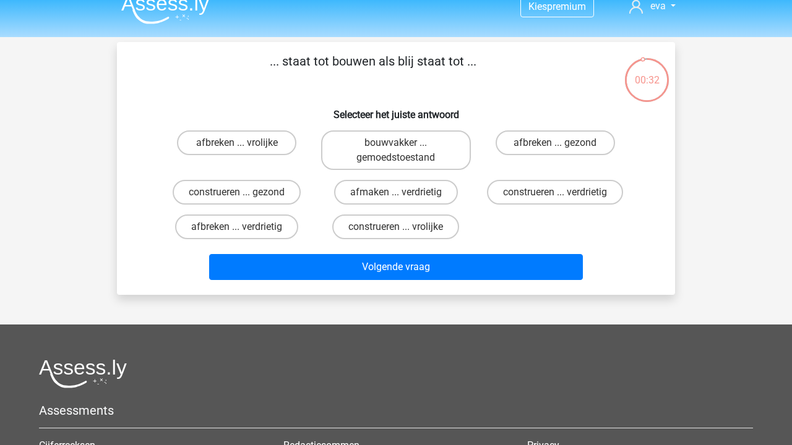
scroll to position [14, 0]
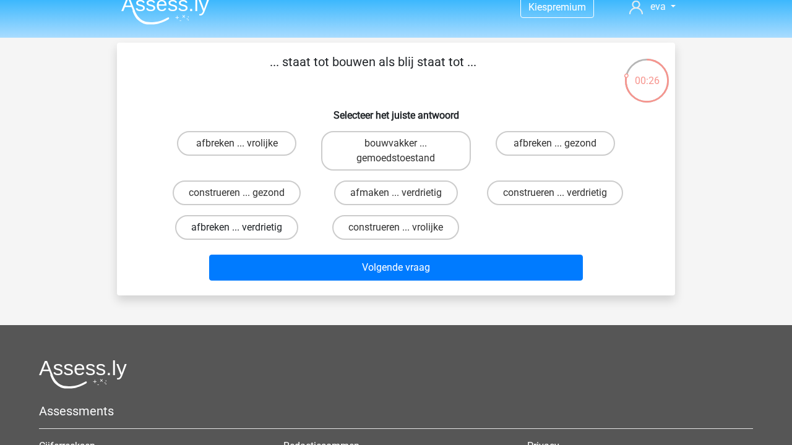
click at [271, 231] on label "afbreken ... verdrietig" at bounding box center [236, 227] width 123 height 25
click at [245, 231] on input "afbreken ... verdrietig" at bounding box center [241, 232] width 8 height 8
radio input "true"
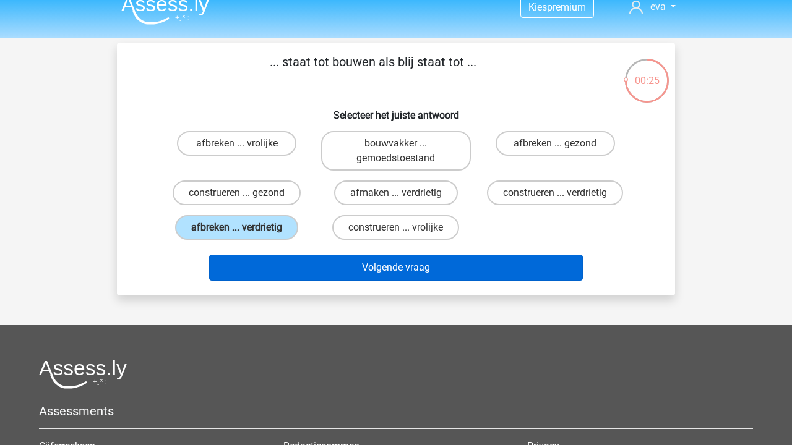
click at [311, 273] on button "Volgende vraag" at bounding box center [396, 268] width 374 height 26
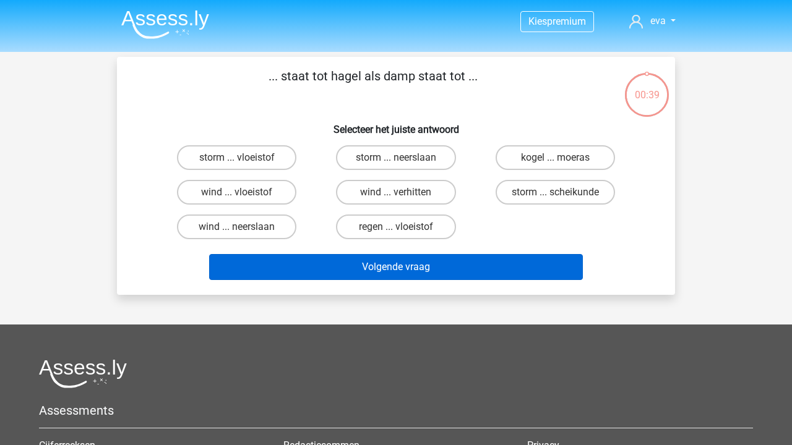
scroll to position [0, 0]
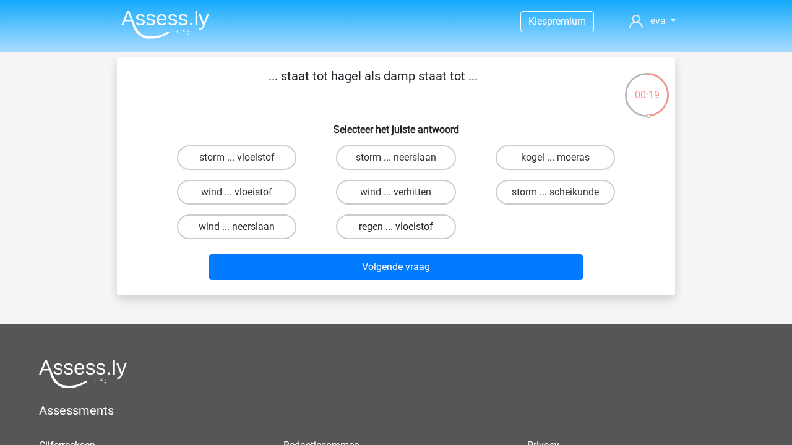
click at [353, 225] on label "regen ... vloeistof" at bounding box center [395, 227] width 119 height 25
click at [396, 227] on input "regen ... vloeistof" at bounding box center [400, 231] width 8 height 8
radio input "true"
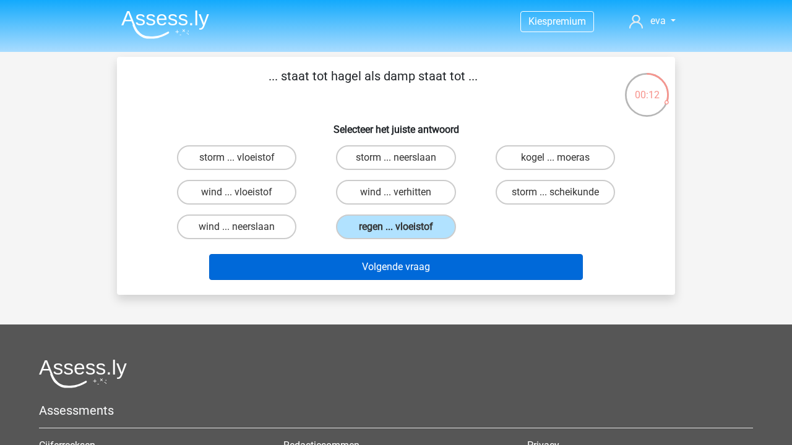
click at [442, 268] on button "Volgende vraag" at bounding box center [396, 267] width 374 height 26
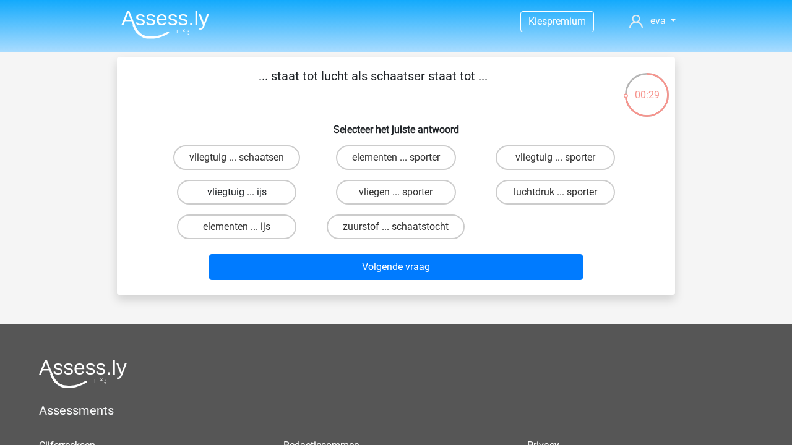
click at [263, 188] on label "vliegtuig ... ijs" at bounding box center [236, 192] width 119 height 25
click at [245, 192] on input "vliegtuig ... ijs" at bounding box center [241, 196] width 8 height 8
radio input "true"
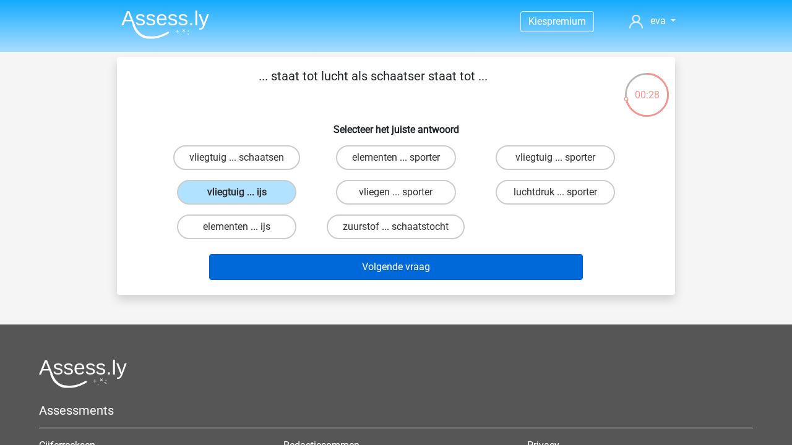
click at [337, 256] on button "Volgende vraag" at bounding box center [396, 267] width 374 height 26
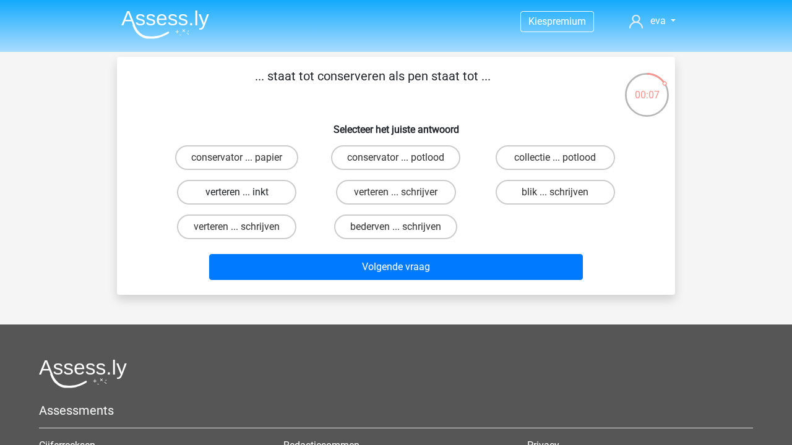
click at [263, 192] on label "verteren ... inkt" at bounding box center [236, 192] width 119 height 25
click at [245, 192] on input "verteren ... inkt" at bounding box center [241, 196] width 8 height 8
radio input "true"
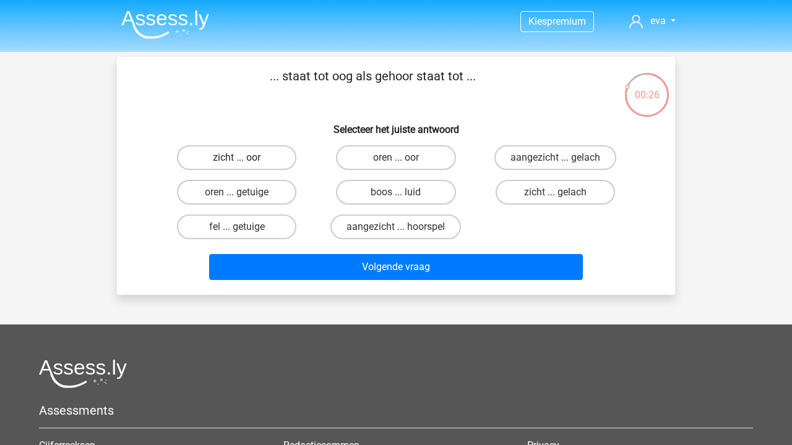
click at [283, 157] on label "zicht ... oor" at bounding box center [236, 157] width 119 height 25
click at [245, 158] on input "zicht ... oor" at bounding box center [241, 162] width 8 height 8
radio input "true"
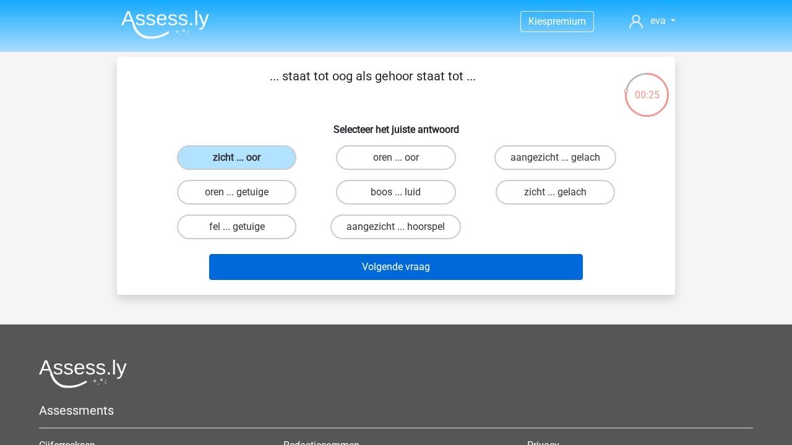
click at [356, 277] on button "Volgende vraag" at bounding box center [396, 267] width 374 height 26
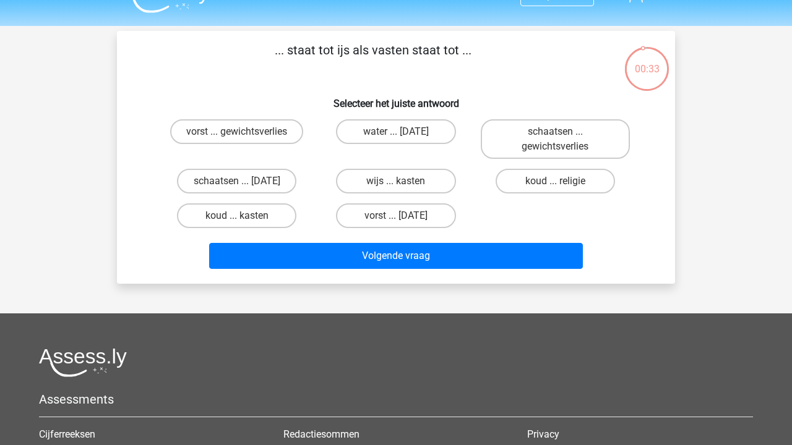
scroll to position [24, 0]
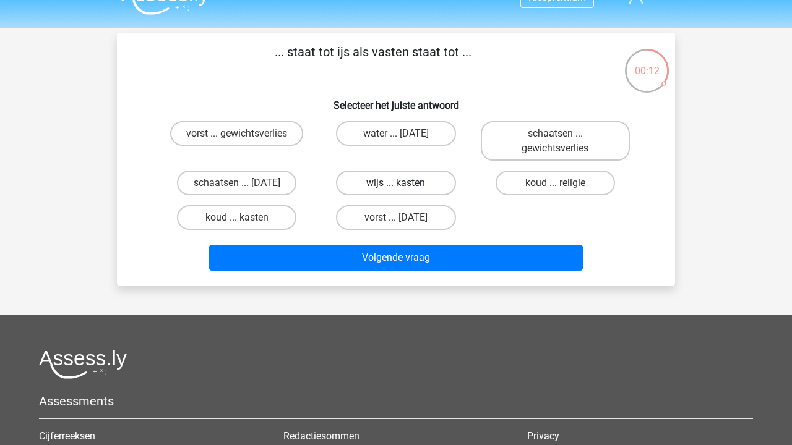
click at [397, 182] on label "wijs ... kasten" at bounding box center [395, 183] width 119 height 25
click at [397, 183] on input "wijs ... kasten" at bounding box center [400, 187] width 8 height 8
radio input "true"
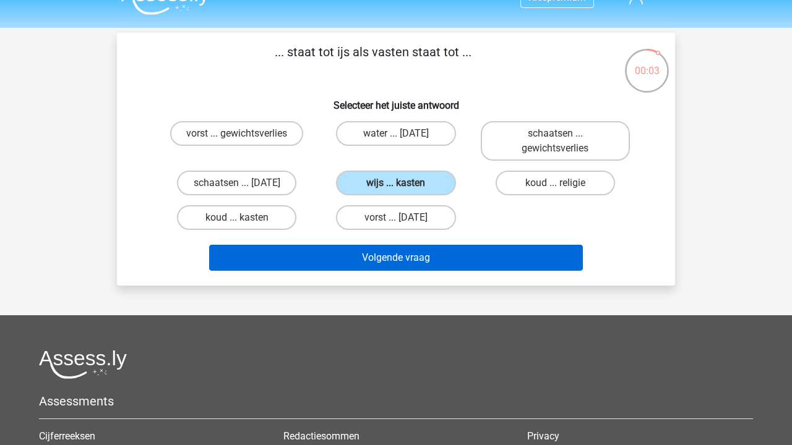
click at [338, 254] on button "Volgende vraag" at bounding box center [396, 258] width 374 height 26
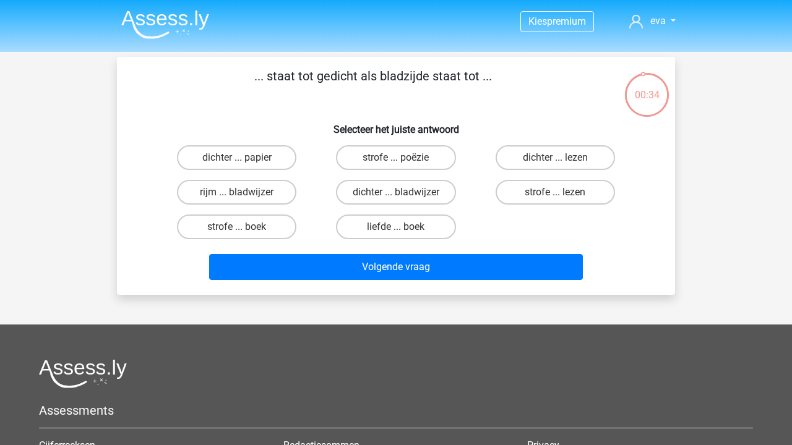
scroll to position [0, 0]
click at [255, 233] on label "strofe ... boek" at bounding box center [236, 227] width 119 height 25
click at [245, 233] on input "strofe ... boek" at bounding box center [241, 231] width 8 height 8
radio input "true"
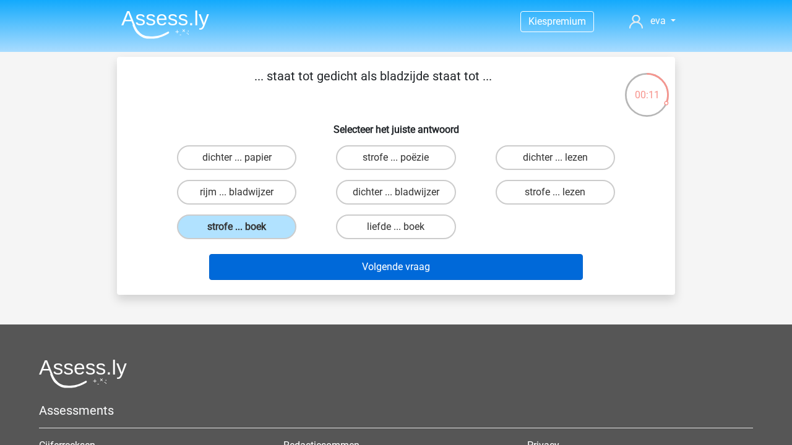
click at [409, 273] on button "Volgende vraag" at bounding box center [396, 267] width 374 height 26
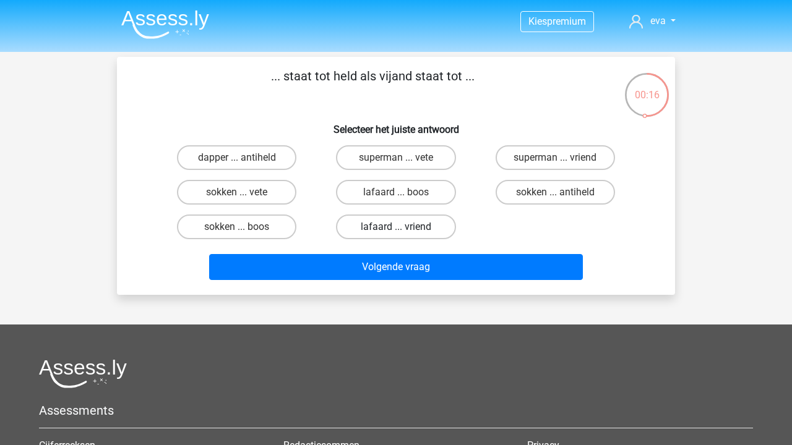
click at [420, 226] on label "lafaard ... vriend" at bounding box center [395, 227] width 119 height 25
click at [404, 227] on input "lafaard ... vriend" at bounding box center [400, 231] width 8 height 8
radio input "true"
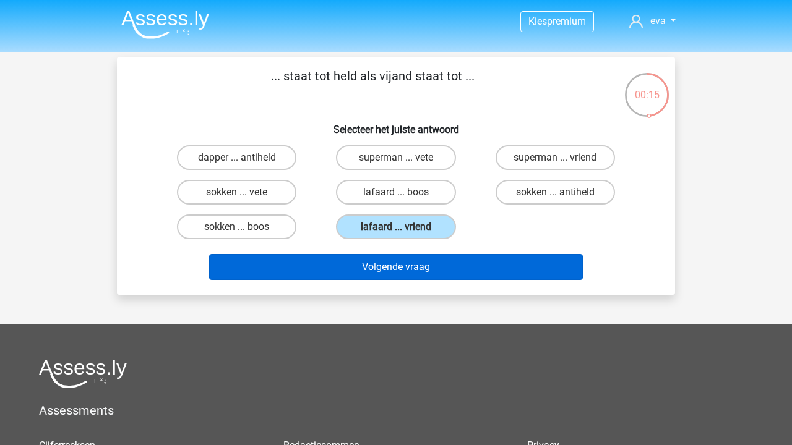
click at [425, 268] on button "Volgende vraag" at bounding box center [396, 267] width 374 height 26
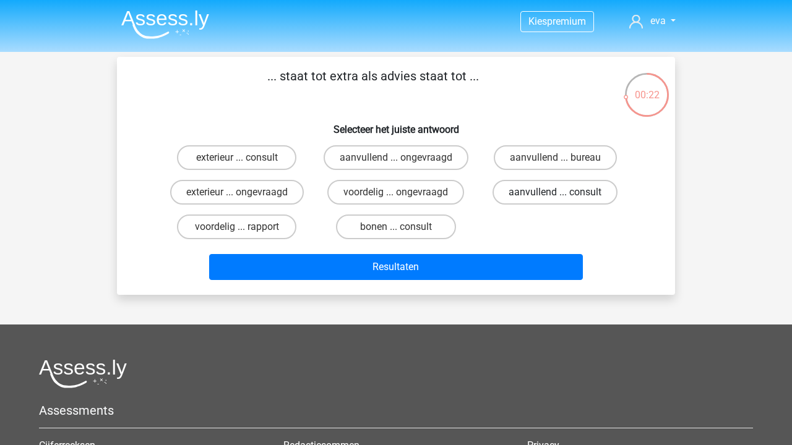
click at [534, 202] on label "aanvullend ... consult" at bounding box center [554, 192] width 125 height 25
click at [555, 200] on input "aanvullend ... consult" at bounding box center [559, 196] width 8 height 8
radio input "true"
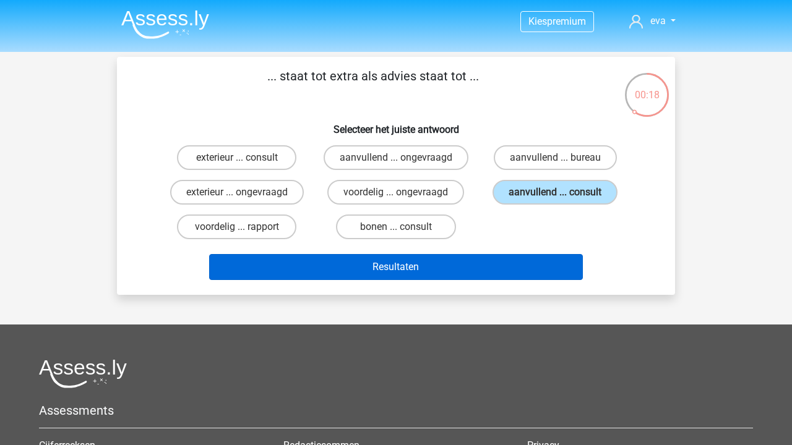
click at [525, 260] on button "Resultaten" at bounding box center [396, 267] width 374 height 26
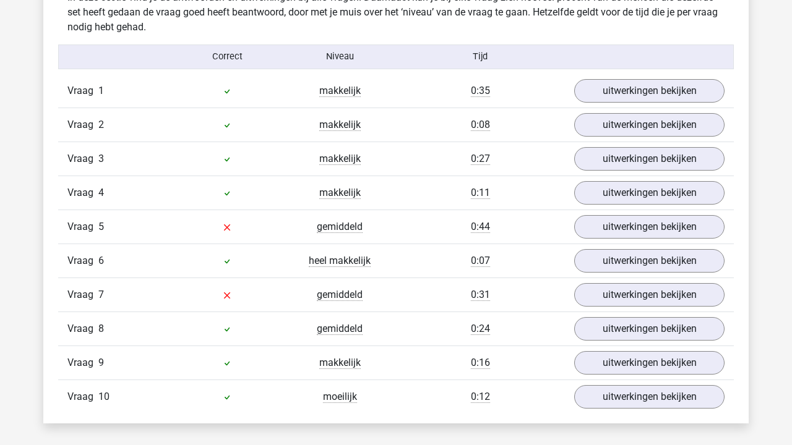
scroll to position [1002, 0]
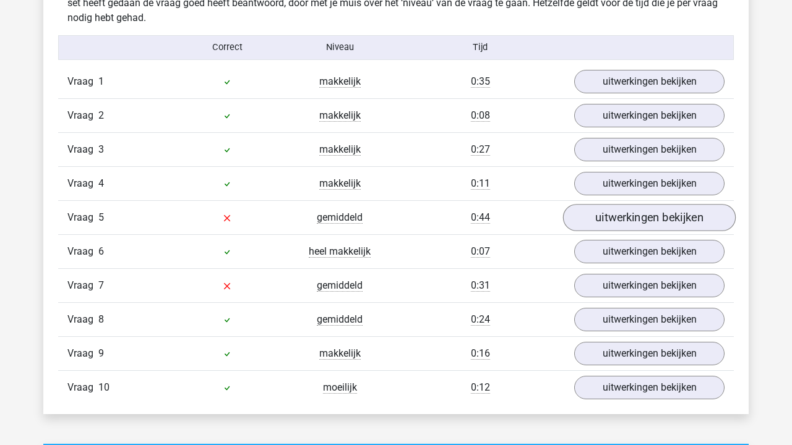
click at [649, 216] on link "uitwerkingen bekijken" at bounding box center [649, 217] width 173 height 27
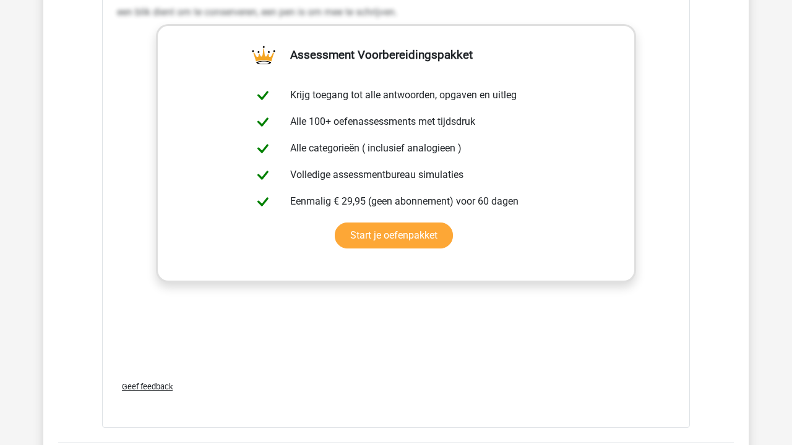
scroll to position [1750, 0]
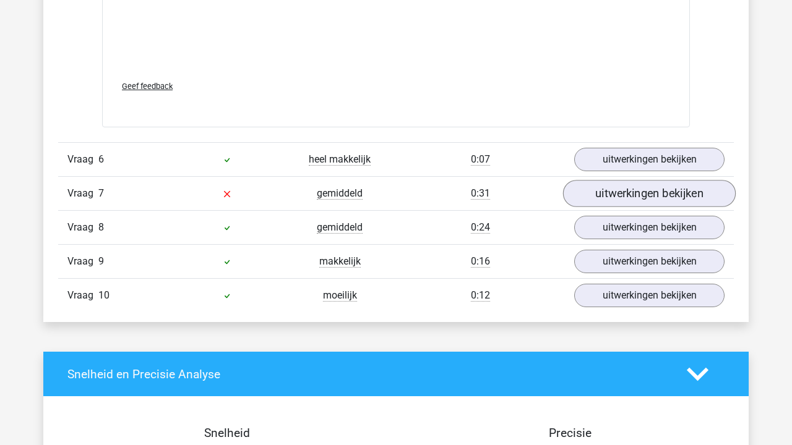
click at [614, 184] on link "uitwerkingen bekijken" at bounding box center [649, 193] width 173 height 27
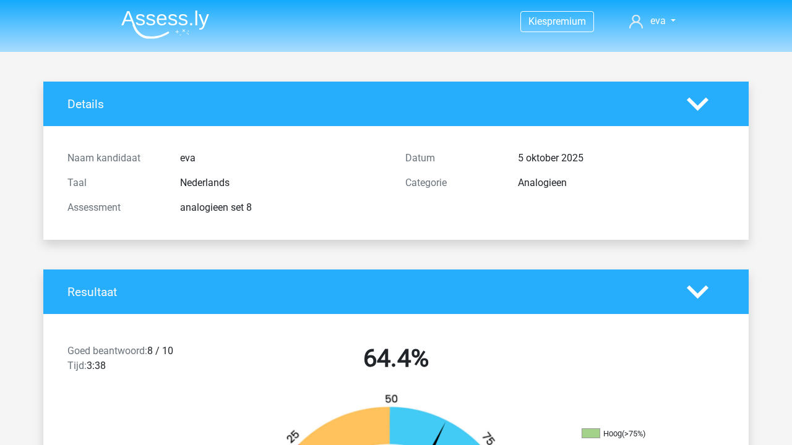
scroll to position [0, 0]
click at [149, 17] on img at bounding box center [165, 24] width 88 height 29
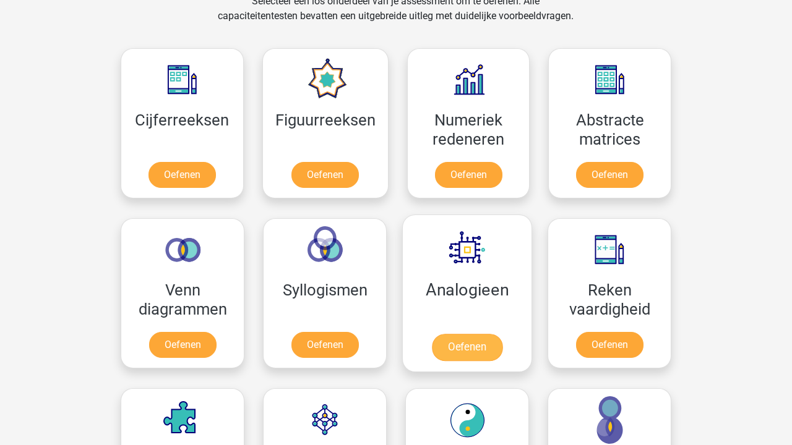
scroll to position [575, 0]
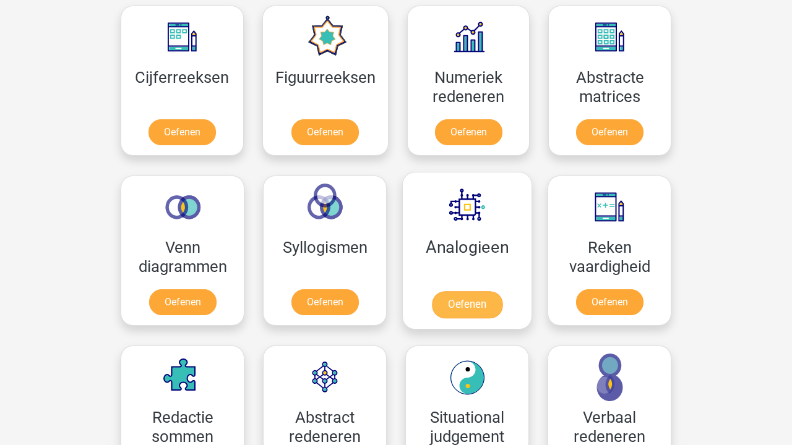
click at [468, 291] on link "Oefenen" at bounding box center [467, 304] width 71 height 27
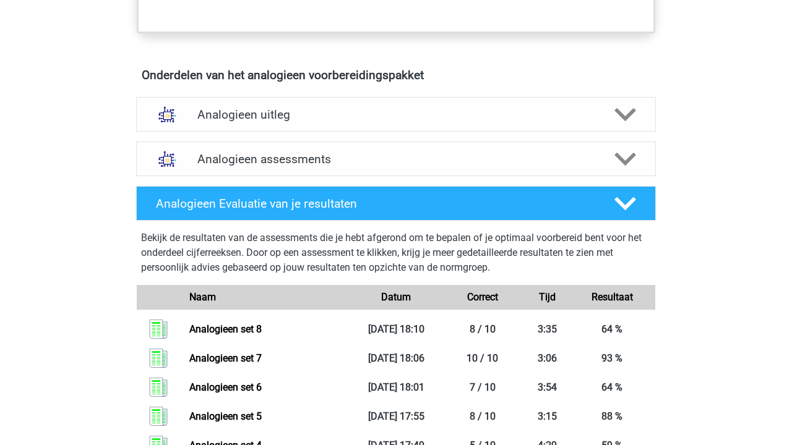
scroll to position [667, 0]
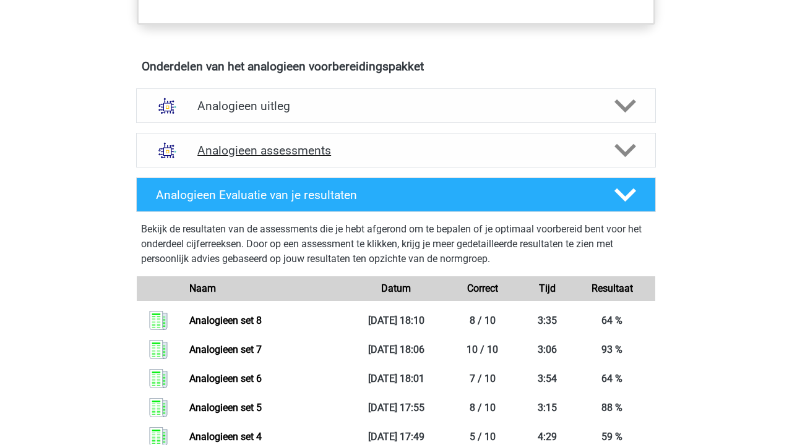
click at [374, 145] on h4 "Analogieen assessments" at bounding box center [395, 151] width 397 height 14
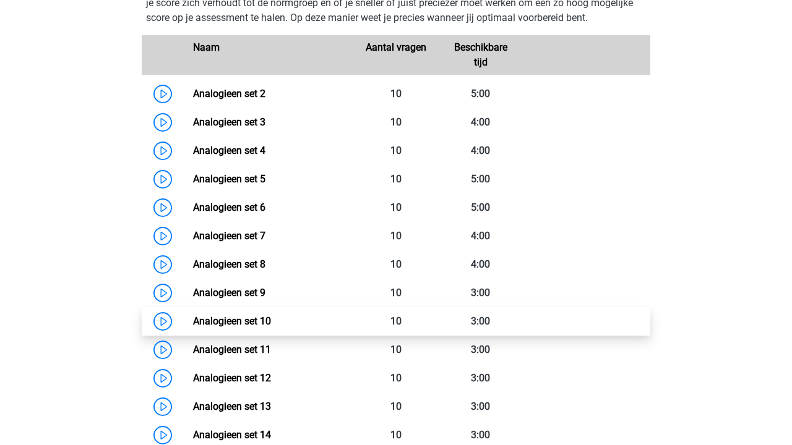
scroll to position [872, 0]
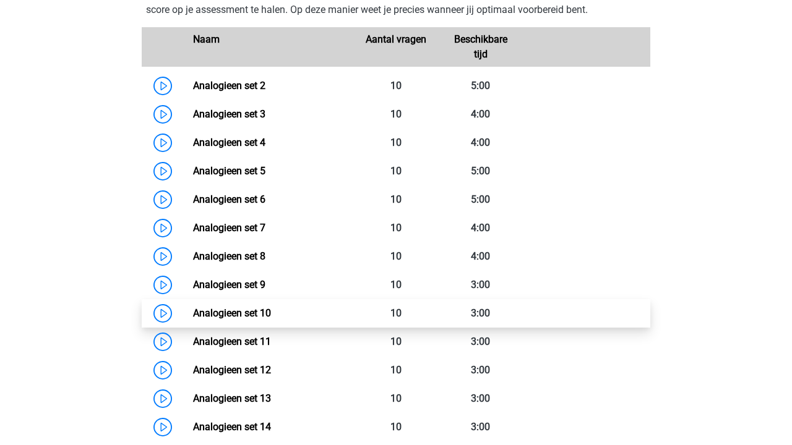
click at [271, 307] on link "Analogieen set 10" at bounding box center [232, 313] width 78 height 12
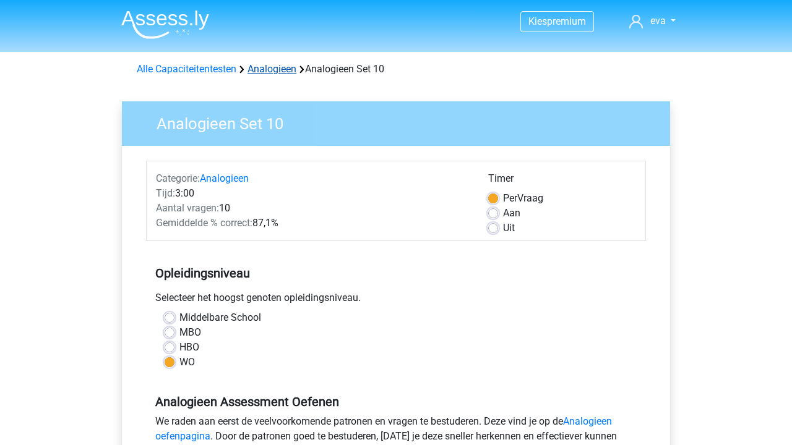
click at [279, 72] on link "Analogieen" at bounding box center [271, 69] width 49 height 12
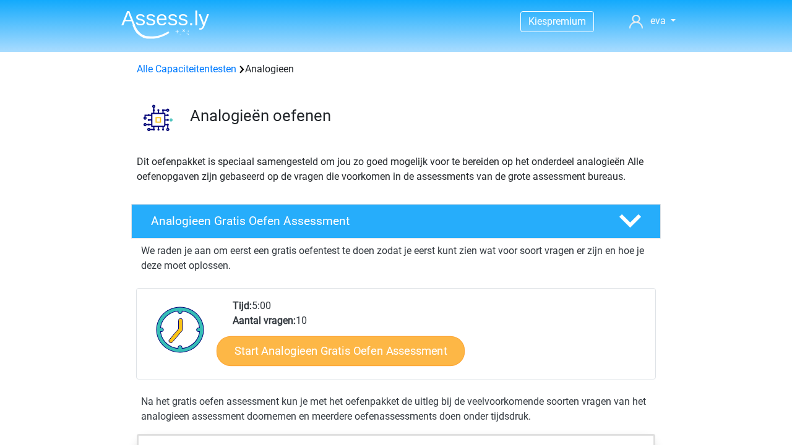
scroll to position [504, 0]
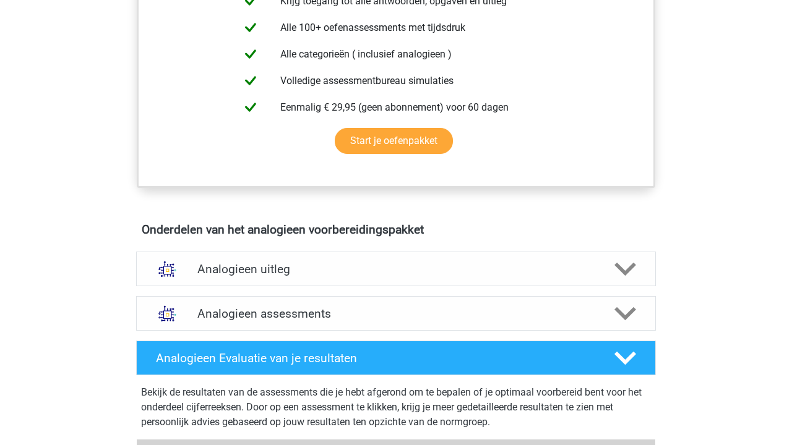
click at [298, 293] on div "Analogieen assessments We raden aan om minimaal 3 oefensets te doen met tijdsdr…" at bounding box center [396, 313] width 568 height 45
click at [298, 308] on h4 "Analogieen assessments" at bounding box center [395, 314] width 397 height 14
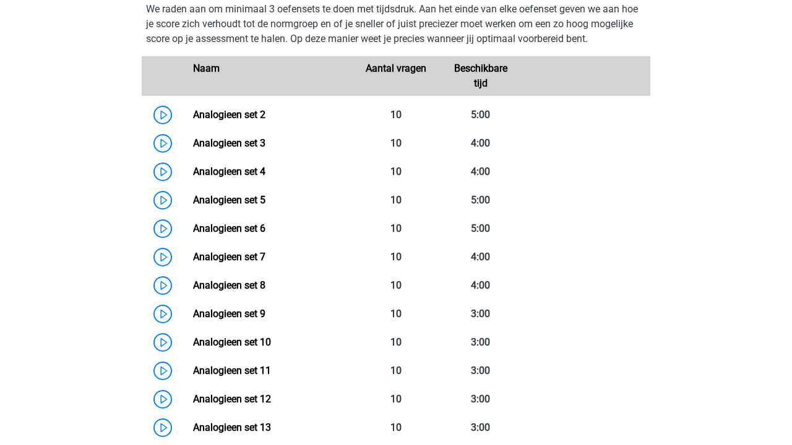
scroll to position [958, 0]
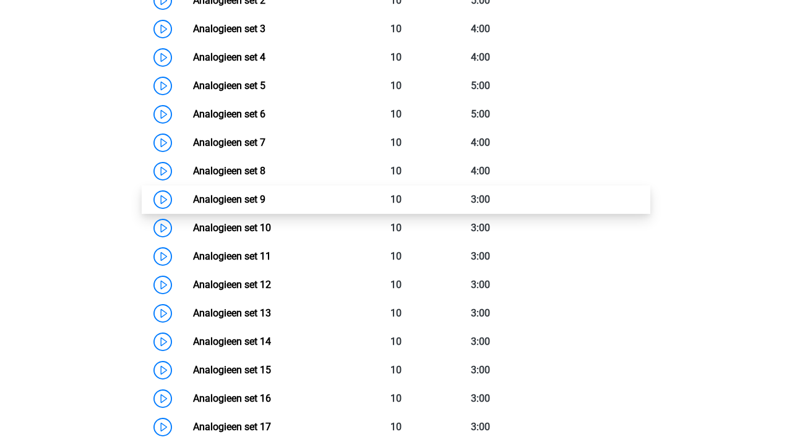
click at [255, 195] on link "Analogieen set 9" at bounding box center [229, 200] width 72 height 12
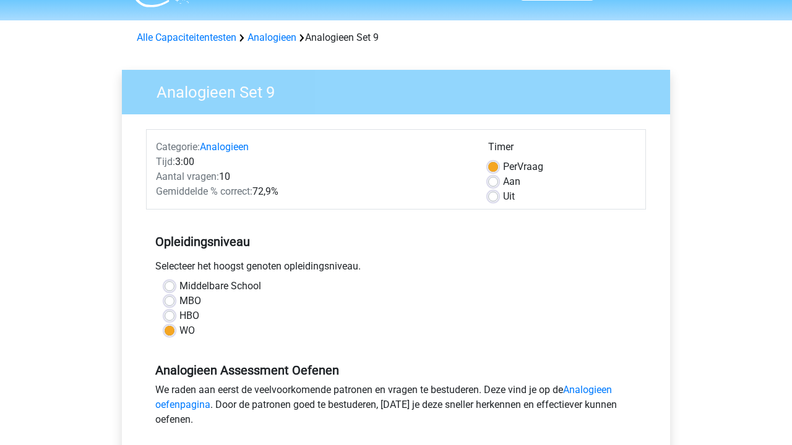
scroll to position [299, 0]
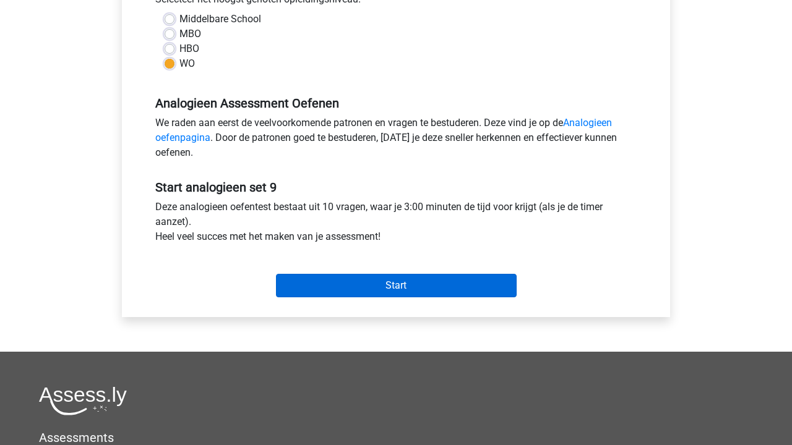
click at [343, 283] on input "Start" at bounding box center [396, 286] width 241 height 24
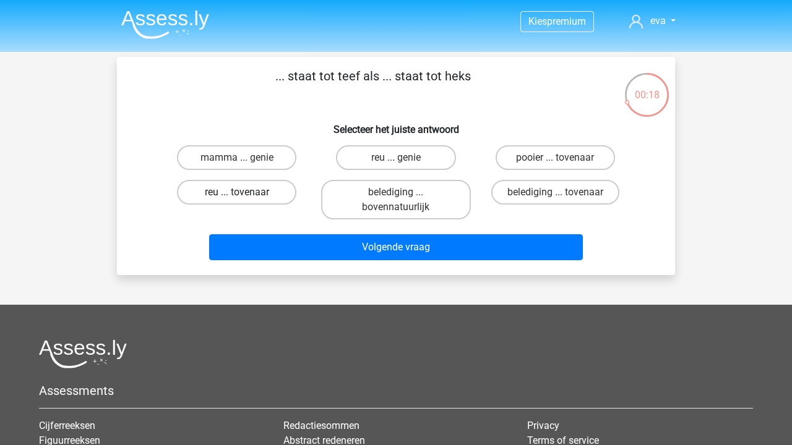
click at [221, 187] on label "reu ... tovenaar" at bounding box center [236, 192] width 119 height 25
click at [237, 192] on input "reu ... tovenaar" at bounding box center [241, 196] width 8 height 8
radio input "true"
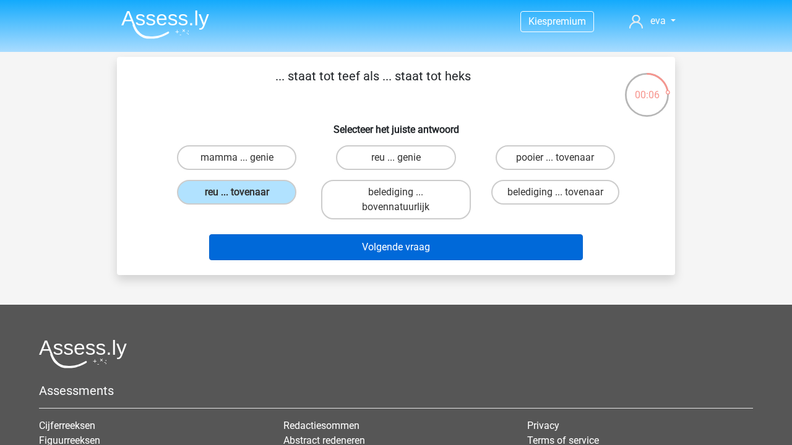
click at [443, 243] on button "Volgende vraag" at bounding box center [396, 247] width 374 height 26
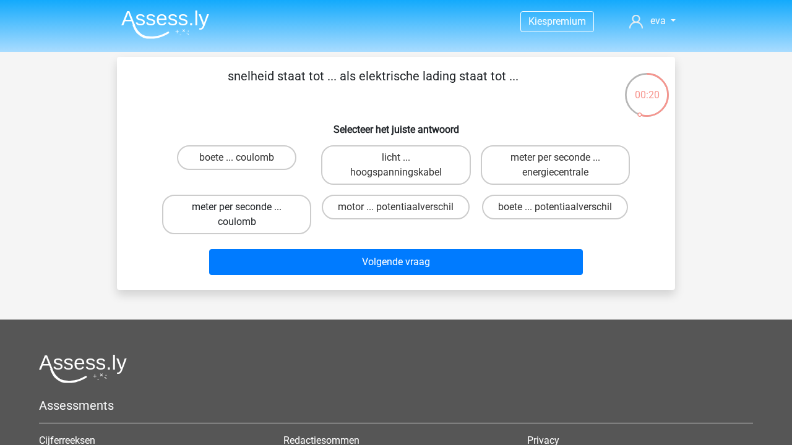
click at [294, 218] on label "meter per seconde ... coulomb" at bounding box center [236, 215] width 149 height 40
click at [245, 215] on input "meter per seconde ... coulomb" at bounding box center [241, 211] width 8 height 8
radio input "true"
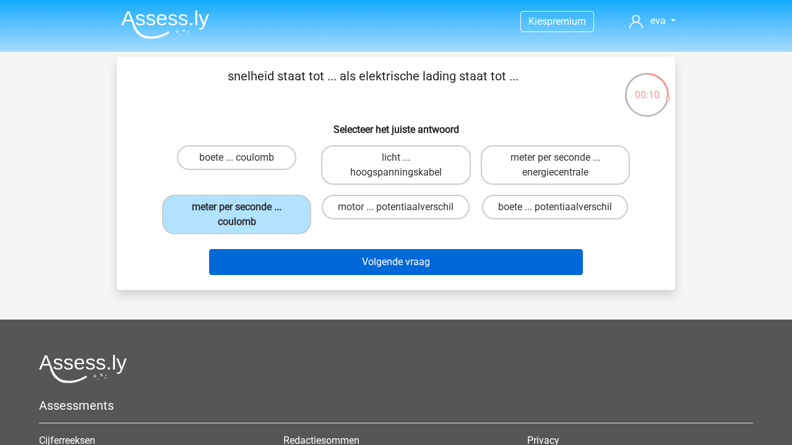
click at [427, 268] on button "Volgende vraag" at bounding box center [396, 262] width 374 height 26
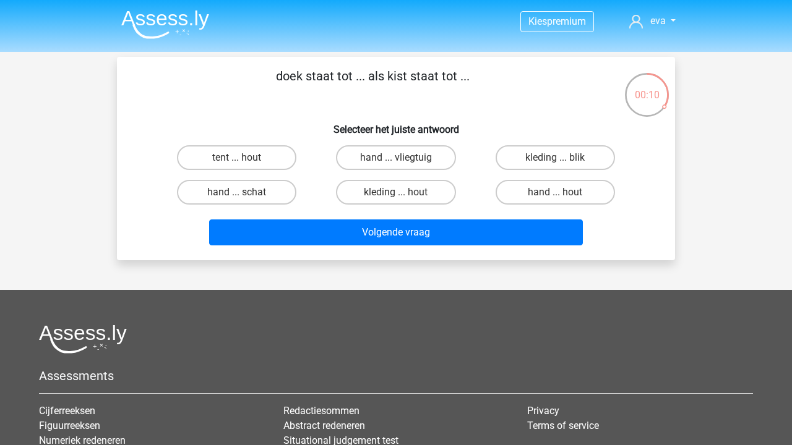
click at [556, 194] on input "hand ... hout" at bounding box center [559, 196] width 8 height 8
radio input "true"
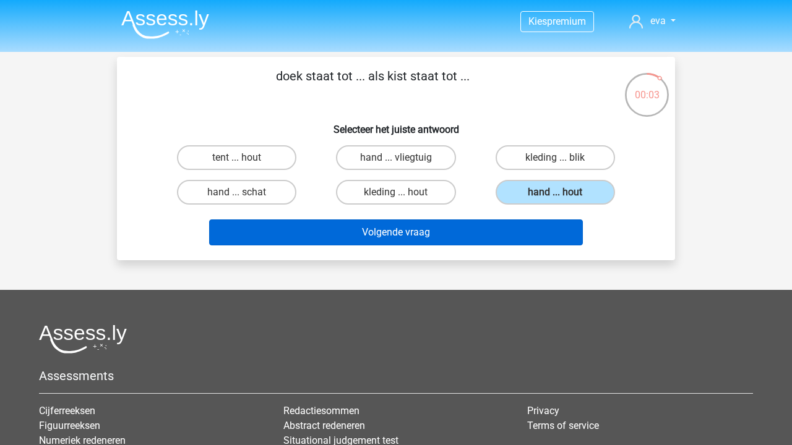
click at [279, 221] on button "Volgende vraag" at bounding box center [396, 233] width 374 height 26
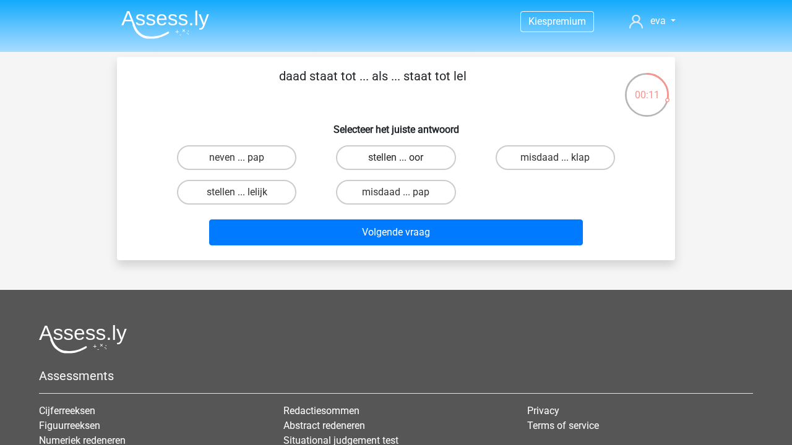
click at [414, 160] on label "stellen ... oor" at bounding box center [395, 157] width 119 height 25
click at [404, 160] on input "stellen ... oor" at bounding box center [400, 162] width 8 height 8
radio input "true"
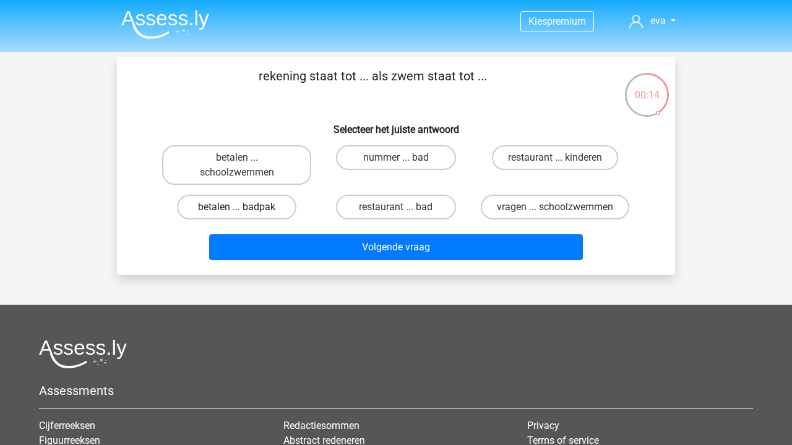
click at [267, 205] on label "betalen ... badpak" at bounding box center [236, 207] width 119 height 25
click at [245, 207] on input "betalen ... badpak" at bounding box center [241, 211] width 8 height 8
radio input "true"
click at [267, 205] on label "betalen ... badpak" at bounding box center [236, 207] width 119 height 25
click at [245, 207] on input "betalen ... badpak" at bounding box center [241, 211] width 8 height 8
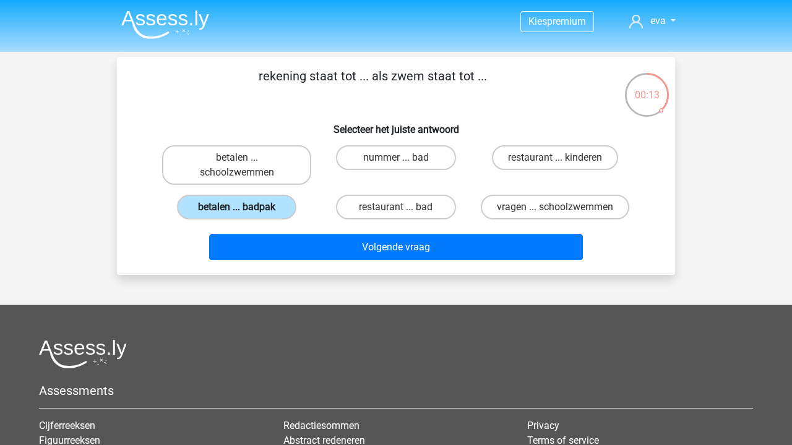
click at [267, 205] on label "betalen ... badpak" at bounding box center [236, 207] width 119 height 25
click at [245, 207] on input "betalen ... badpak" at bounding box center [241, 211] width 8 height 8
click at [267, 205] on label "betalen ... badpak" at bounding box center [236, 207] width 119 height 25
click at [245, 207] on input "betalen ... badpak" at bounding box center [241, 211] width 8 height 8
click at [267, 205] on label "betalen ... badpak" at bounding box center [236, 207] width 119 height 25
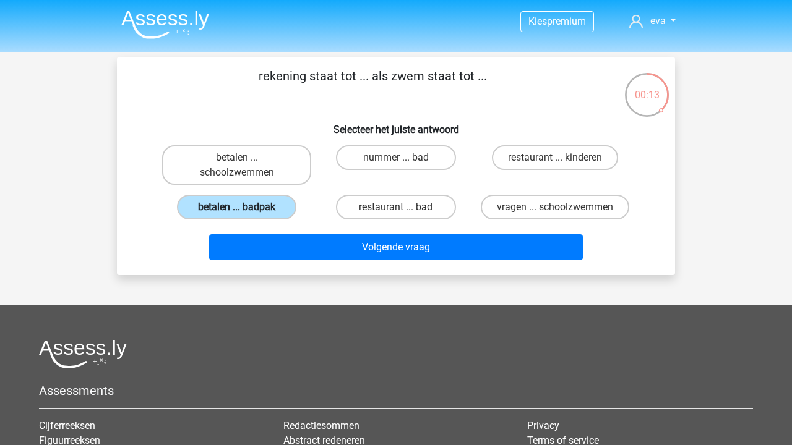
click at [245, 207] on input "betalen ... badpak" at bounding box center [241, 211] width 8 height 8
click at [414, 163] on label "nummer ... bad" at bounding box center [395, 157] width 119 height 25
click at [404, 163] on input "nummer ... bad" at bounding box center [400, 162] width 8 height 8
radio input "true"
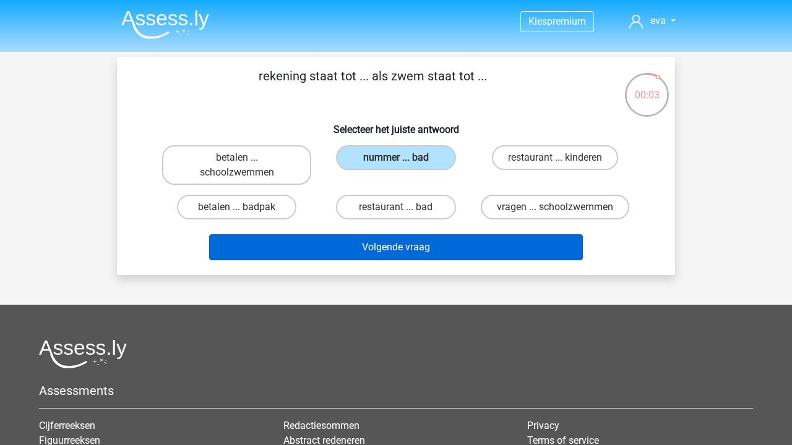
click at [426, 260] on button "Volgende vraag" at bounding box center [396, 247] width 374 height 26
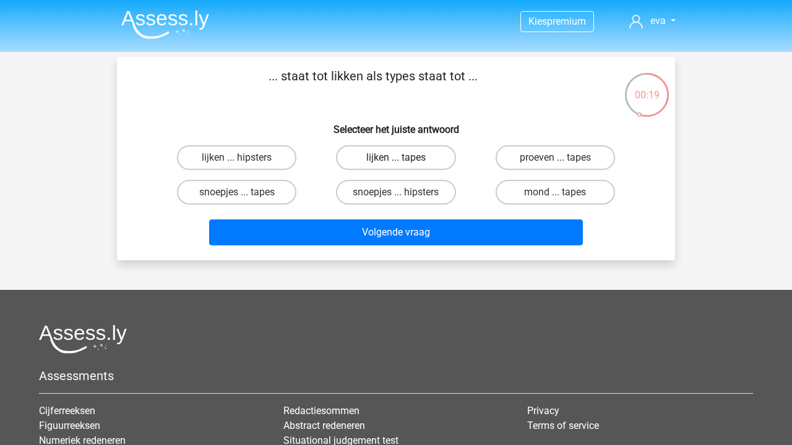
click at [400, 166] on label "lijken ... tapes" at bounding box center [395, 157] width 119 height 25
click at [400, 166] on input "lijken ... tapes" at bounding box center [400, 162] width 8 height 8
radio input "true"
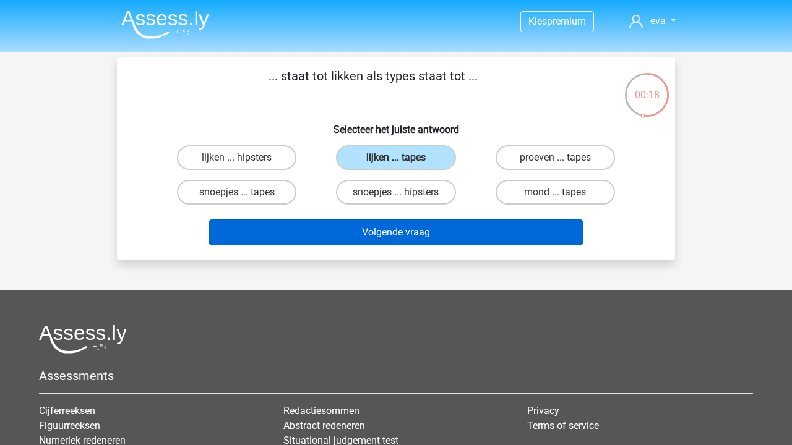
click at [407, 235] on button "Volgende vraag" at bounding box center [396, 233] width 374 height 26
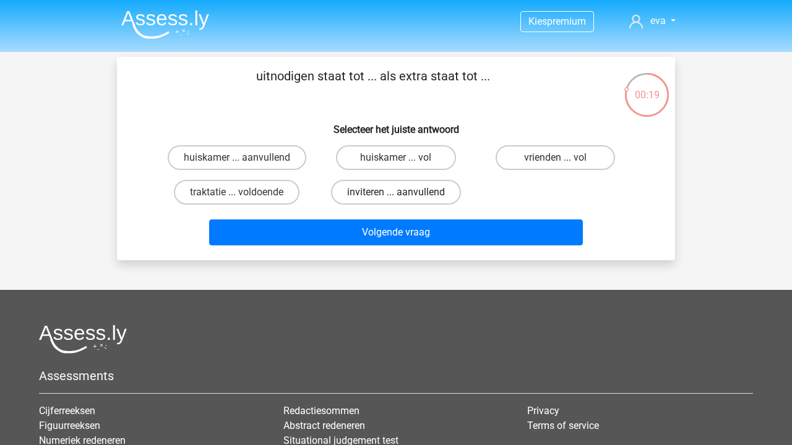
click at [423, 194] on label "inviteren ... aanvullend" at bounding box center [396, 192] width 130 height 25
click at [404, 194] on input "inviteren ... aanvullend" at bounding box center [400, 196] width 8 height 8
radio input "true"
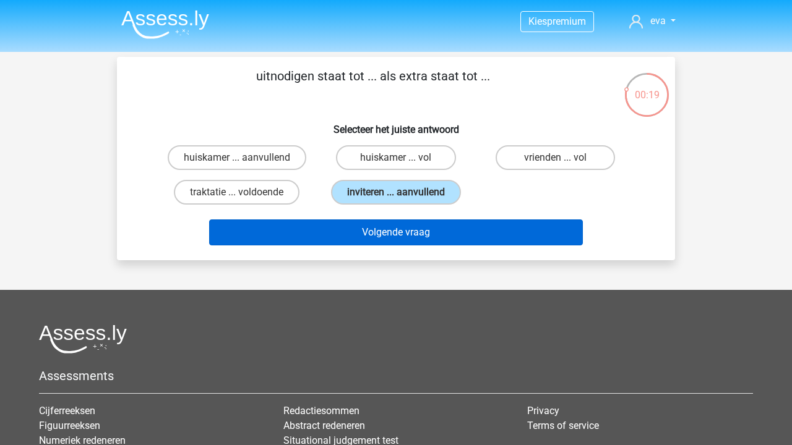
click at [431, 221] on button "Volgende vraag" at bounding box center [396, 233] width 374 height 26
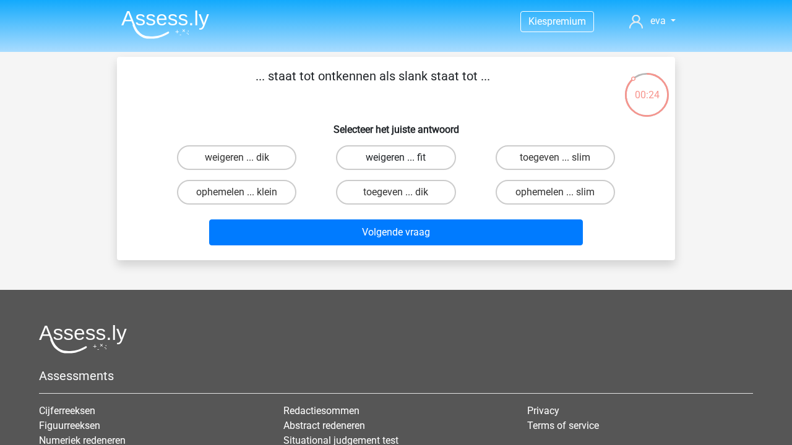
click at [433, 160] on label "weigeren ... fit" at bounding box center [395, 157] width 119 height 25
click at [404, 160] on input "weigeren ... fit" at bounding box center [400, 162] width 8 height 8
radio input "true"
click at [418, 194] on label "toegeven ... dik" at bounding box center [395, 192] width 119 height 25
click at [404, 194] on input "toegeven ... dik" at bounding box center [400, 196] width 8 height 8
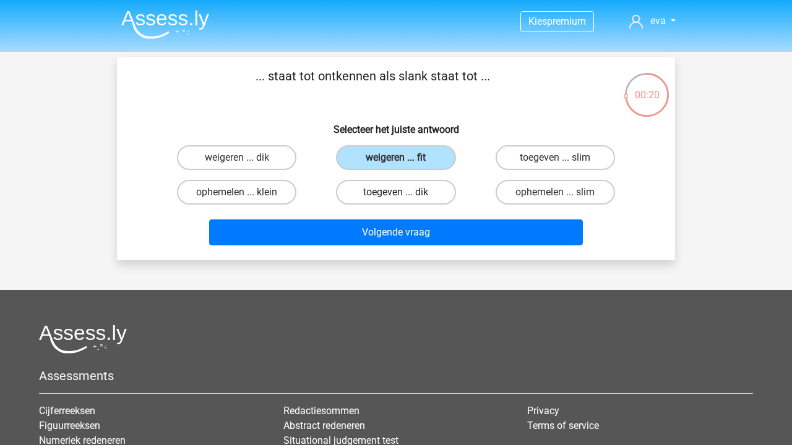
radio input "true"
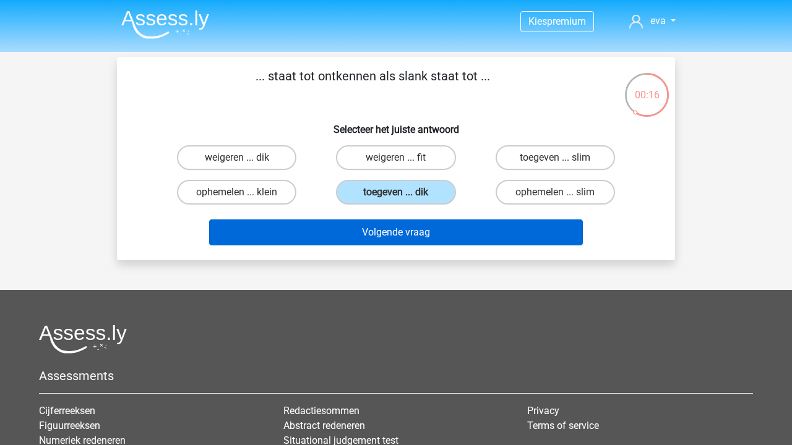
click at [449, 239] on button "Volgende vraag" at bounding box center [396, 233] width 374 height 26
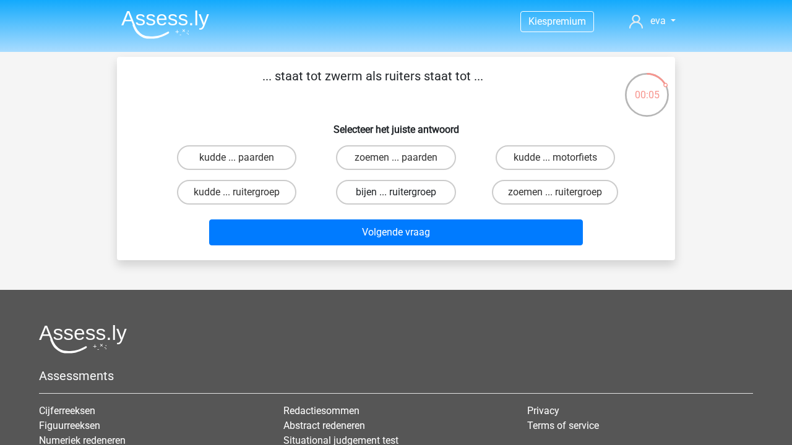
click at [409, 190] on label "bijen ... ruitergroep" at bounding box center [395, 192] width 119 height 25
click at [404, 192] on input "bijen ... ruitergroep" at bounding box center [400, 196] width 8 height 8
radio input "true"
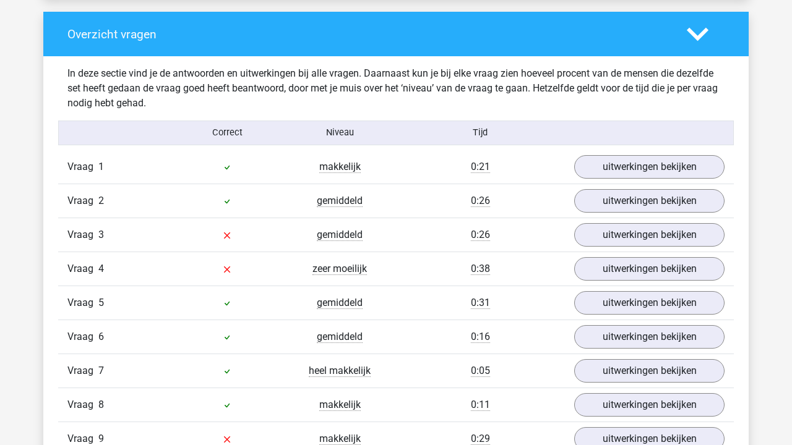
scroll to position [962, 0]
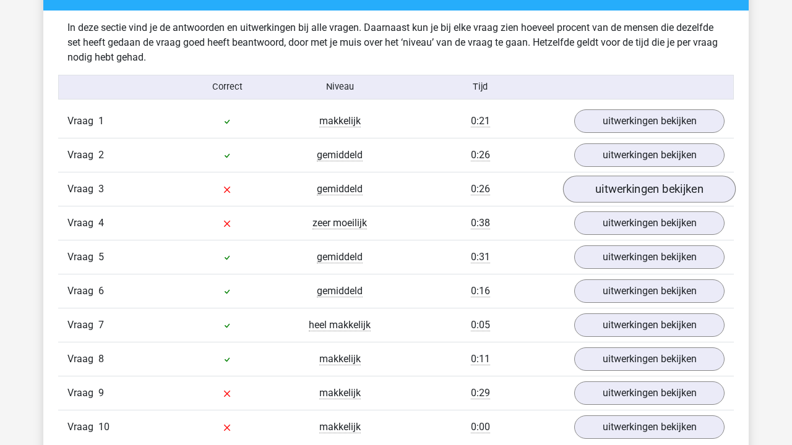
click at [606, 192] on link "uitwerkingen bekijken" at bounding box center [649, 189] width 173 height 27
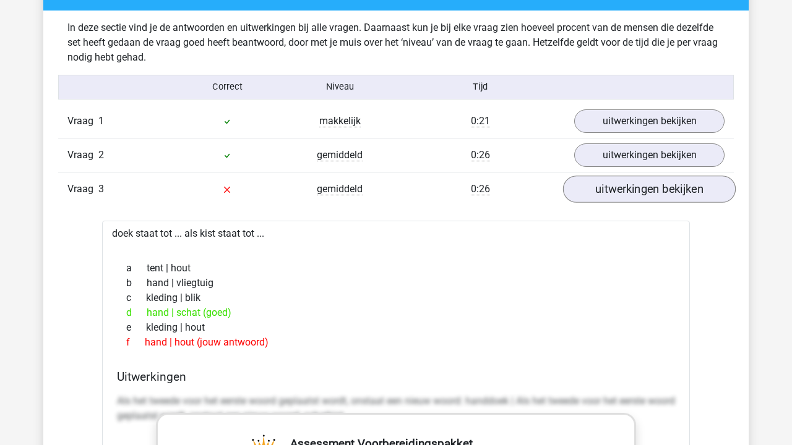
click at [633, 199] on link "uitwerkingen bekijken" at bounding box center [649, 189] width 173 height 27
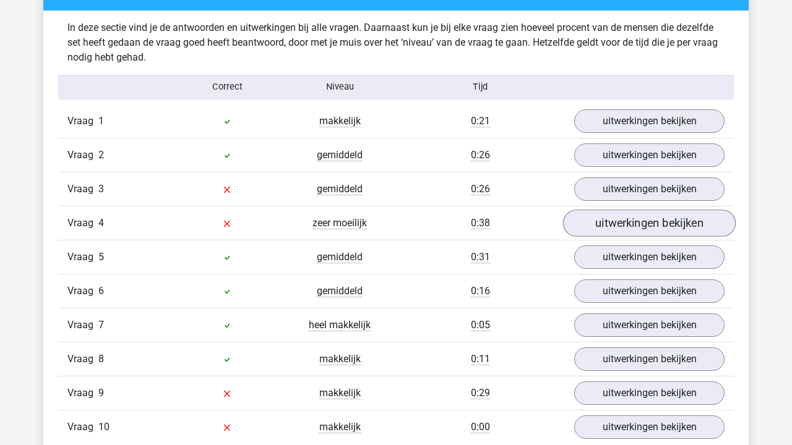
click at [626, 229] on link "uitwerkingen bekijken" at bounding box center [649, 223] width 173 height 27
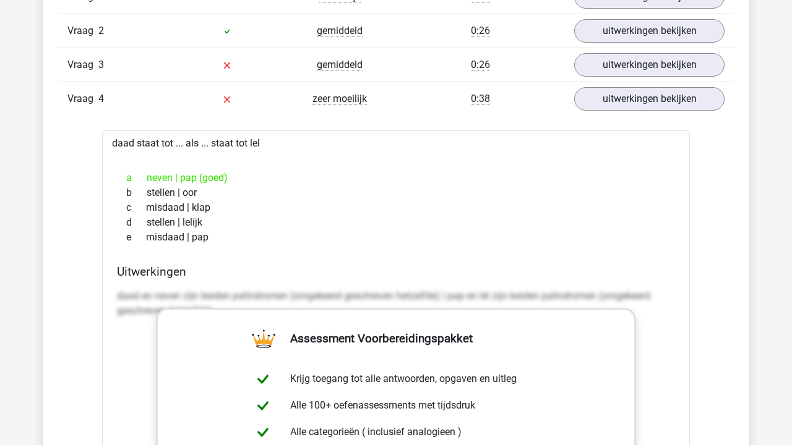
scroll to position [1089, 0]
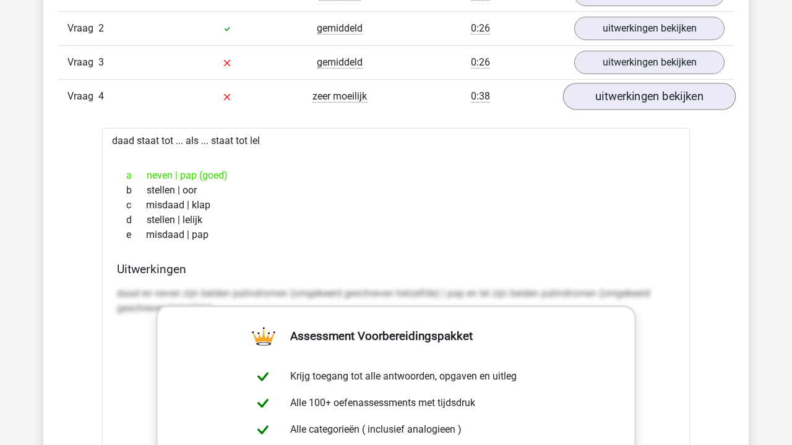
click at [641, 94] on link "uitwerkingen bekijken" at bounding box center [649, 96] width 173 height 27
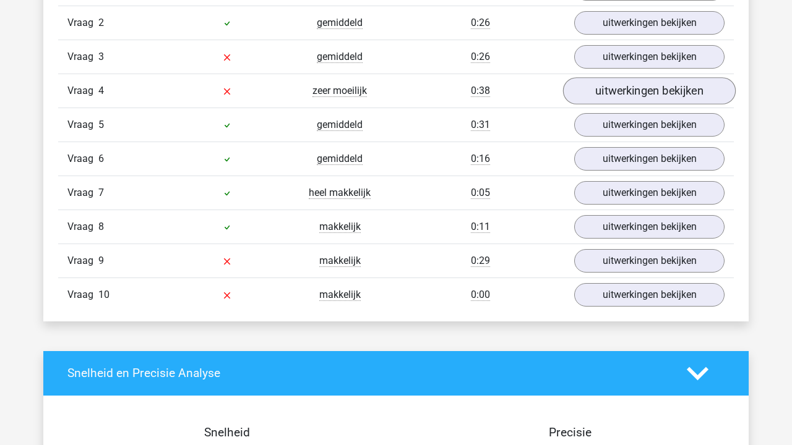
scroll to position [1095, 0]
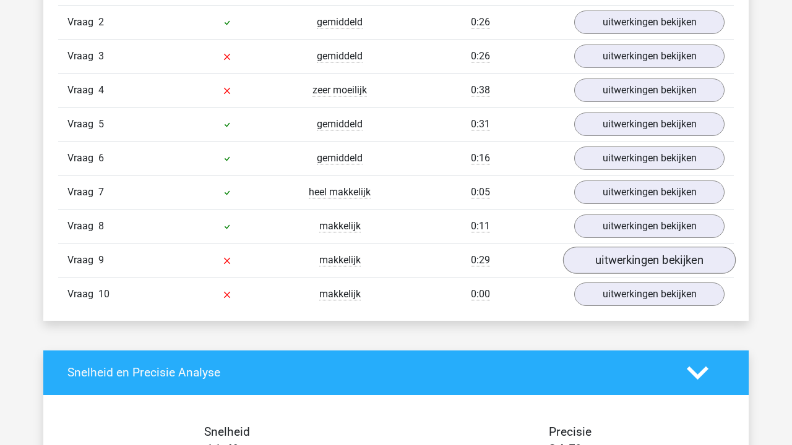
click at [637, 262] on link "uitwerkingen bekijken" at bounding box center [649, 260] width 173 height 27
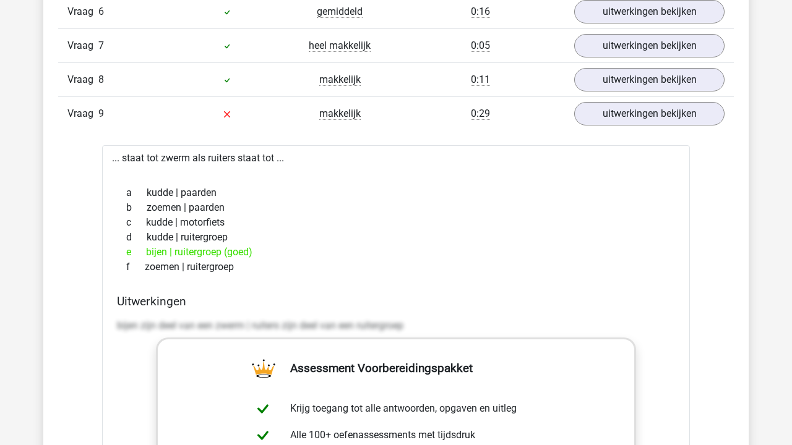
scroll to position [1245, 0]
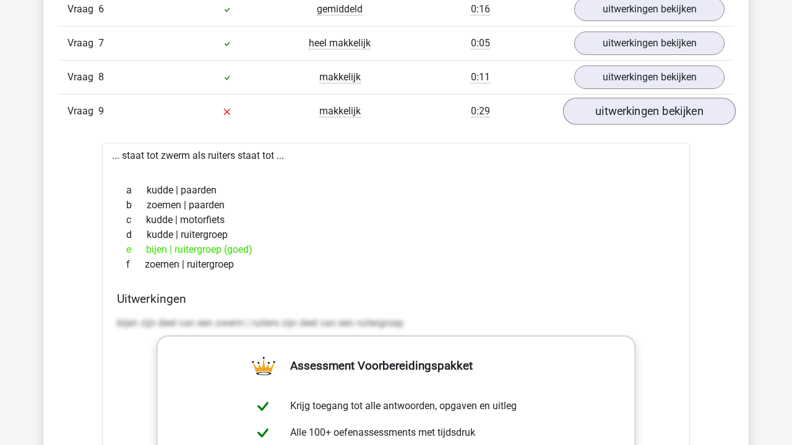
click at [649, 111] on link "uitwerkingen bekijken" at bounding box center [649, 111] width 173 height 27
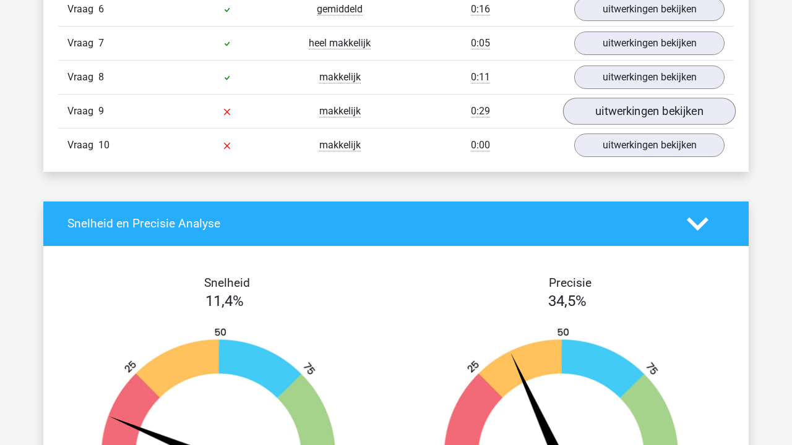
click at [648, 119] on link "uitwerkingen bekijken" at bounding box center [649, 111] width 173 height 27
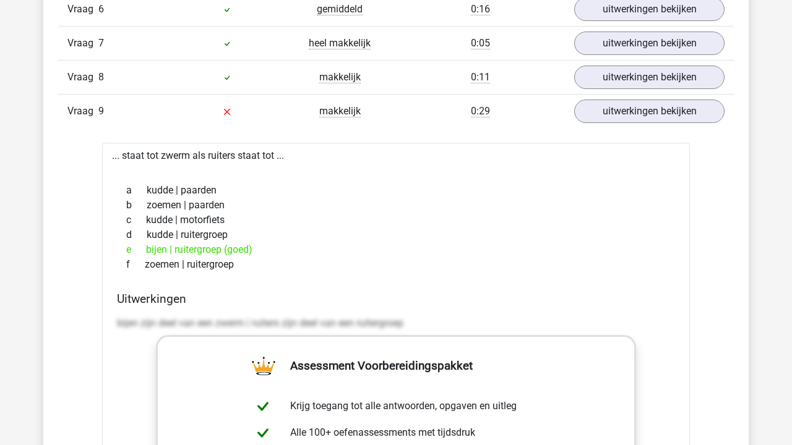
scroll to position [1259, 0]
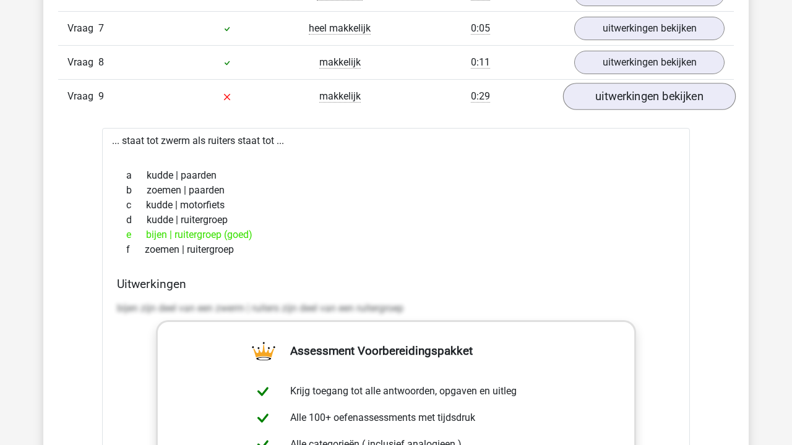
click at [671, 101] on link "uitwerkingen bekijken" at bounding box center [649, 96] width 173 height 27
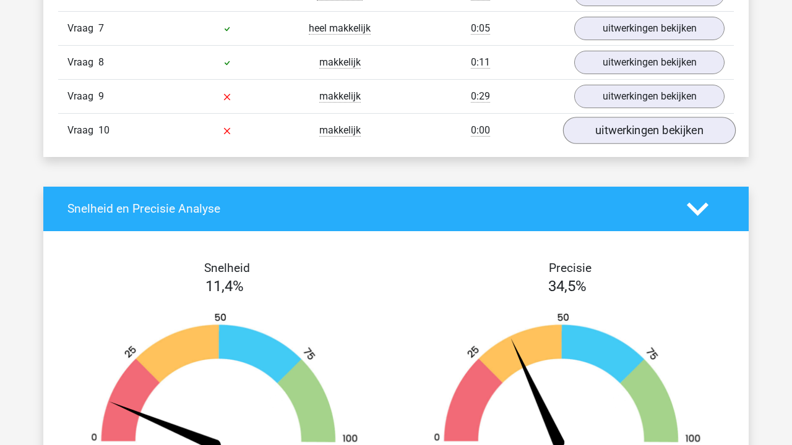
click at [666, 132] on link "uitwerkingen bekijken" at bounding box center [649, 130] width 173 height 27
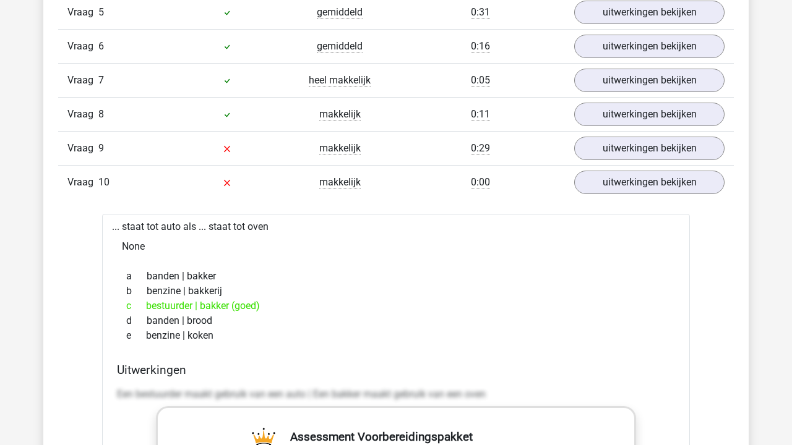
scroll to position [1214, 0]
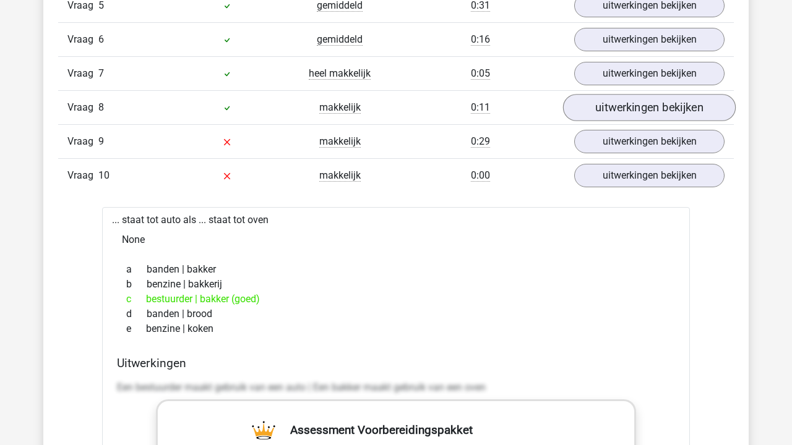
click at [648, 113] on link "uitwerkingen bekijken" at bounding box center [649, 107] width 173 height 27
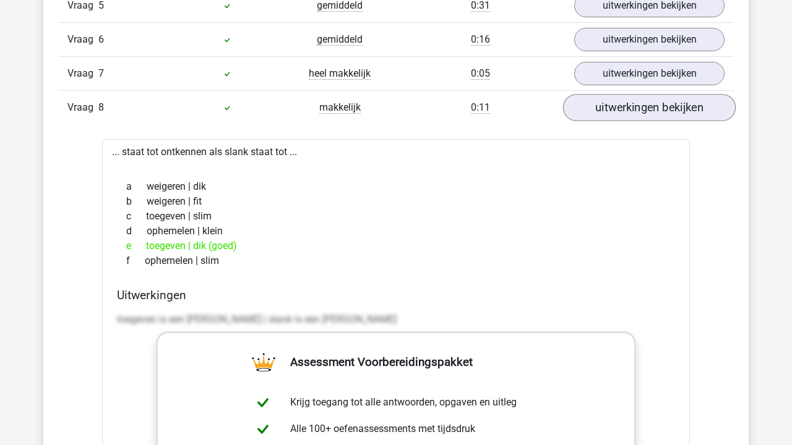
click at [648, 113] on link "uitwerkingen bekijken" at bounding box center [649, 107] width 173 height 27
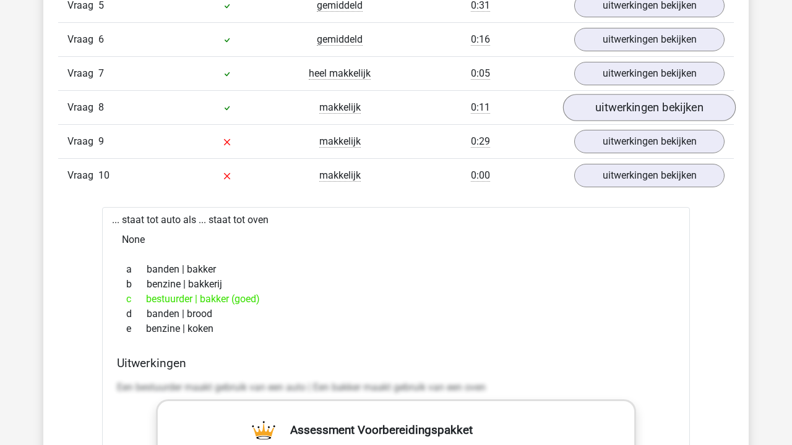
click at [648, 113] on link "uitwerkingen bekijken" at bounding box center [649, 107] width 173 height 27
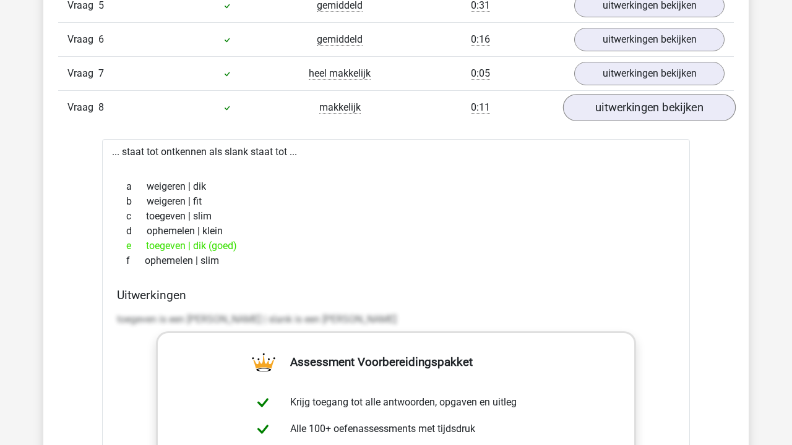
click at [648, 113] on link "uitwerkingen bekijken" at bounding box center [649, 107] width 173 height 27
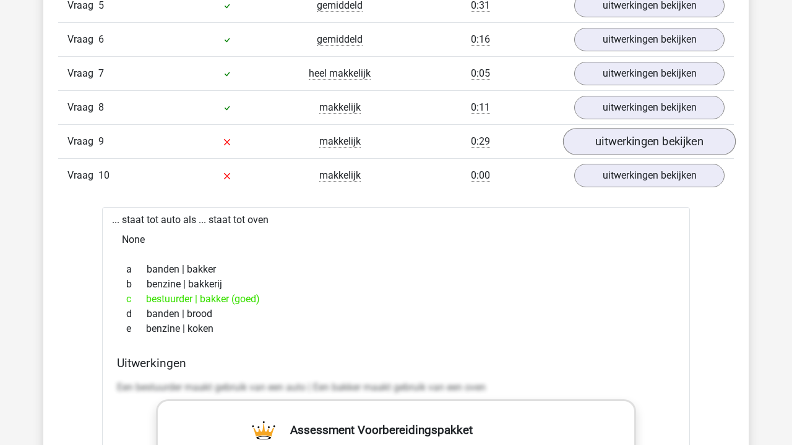
click at [637, 147] on link "uitwerkingen bekijken" at bounding box center [649, 141] width 173 height 27
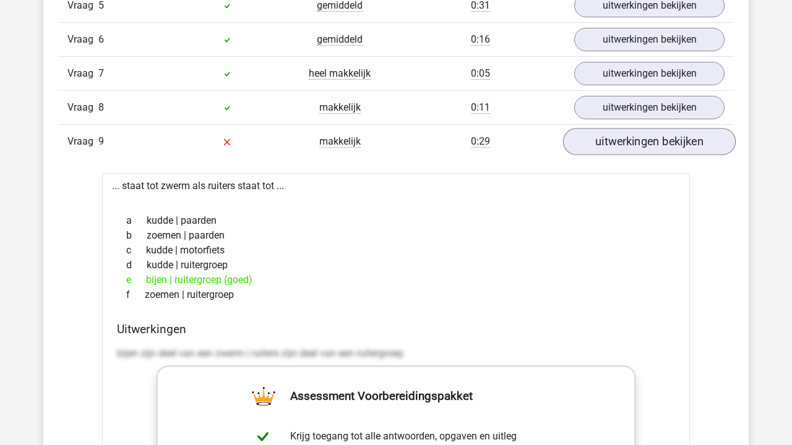
click at [637, 147] on link "uitwerkingen bekijken" at bounding box center [649, 141] width 173 height 27
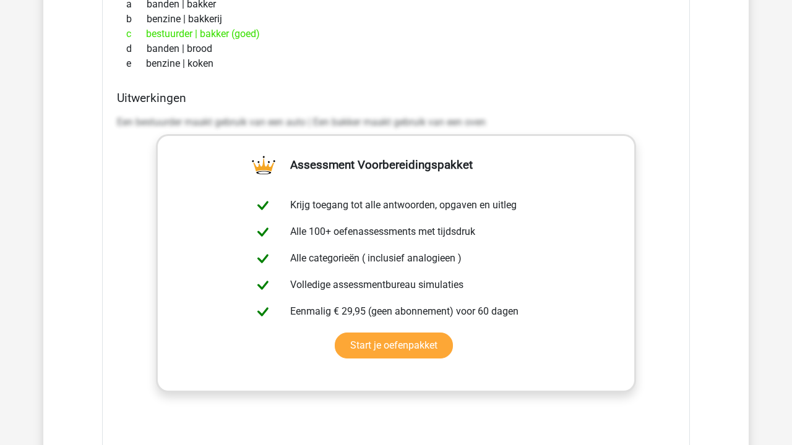
scroll to position [1354, 0]
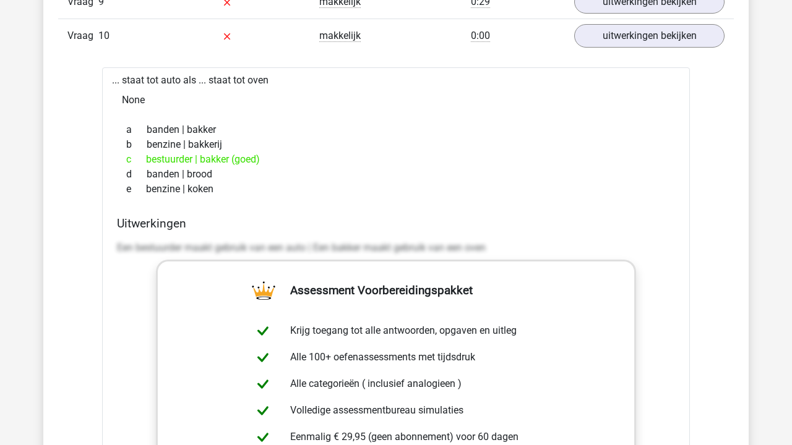
click at [170, 124] on div "a banden | bakker" at bounding box center [396, 129] width 558 height 15
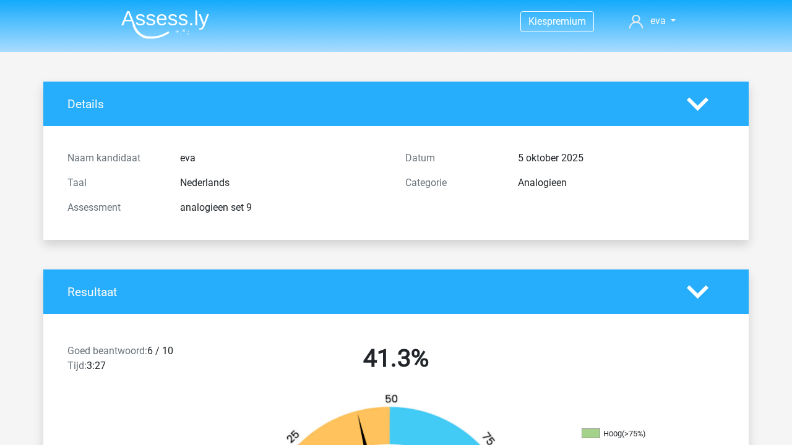
scroll to position [0, 0]
click at [174, 24] on img at bounding box center [165, 24] width 88 height 29
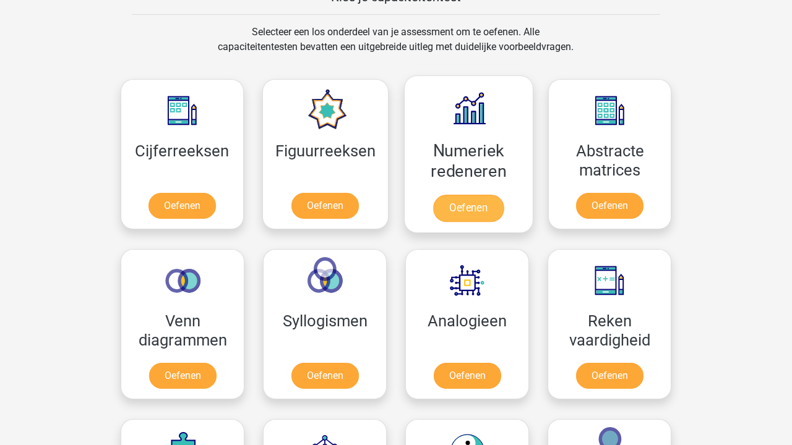
scroll to position [504, 0]
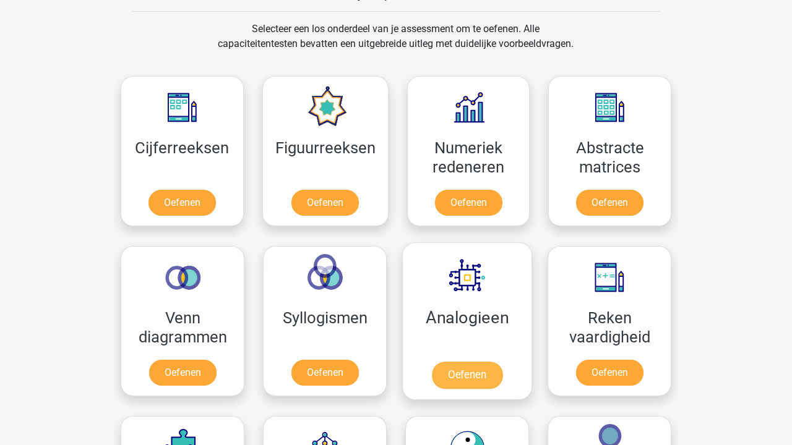
click at [494, 362] on link "Oefenen" at bounding box center [467, 375] width 71 height 27
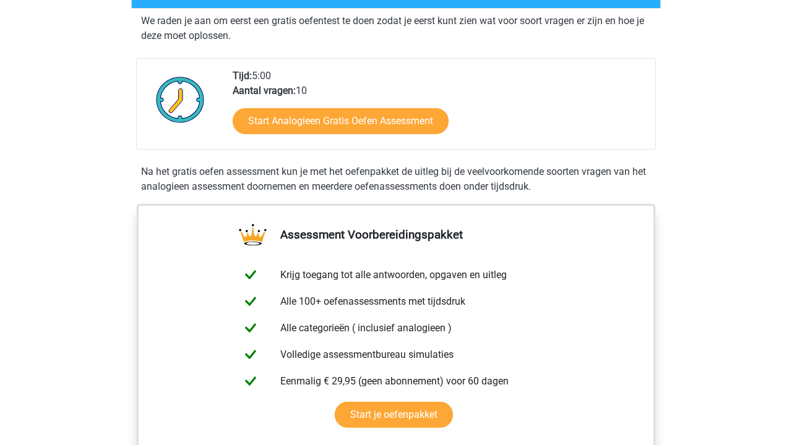
scroll to position [64, 0]
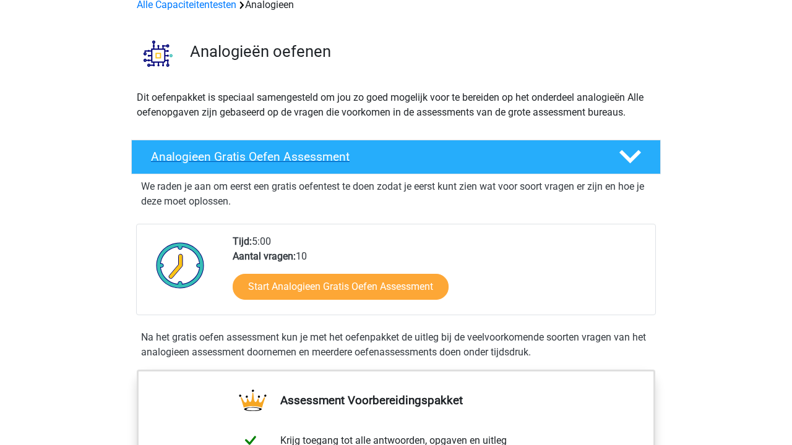
click at [364, 153] on h4 "Analogieen Gratis Oefen Assessment" at bounding box center [375, 157] width 448 height 14
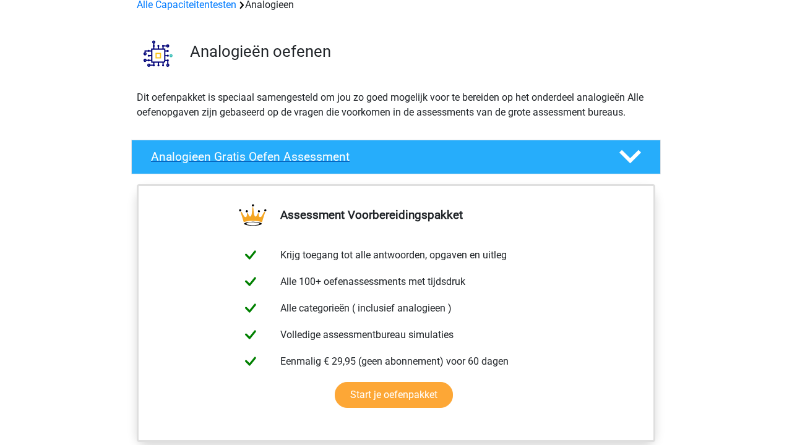
click at [364, 153] on h4 "Analogieen Gratis Oefen Assessment" at bounding box center [375, 157] width 448 height 14
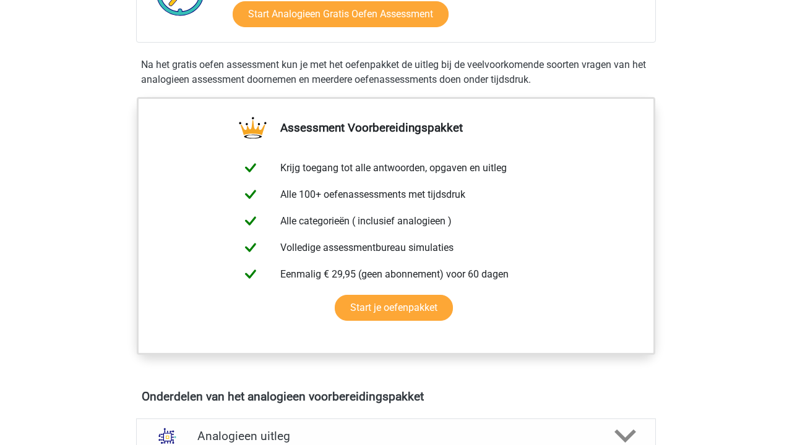
scroll to position [436, 0]
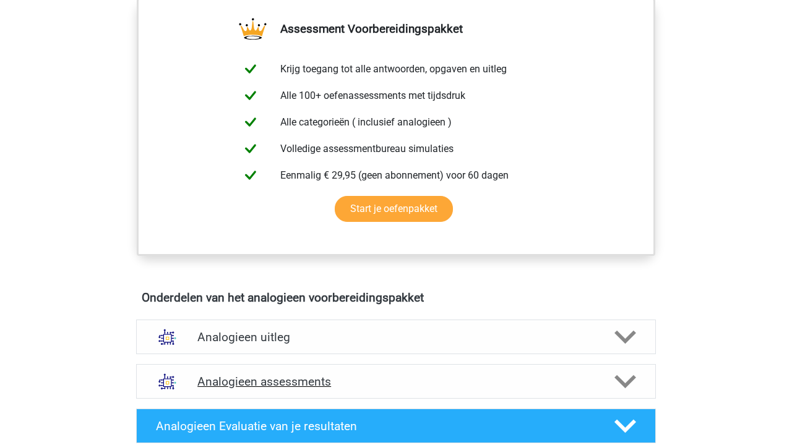
click at [341, 376] on h4 "Analogieen assessments" at bounding box center [395, 382] width 397 height 14
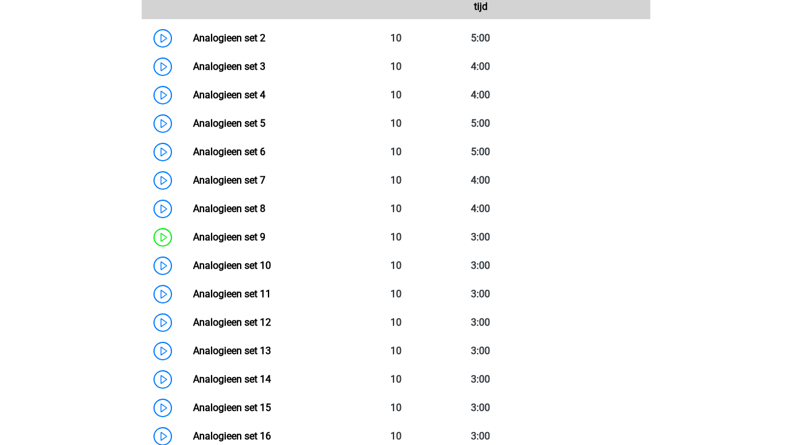
scroll to position [1042, 0]
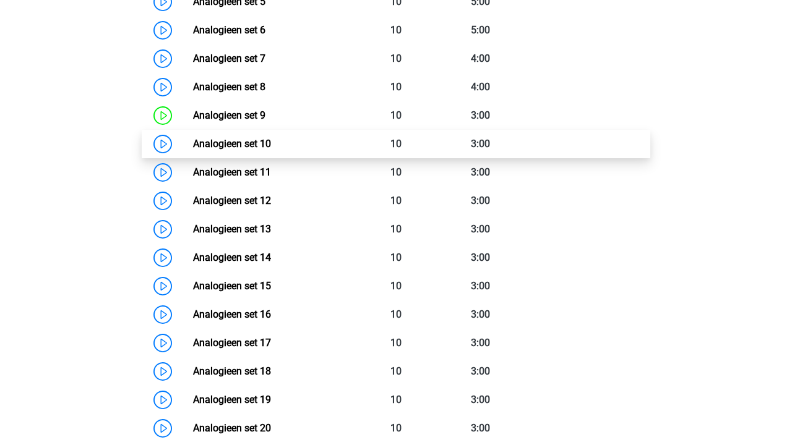
click at [271, 138] on link "Analogieen set 10" at bounding box center [232, 144] width 78 height 12
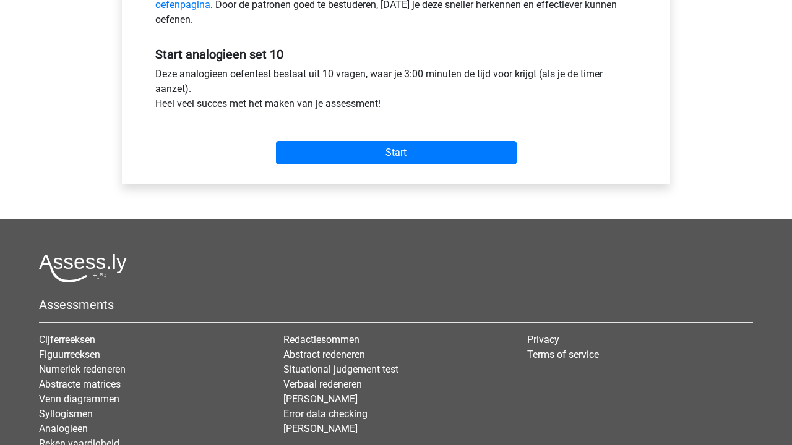
scroll to position [414, 0]
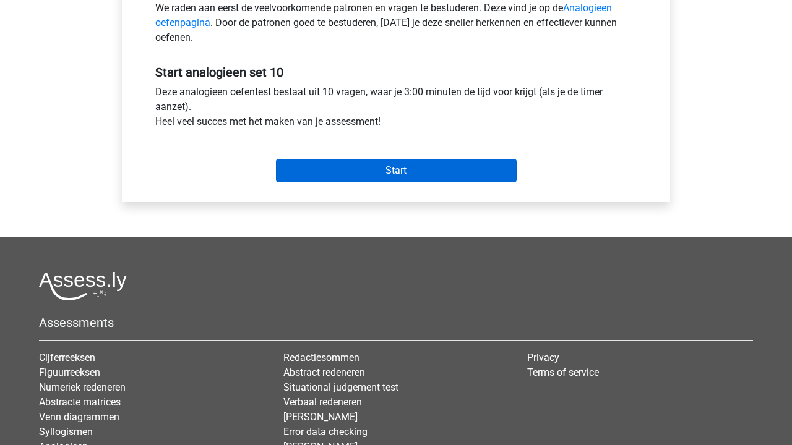
click at [384, 170] on input "Start" at bounding box center [396, 171] width 241 height 24
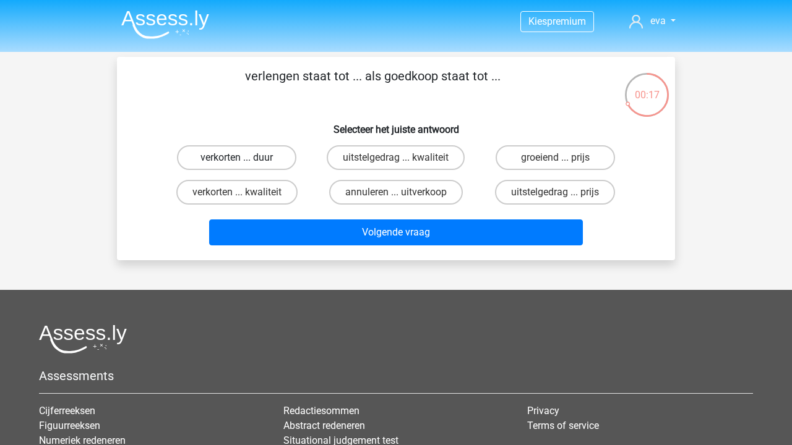
click at [268, 162] on label "verkorten ... duur" at bounding box center [236, 157] width 119 height 25
click at [245, 162] on input "verkorten ... duur" at bounding box center [241, 162] width 8 height 8
radio input "true"
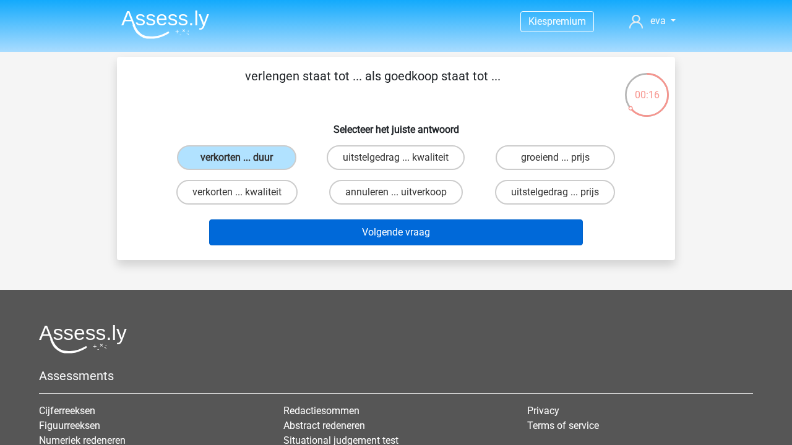
click at [379, 239] on button "Volgende vraag" at bounding box center [396, 233] width 374 height 26
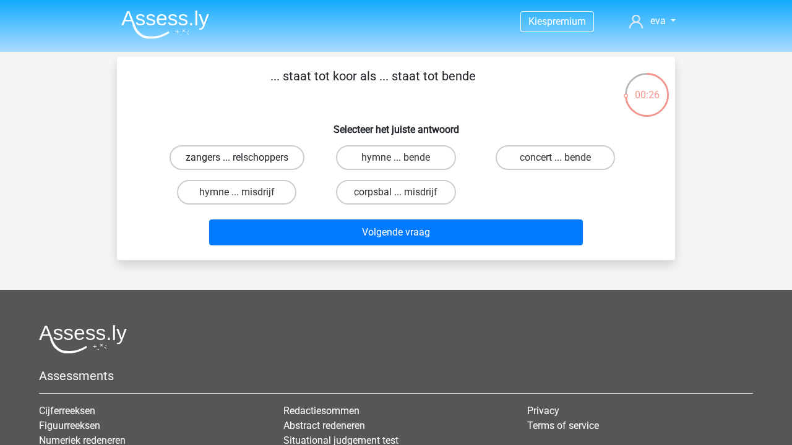
click at [235, 146] on label "zangers ... relschoppers" at bounding box center [236, 157] width 135 height 25
click at [237, 158] on input "zangers ... relschoppers" at bounding box center [241, 162] width 8 height 8
radio input "true"
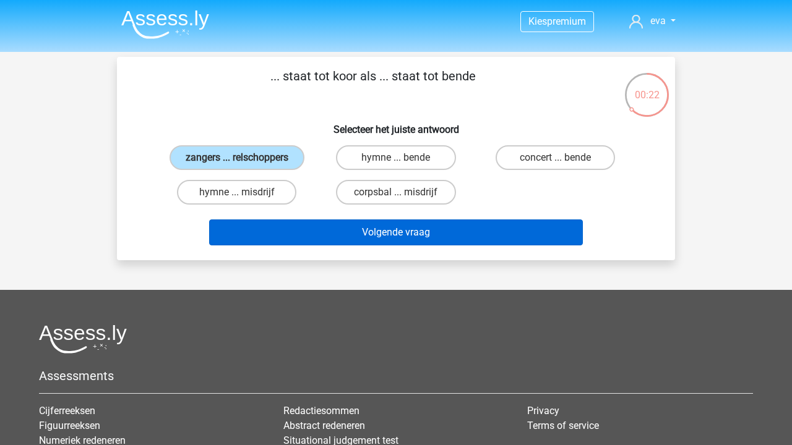
click at [363, 246] on button "Volgende vraag" at bounding box center [396, 233] width 374 height 26
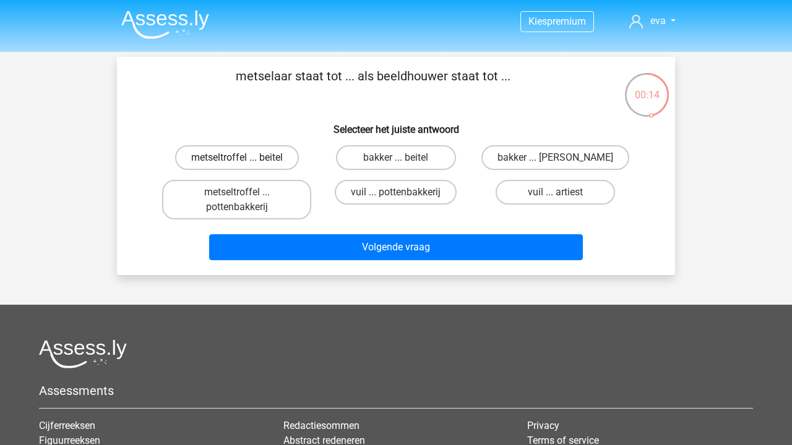
scroll to position [-1, 0]
click at [281, 158] on label "metseltroffel ... beitel" at bounding box center [237, 157] width 124 height 25
click at [245, 158] on input "metseltroffel ... beitel" at bounding box center [241, 162] width 8 height 8
radio input "true"
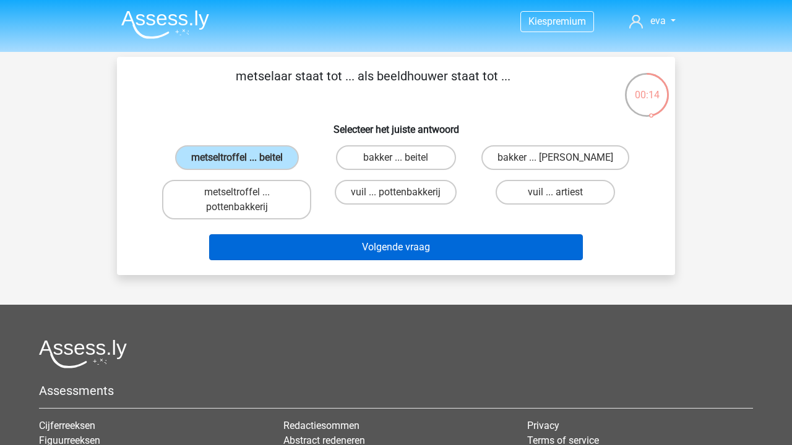
click at [354, 251] on button "Volgende vraag" at bounding box center [396, 247] width 374 height 26
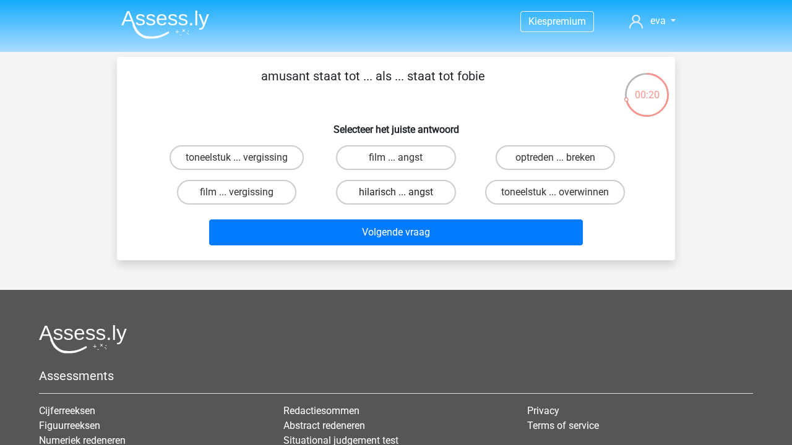
click at [381, 194] on label "hilarisch ... angst" at bounding box center [395, 192] width 119 height 25
click at [396, 194] on input "hilarisch ... angst" at bounding box center [400, 196] width 8 height 8
radio input "true"
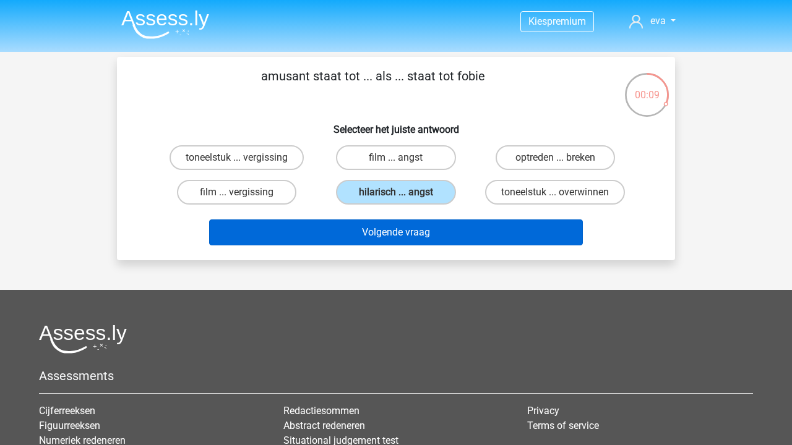
click at [383, 234] on button "Volgende vraag" at bounding box center [396, 233] width 374 height 26
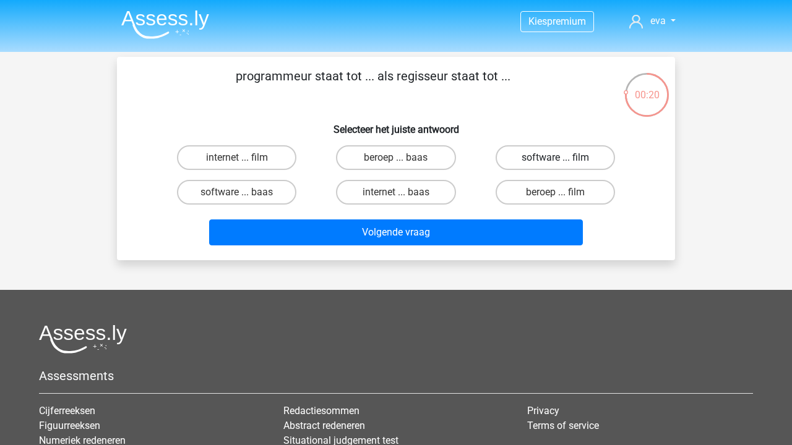
click at [575, 168] on label "software ... film" at bounding box center [554, 157] width 119 height 25
click at [563, 166] on input "software ... film" at bounding box center [559, 162] width 8 height 8
radio input "true"
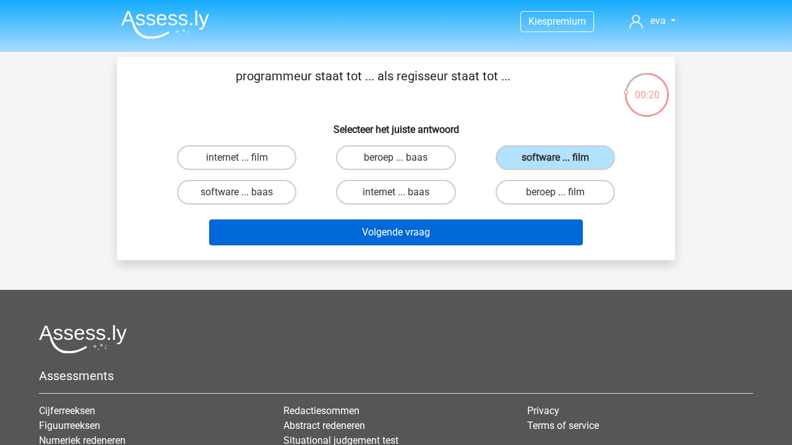
click at [528, 236] on button "Volgende vraag" at bounding box center [396, 233] width 374 height 26
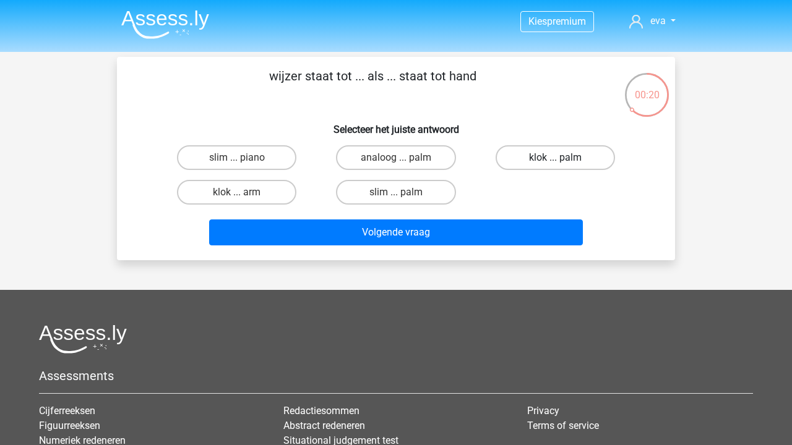
click at [533, 161] on label "klok ... palm" at bounding box center [554, 157] width 119 height 25
click at [555, 161] on input "klok ... palm" at bounding box center [559, 162] width 8 height 8
radio input "true"
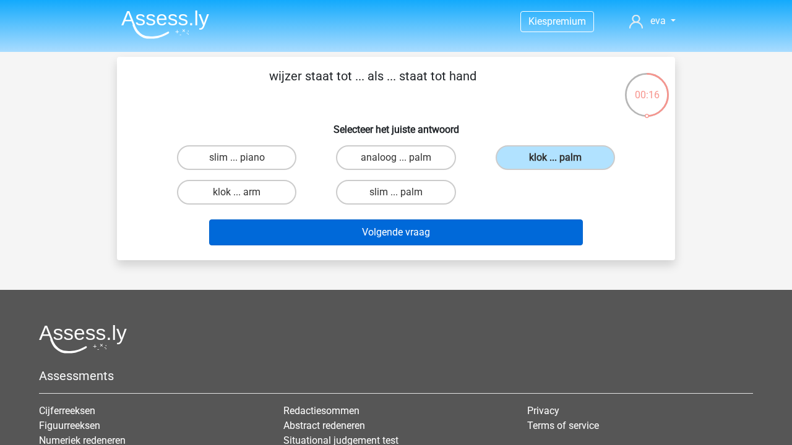
click at [526, 229] on button "Volgende vraag" at bounding box center [396, 233] width 374 height 26
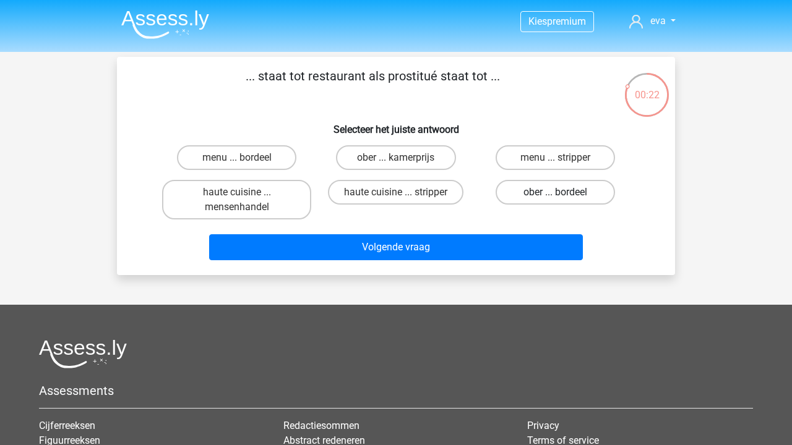
click at [554, 194] on label "ober ... bordeel" at bounding box center [554, 192] width 119 height 25
click at [555, 194] on input "ober ... bordeel" at bounding box center [559, 196] width 8 height 8
radio input "true"
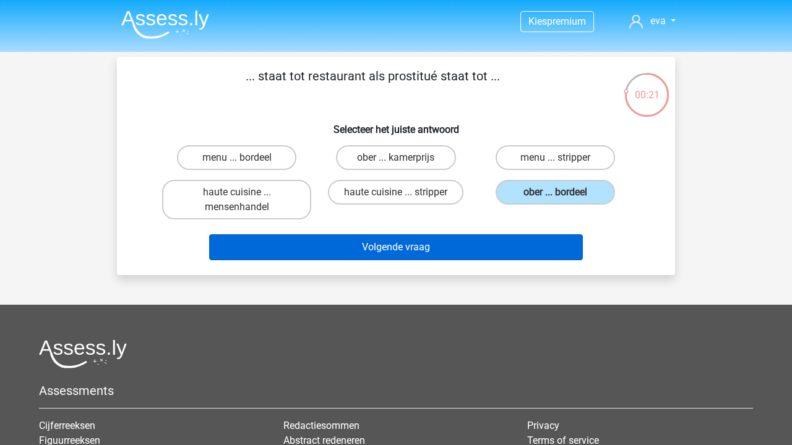
click at [528, 249] on button "Volgende vraag" at bounding box center [396, 247] width 374 height 26
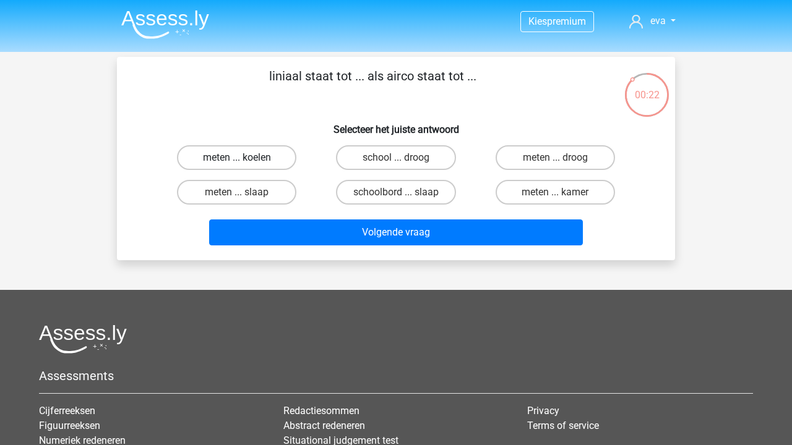
click at [245, 164] on label "meten ... koelen" at bounding box center [236, 157] width 119 height 25
click at [245, 164] on input "meten ... koelen" at bounding box center [241, 162] width 8 height 8
radio input "true"
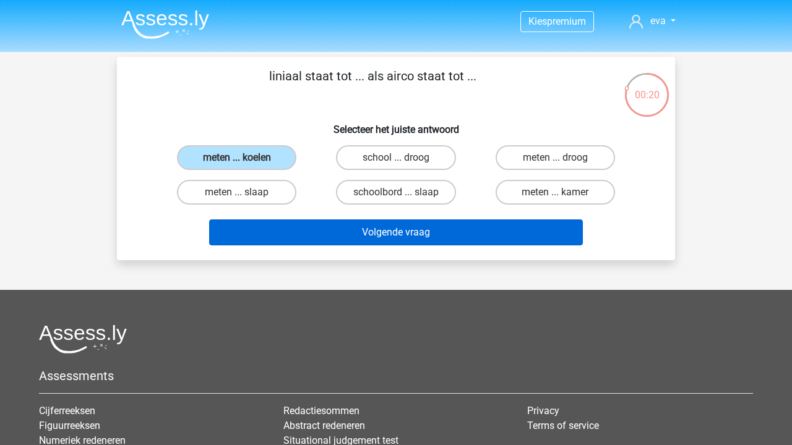
click at [494, 240] on button "Volgende vraag" at bounding box center [396, 233] width 374 height 26
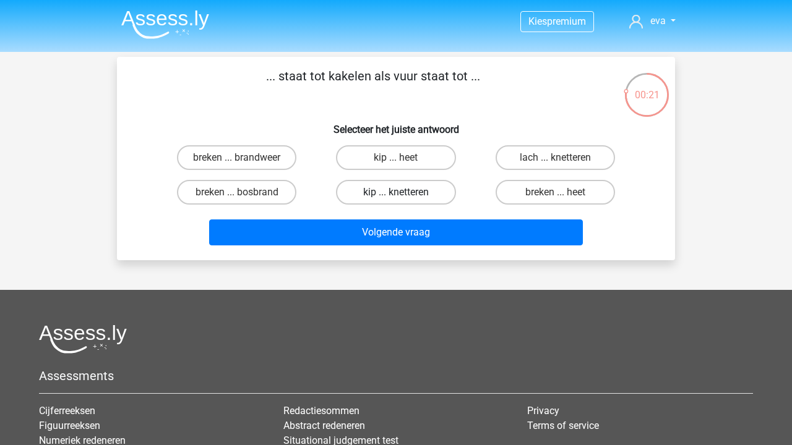
click at [420, 192] on label "kip ... knetteren" at bounding box center [395, 192] width 119 height 25
click at [404, 192] on input "kip ... knetteren" at bounding box center [400, 196] width 8 height 8
radio input "true"
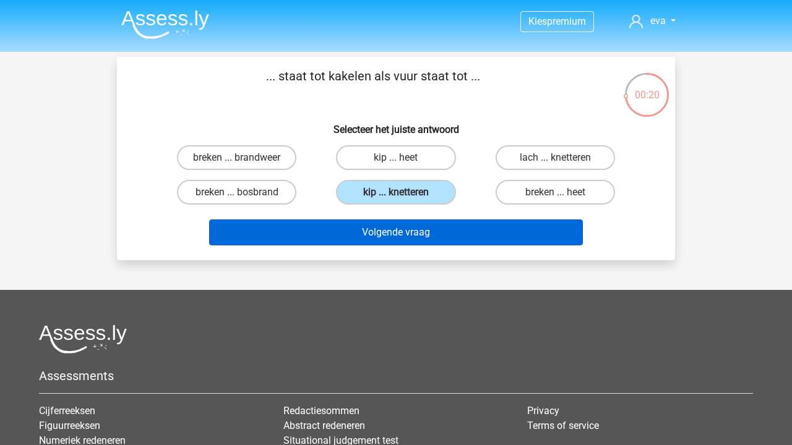
click at [424, 230] on button "Volgende vraag" at bounding box center [396, 233] width 374 height 26
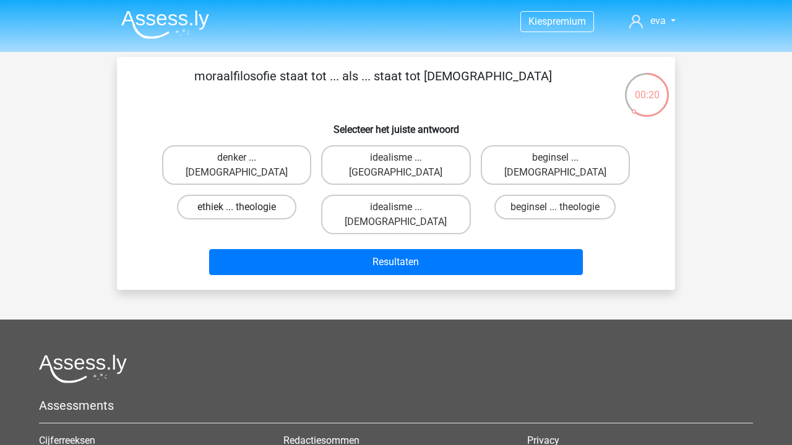
click at [252, 197] on label "ethiek ... theologie" at bounding box center [236, 207] width 119 height 25
click at [245, 207] on input "ethiek ... theologie" at bounding box center [241, 211] width 8 height 8
radio input "true"
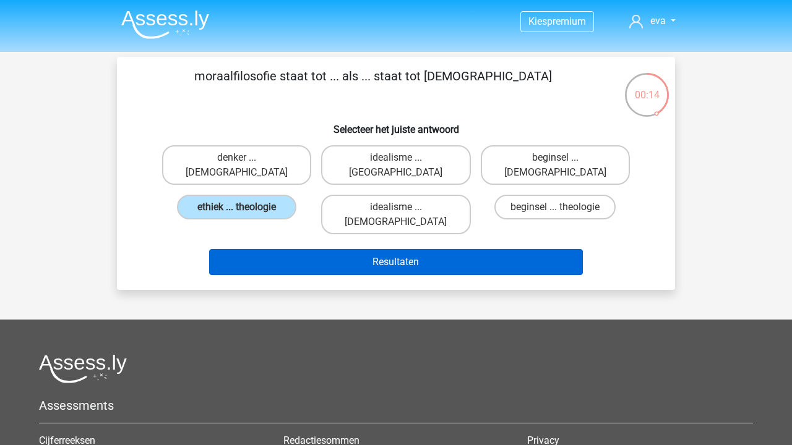
click at [390, 249] on button "Resultaten" at bounding box center [396, 262] width 374 height 26
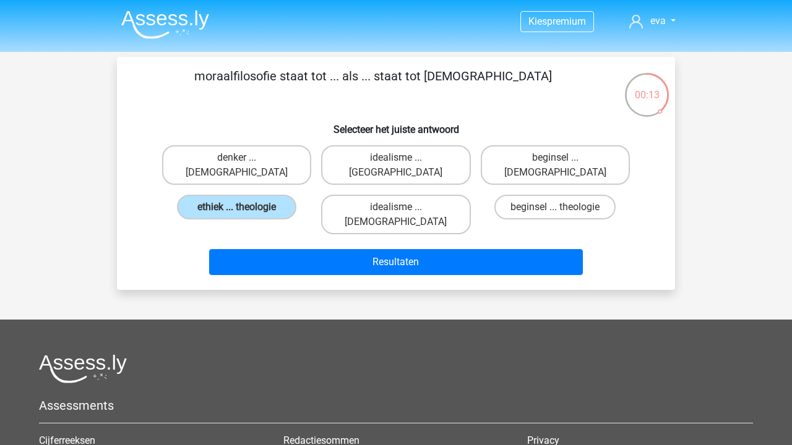
click at [186, 26] on img at bounding box center [165, 24] width 88 height 29
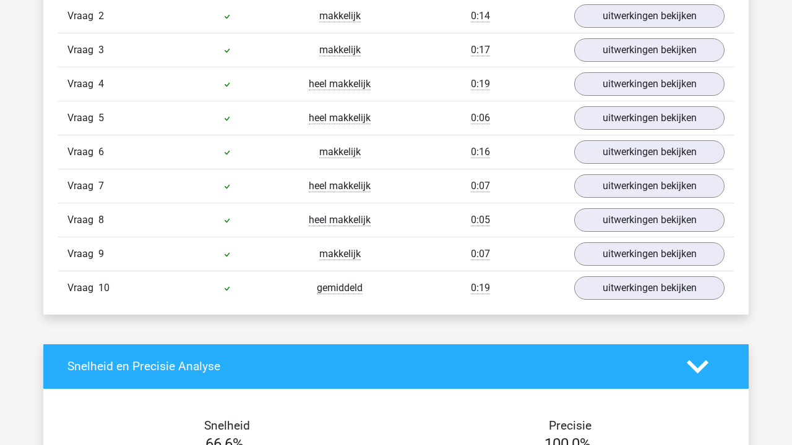
scroll to position [1102, 0]
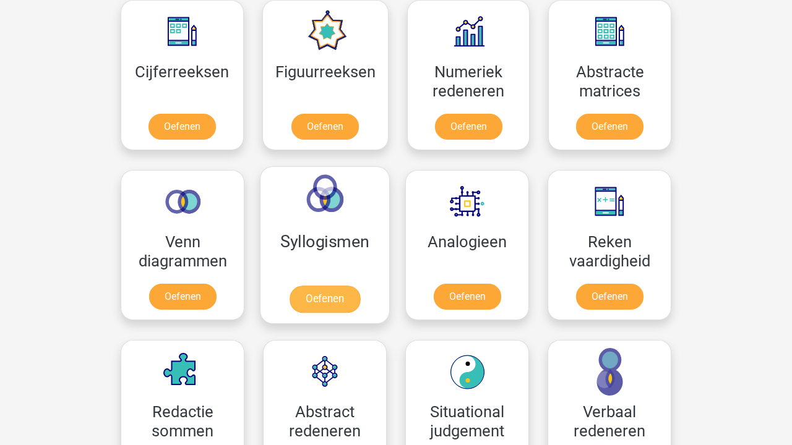
scroll to position [612, 0]
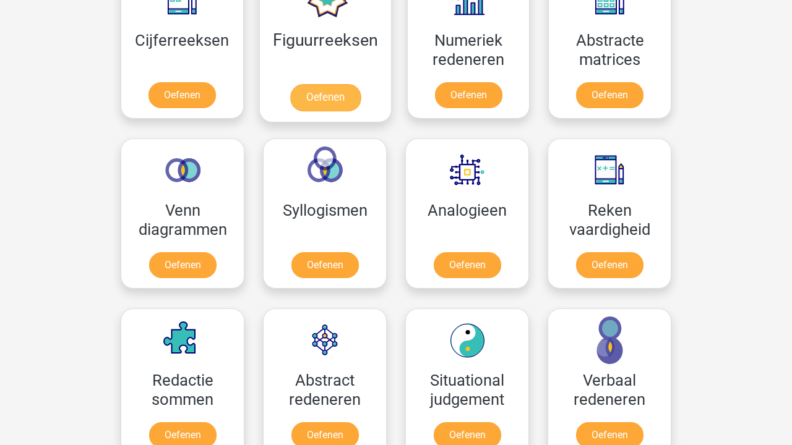
click at [343, 96] on link "Oefenen" at bounding box center [324, 97] width 71 height 27
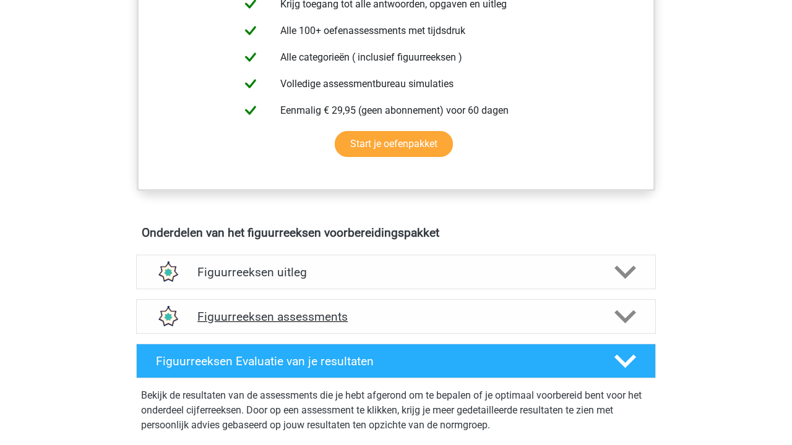
click at [324, 314] on h4 "Figuurreeksen assessments" at bounding box center [395, 317] width 397 height 14
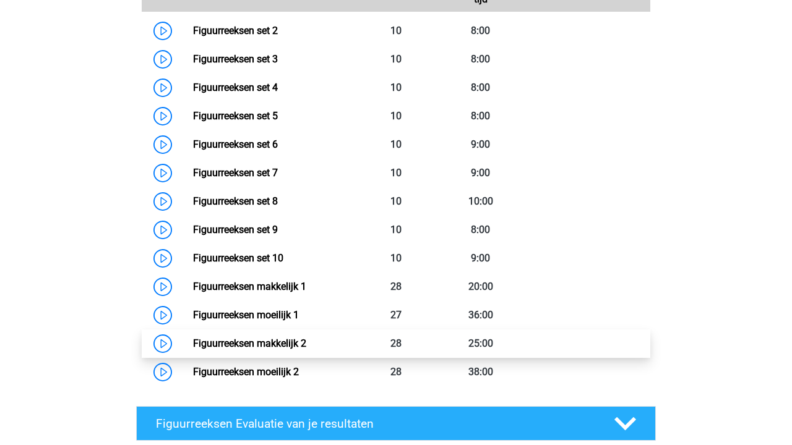
scroll to position [793, 0]
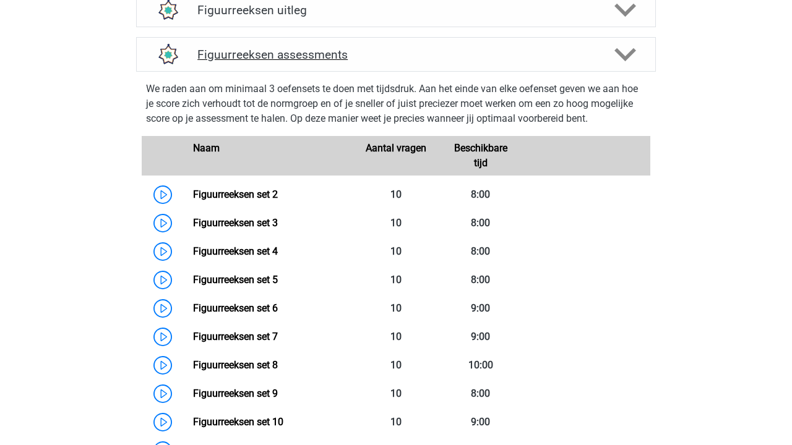
click at [294, 51] on h4 "Figuurreeksen assessments" at bounding box center [395, 55] width 397 height 14
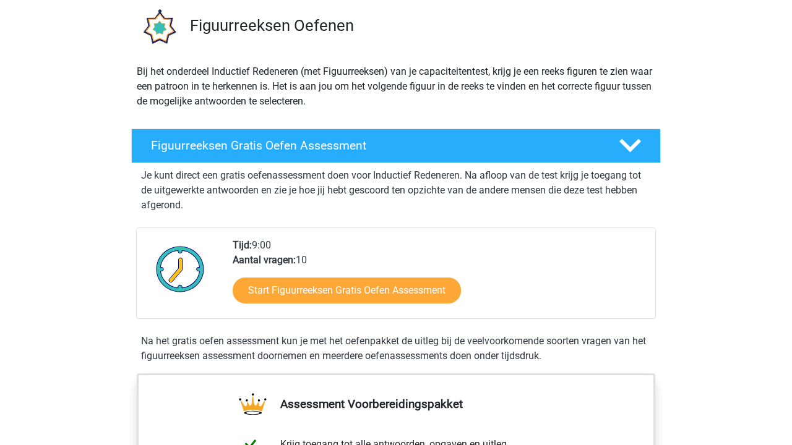
scroll to position [28, 0]
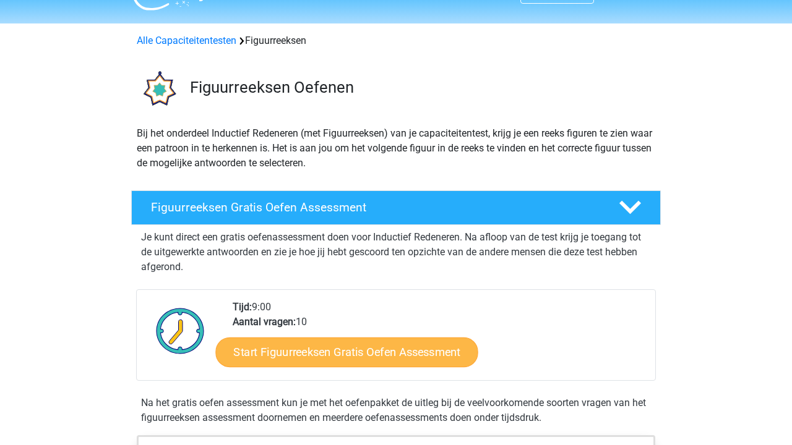
click at [422, 352] on link "Start Figuurreeksen Gratis Oefen Assessment" at bounding box center [347, 352] width 262 height 30
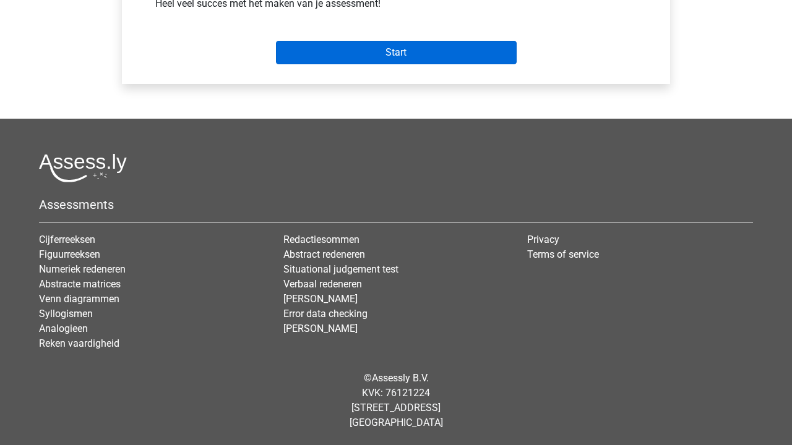
click at [466, 51] on input "Start" at bounding box center [396, 53] width 241 height 24
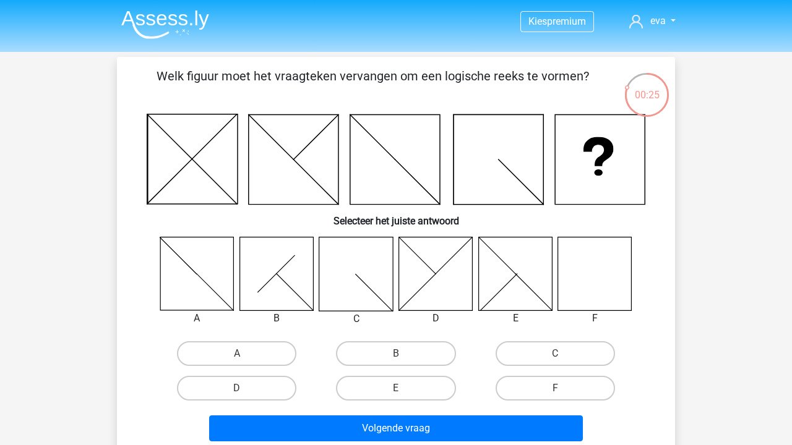
click at [614, 288] on icon at bounding box center [595, 274] width 74 height 74
click at [558, 390] on input "F" at bounding box center [559, 392] width 8 height 8
radio input "true"
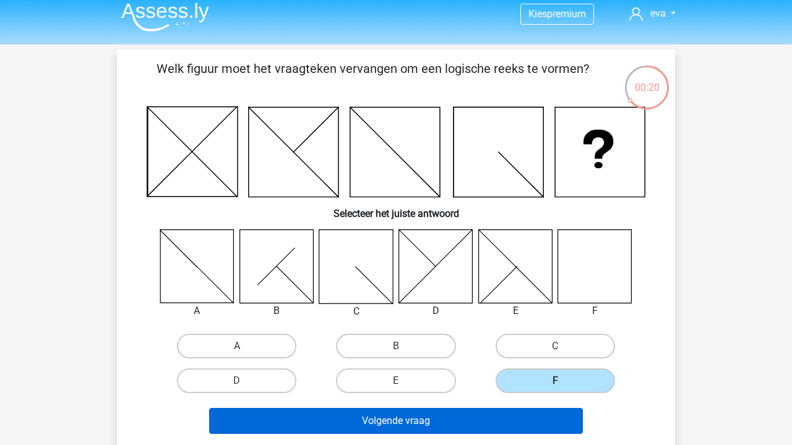
click at [533, 428] on button "Volgende vraag" at bounding box center [396, 421] width 374 height 26
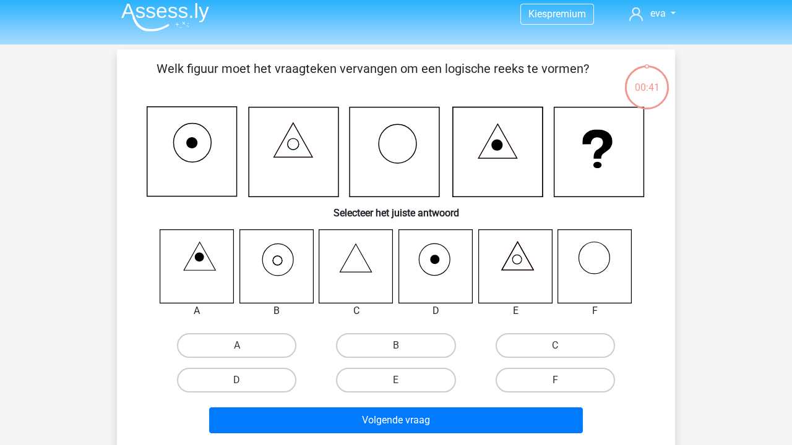
scroll to position [57, 0]
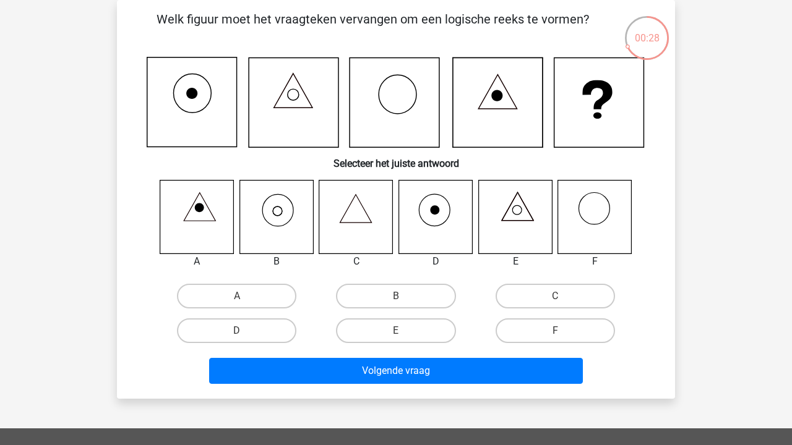
click at [284, 217] on icon at bounding box center [276, 217] width 74 height 74
click at [419, 295] on label "B" at bounding box center [395, 296] width 119 height 25
click at [404, 296] on input "B" at bounding box center [400, 300] width 8 height 8
radio input "true"
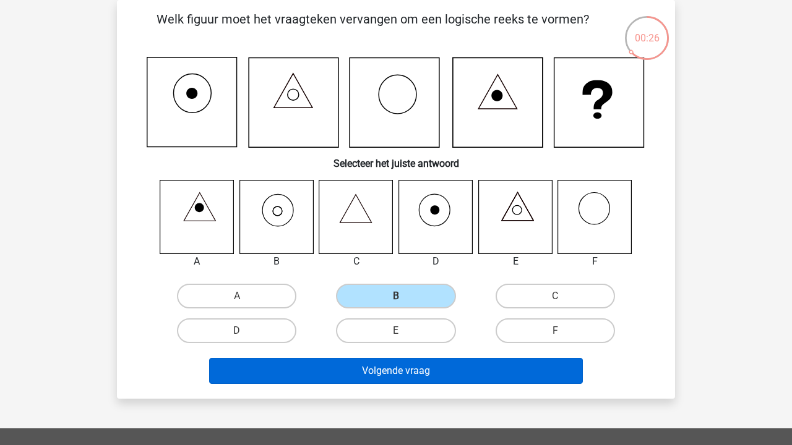
click at [451, 376] on button "Volgende vraag" at bounding box center [396, 371] width 374 height 26
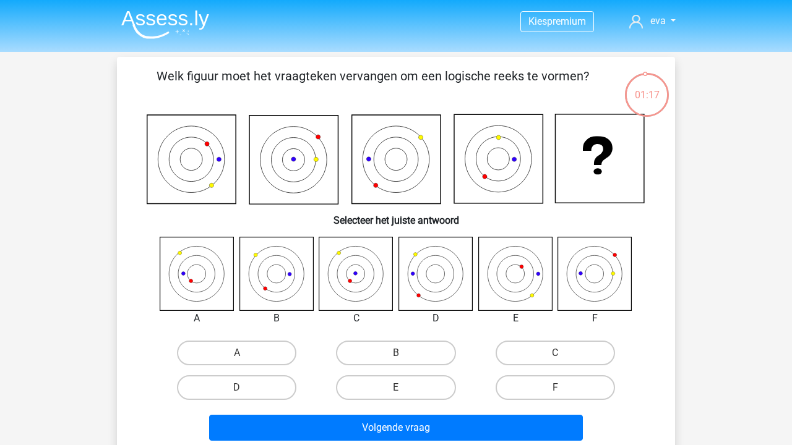
scroll to position [0, 0]
click at [367, 278] on icon at bounding box center [356, 274] width 74 height 74
click at [551, 350] on label "C" at bounding box center [554, 353] width 119 height 25
click at [555, 353] on input "C" at bounding box center [559, 357] width 8 height 8
radio input "true"
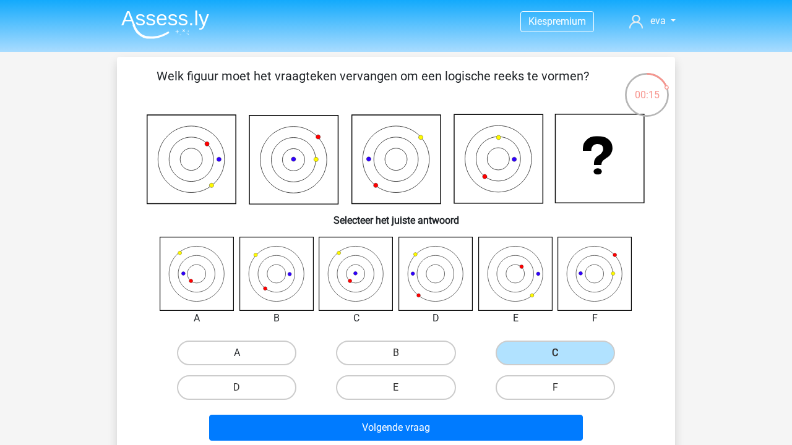
click at [272, 361] on label "A" at bounding box center [236, 353] width 119 height 25
click at [245, 361] on input "A" at bounding box center [241, 357] width 8 height 8
radio input "true"
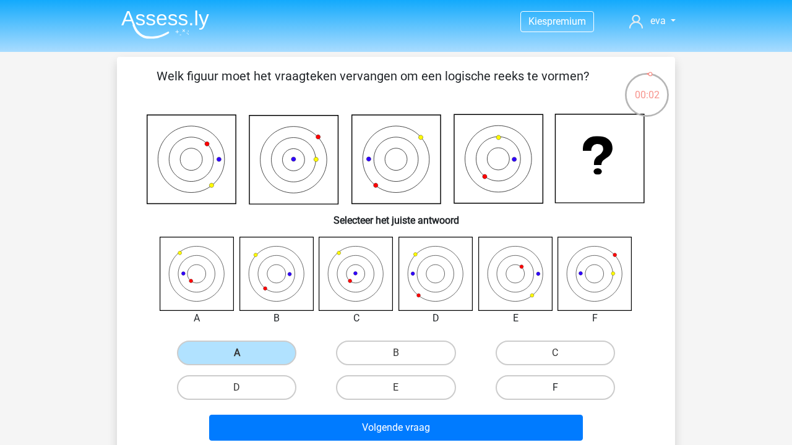
click at [555, 385] on label "F" at bounding box center [554, 387] width 119 height 25
click at [555, 388] on input "F" at bounding box center [559, 392] width 8 height 8
radio input "true"
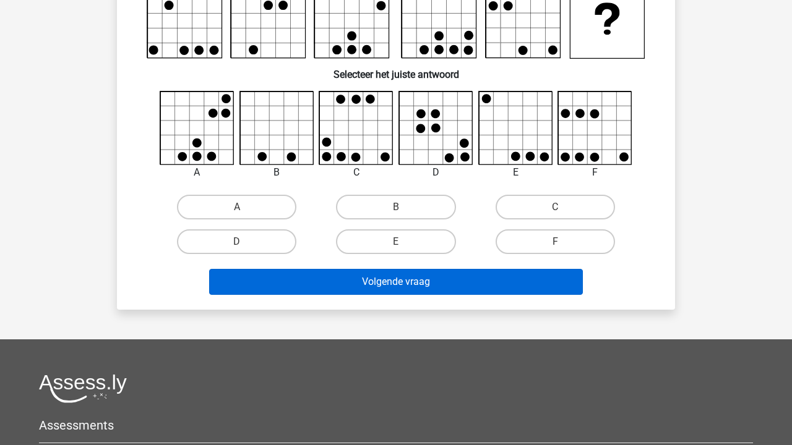
scroll to position [71, 0]
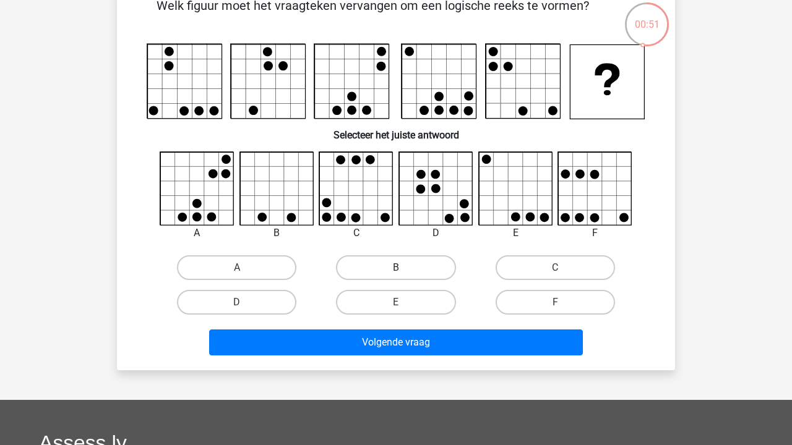
click at [420, 272] on label "B" at bounding box center [395, 267] width 119 height 25
click at [404, 272] on input "B" at bounding box center [400, 272] width 8 height 8
radio input "true"
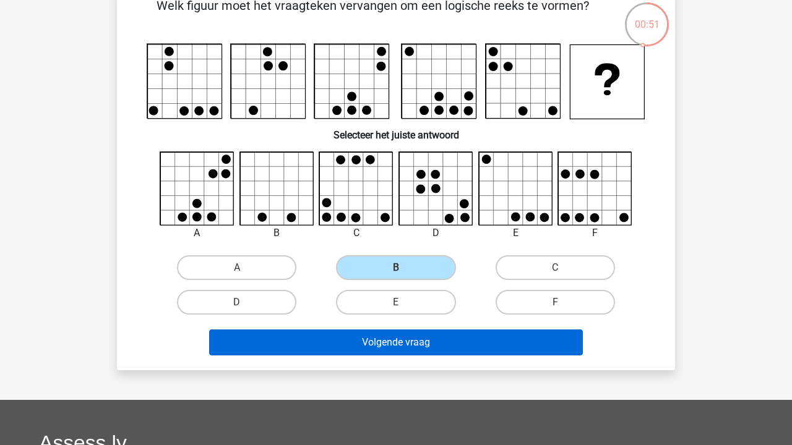
click at [426, 344] on button "Volgende vraag" at bounding box center [396, 343] width 374 height 26
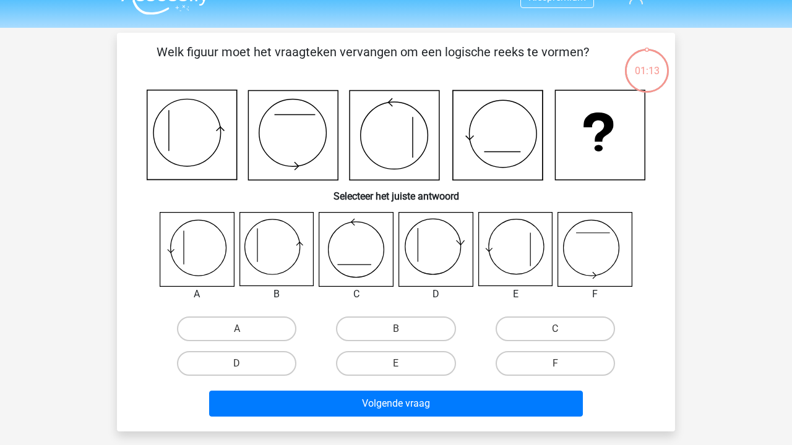
scroll to position [10, 0]
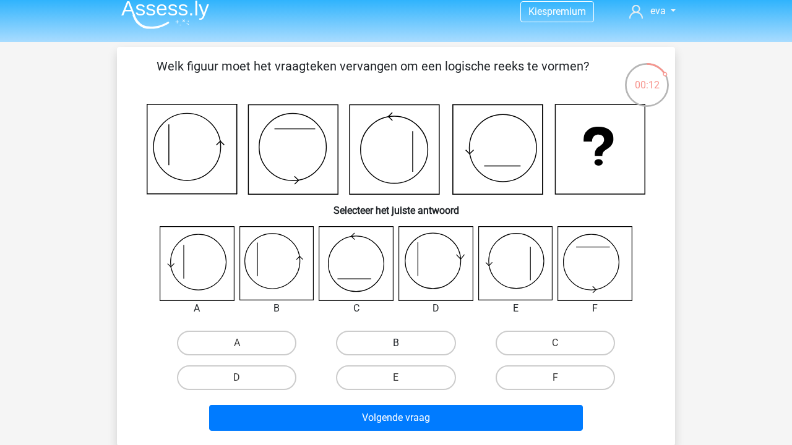
click at [382, 354] on label "B" at bounding box center [395, 343] width 119 height 25
click at [396, 351] on input "B" at bounding box center [400, 347] width 8 height 8
radio input "true"
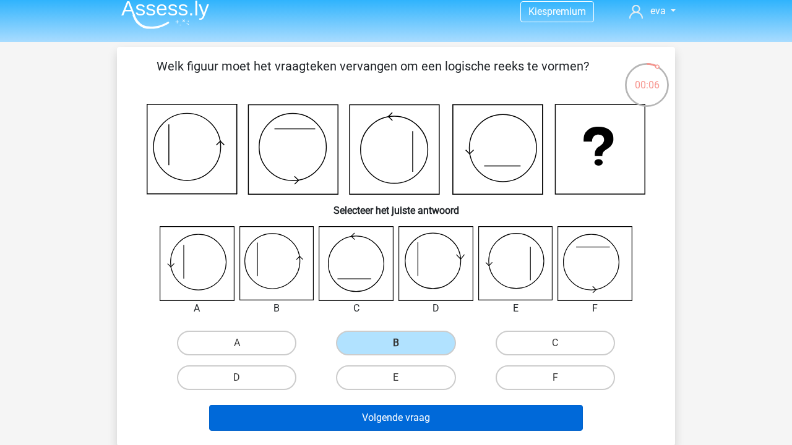
click at [505, 426] on button "Volgende vraag" at bounding box center [396, 418] width 374 height 26
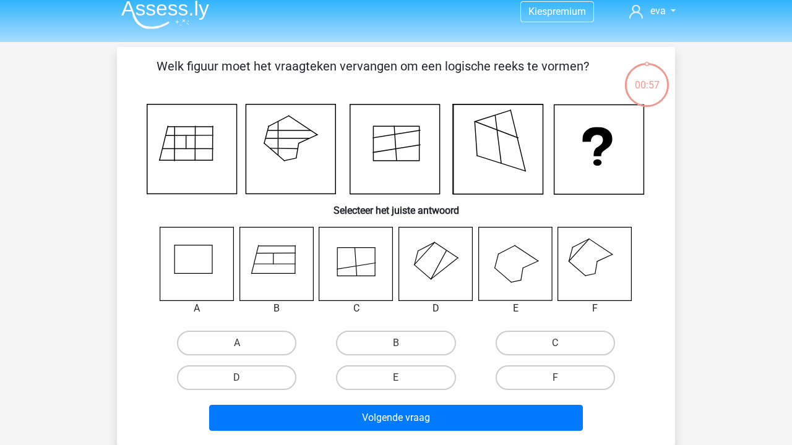
scroll to position [57, 0]
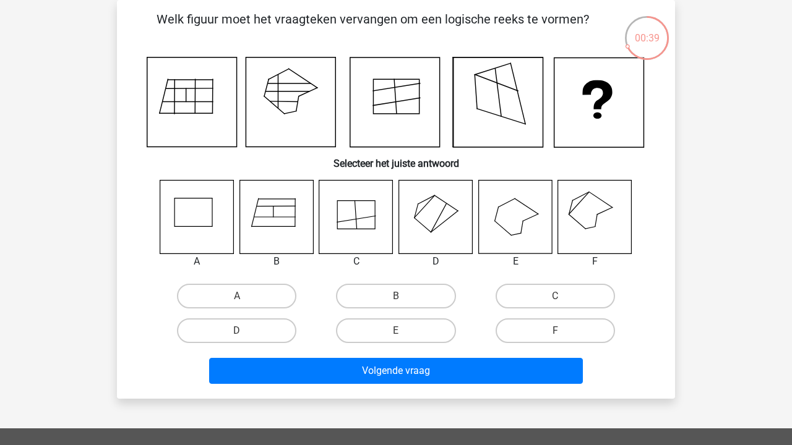
click at [593, 230] on icon at bounding box center [595, 217] width 74 height 74
click at [554, 330] on label "F" at bounding box center [554, 331] width 119 height 25
click at [555, 331] on input "F" at bounding box center [559, 335] width 8 height 8
radio input "true"
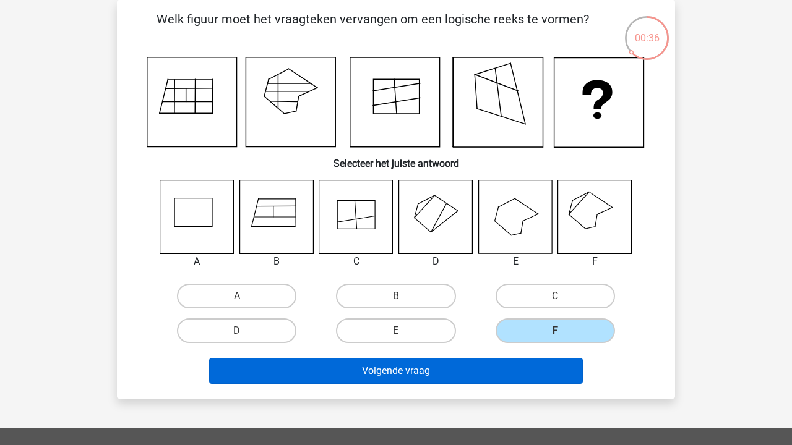
click at [478, 379] on button "Volgende vraag" at bounding box center [396, 371] width 374 height 26
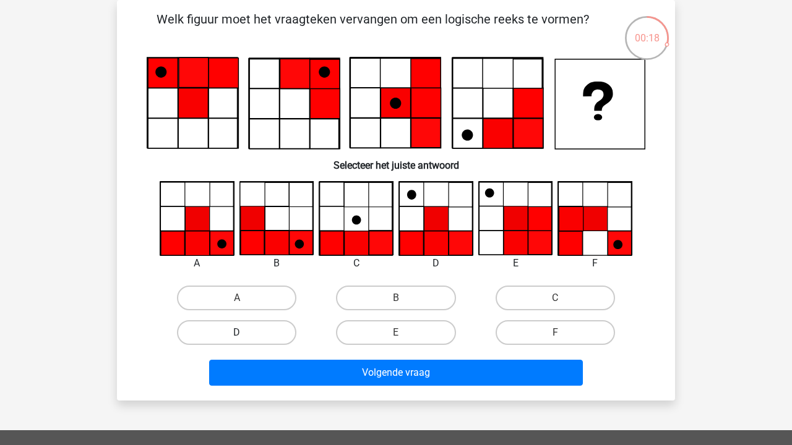
click at [283, 329] on label "D" at bounding box center [236, 332] width 119 height 25
click at [245, 333] on input "D" at bounding box center [241, 337] width 8 height 8
radio input "true"
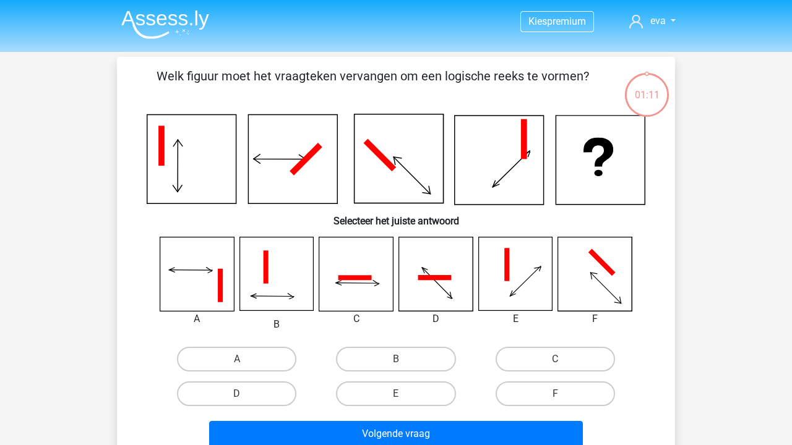
scroll to position [57, 0]
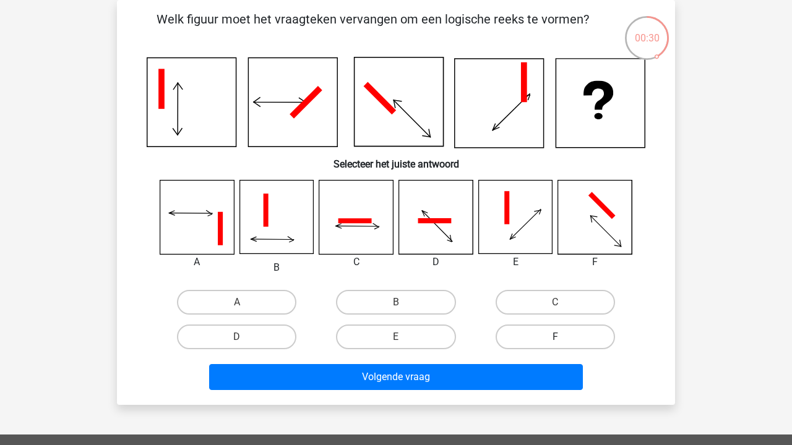
click at [584, 337] on label "F" at bounding box center [554, 337] width 119 height 25
click at [563, 337] on input "F" at bounding box center [559, 341] width 8 height 8
radio input "true"
click at [421, 306] on label "B" at bounding box center [395, 302] width 119 height 25
click at [404, 306] on input "B" at bounding box center [400, 306] width 8 height 8
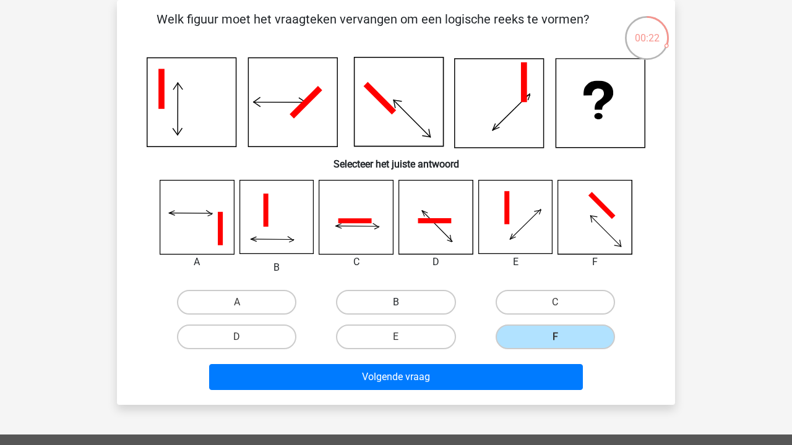
radio input "true"
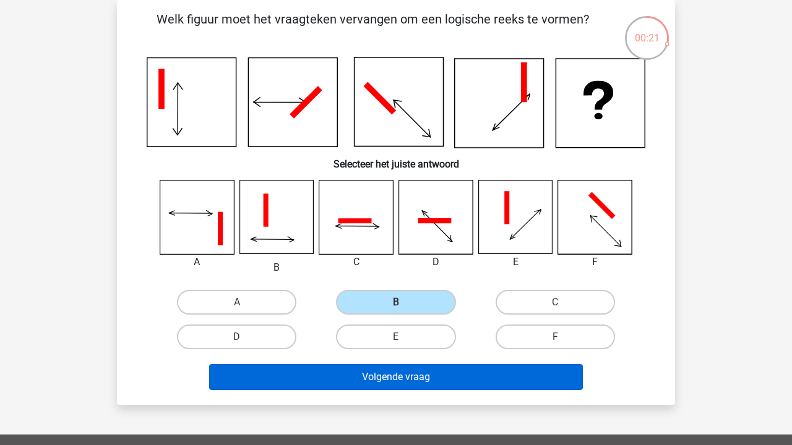
click at [426, 380] on button "Volgende vraag" at bounding box center [396, 377] width 374 height 26
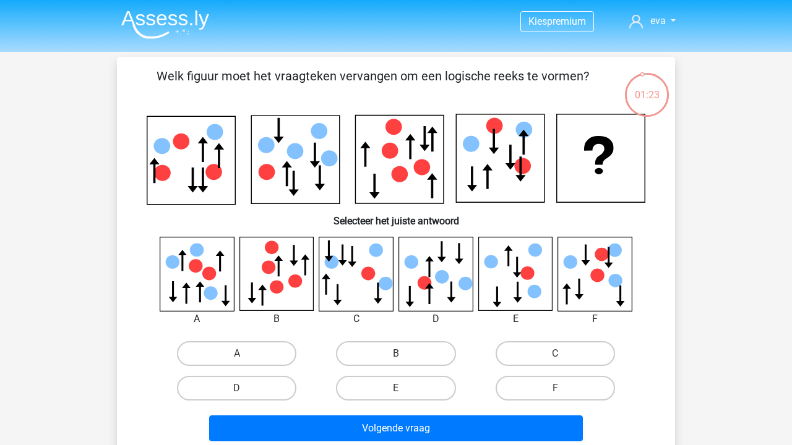
scroll to position [0, 0]
click at [413, 348] on label "B" at bounding box center [395, 353] width 119 height 25
click at [404, 354] on input "B" at bounding box center [400, 358] width 8 height 8
radio input "true"
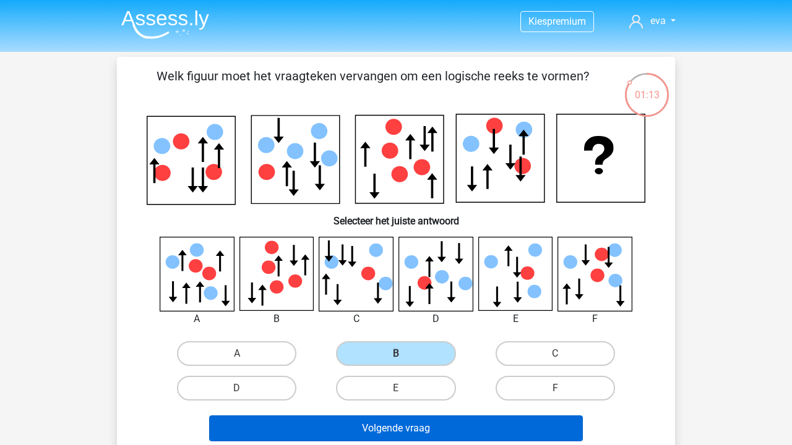
click at [438, 433] on button "Volgende vraag" at bounding box center [396, 429] width 374 height 26
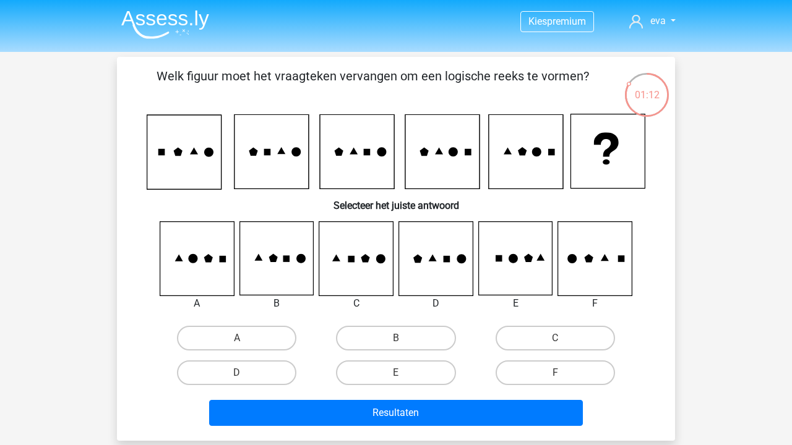
scroll to position [57, 0]
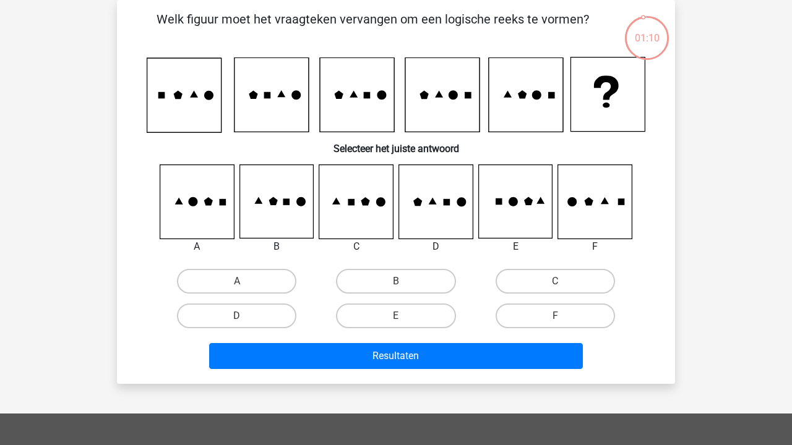
click at [555, 323] on input "F" at bounding box center [559, 320] width 8 height 8
radio input "true"
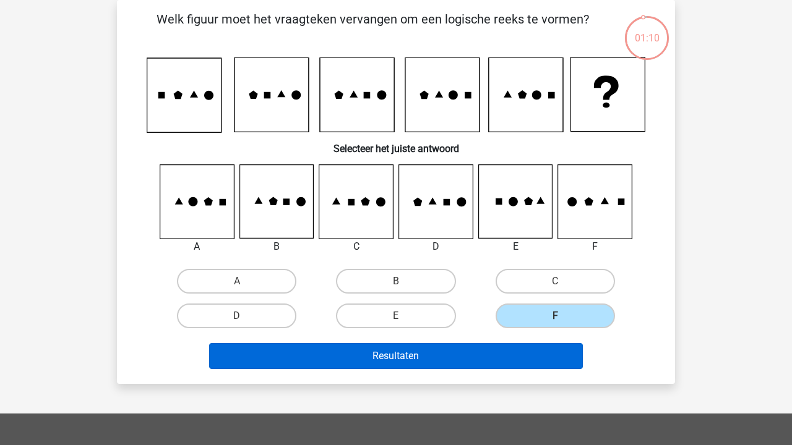
click at [528, 352] on button "Resultaten" at bounding box center [396, 356] width 374 height 26
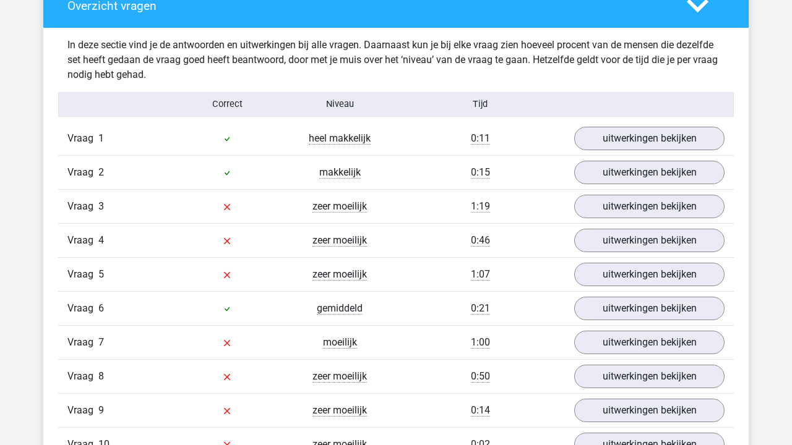
scroll to position [956, 0]
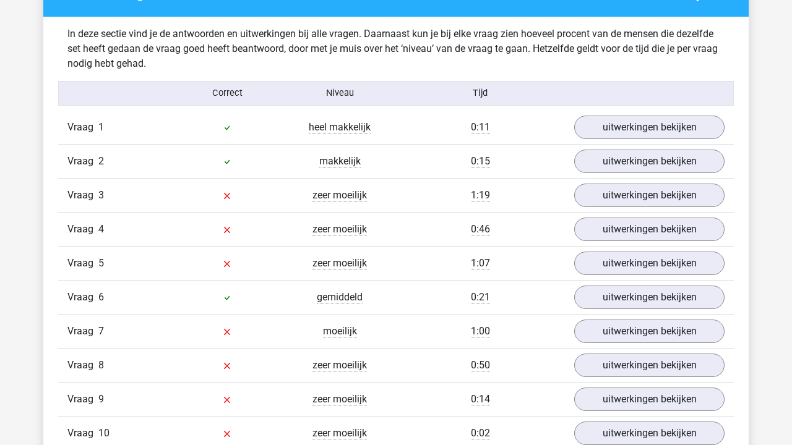
click at [624, 113] on div "Vraag 1 heel makkelijk 0:11 uitwerkingen bekijken" at bounding box center [395, 127] width 675 height 33
click at [621, 120] on link "uitwerkingen bekijken" at bounding box center [649, 127] width 173 height 27
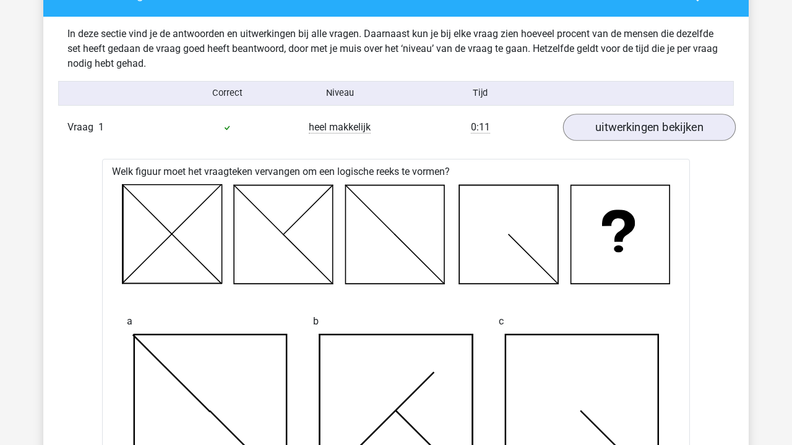
click at [621, 120] on link "uitwerkingen bekijken" at bounding box center [649, 127] width 173 height 27
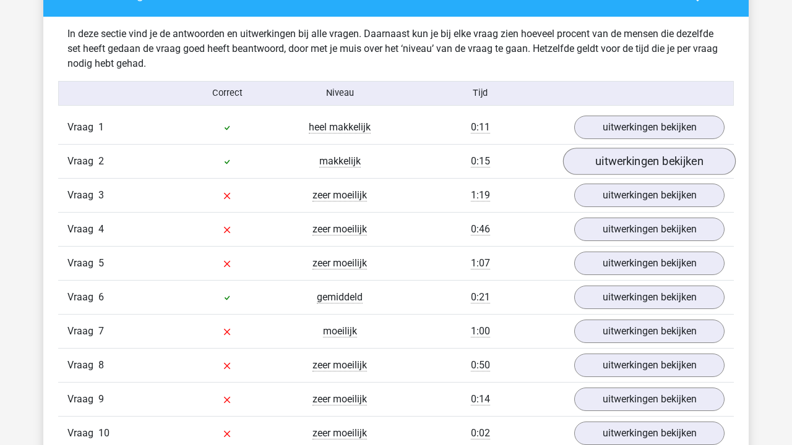
click at [617, 167] on link "uitwerkingen bekijken" at bounding box center [649, 161] width 173 height 27
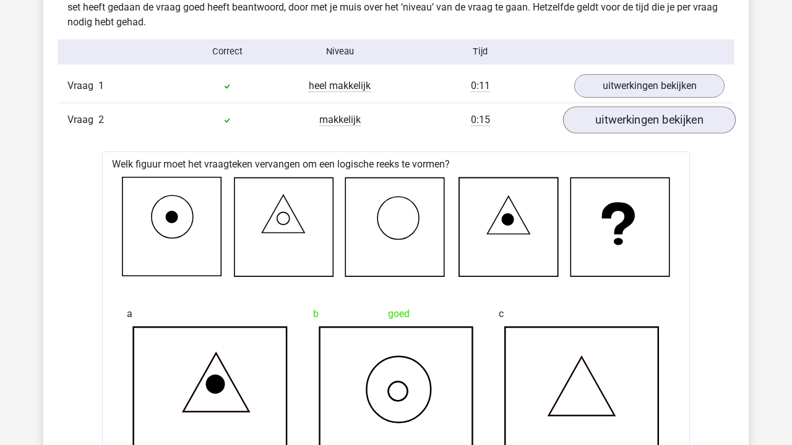
scroll to position [1021, 0]
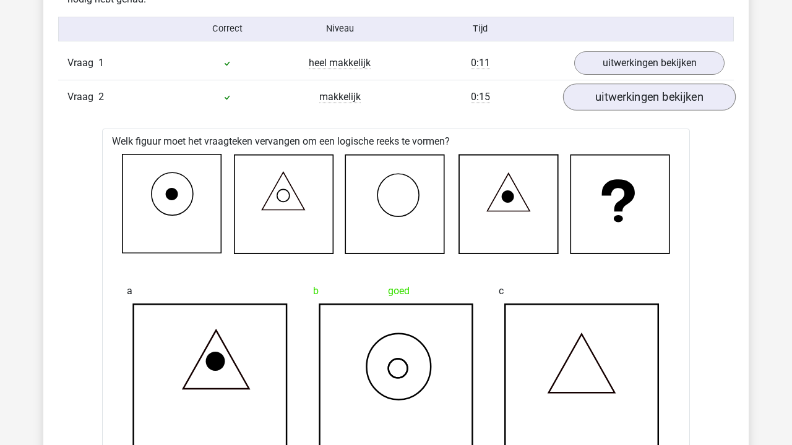
click at [617, 102] on link "uitwerkingen bekijken" at bounding box center [649, 97] width 173 height 27
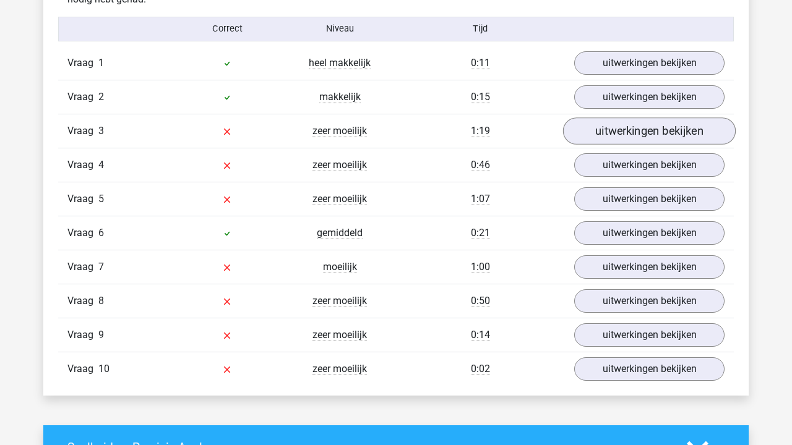
click at [619, 134] on link "uitwerkingen bekijken" at bounding box center [649, 131] width 173 height 27
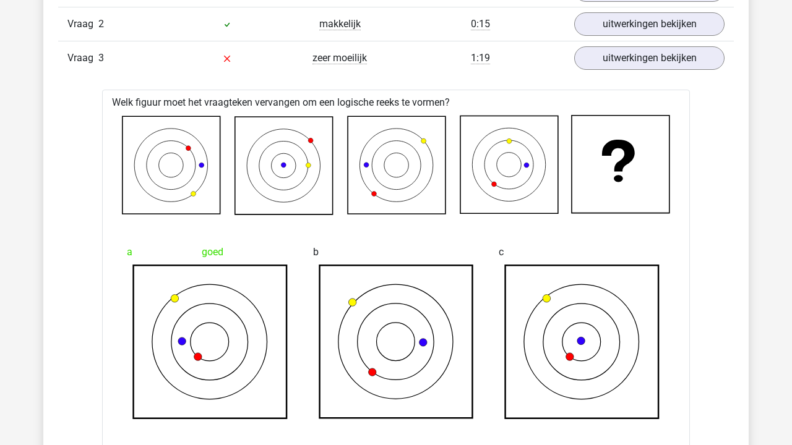
scroll to position [1099, 0]
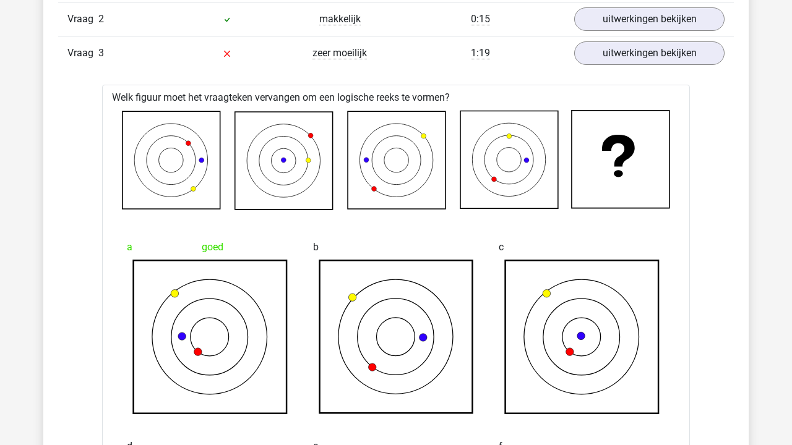
click at [185, 160] on icon at bounding box center [171, 160] width 98 height 98
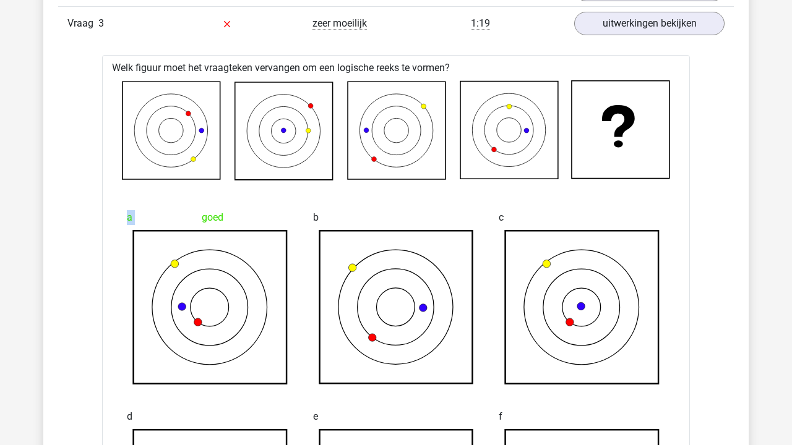
scroll to position [1021, 0]
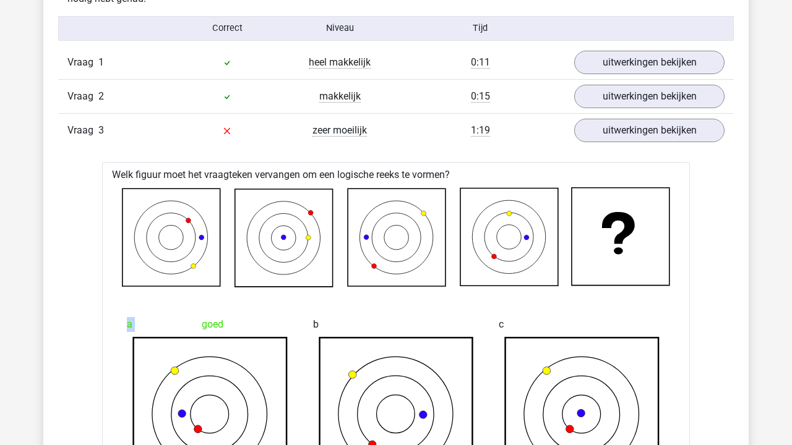
click at [493, 234] on icon at bounding box center [509, 237] width 98 height 98
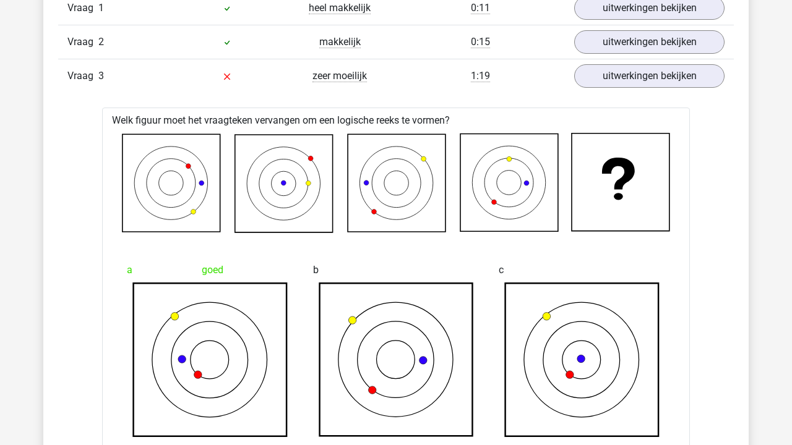
scroll to position [1091, 0]
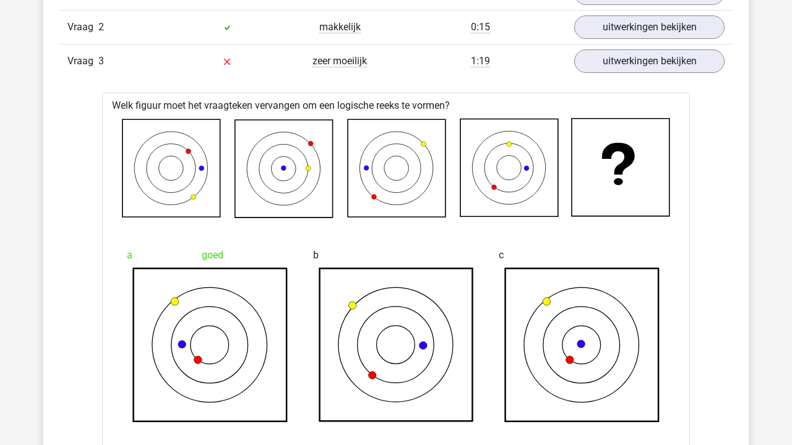
click at [491, 166] on icon at bounding box center [509, 168] width 98 height 98
click at [505, 167] on icon at bounding box center [509, 168] width 98 height 98
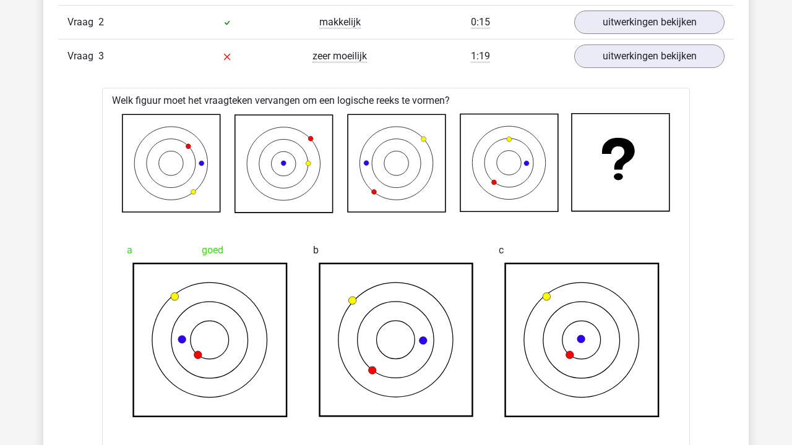
scroll to position [988, 0]
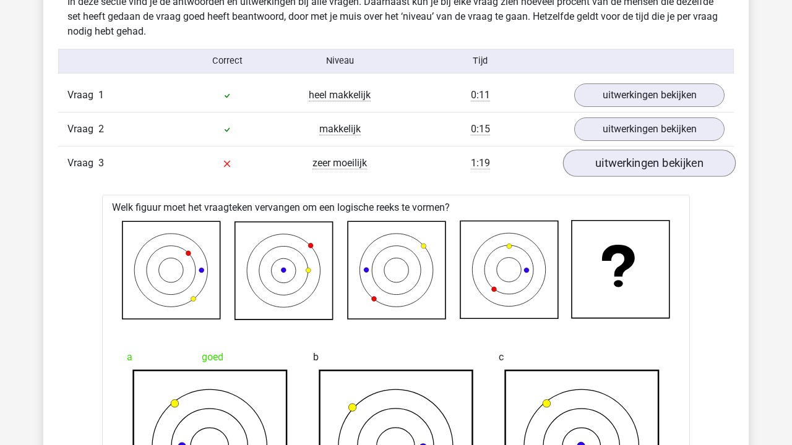
click at [662, 151] on link "uitwerkingen bekijken" at bounding box center [649, 163] width 173 height 27
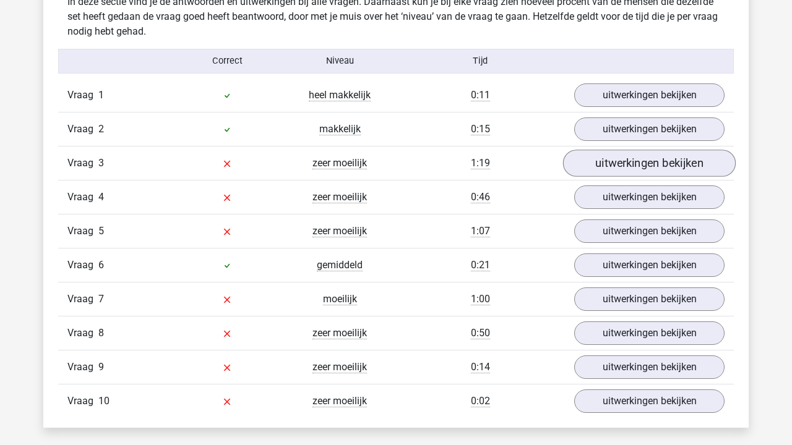
click at [654, 163] on link "uitwerkingen bekijken" at bounding box center [649, 163] width 173 height 27
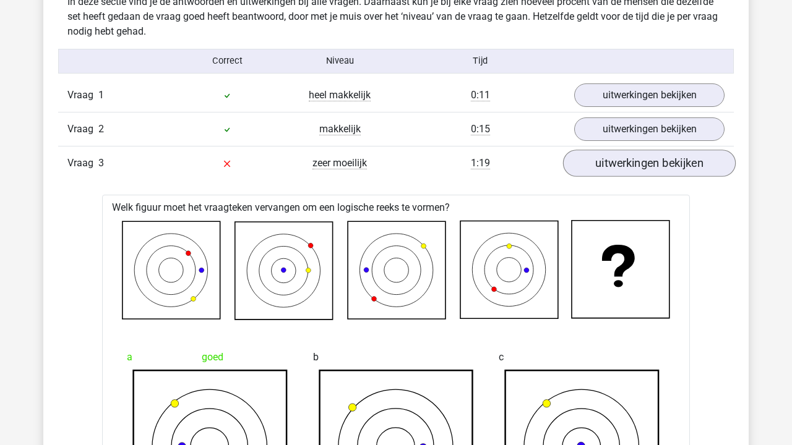
click at [654, 163] on link "uitwerkingen bekijken" at bounding box center [649, 163] width 173 height 27
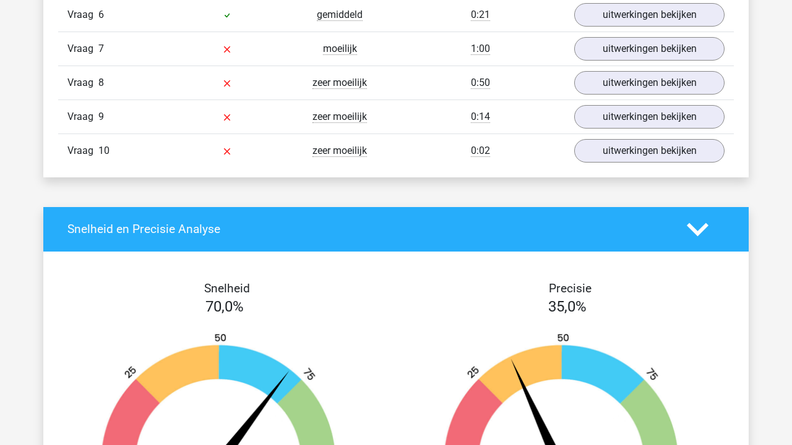
scroll to position [1159, 0]
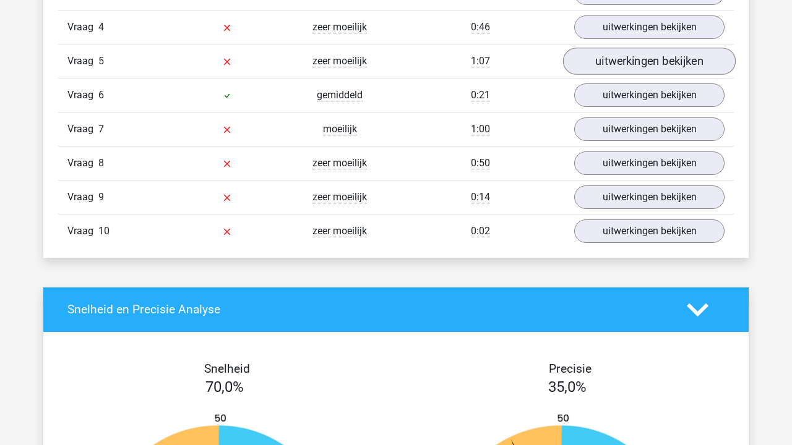
click at [684, 57] on link "uitwerkingen bekijken" at bounding box center [649, 61] width 173 height 27
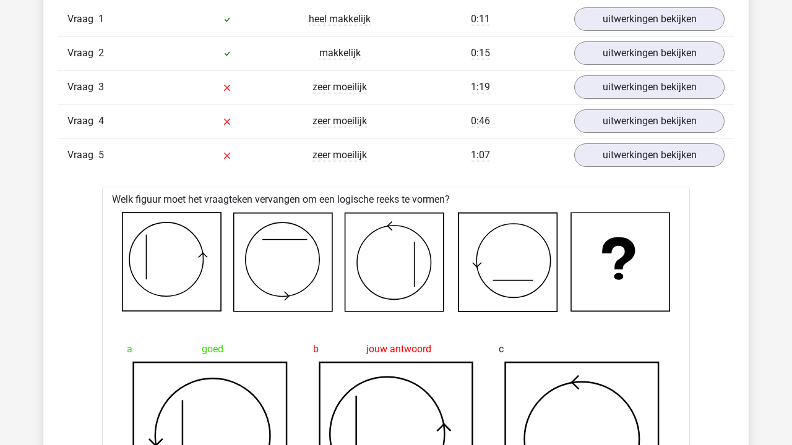
scroll to position [1033, 0]
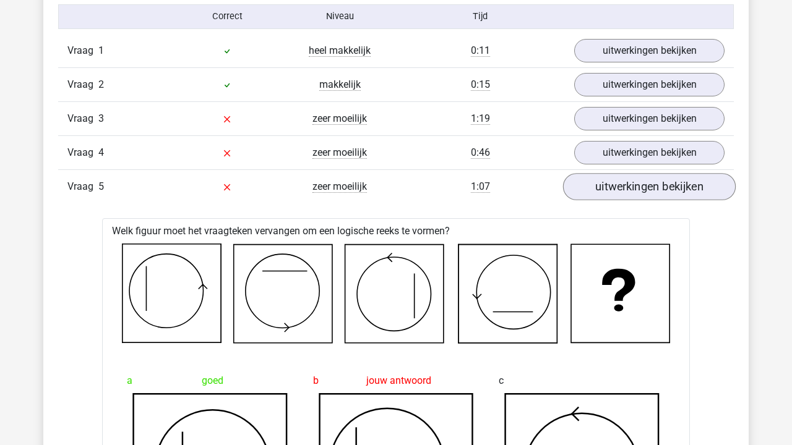
click at [658, 197] on link "uitwerkingen bekijken" at bounding box center [649, 186] width 173 height 27
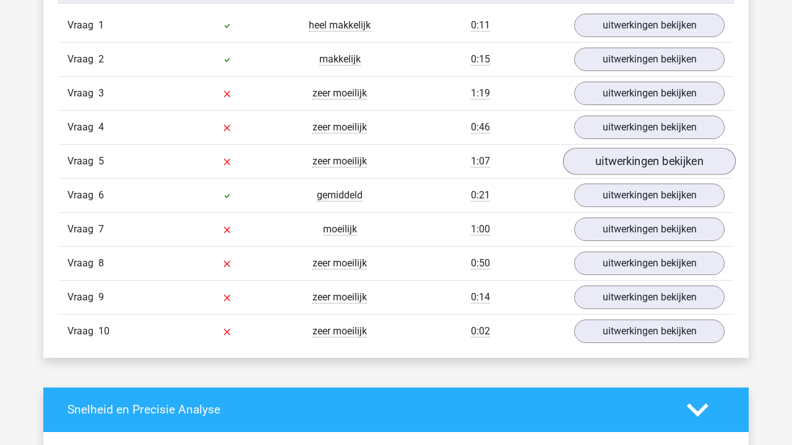
scroll to position [1060, 0]
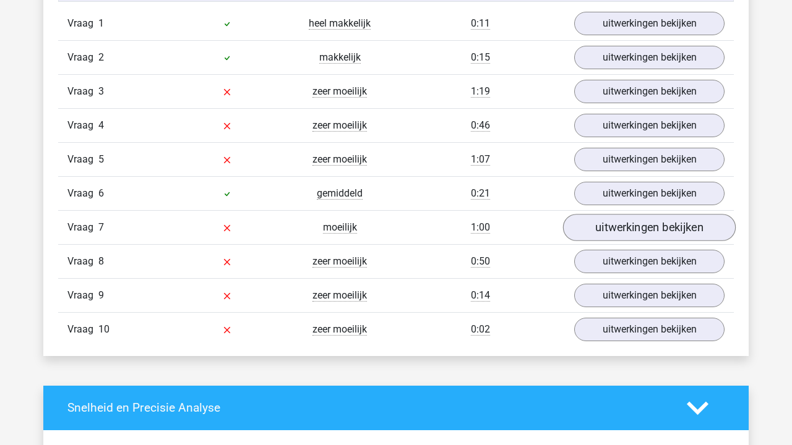
click at [658, 228] on link "uitwerkingen bekijken" at bounding box center [649, 227] width 173 height 27
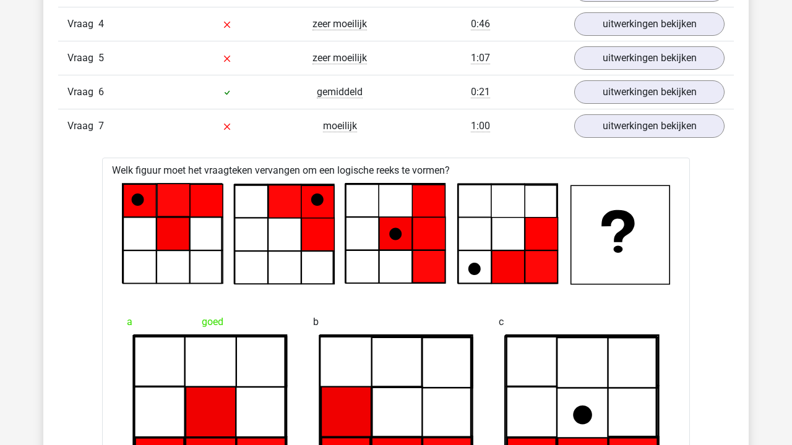
scroll to position [1158, 0]
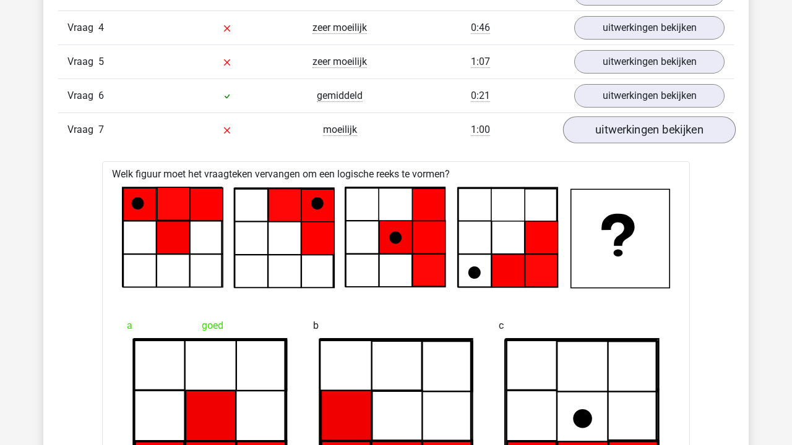
click at [635, 135] on link "uitwerkingen bekijken" at bounding box center [649, 129] width 173 height 27
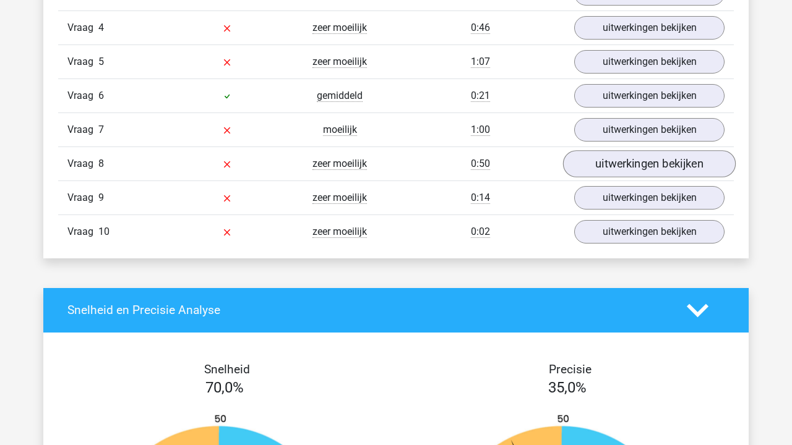
click at [630, 164] on link "uitwerkingen bekijken" at bounding box center [649, 163] width 173 height 27
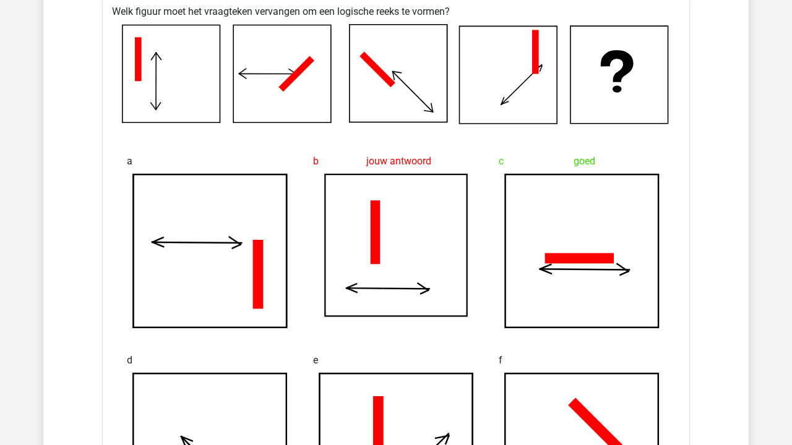
scroll to position [1055, 0]
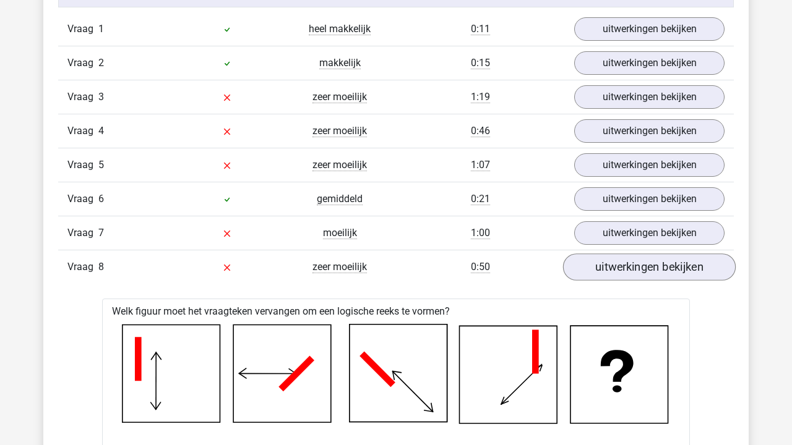
click at [646, 272] on link "uitwerkingen bekijken" at bounding box center [649, 267] width 173 height 27
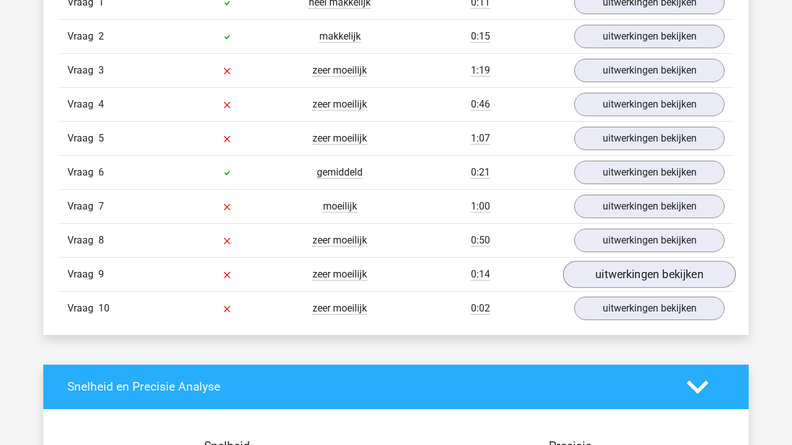
click at [646, 272] on link "uitwerkingen bekijken" at bounding box center [649, 274] width 173 height 27
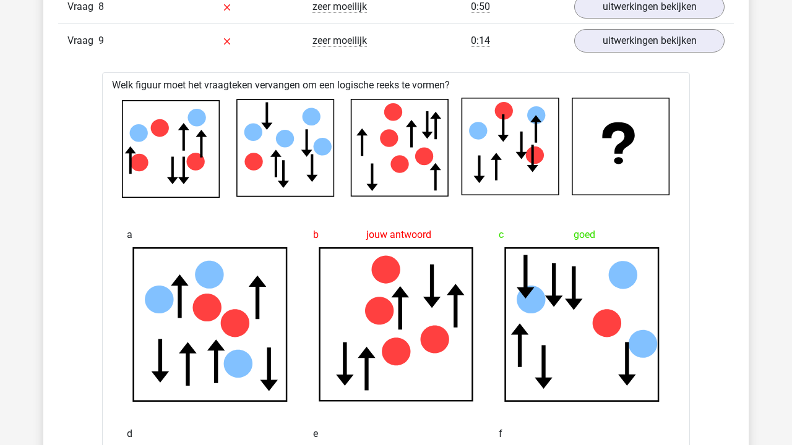
scroll to position [1317, 0]
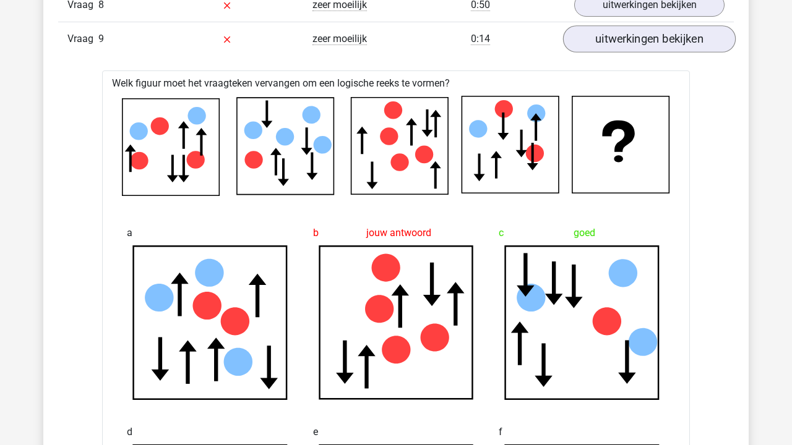
click at [666, 33] on link "uitwerkingen bekijken" at bounding box center [649, 38] width 173 height 27
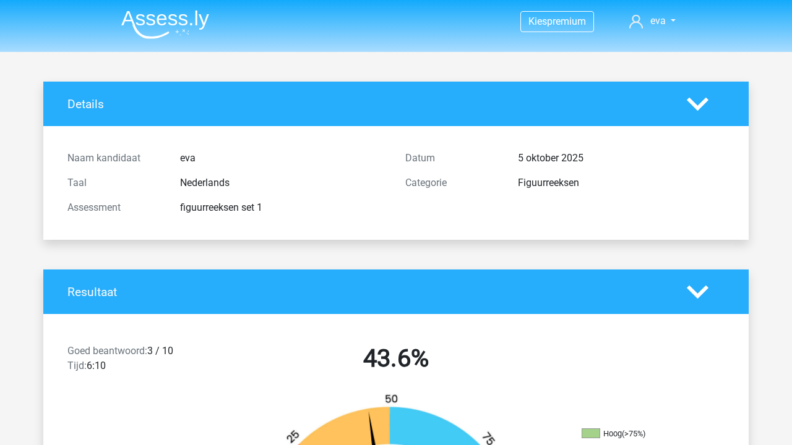
scroll to position [0, 0]
click at [153, 30] on img at bounding box center [165, 24] width 88 height 29
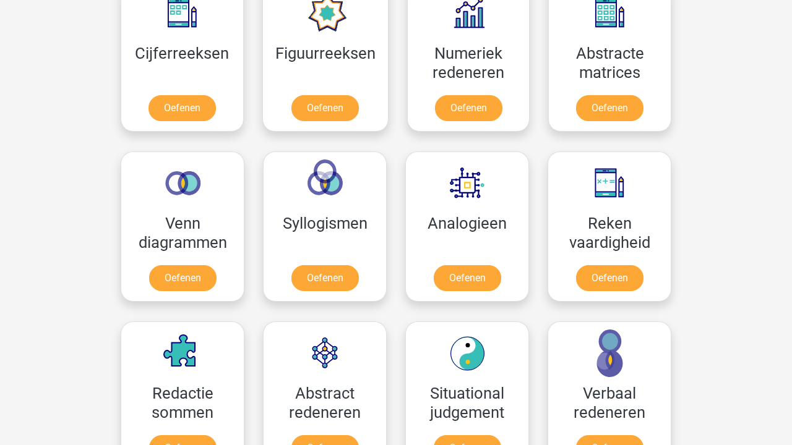
scroll to position [491, 0]
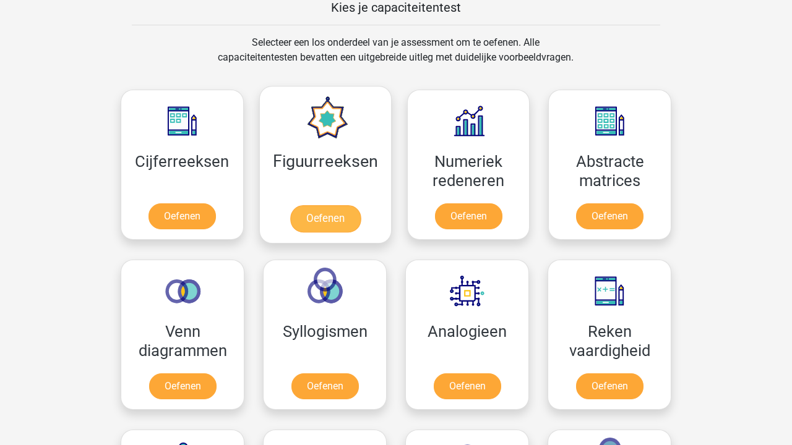
click at [336, 205] on link "Oefenen" at bounding box center [324, 218] width 71 height 27
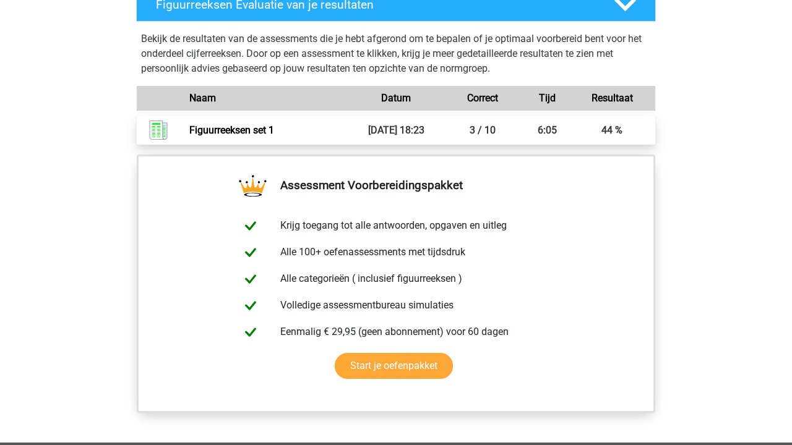
scroll to position [705, 0]
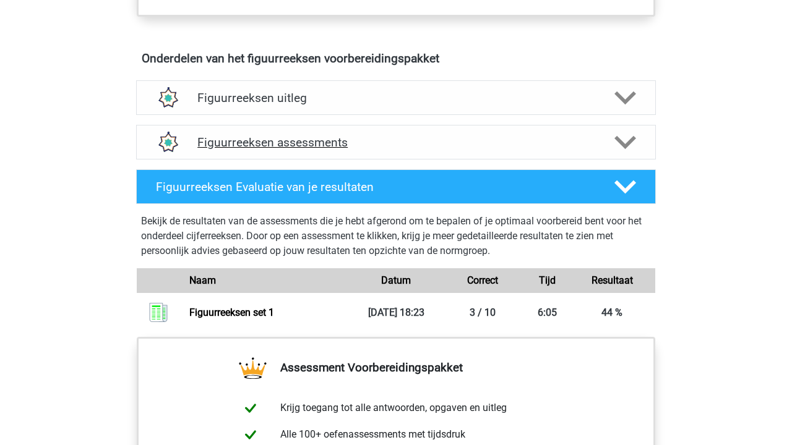
click at [369, 151] on div "Figuurreeksen assessments" at bounding box center [396, 142] width 520 height 35
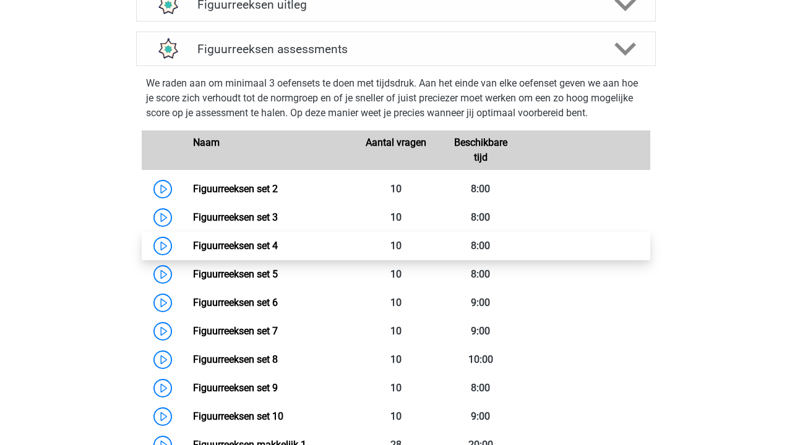
scroll to position [799, 0]
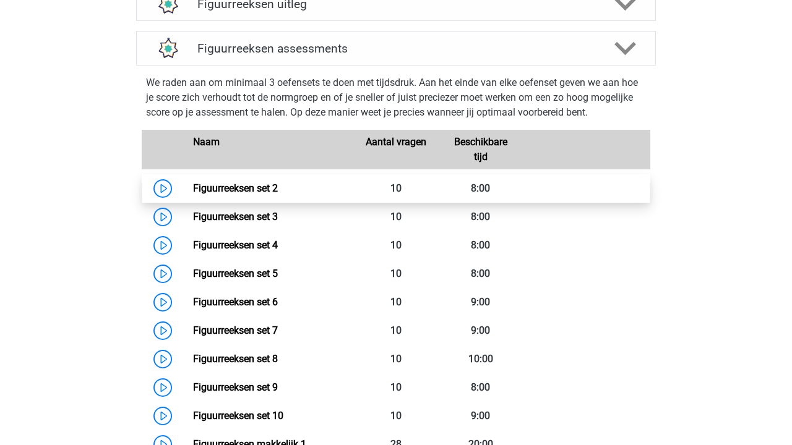
click at [278, 182] on link "Figuurreeksen set 2" at bounding box center [235, 188] width 85 height 12
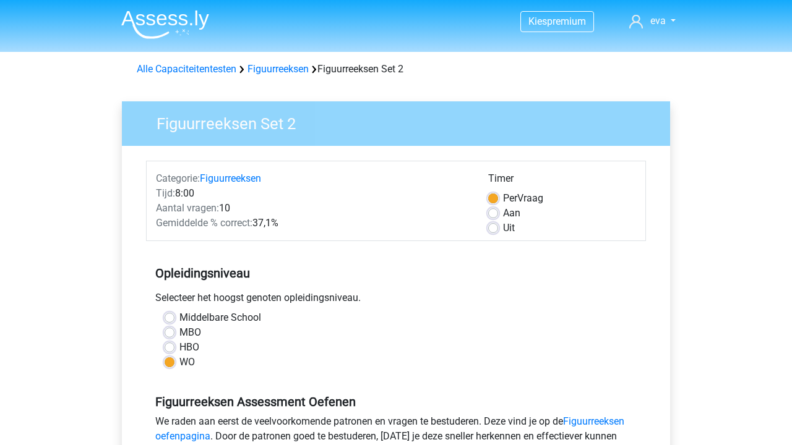
scroll to position [281, 0]
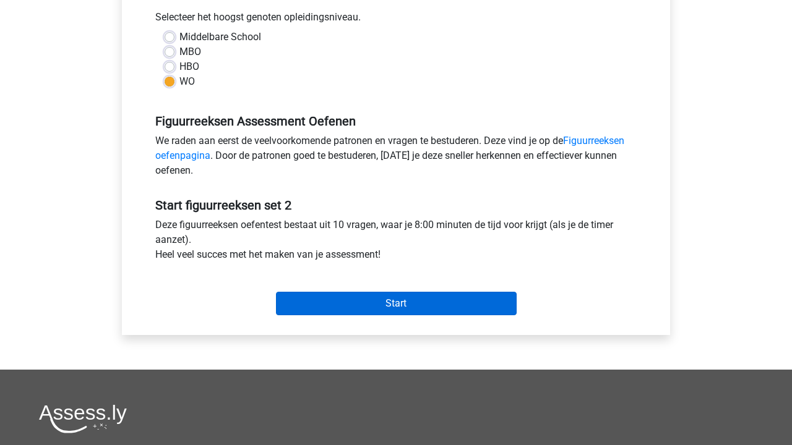
click at [380, 307] on input "Start" at bounding box center [396, 304] width 241 height 24
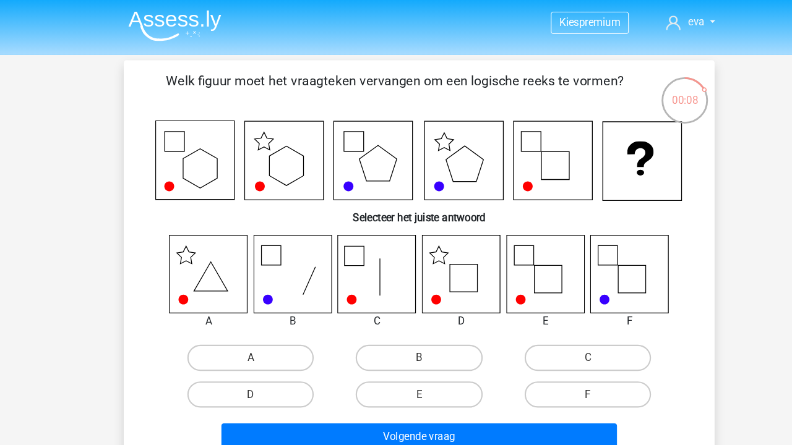
click at [449, 259] on icon at bounding box center [436, 259] width 74 height 74
click at [442, 266] on icon at bounding box center [436, 259] width 74 height 74
click at [270, 376] on label "D" at bounding box center [236, 373] width 119 height 25
click at [245, 376] on input "D" at bounding box center [241, 377] width 8 height 8
radio input "true"
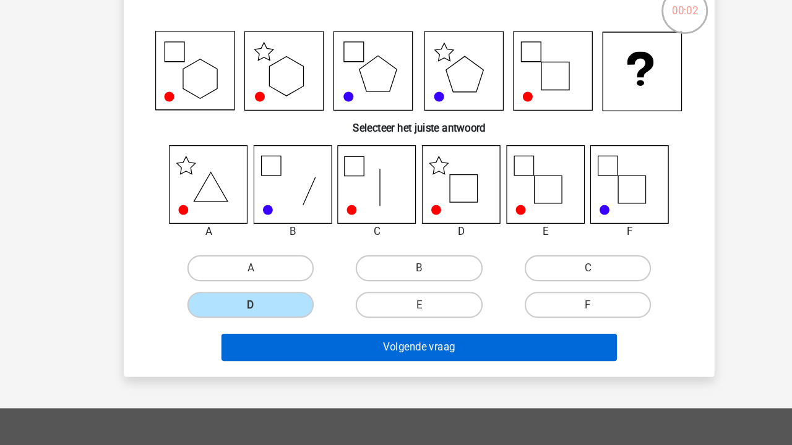
click at [334, 340] on button "Volgende vraag" at bounding box center [396, 353] width 374 height 26
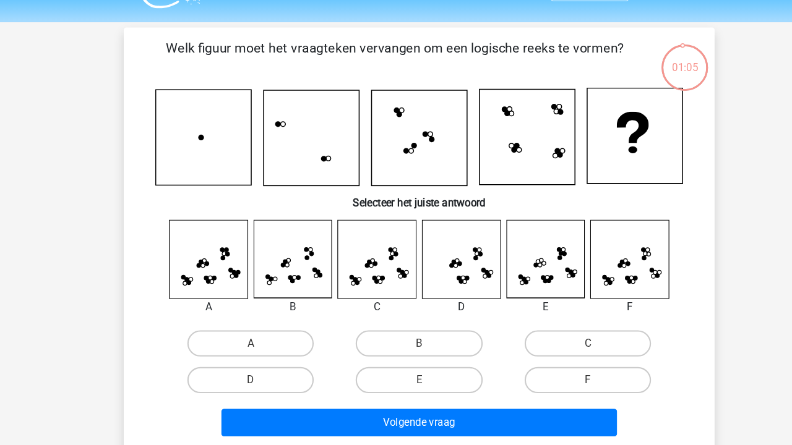
scroll to position [29, 0]
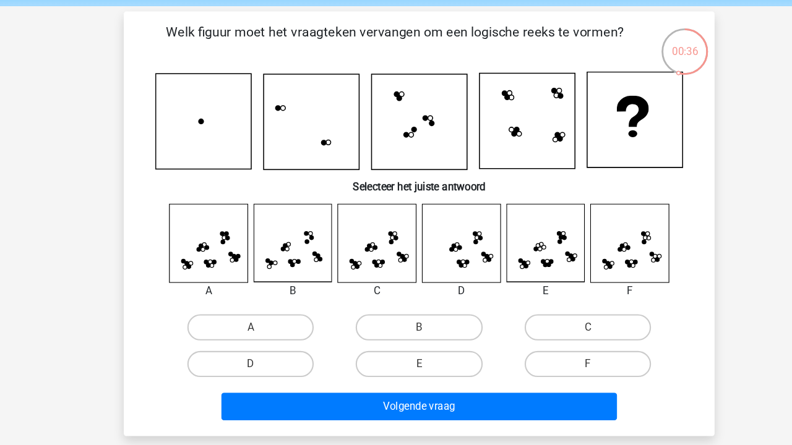
click at [591, 251] on icon at bounding box center [590, 253] width 4 height 4
click at [556, 349] on label "F" at bounding box center [554, 361] width 119 height 25
click at [556, 361] on input "F" at bounding box center [559, 365] width 8 height 8
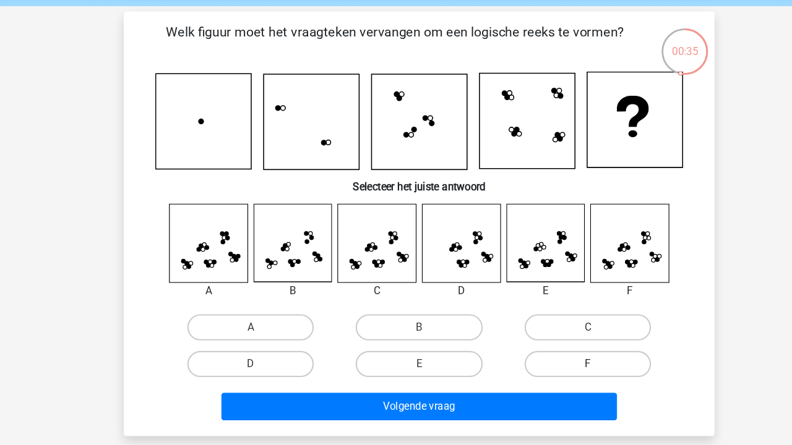
radio input "true"
click at [444, 236] on icon at bounding box center [436, 247] width 74 height 74
click at [281, 349] on label "D" at bounding box center [236, 361] width 119 height 25
click at [245, 361] on input "D" at bounding box center [241, 365] width 8 height 8
radio input "true"
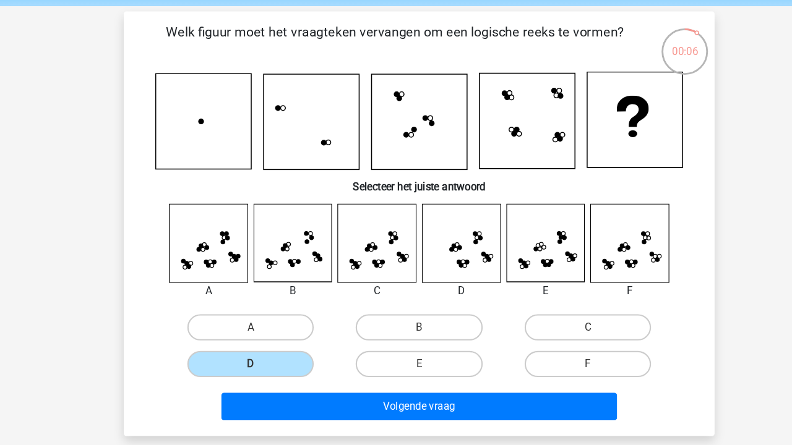
click at [453, 232] on icon at bounding box center [436, 247] width 74 height 74
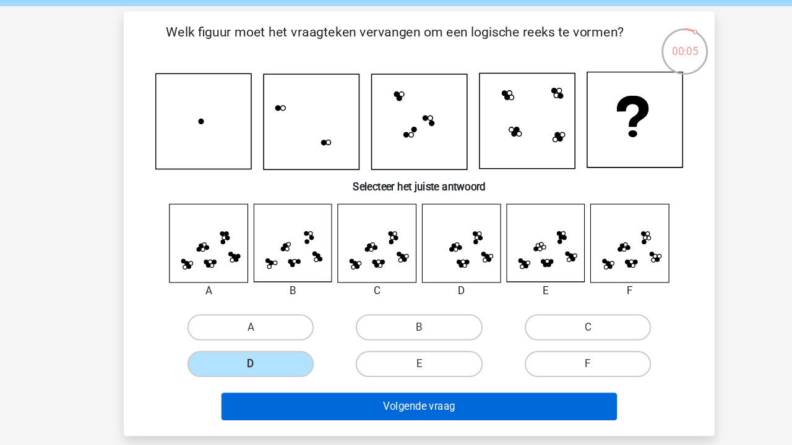
click at [449, 388] on button "Volgende vraag" at bounding box center [396, 401] width 374 height 26
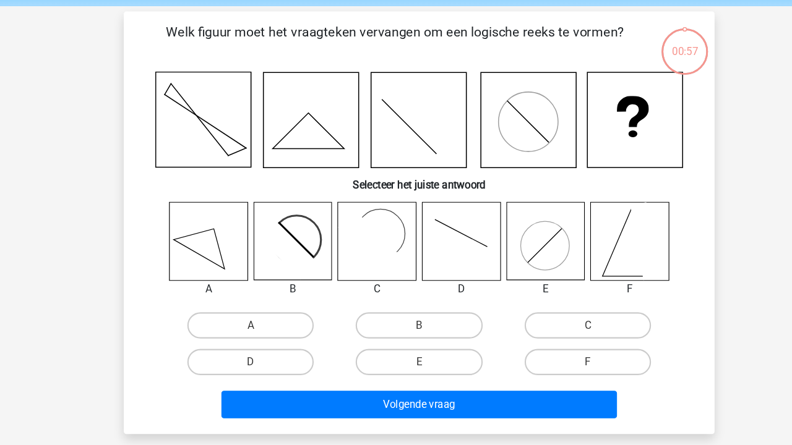
scroll to position [32, 0]
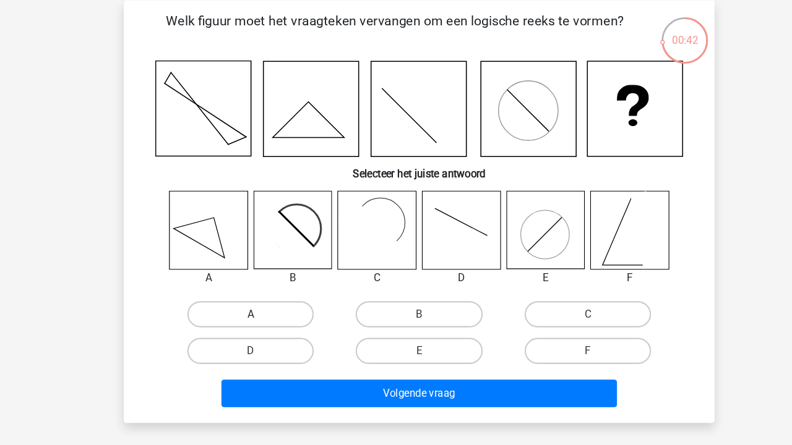
click at [243, 309] on label "A" at bounding box center [236, 321] width 119 height 25
click at [243, 322] on input "A" at bounding box center [241, 326] width 8 height 8
radio input "true"
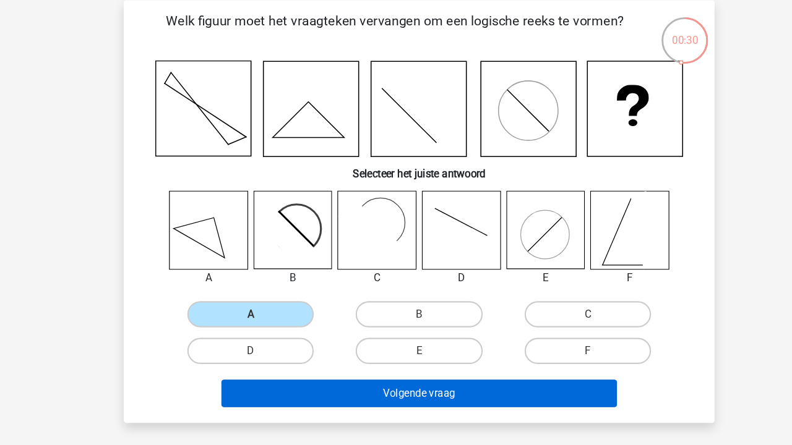
click at [348, 384] on button "Volgende vraag" at bounding box center [396, 397] width 374 height 26
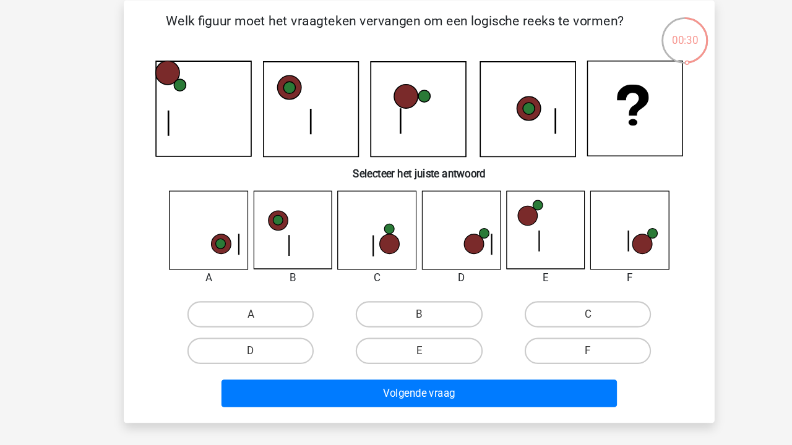
click at [349, 220] on icon at bounding box center [356, 242] width 74 height 74
click at [605, 246] on icon at bounding box center [595, 242] width 74 height 74
click at [530, 344] on label "F" at bounding box center [554, 356] width 119 height 25
click at [555, 356] on input "F" at bounding box center [559, 360] width 8 height 8
radio input "true"
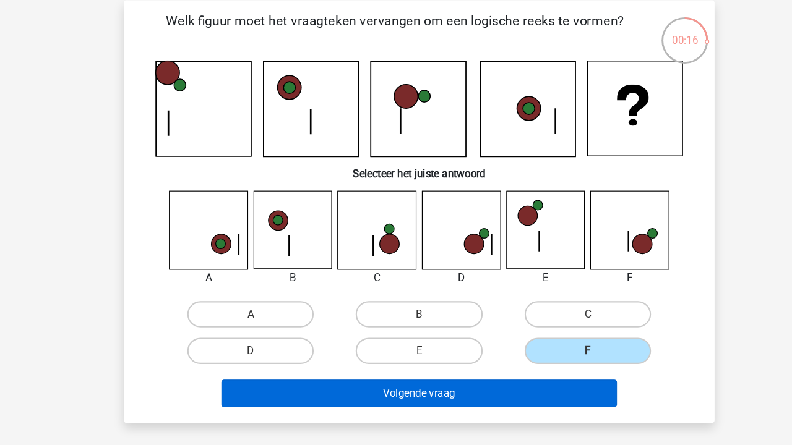
click at [523, 384] on button "Volgende vraag" at bounding box center [396, 397] width 374 height 26
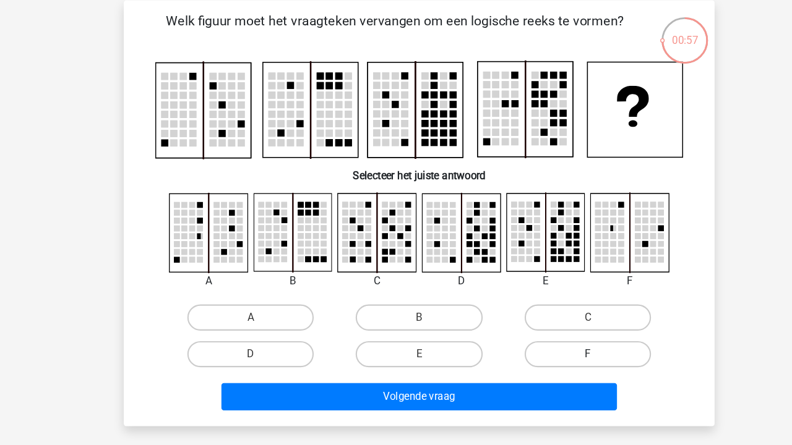
click at [552, 347] on label "F" at bounding box center [554, 359] width 119 height 25
click at [555, 359] on input "F" at bounding box center [559, 363] width 8 height 8
radio input "true"
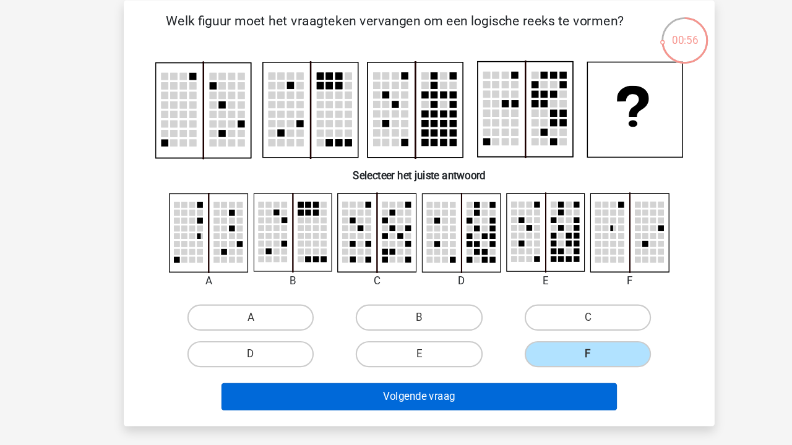
click at [532, 387] on button "Volgende vraag" at bounding box center [396, 400] width 374 height 26
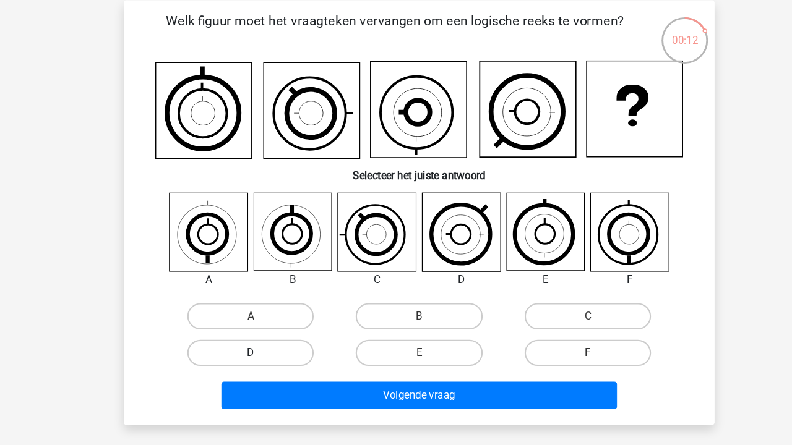
click at [258, 346] on label "D" at bounding box center [236, 358] width 119 height 25
click at [245, 358] on input "D" at bounding box center [241, 362] width 8 height 8
radio input "true"
click at [265, 311] on label "A" at bounding box center [236, 323] width 119 height 25
click at [245, 324] on input "A" at bounding box center [241, 328] width 8 height 8
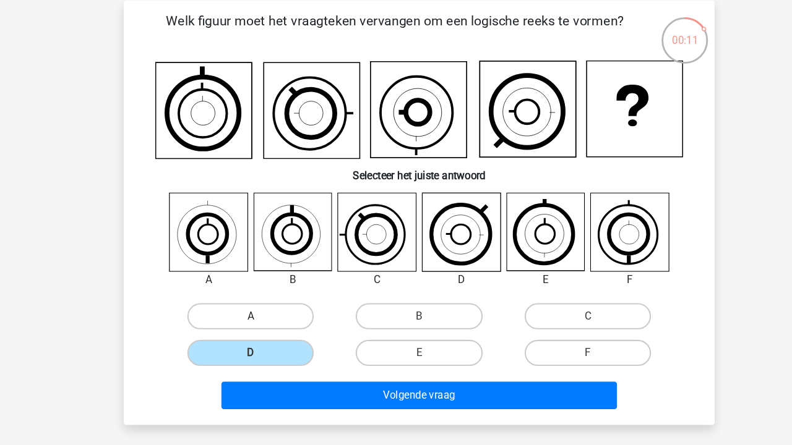
radio input "true"
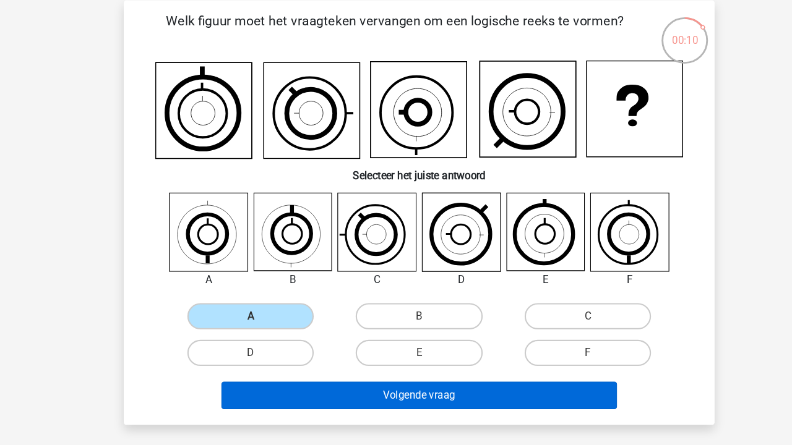
click at [358, 385] on button "Volgende vraag" at bounding box center [396, 398] width 374 height 26
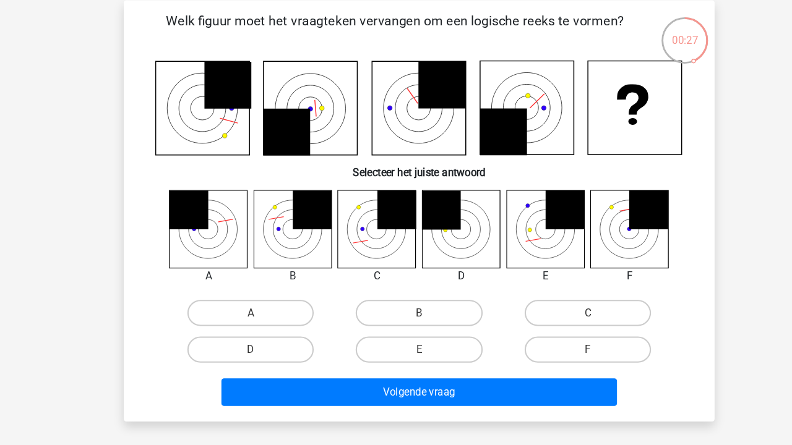
click at [341, 212] on icon at bounding box center [356, 241] width 74 height 74
click at [528, 308] on label "C" at bounding box center [554, 320] width 119 height 25
click at [555, 320] on input "C" at bounding box center [559, 324] width 8 height 8
radio input "true"
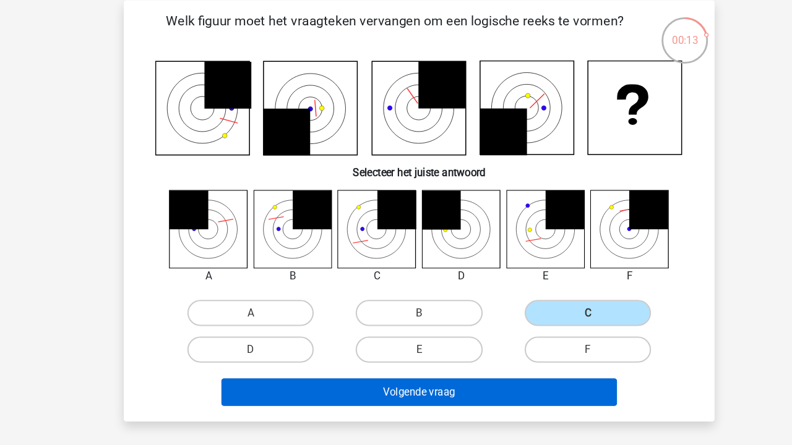
click at [510, 382] on button "Volgende vraag" at bounding box center [396, 395] width 374 height 26
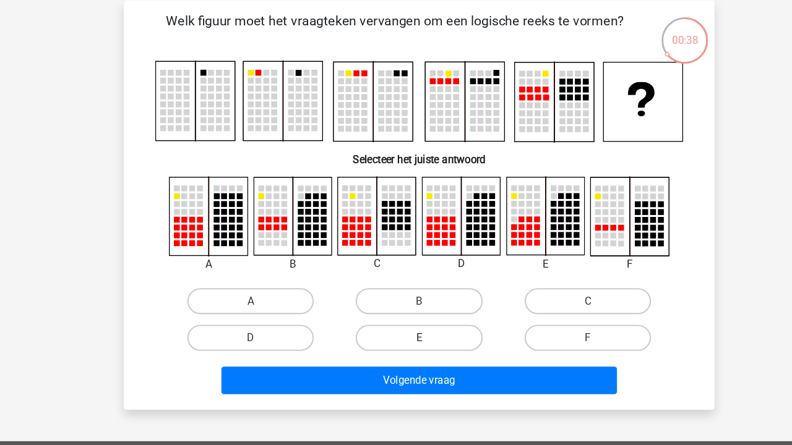
click at [419, 332] on label "E" at bounding box center [395, 344] width 119 height 25
click at [404, 344] on input "E" at bounding box center [400, 348] width 8 height 8
radio input "true"
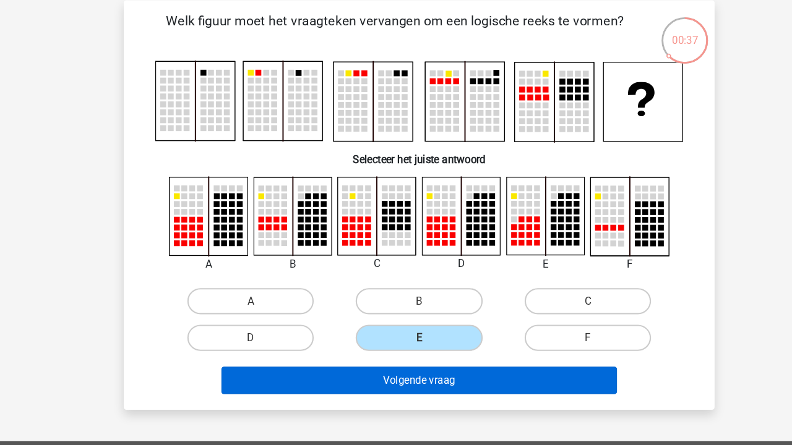
click at [418, 371] on button "Volgende vraag" at bounding box center [396, 384] width 374 height 26
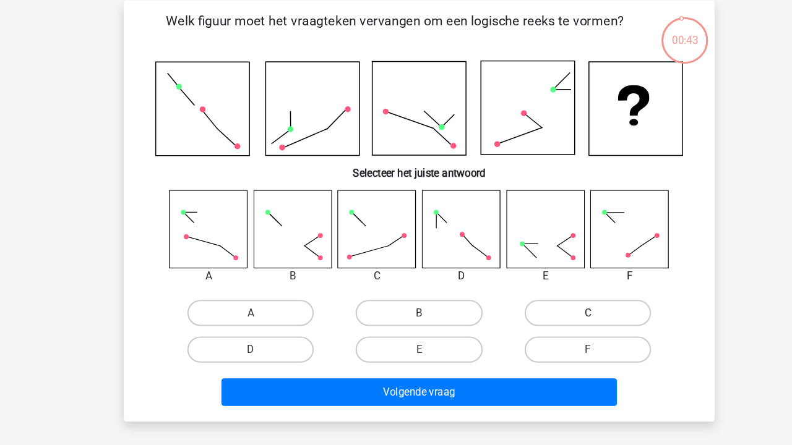
click at [591, 308] on label "C" at bounding box center [554, 320] width 119 height 25
click at [563, 320] on input "C" at bounding box center [559, 324] width 8 height 8
radio input "true"
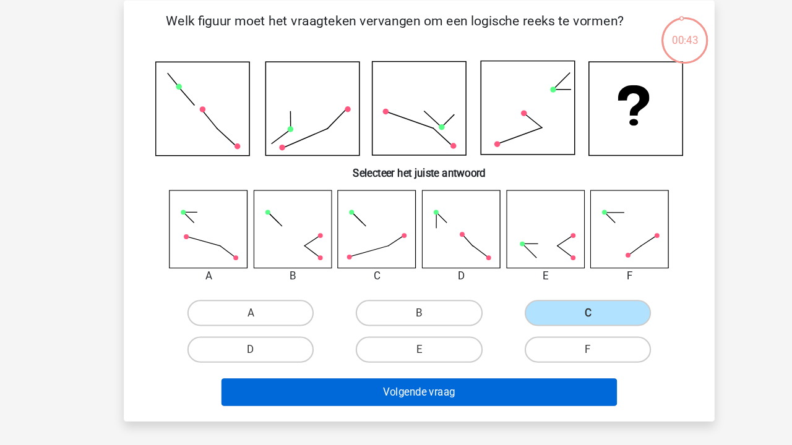
click at [545, 382] on button "Volgende vraag" at bounding box center [396, 395] width 374 height 26
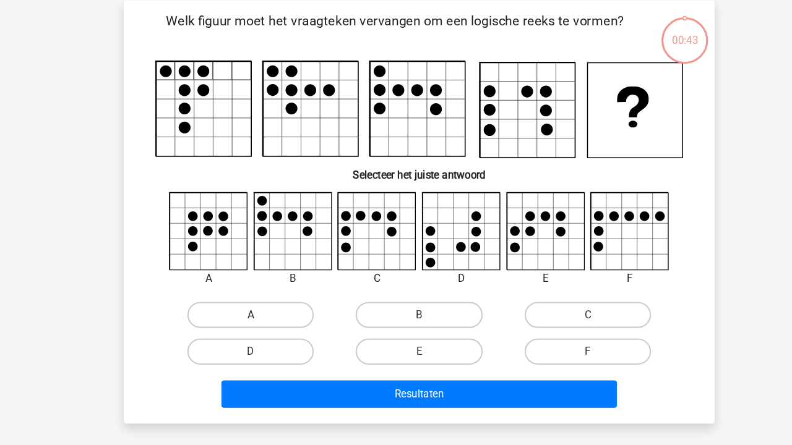
click at [272, 310] on label "A" at bounding box center [236, 322] width 119 height 25
click at [245, 322] on input "A" at bounding box center [241, 326] width 8 height 8
radio input "true"
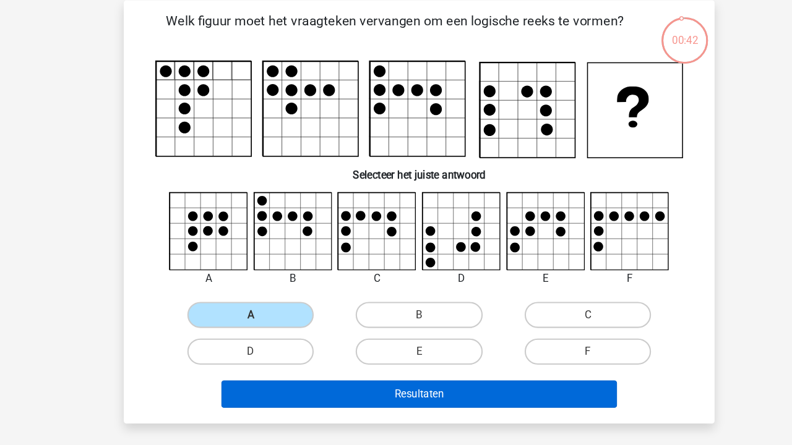
click at [316, 384] on button "Resultaten" at bounding box center [396, 397] width 374 height 26
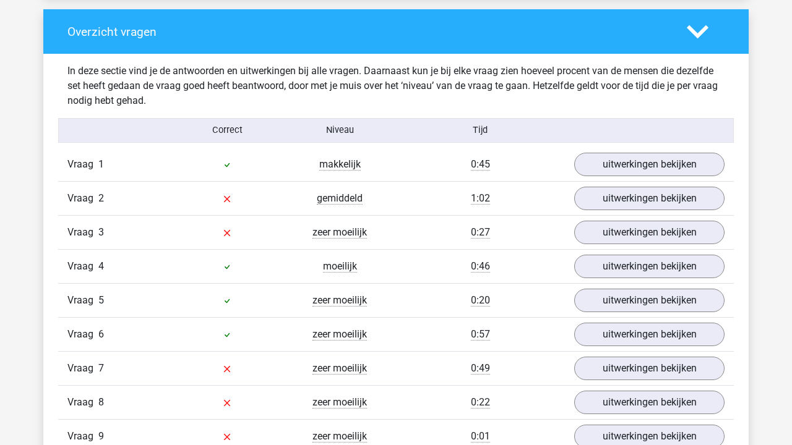
scroll to position [907, 0]
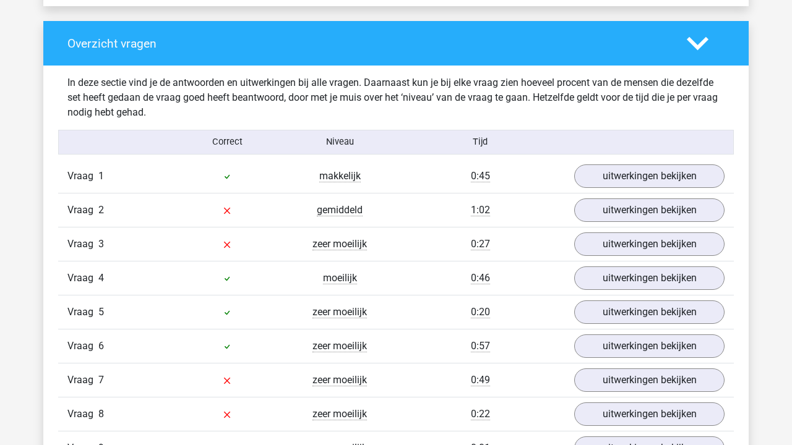
click at [636, 189] on div "Vraag 1 makkelijk 0:45 uitwerkingen bekijken" at bounding box center [395, 176] width 675 height 33
click at [636, 181] on link "uitwerkingen bekijken" at bounding box center [649, 176] width 173 height 27
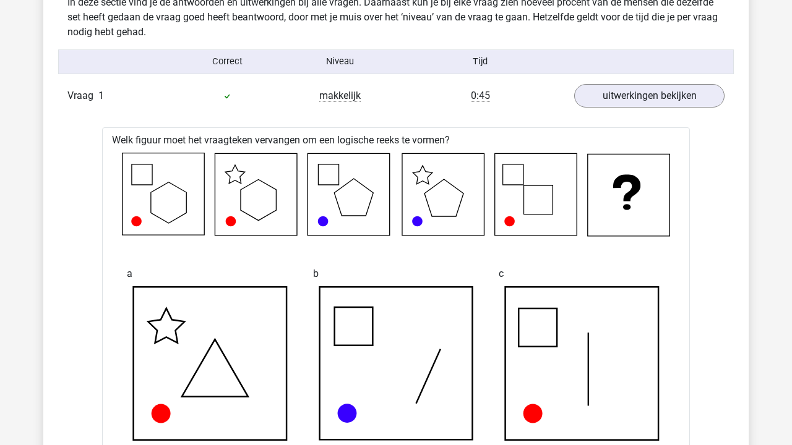
scroll to position [982, 0]
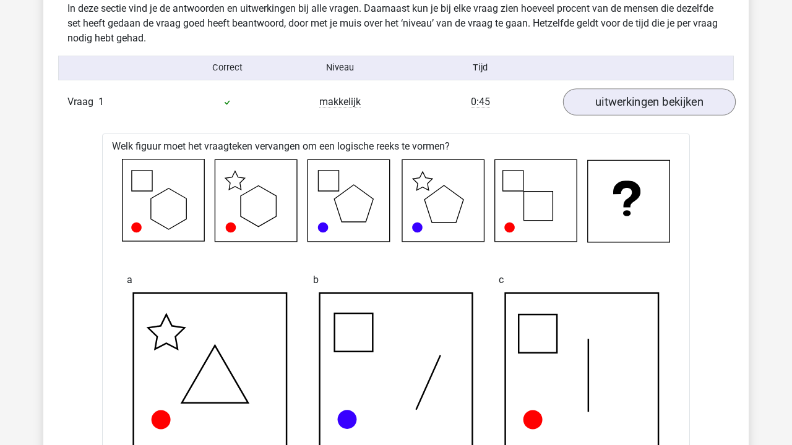
click at [638, 102] on link "uitwerkingen bekijken" at bounding box center [649, 101] width 173 height 27
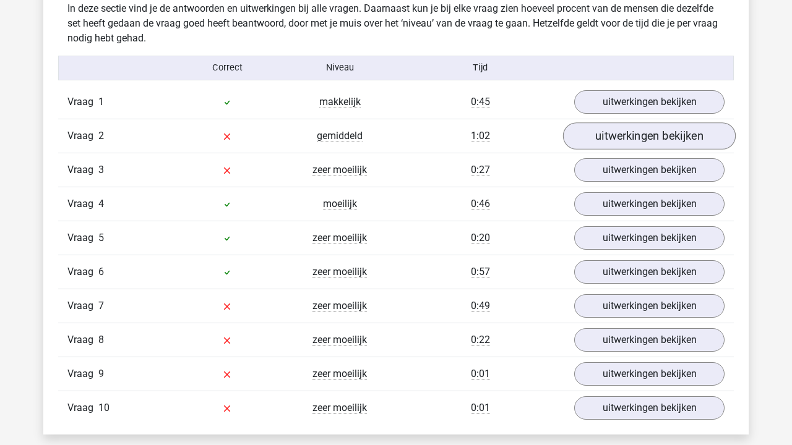
click at [633, 134] on link "uitwerkingen bekijken" at bounding box center [649, 135] width 173 height 27
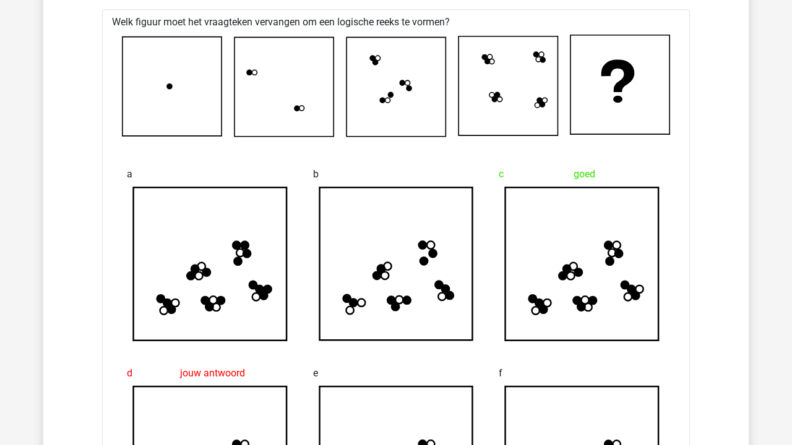
scroll to position [1139, 0]
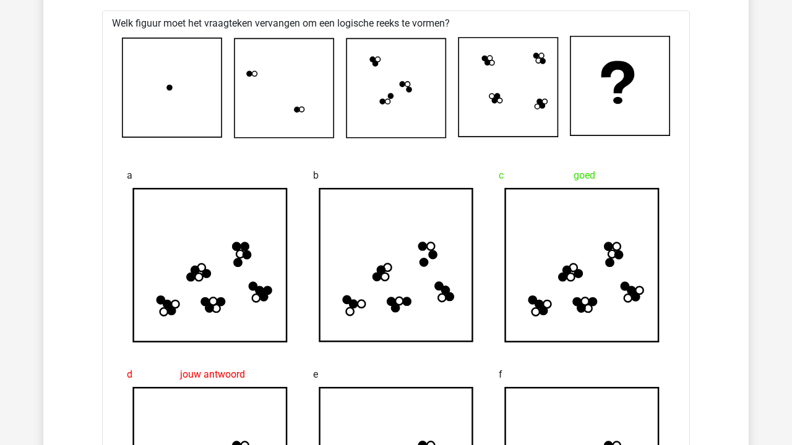
click at [595, 328] on icon at bounding box center [581, 265] width 153 height 153
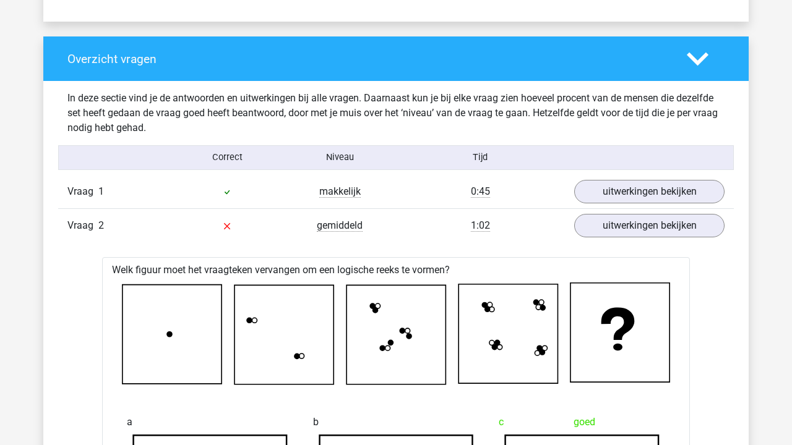
scroll to position [893, 0]
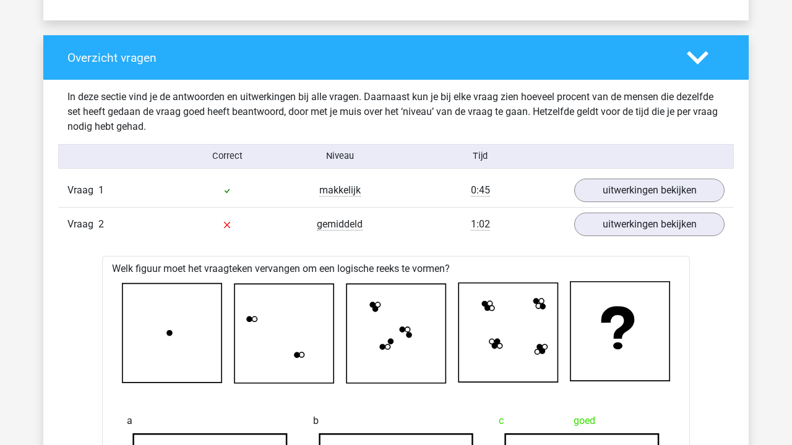
click at [688, 71] on div "Overzicht vragen" at bounding box center [395, 57] width 705 height 45
click at [688, 69] on div "Overzicht vragen" at bounding box center [395, 57] width 705 height 45
click at [699, 57] on icon at bounding box center [698, 58] width 22 height 22
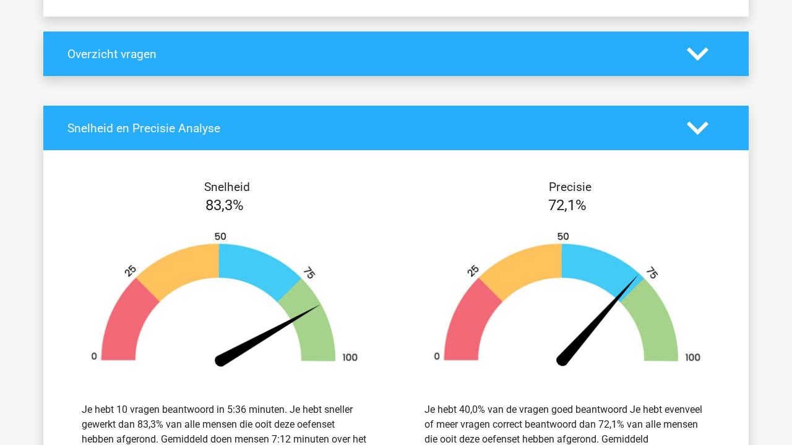
scroll to position [804, 0]
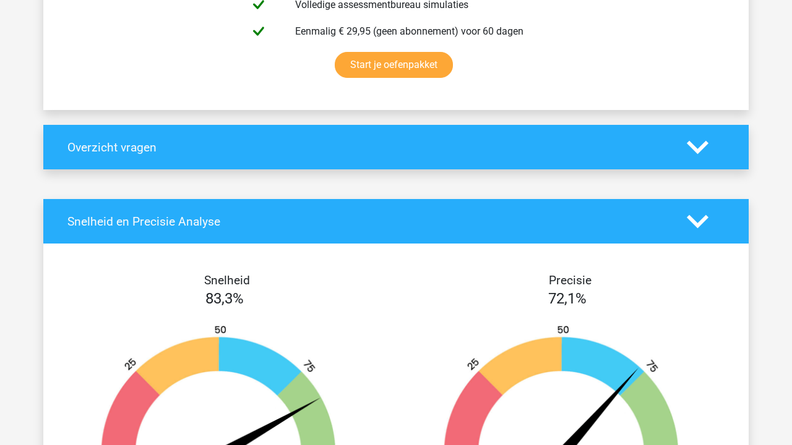
click at [670, 139] on div "Overzicht vragen" at bounding box center [395, 147] width 705 height 45
click at [692, 139] on icon at bounding box center [698, 148] width 22 height 22
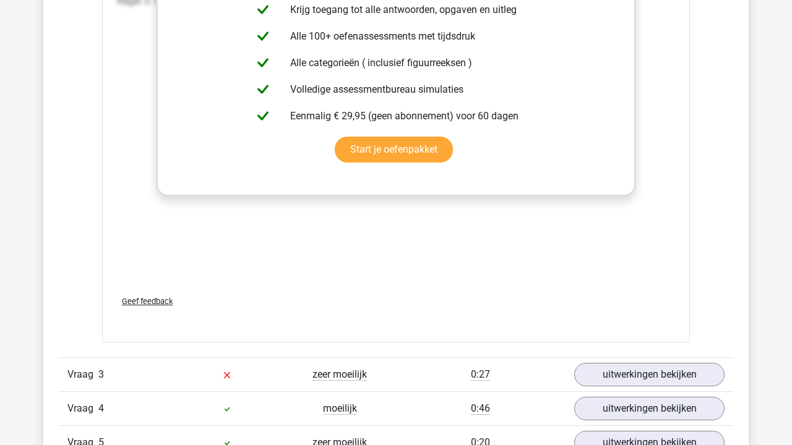
scroll to position [1981, 0]
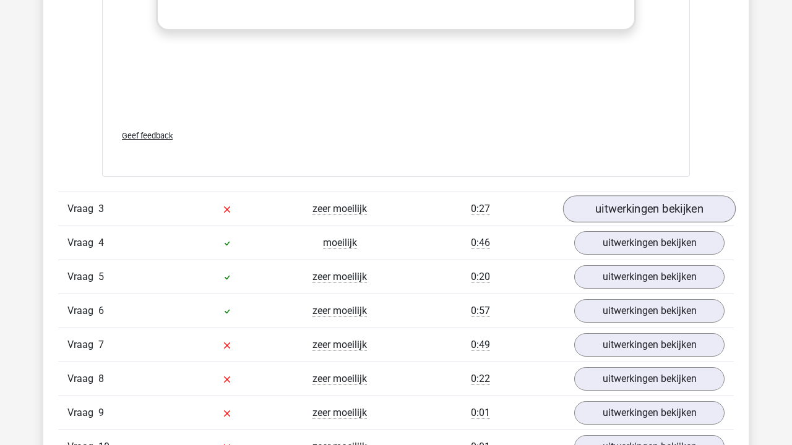
click at [654, 201] on link "uitwerkingen bekijken" at bounding box center [649, 208] width 173 height 27
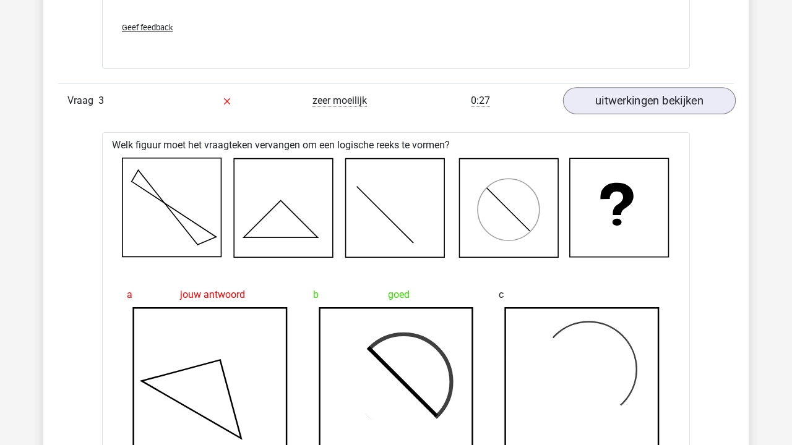
scroll to position [2060, 0]
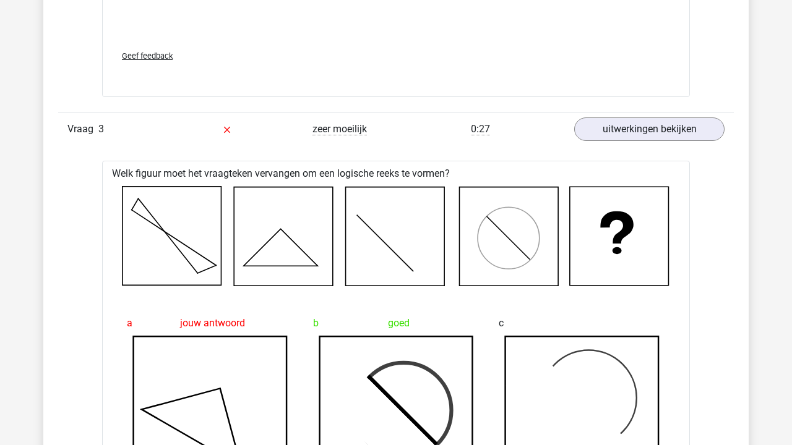
click at [633, 142] on div "Vraag 3 zeer moeilijk 0:27 uitwerkingen bekijken" at bounding box center [395, 129] width 675 height 34
click at [633, 123] on link "uitwerkingen bekijken" at bounding box center [649, 129] width 173 height 27
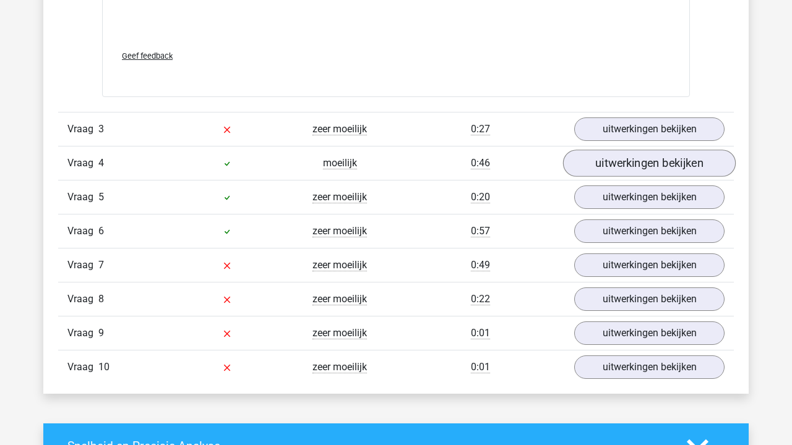
click at [635, 163] on link "uitwerkingen bekijken" at bounding box center [649, 163] width 173 height 27
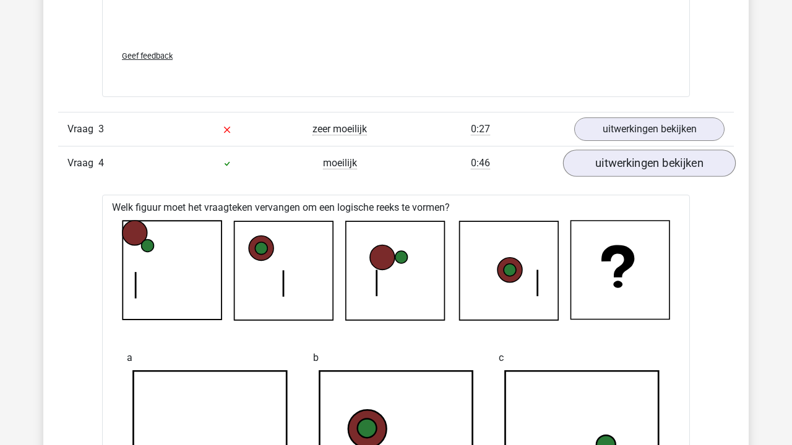
click at [635, 163] on link "uitwerkingen bekijken" at bounding box center [649, 163] width 173 height 27
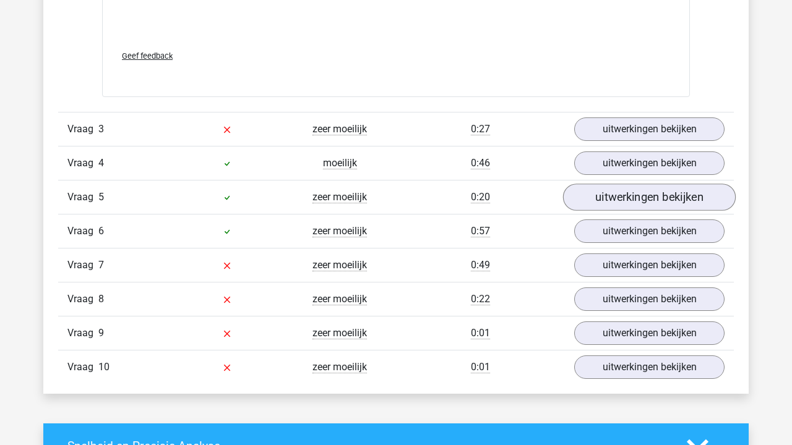
click at [633, 192] on link "uitwerkingen bekijken" at bounding box center [649, 197] width 173 height 27
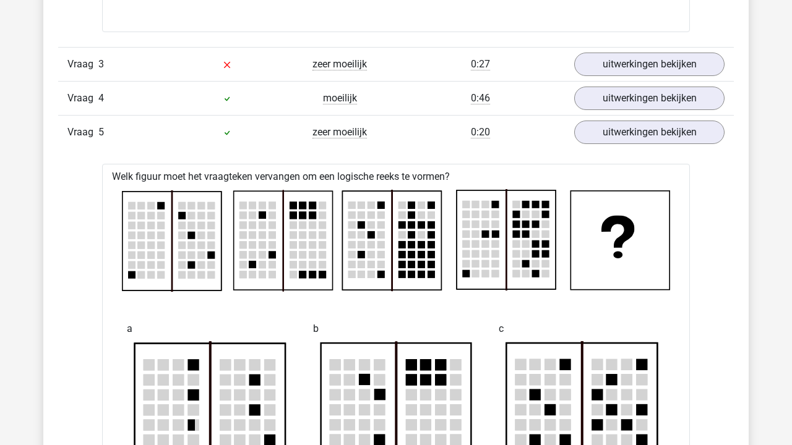
scroll to position [2080, 0]
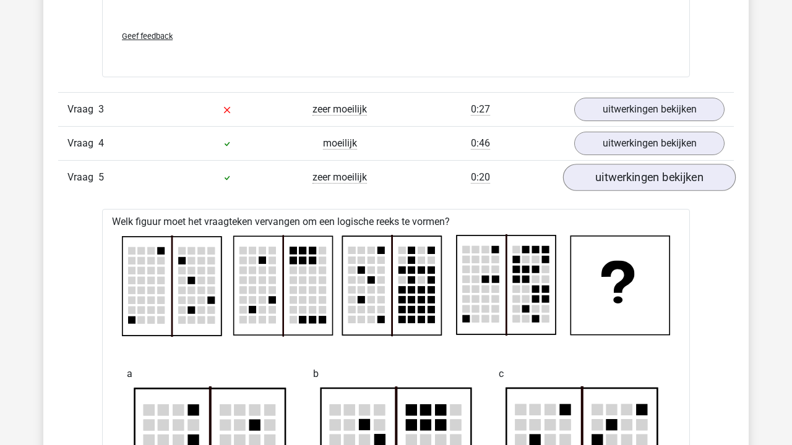
click at [614, 173] on link "uitwerkingen bekijken" at bounding box center [649, 177] width 173 height 27
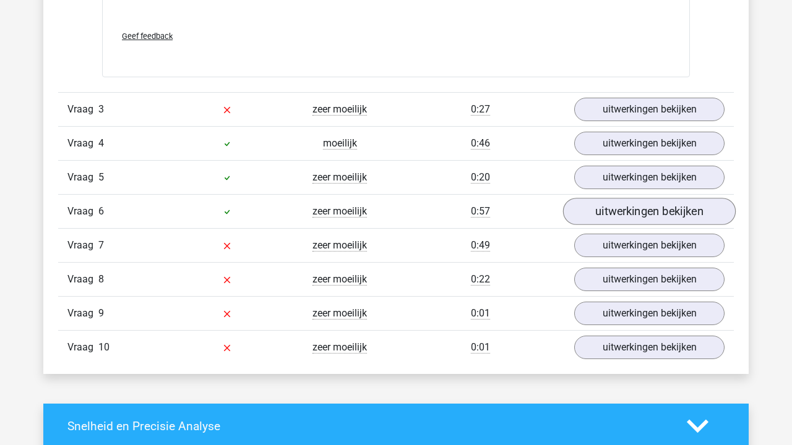
click at [605, 206] on link "uitwerkingen bekijken" at bounding box center [649, 211] width 173 height 27
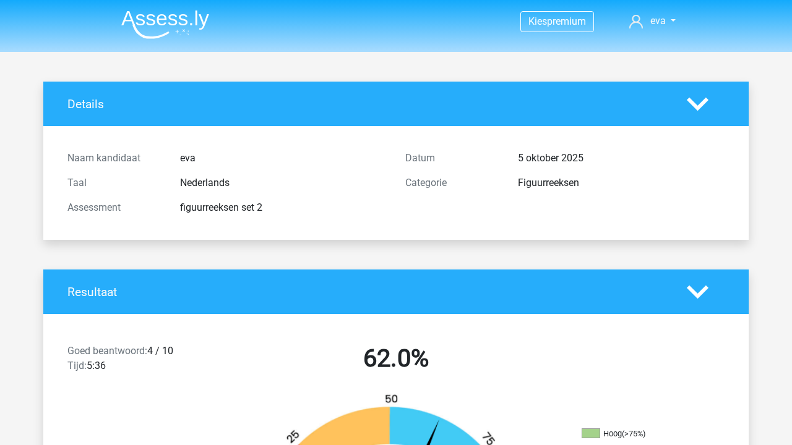
scroll to position [0, 0]
click at [186, 12] on img at bounding box center [165, 24] width 88 height 29
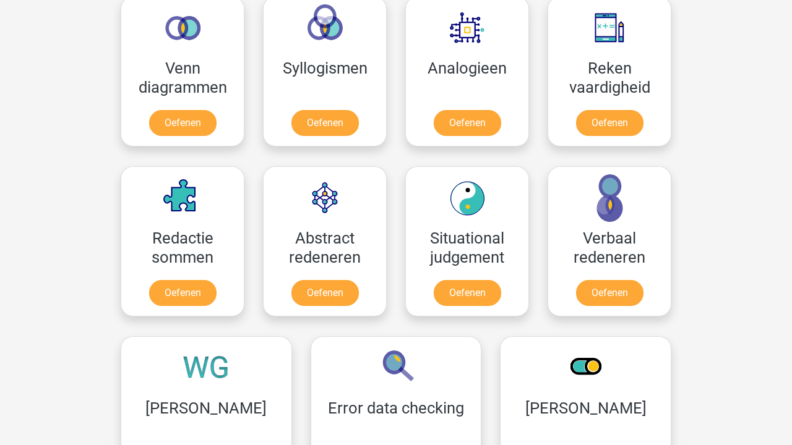
scroll to position [725, 0]
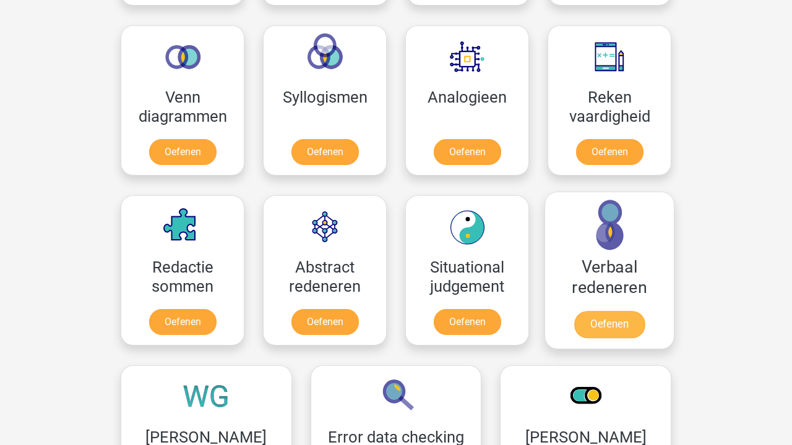
click at [627, 311] on link "Oefenen" at bounding box center [609, 324] width 71 height 27
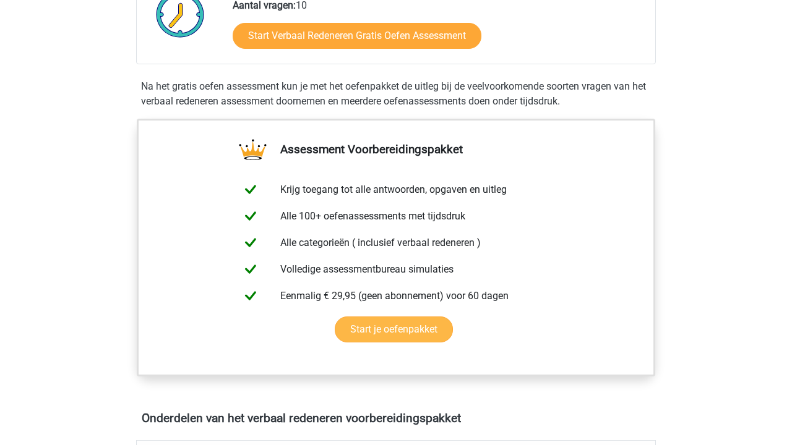
scroll to position [197, 0]
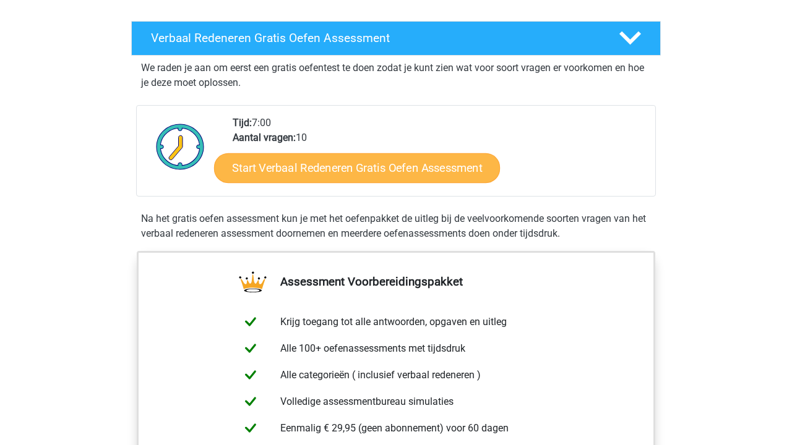
click at [426, 173] on link "Start Verbaal Redeneren Gratis Oefen Assessment" at bounding box center [357, 168] width 286 height 30
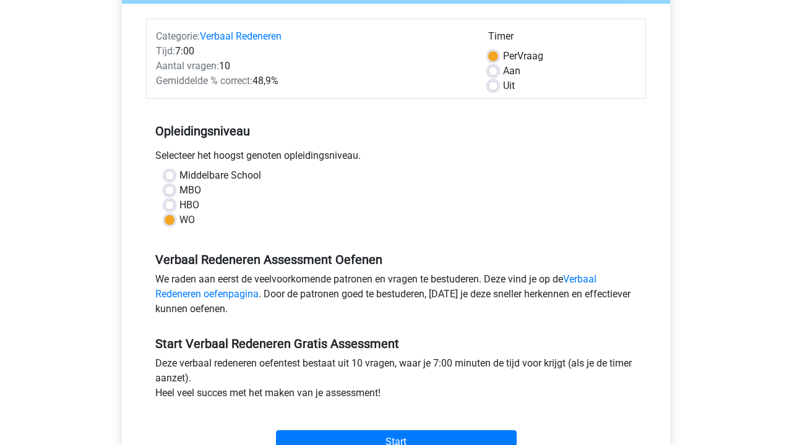
scroll to position [302, 0]
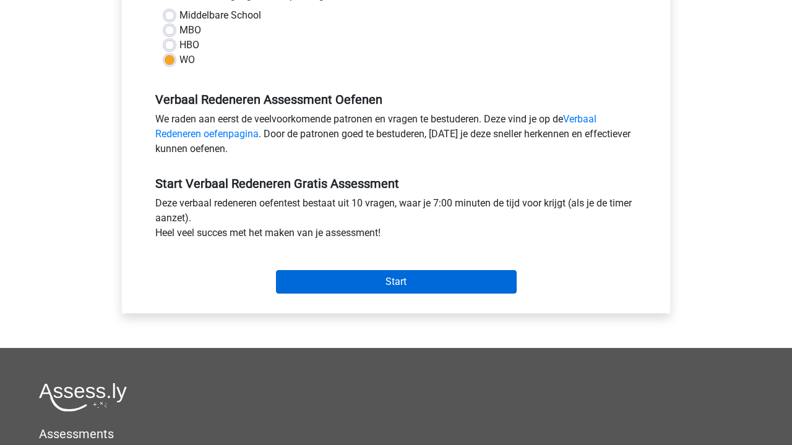
click at [462, 274] on input "Start" at bounding box center [396, 282] width 241 height 24
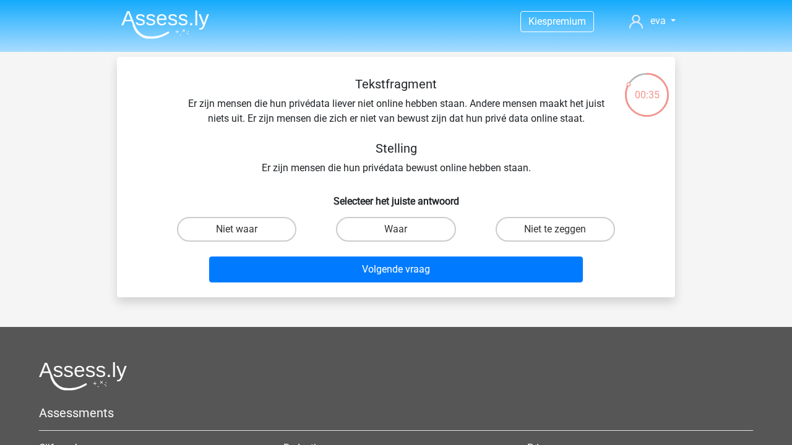
click at [340, 104] on div "Tekstfragment Er zijn mensen die hun privédata liever niet online hebben staan.…" at bounding box center [396, 126] width 518 height 99
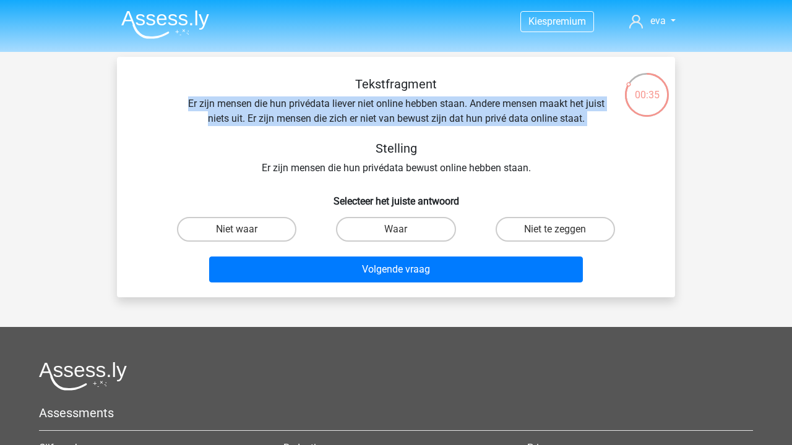
click at [340, 104] on div "Tekstfragment Er zijn mensen die hun privédata liever niet online hebben staan.…" at bounding box center [396, 126] width 518 height 99
click at [317, 114] on div "Tekstfragment Er zijn mensen die hun privédata liever niet online hebben staan.…" at bounding box center [396, 126] width 518 height 99
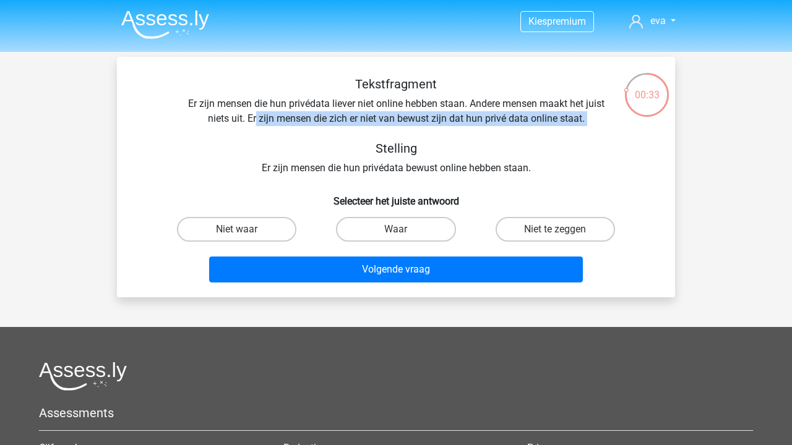
drag, startPoint x: 254, startPoint y: 115, endPoint x: 536, endPoint y: 127, distance: 282.3
click at [536, 127] on div "Tekstfragment Er zijn mensen die hun privédata liever niet online hebben staan.…" at bounding box center [396, 126] width 518 height 99
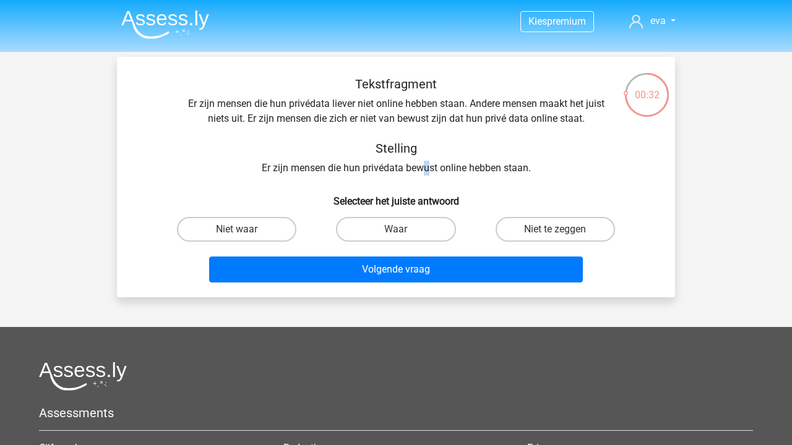
click at [426, 169] on div "Tekstfragment Er zijn mensen die hun privédata liever niet online hebben staan.…" at bounding box center [396, 126] width 518 height 99
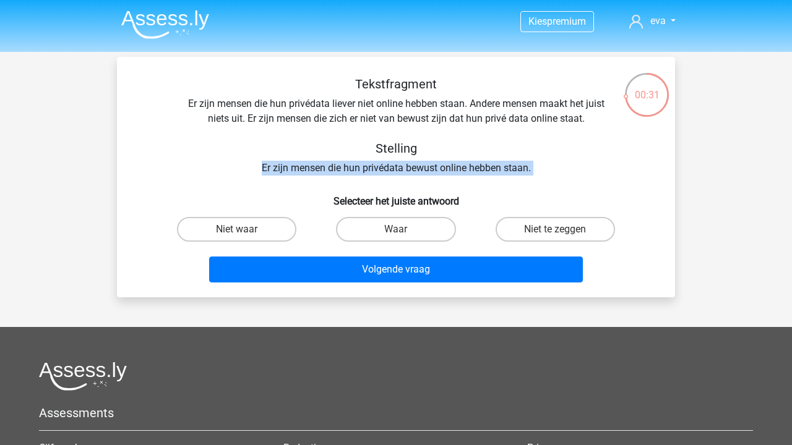
click at [426, 169] on div "Tekstfragment Er zijn mensen die hun privédata liever niet online hebben staan.…" at bounding box center [396, 126] width 518 height 99
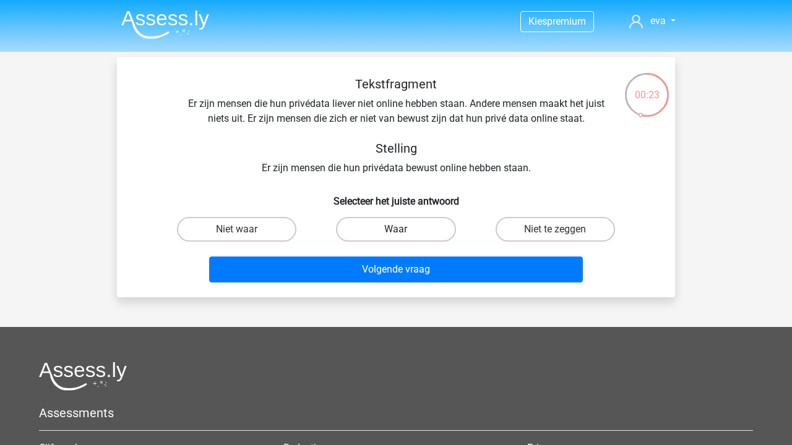
click at [409, 233] on label "Waar" at bounding box center [395, 229] width 119 height 25
click at [404, 233] on input "Waar" at bounding box center [400, 233] width 8 height 8
radio input "true"
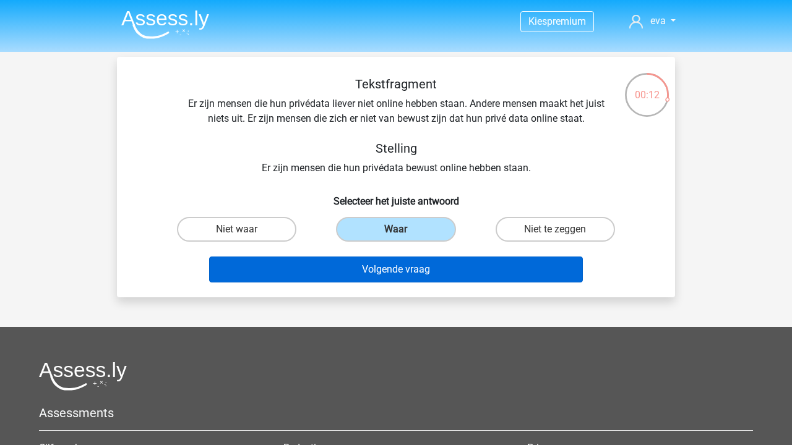
click at [492, 257] on button "Volgende vraag" at bounding box center [396, 270] width 374 height 26
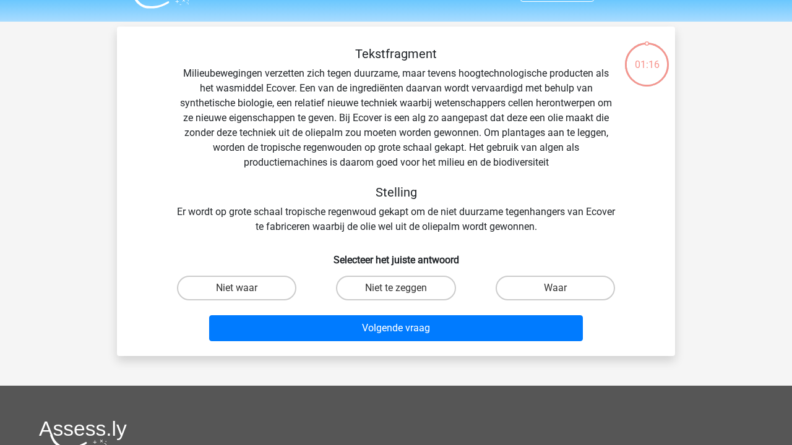
scroll to position [27, 0]
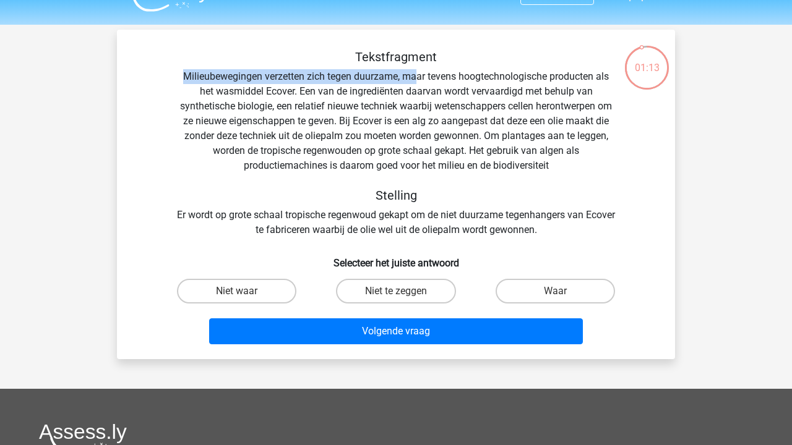
drag, startPoint x: 179, startPoint y: 75, endPoint x: 418, endPoint y: 80, distance: 238.8
click at [418, 80] on div "Tekstfragment Milieubewegingen verzetten zich tegen duurzame, maar tevens hoogt…" at bounding box center [396, 143] width 518 height 188
click at [495, 67] on div "Tekstfragment Milieubewegingen verzetten zich tegen duurzame, maar tevens hoogt…" at bounding box center [396, 143] width 518 height 188
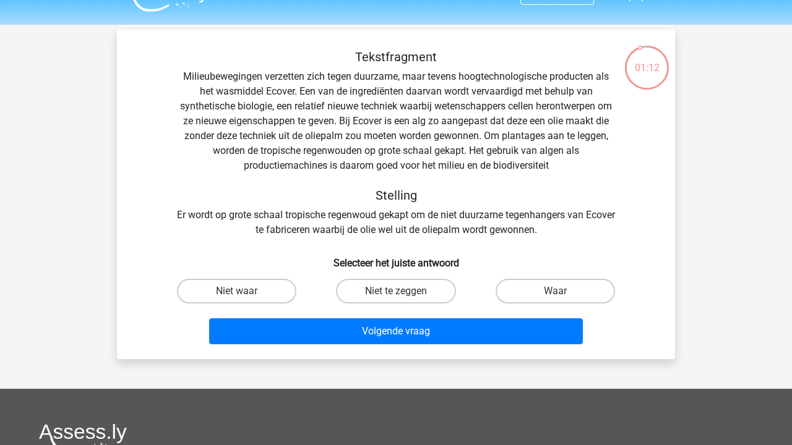
click at [479, 78] on div "Tekstfragment Milieubewegingen verzetten zich tegen duurzame, maar tevens hoogt…" at bounding box center [396, 143] width 518 height 188
drag, startPoint x: 343, startPoint y: 121, endPoint x: 547, endPoint y: 120, distance: 204.1
click at [547, 120] on div "Tekstfragment Milieubewegingen verzetten zich tegen duurzame, maar tevens hoogt…" at bounding box center [396, 143] width 518 height 188
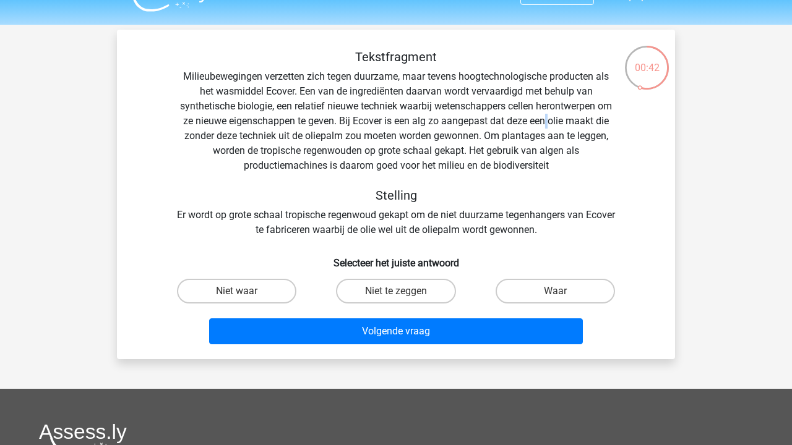
click at [547, 120] on div "Tekstfragment Milieubewegingen verzetten zich tegen duurzame, maar tevens hoogt…" at bounding box center [396, 143] width 518 height 188
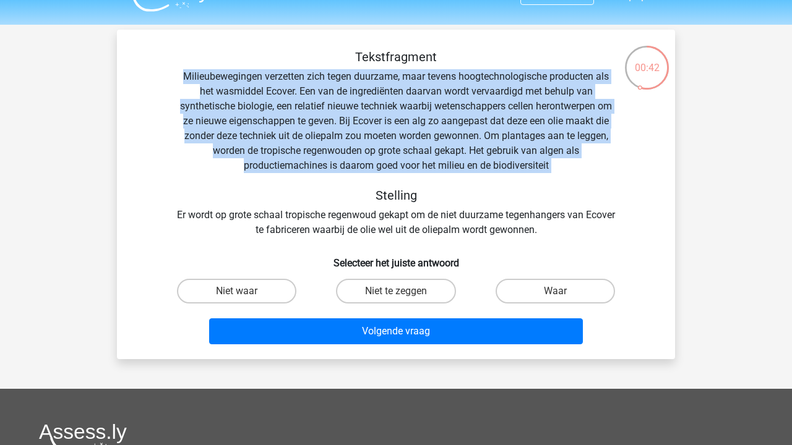
click at [547, 120] on div "Tekstfragment Milieubewegingen verzetten zich tegen duurzame, maar tevens hoogt…" at bounding box center [396, 143] width 518 height 188
click at [436, 134] on div "Tekstfragment Milieubewegingen verzetten zich tegen duurzame, maar tevens hoogt…" at bounding box center [396, 143] width 518 height 188
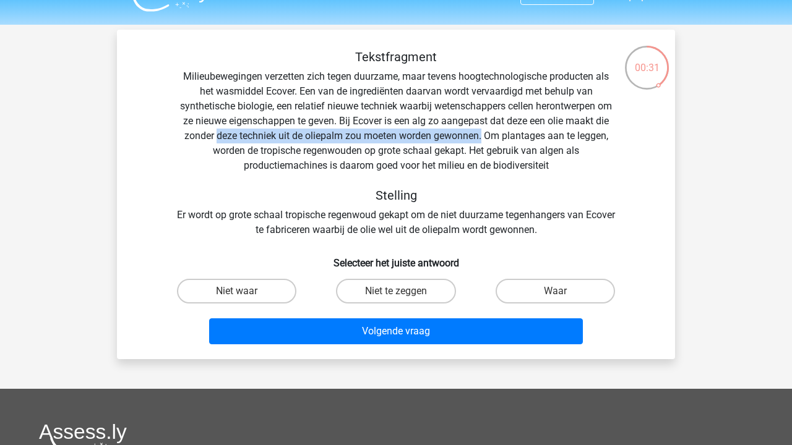
drag, startPoint x: 216, startPoint y: 135, endPoint x: 482, endPoint y: 136, distance: 265.4
click at [482, 136] on div "Tekstfragment Milieubewegingen verzetten zich tegen duurzame, maar tevens hoogt…" at bounding box center [396, 143] width 518 height 188
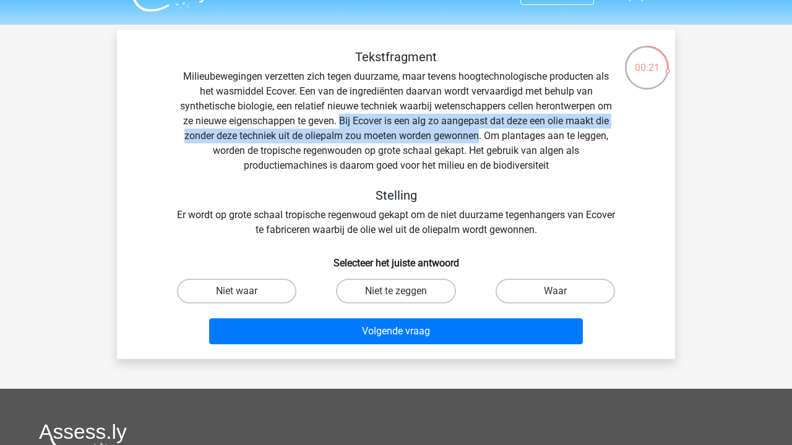
drag, startPoint x: 339, startPoint y: 123, endPoint x: 479, endPoint y: 130, distance: 140.6
click at [479, 130] on div "Tekstfragment Milieubewegingen verzetten zich tegen duurzame, maar tevens hoogt…" at bounding box center [396, 143] width 518 height 188
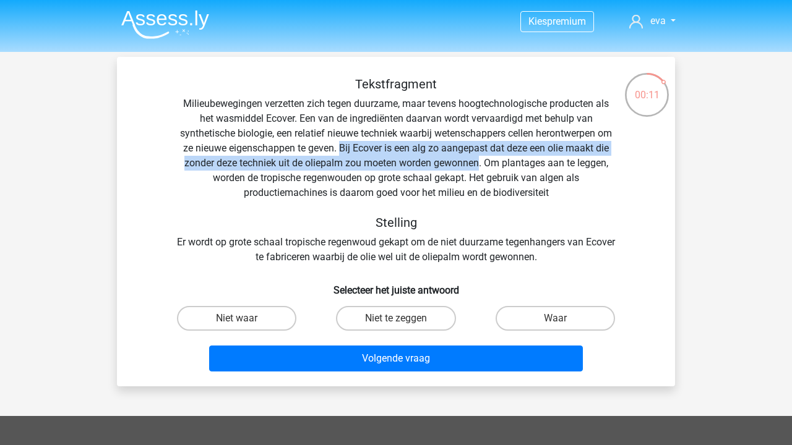
scroll to position [0, 0]
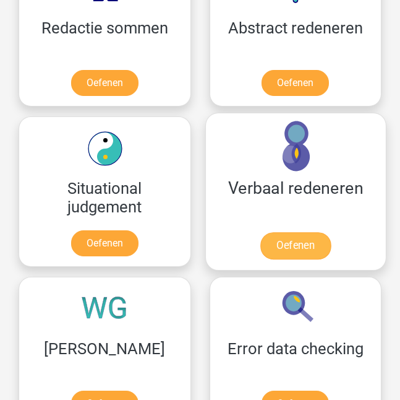
scroll to position [1566, 0]
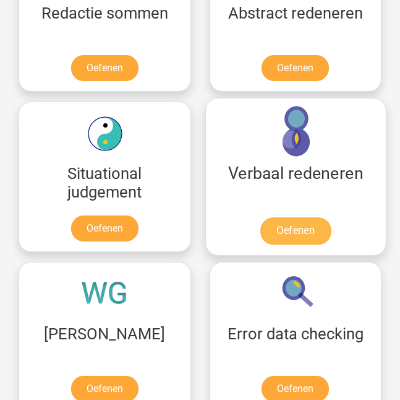
click at [296, 217] on link "Oefenen" at bounding box center [295, 230] width 71 height 27
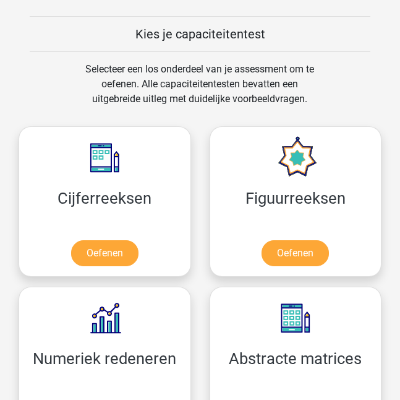
scroll to position [732, 0]
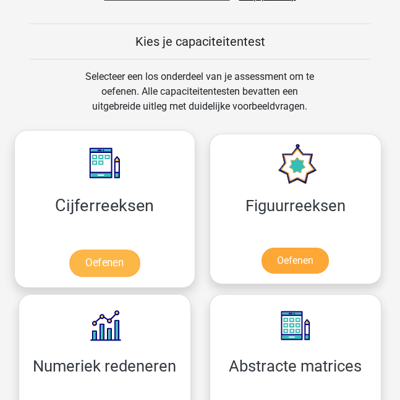
click at [140, 249] on link "Oefenen" at bounding box center [104, 262] width 71 height 27
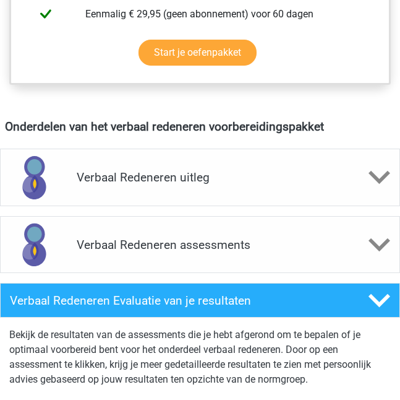
scroll to position [572, 0]
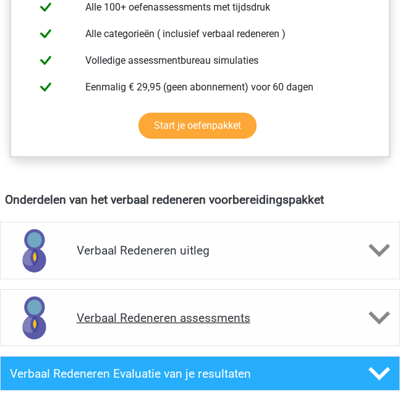
click at [292, 320] on h4 "Verbaal Redeneren assessments" at bounding box center [200, 318] width 247 height 14
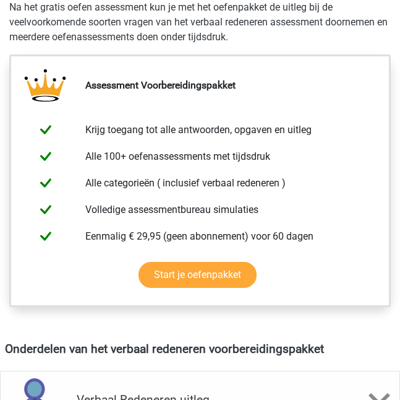
scroll to position [183, 0]
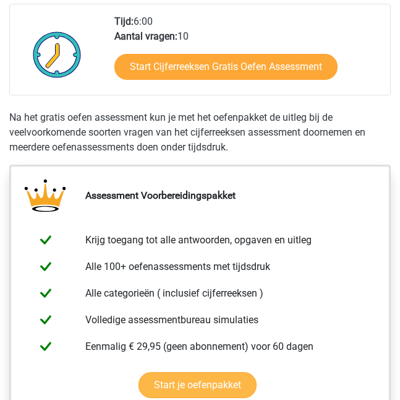
scroll to position [720, 0]
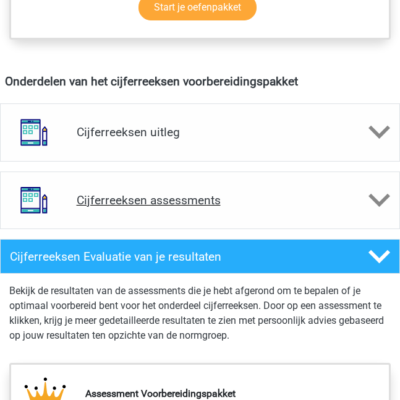
click at [179, 207] on h4 "Cijferreeksen assessments" at bounding box center [200, 200] width 247 height 14
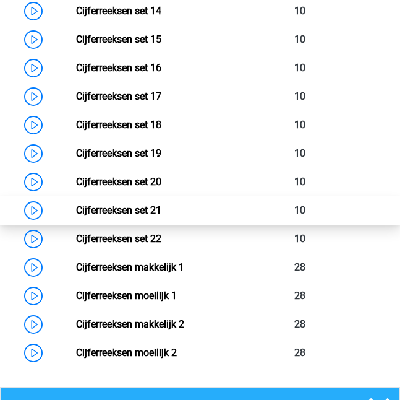
scroll to position [828, 0]
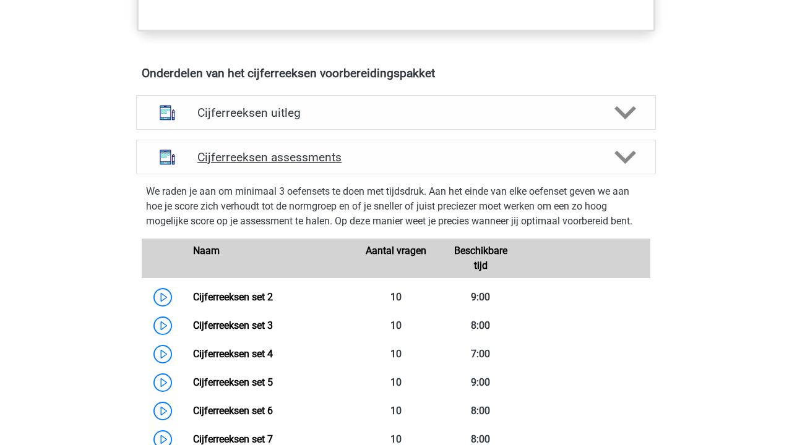
click at [294, 174] on div "Cijferreeksen assessments" at bounding box center [396, 157] width 520 height 35
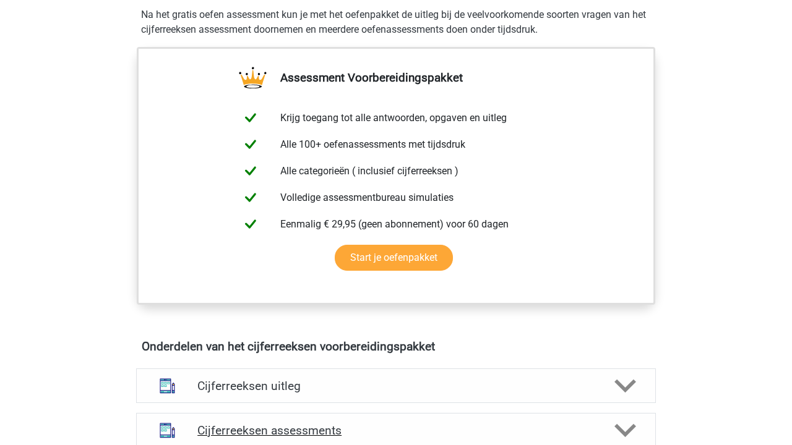
scroll to position [297, 0]
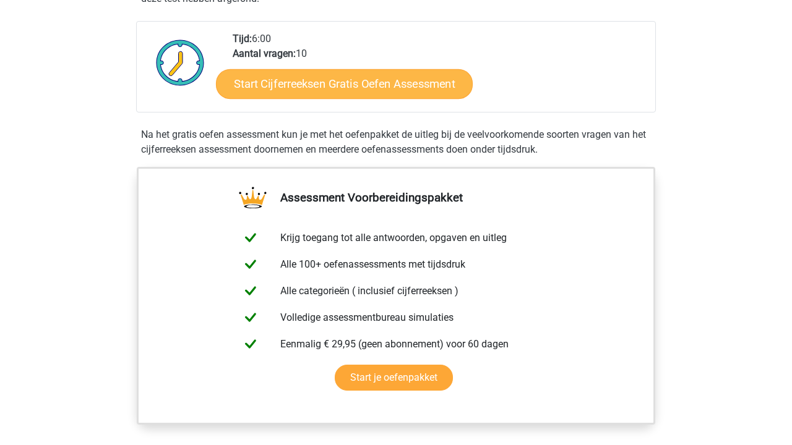
click at [355, 89] on link "Start Cijferreeksen Gratis Oefen Assessment" at bounding box center [344, 84] width 257 height 30
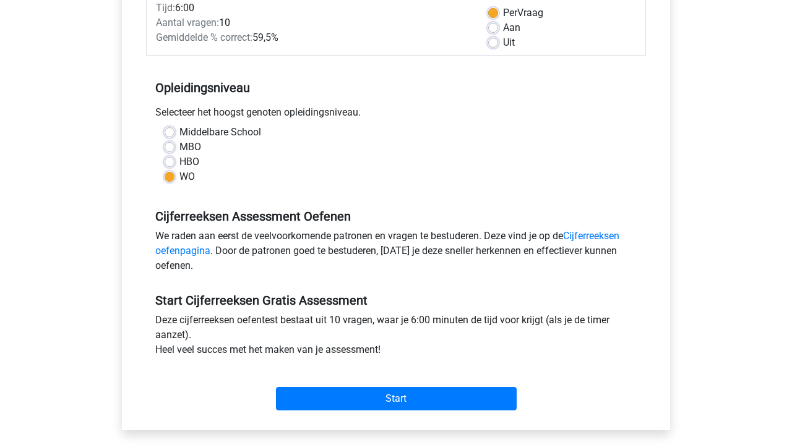
scroll to position [186, 0]
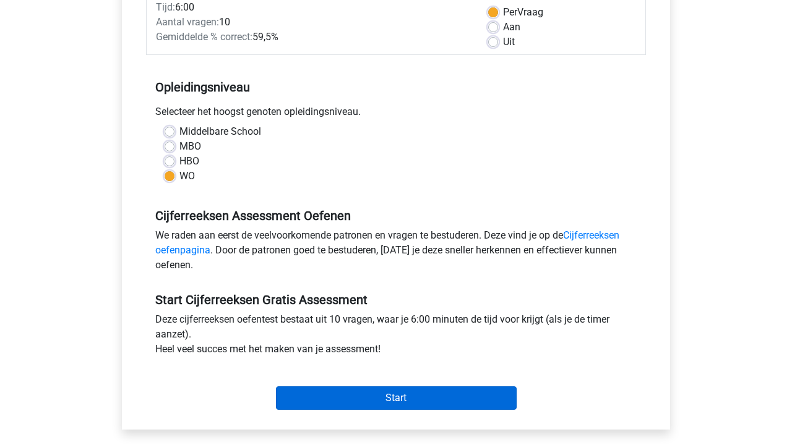
click at [404, 389] on input "Start" at bounding box center [396, 399] width 241 height 24
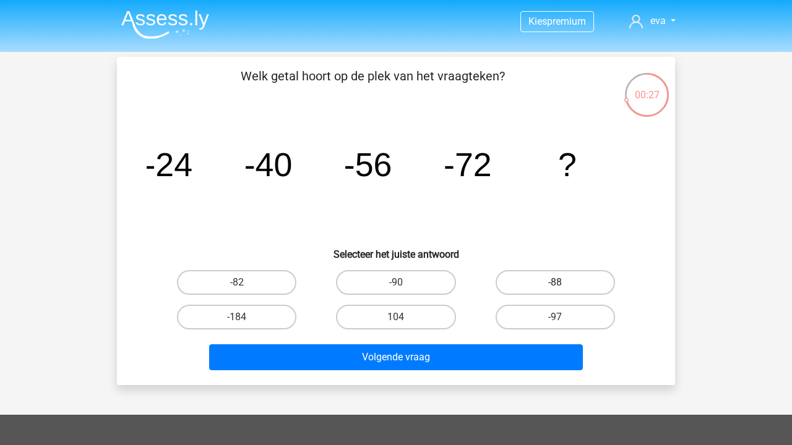
click at [570, 283] on label "-88" at bounding box center [554, 282] width 119 height 25
click at [563, 283] on input "-88" at bounding box center [559, 287] width 8 height 8
radio input "true"
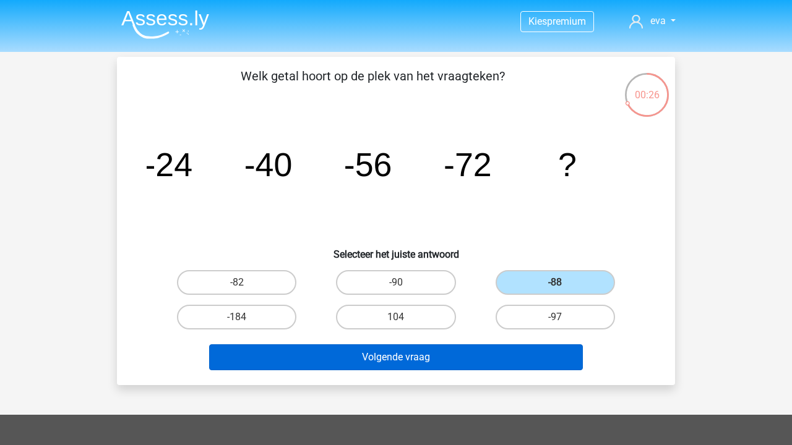
click at [524, 355] on button "Volgende vraag" at bounding box center [396, 358] width 374 height 26
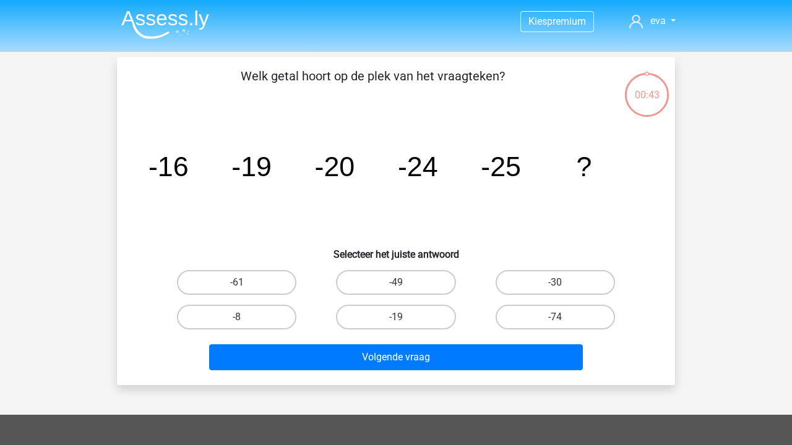
scroll to position [57, 0]
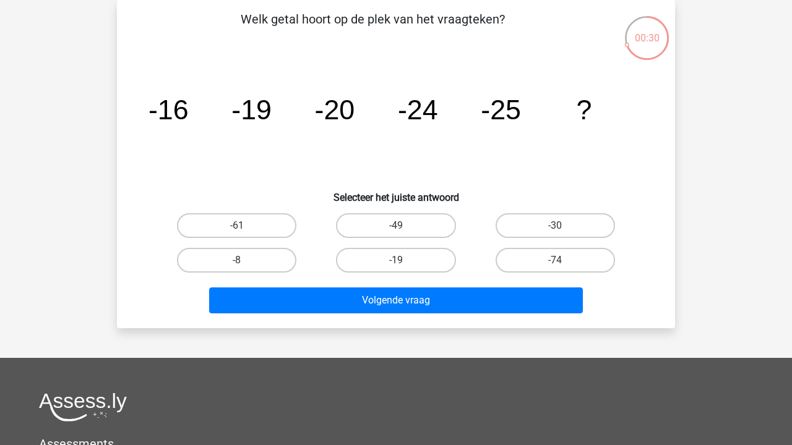
click at [524, 355] on div "Kies premium [PERSON_NAME] [EMAIL_ADDRESS][DOMAIN_NAME]" at bounding box center [396, 314] width 792 height 742
click at [552, 229] on label "-30" at bounding box center [554, 225] width 119 height 25
click at [555, 229] on input "-30" at bounding box center [559, 230] width 8 height 8
radio input "true"
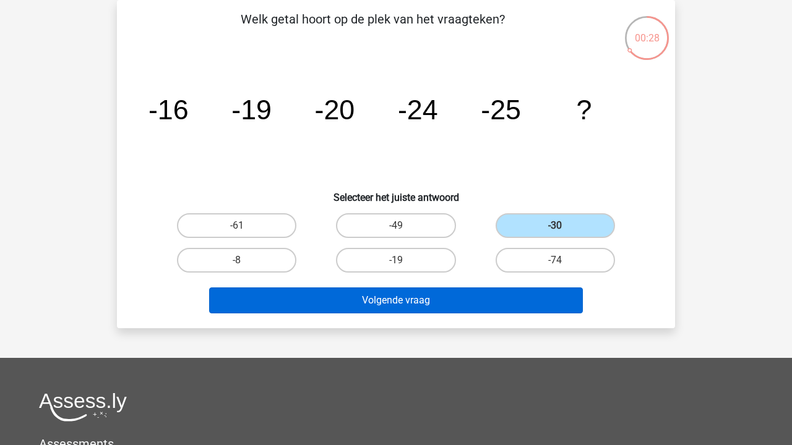
click at [547, 302] on button "Volgende vraag" at bounding box center [396, 301] width 374 height 26
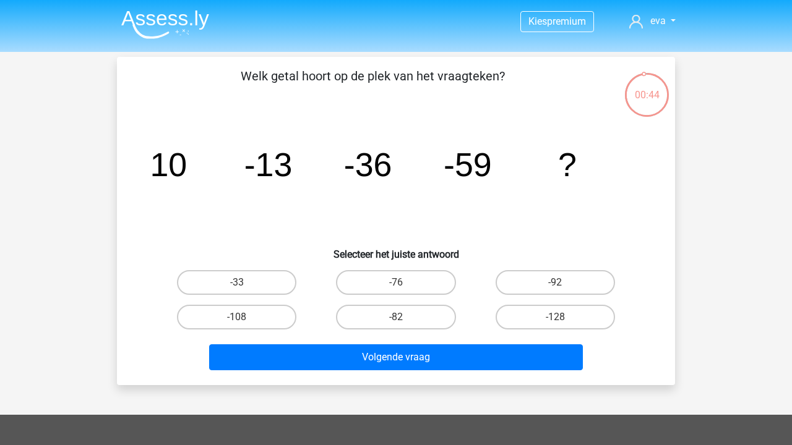
scroll to position [0, 0]
click at [413, 317] on label "-82" at bounding box center [395, 317] width 119 height 25
click at [404, 317] on input "-82" at bounding box center [400, 321] width 8 height 8
radio input "true"
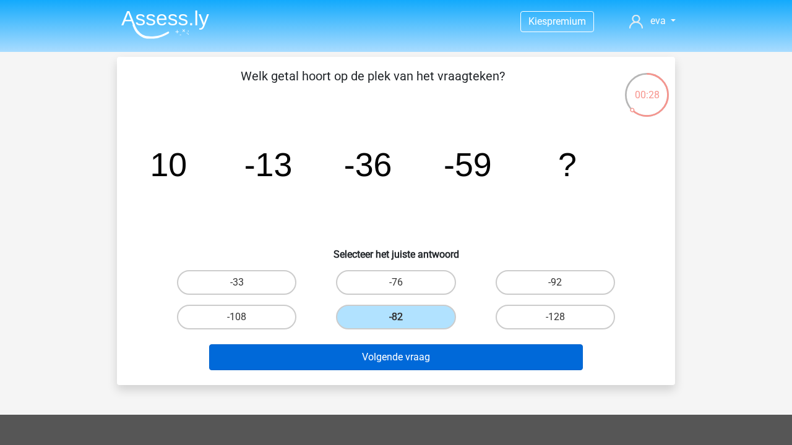
click at [424, 354] on button "Volgende vraag" at bounding box center [396, 358] width 374 height 26
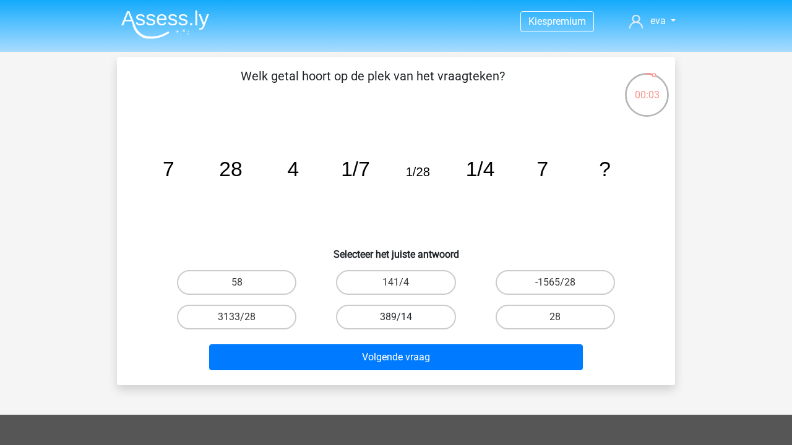
click at [395, 313] on label "389/14" at bounding box center [395, 317] width 119 height 25
click at [396, 317] on input "389/14" at bounding box center [400, 321] width 8 height 8
radio input "true"
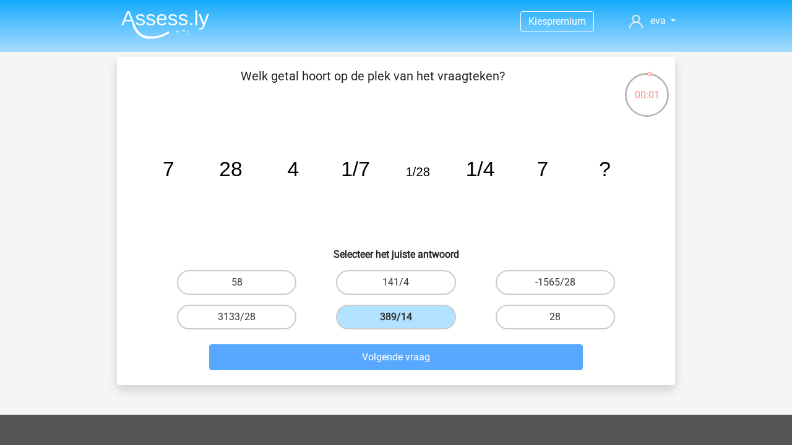
click at [569, 336] on div "Volgende vraag" at bounding box center [396, 355] width 518 height 41
click at [569, 310] on label "28" at bounding box center [554, 317] width 119 height 25
click at [563, 317] on input "28" at bounding box center [559, 321] width 8 height 8
radio input "true"
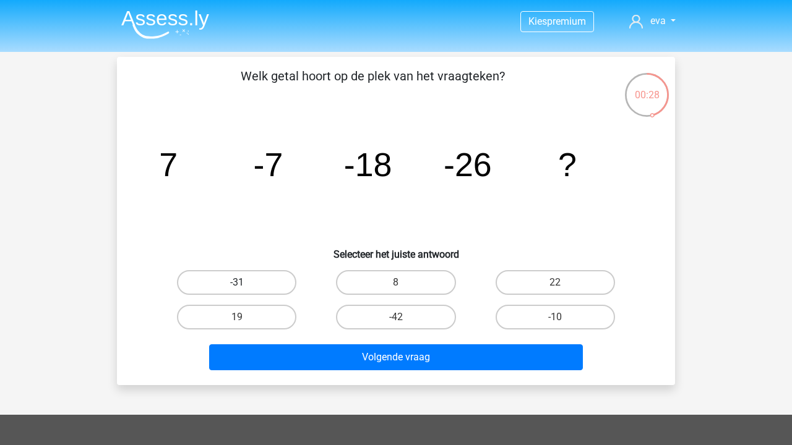
click at [266, 276] on label "-31" at bounding box center [236, 282] width 119 height 25
click at [245, 283] on input "-31" at bounding box center [241, 287] width 8 height 8
radio input "true"
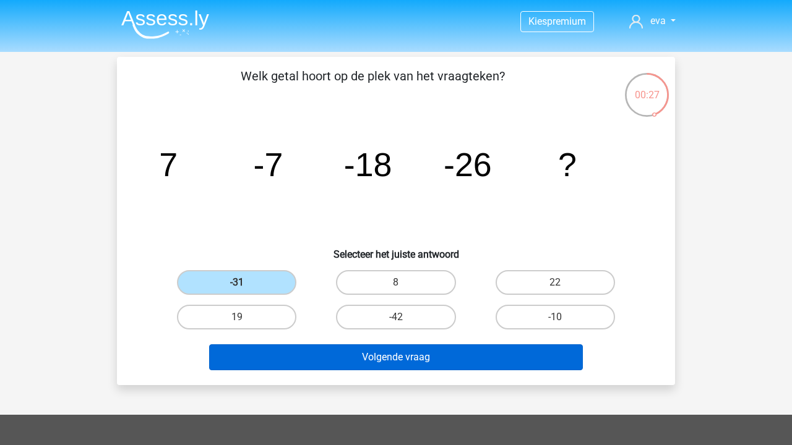
click at [313, 350] on button "Volgende vraag" at bounding box center [396, 358] width 374 height 26
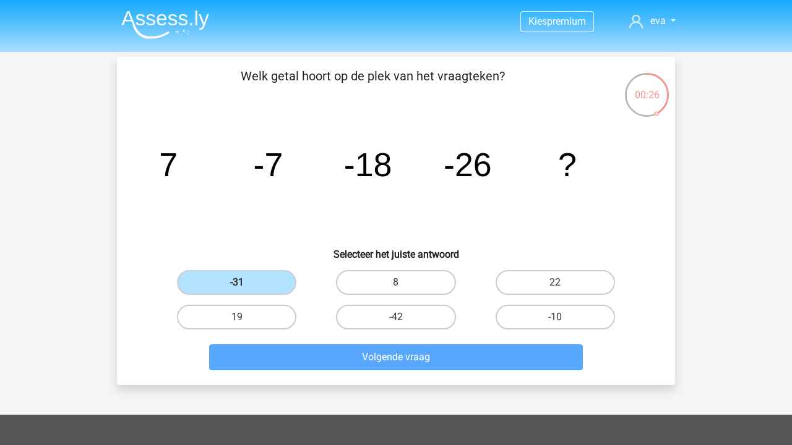
scroll to position [57, 0]
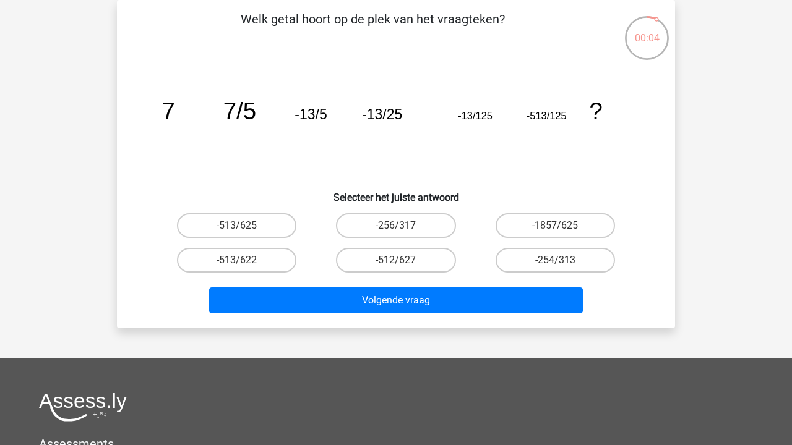
click at [242, 231] on input "-513/625" at bounding box center [241, 230] width 8 height 8
radio input "true"
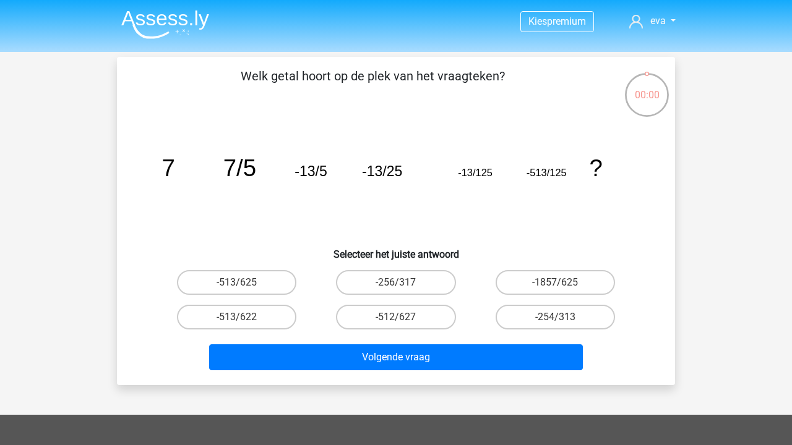
scroll to position [57, 0]
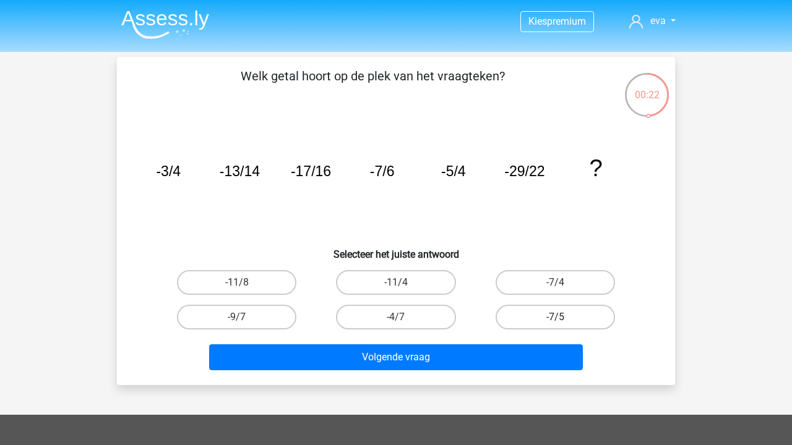
click at [525, 310] on label "-7/5" at bounding box center [554, 317] width 119 height 25
click at [555, 317] on input "-7/5" at bounding box center [559, 321] width 8 height 8
radio input "true"
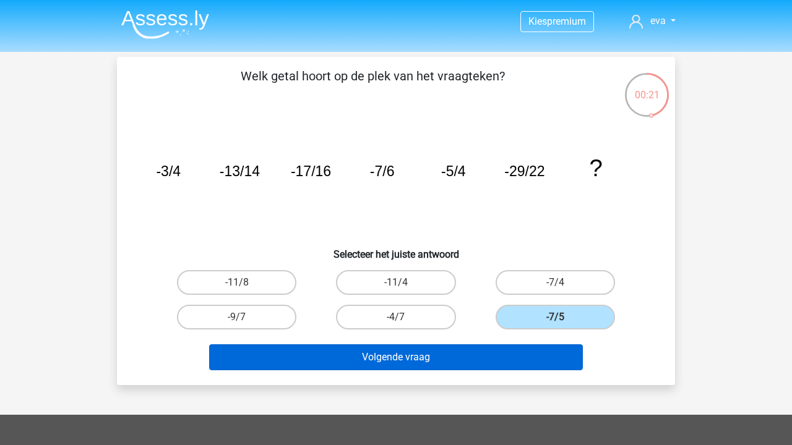
click at [483, 357] on button "Volgende vraag" at bounding box center [396, 358] width 374 height 26
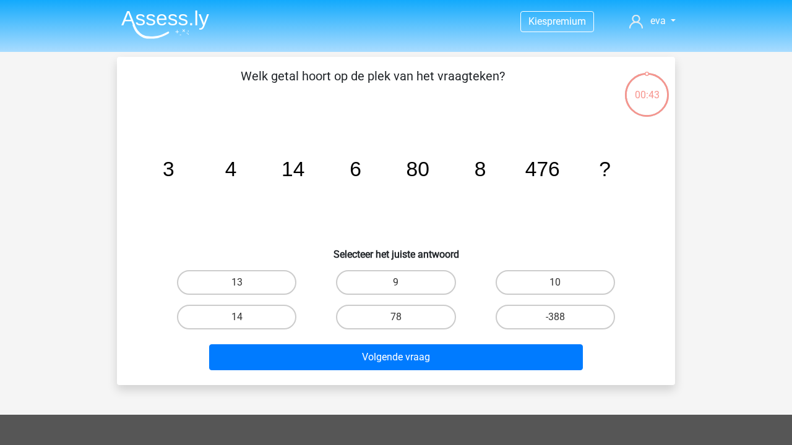
scroll to position [57, 0]
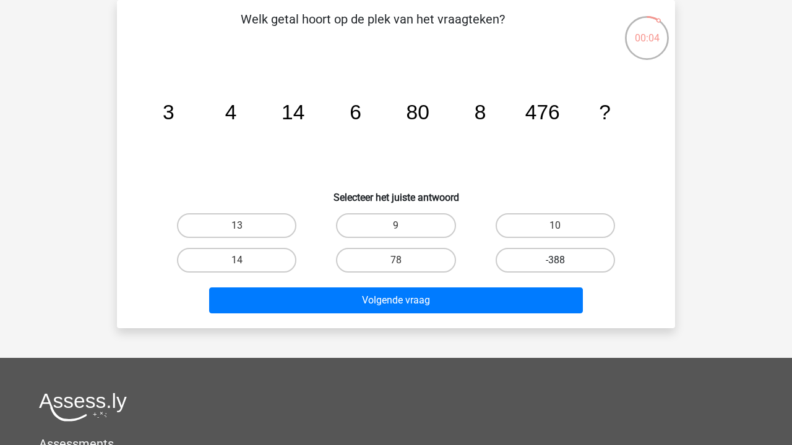
click at [578, 260] on label "-388" at bounding box center [554, 260] width 119 height 25
click at [563, 260] on input "-388" at bounding box center [559, 264] width 8 height 8
radio input "true"
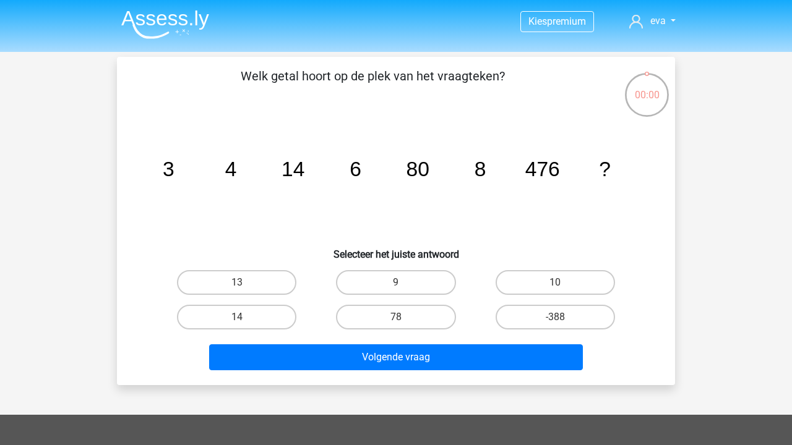
scroll to position [57, 0]
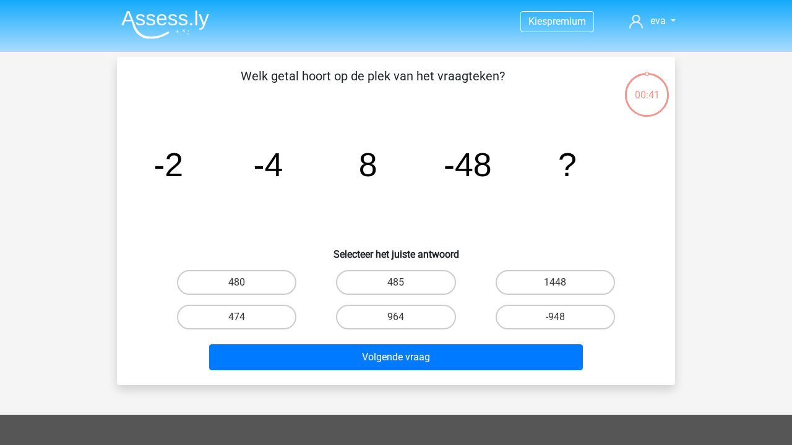
scroll to position [57, 0]
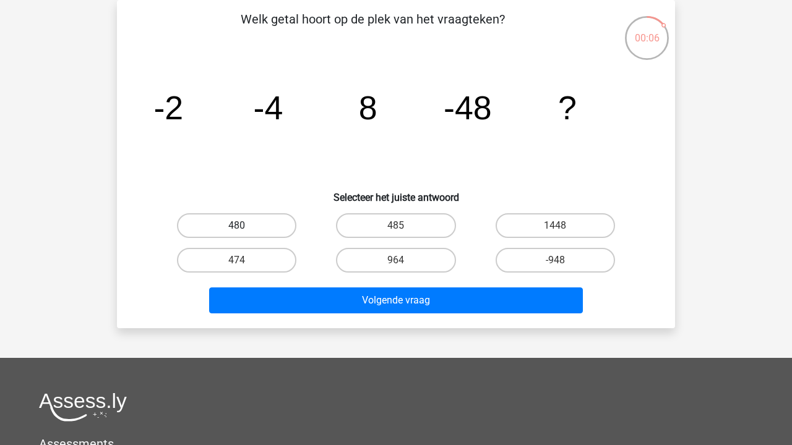
click at [291, 220] on label "480" at bounding box center [236, 225] width 119 height 25
click at [245, 226] on input "480" at bounding box center [241, 230] width 8 height 8
radio input "true"
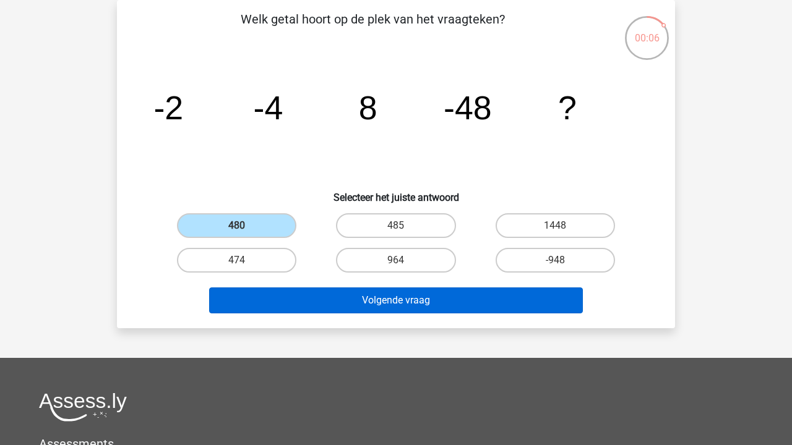
click at [387, 289] on button "Volgende vraag" at bounding box center [396, 301] width 374 height 26
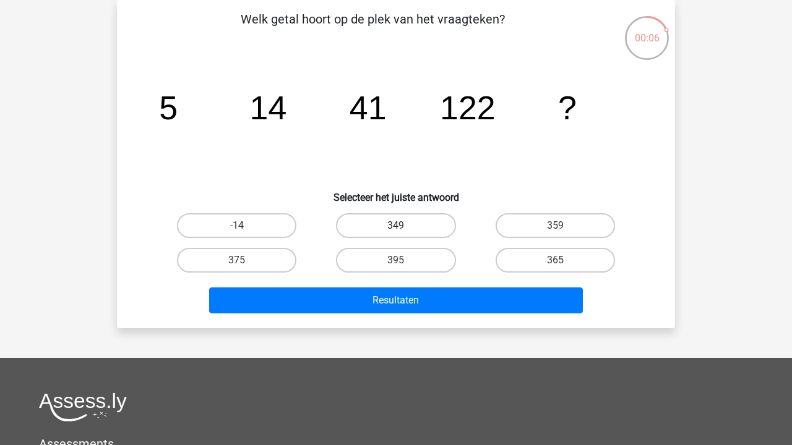
click at [421, 220] on label "349" at bounding box center [395, 225] width 119 height 25
click at [404, 226] on input "349" at bounding box center [400, 230] width 8 height 8
radio input "true"
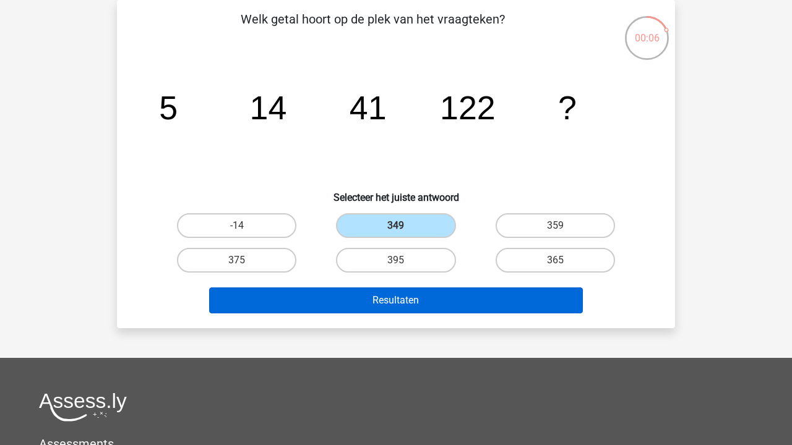
click at [429, 290] on button "Resultaten" at bounding box center [396, 301] width 374 height 26
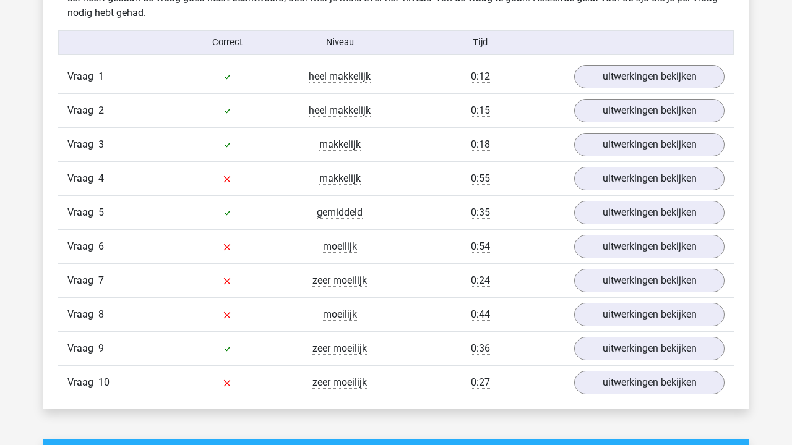
scroll to position [1029, 0]
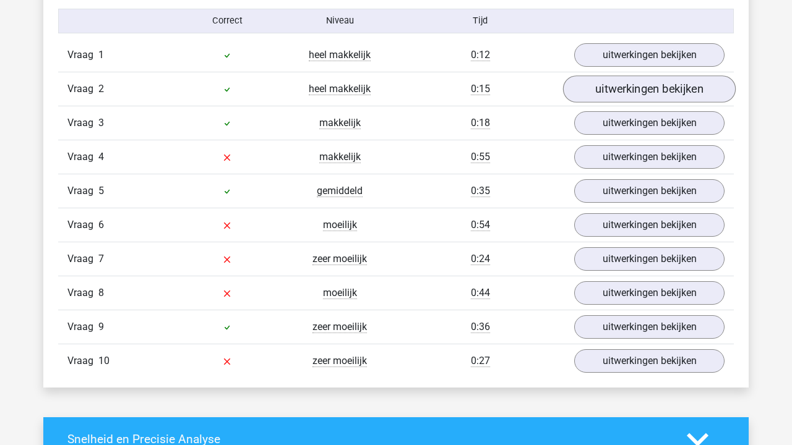
click at [638, 90] on link "uitwerkingen bekijken" at bounding box center [649, 88] width 173 height 27
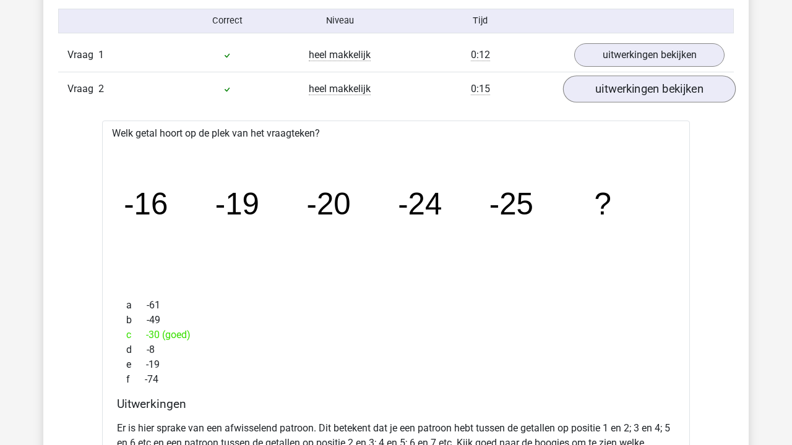
click at [638, 90] on link "uitwerkingen bekijken" at bounding box center [649, 88] width 173 height 27
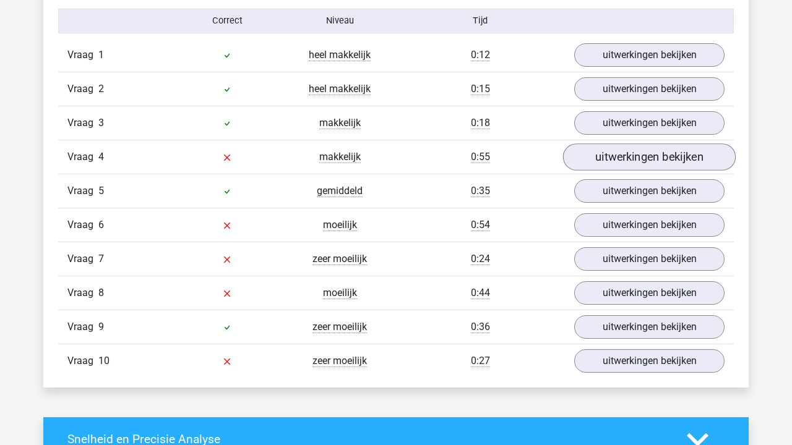
click at [630, 162] on link "uitwerkingen bekijken" at bounding box center [649, 157] width 173 height 27
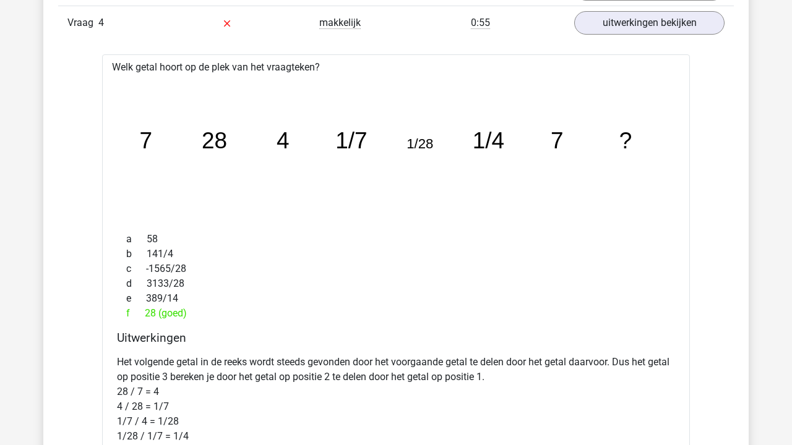
scroll to position [1159, 0]
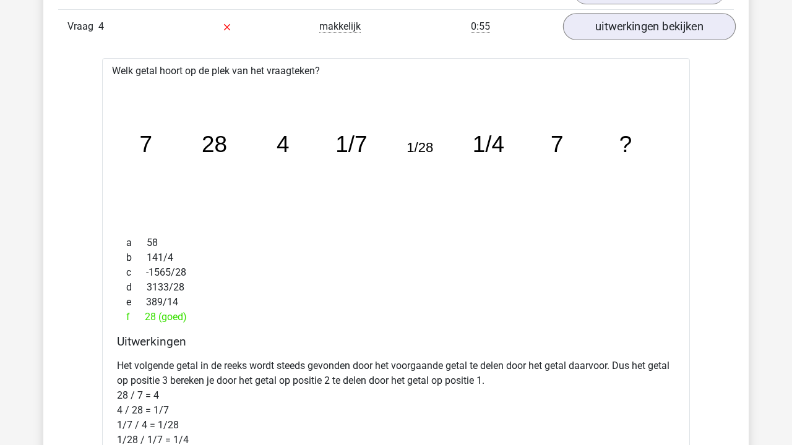
click at [651, 21] on link "uitwerkingen bekijken" at bounding box center [649, 26] width 173 height 27
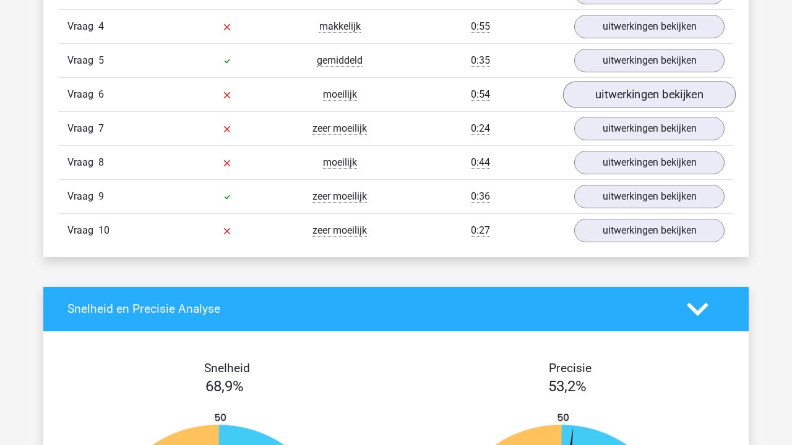
click at [631, 93] on link "uitwerkingen bekijken" at bounding box center [649, 94] width 173 height 27
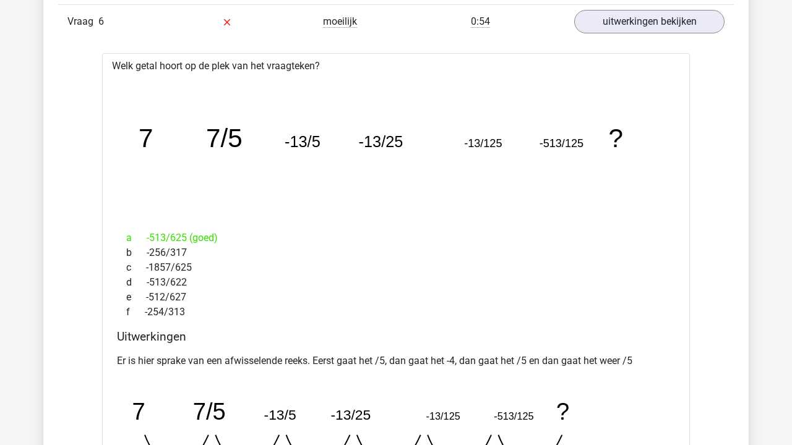
scroll to position [1188, 0]
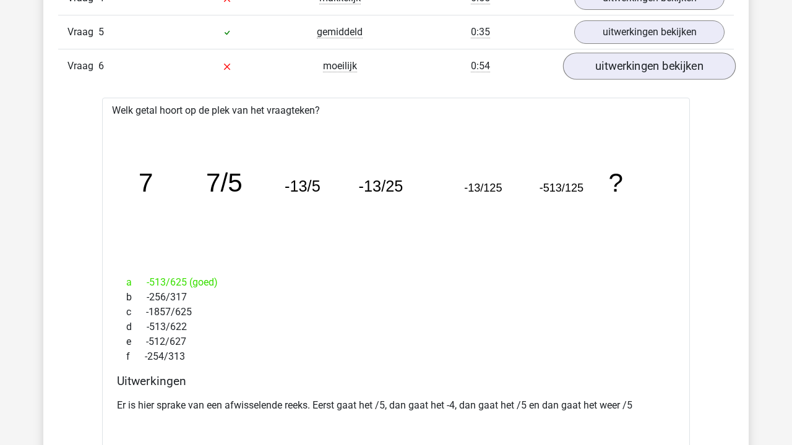
click at [629, 56] on link "uitwerkingen bekijken" at bounding box center [649, 66] width 173 height 27
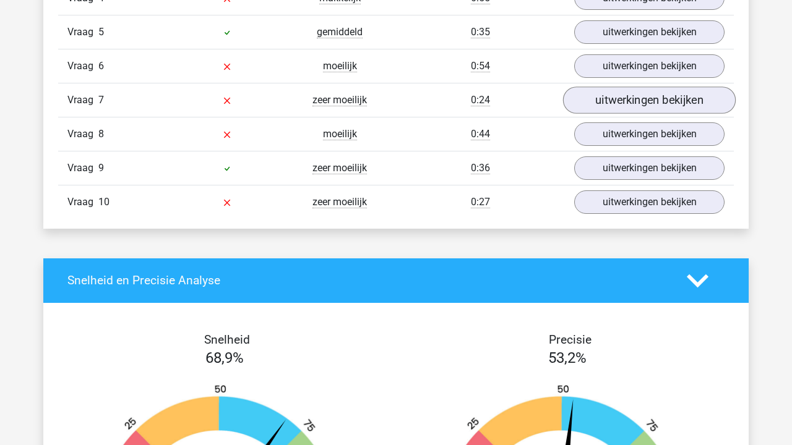
click at [627, 96] on link "uitwerkingen bekijken" at bounding box center [649, 100] width 173 height 27
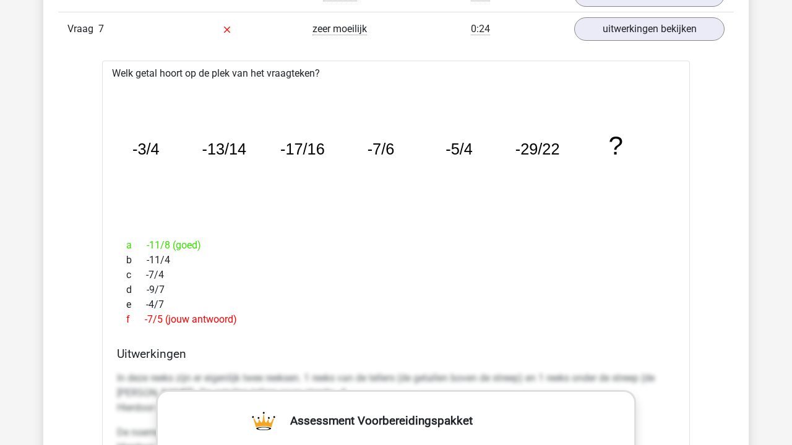
scroll to position [1259, 0]
click at [630, 27] on link "uitwerkingen bekijken" at bounding box center [649, 28] width 173 height 27
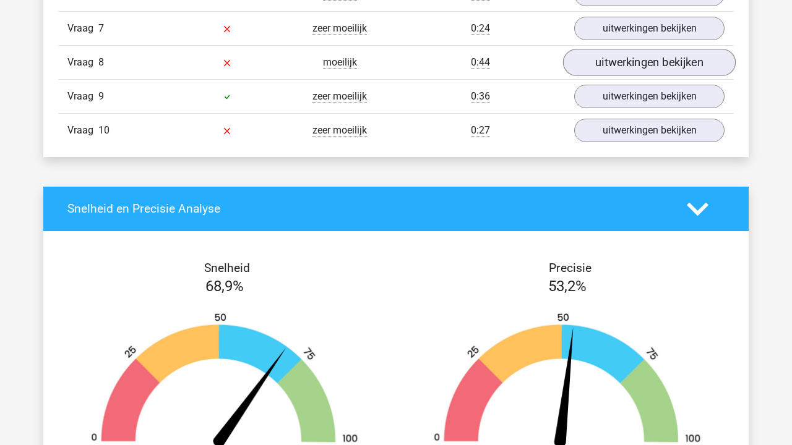
click at [632, 62] on link "uitwerkingen bekijken" at bounding box center [649, 62] width 173 height 27
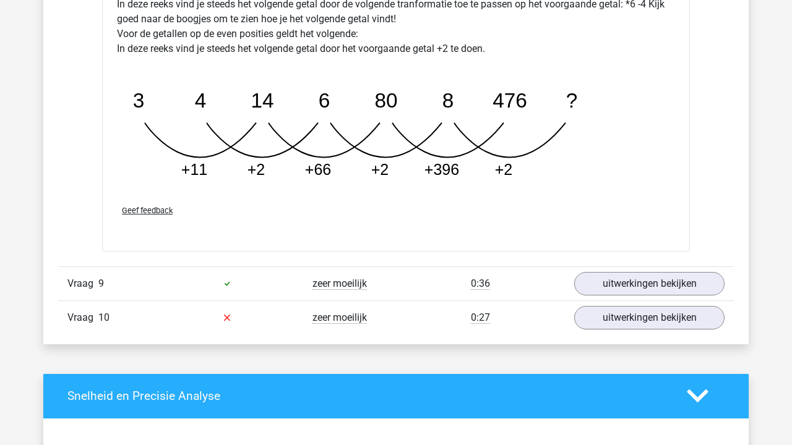
scroll to position [1729, 0]
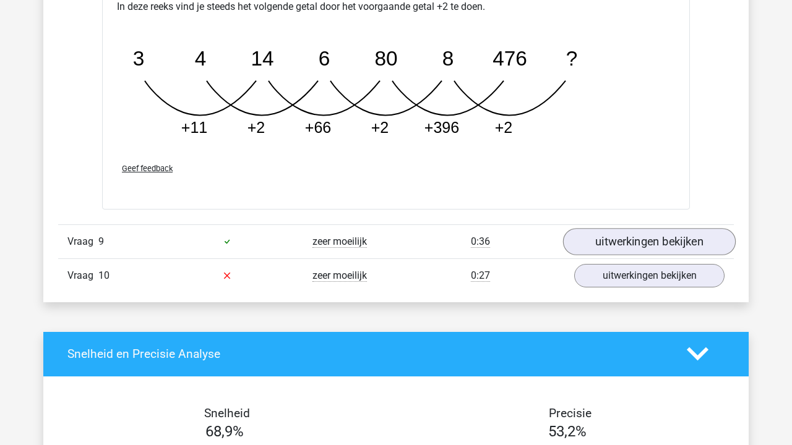
click at [602, 232] on link "uitwerkingen bekijken" at bounding box center [649, 241] width 173 height 27
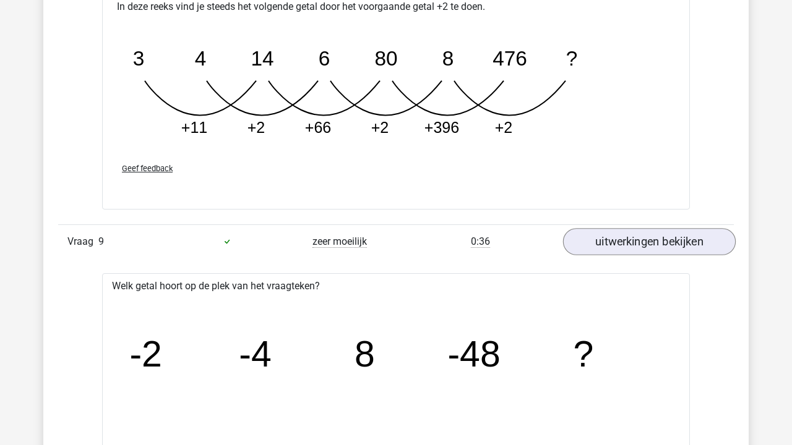
click at [602, 232] on link "uitwerkingen bekijken" at bounding box center [649, 241] width 173 height 27
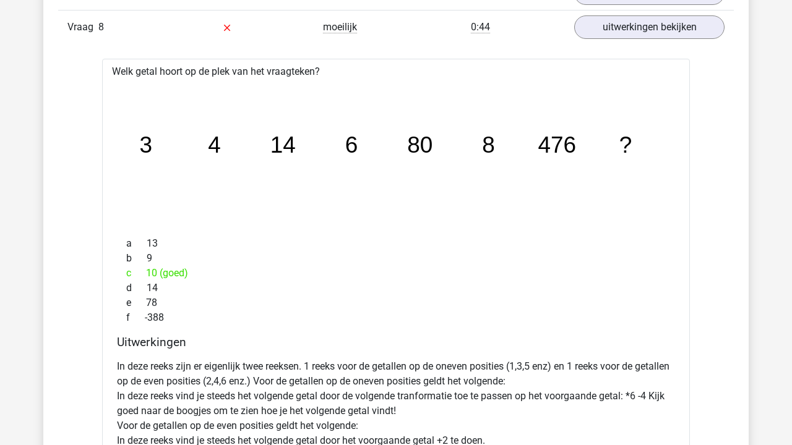
scroll to position [1291, 0]
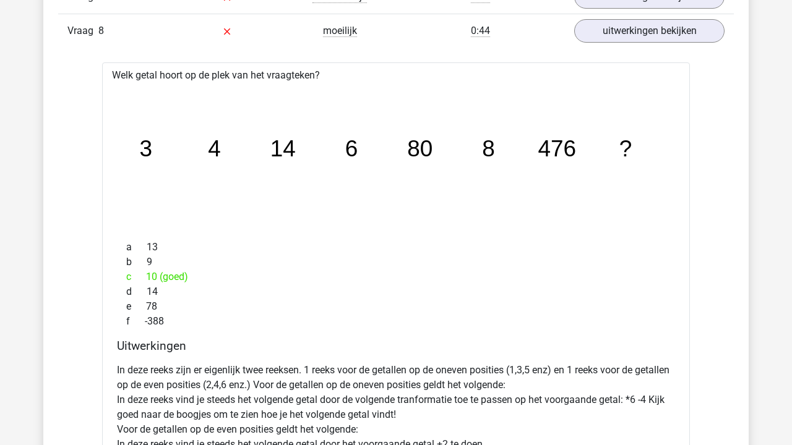
click at [619, 44] on div "Vraag 8 moeilijk 0:44 uitwerkingen bekijken" at bounding box center [395, 31] width 675 height 34
click at [619, 36] on link "uitwerkingen bekijken" at bounding box center [649, 30] width 173 height 27
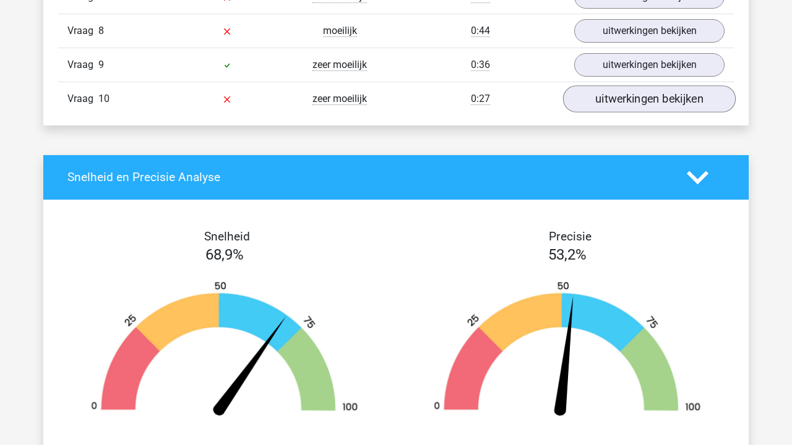
click at [630, 104] on link "uitwerkingen bekijken" at bounding box center [649, 98] width 173 height 27
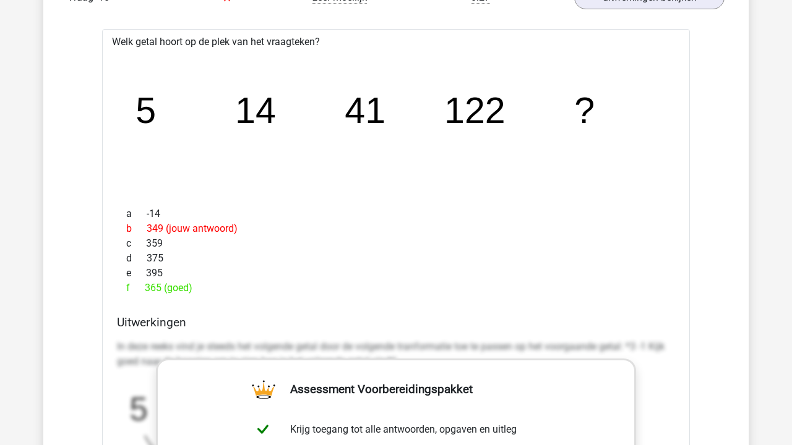
scroll to position [1391, 0]
